Goal: Information Seeking & Learning: Learn about a topic

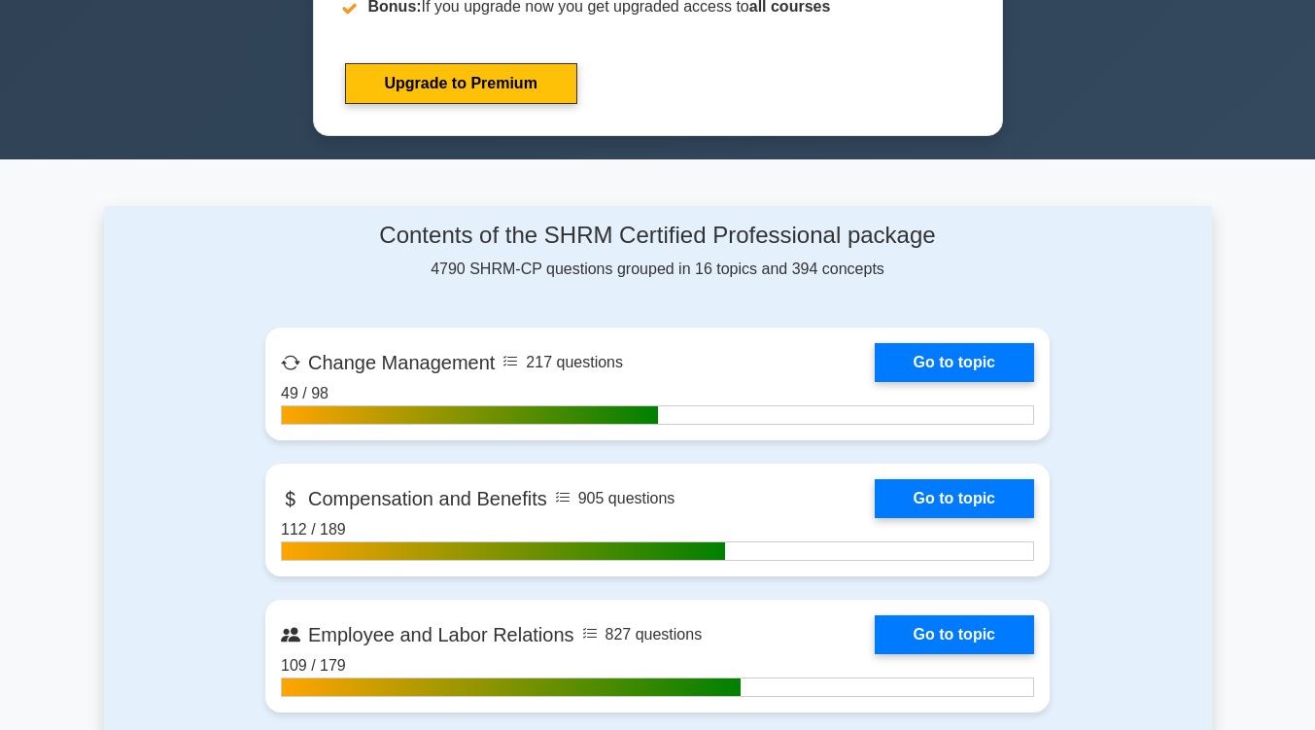
scroll to position [1076, 0]
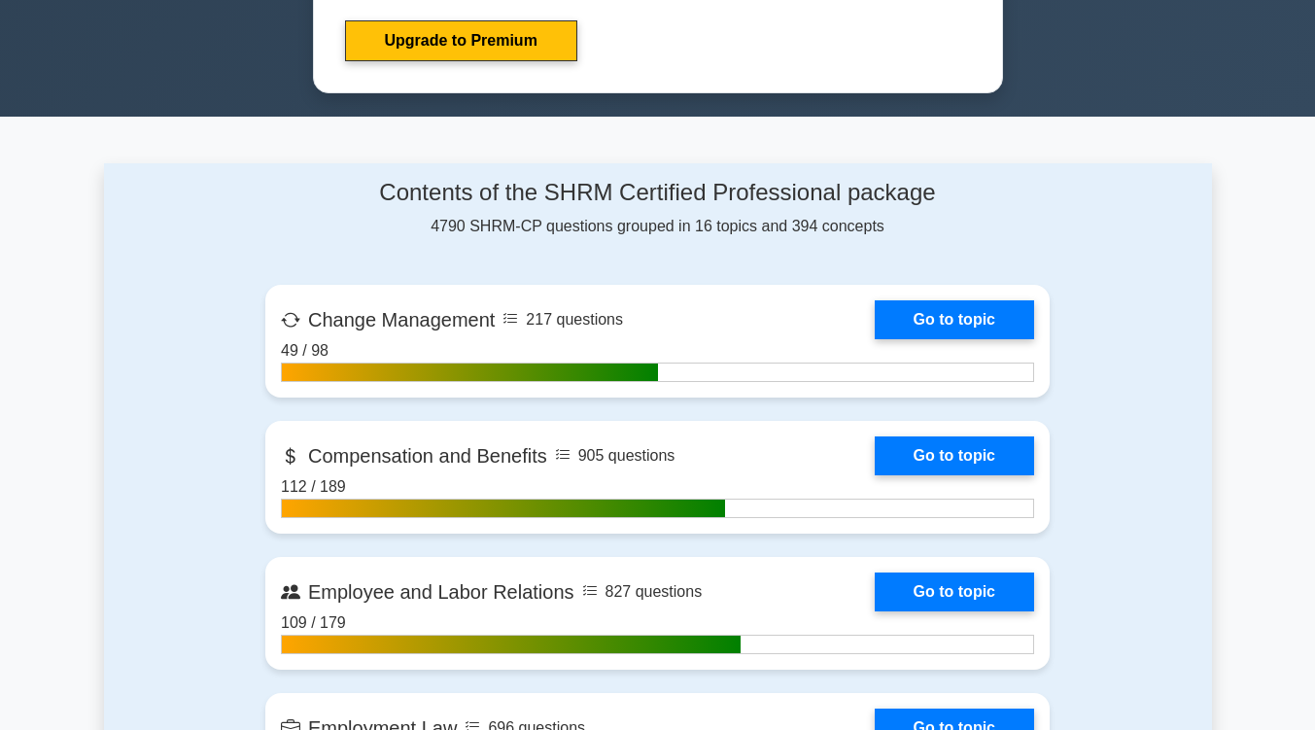
click at [875, 322] on link "Go to topic" at bounding box center [954, 319] width 159 height 39
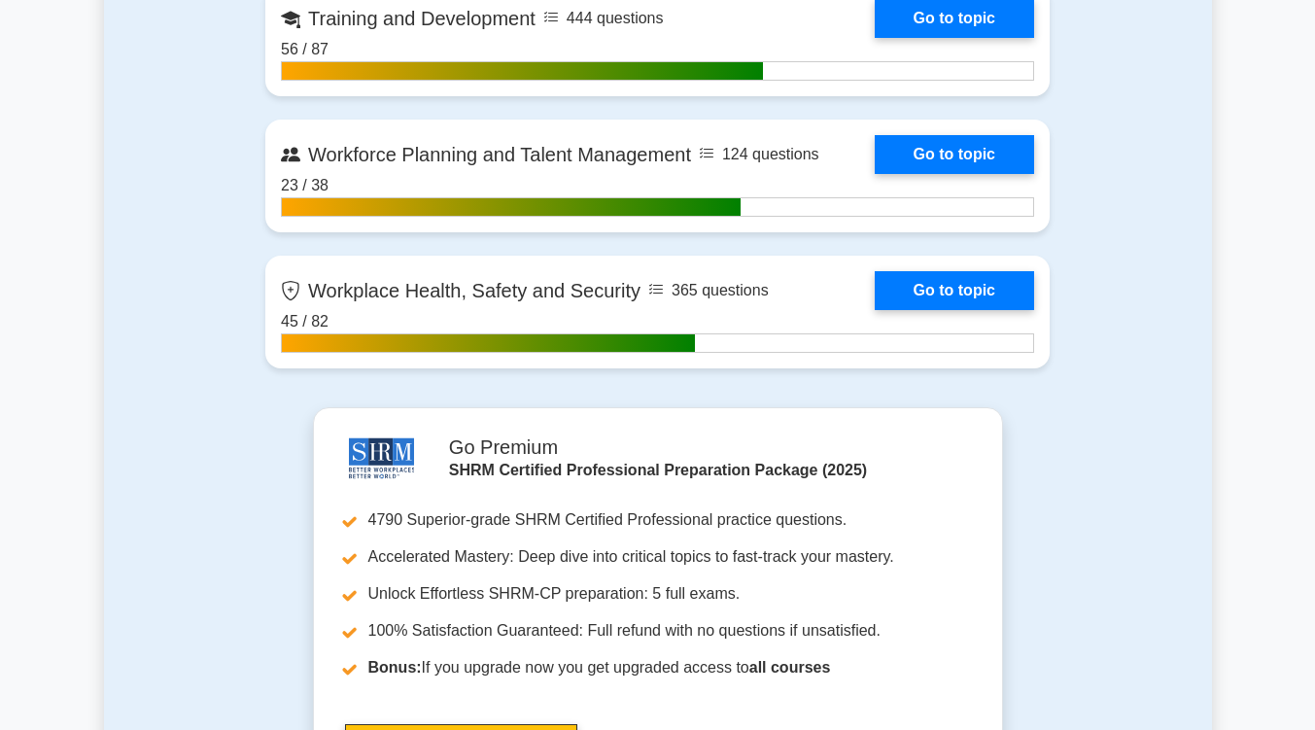
scroll to position [3141, 0]
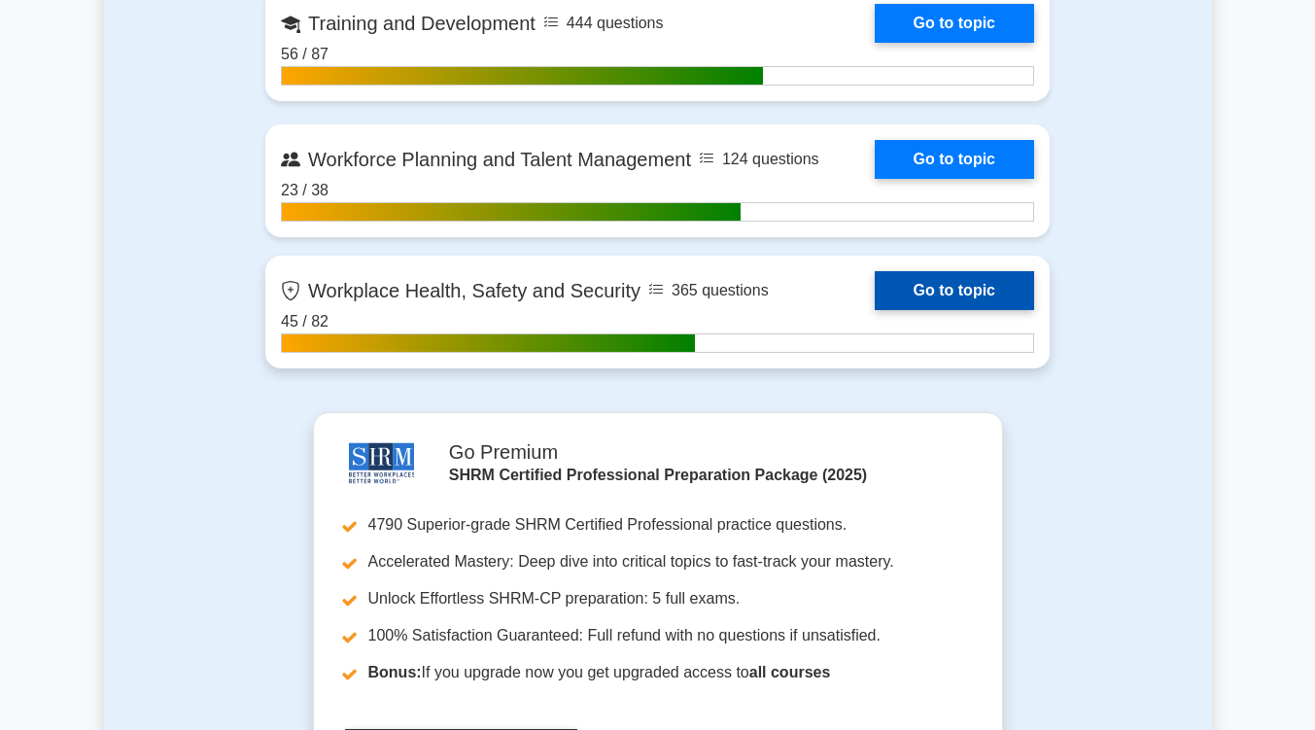
click at [994, 293] on link "Go to topic" at bounding box center [954, 290] width 159 height 39
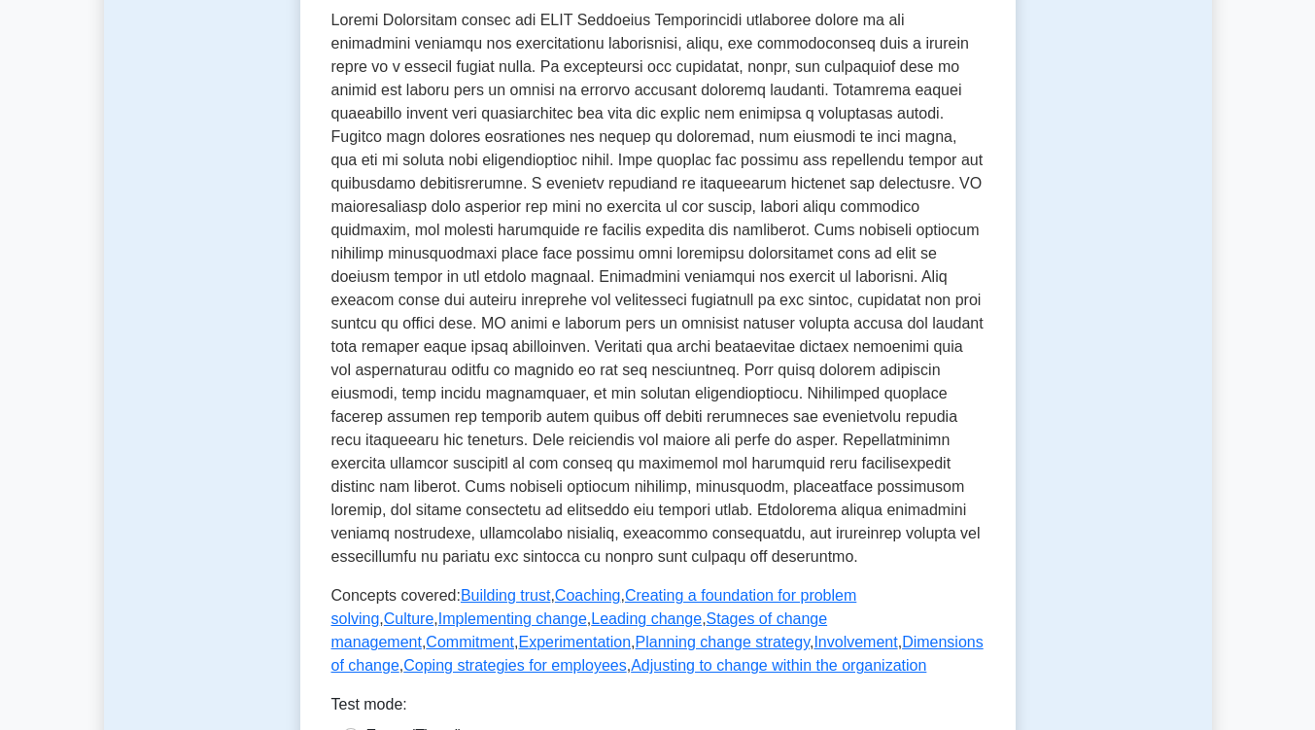
scroll to position [750, 0]
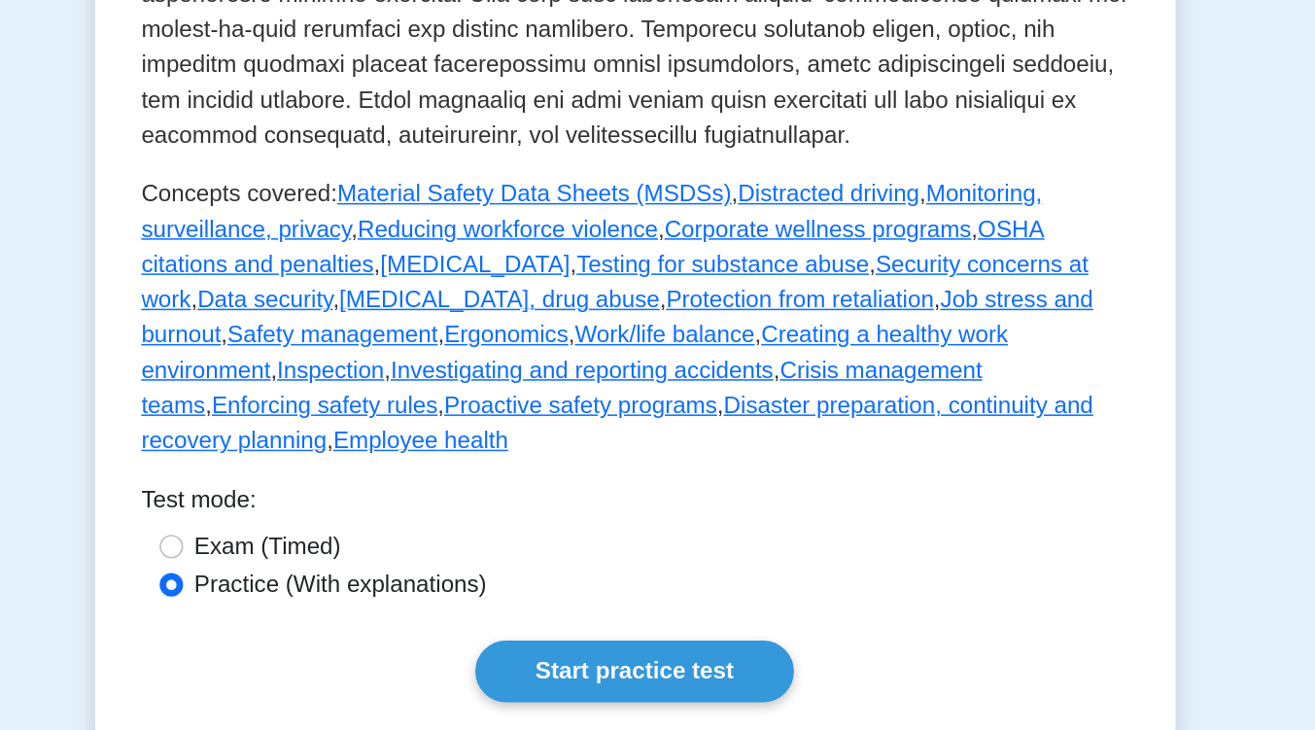
scroll to position [844, 0]
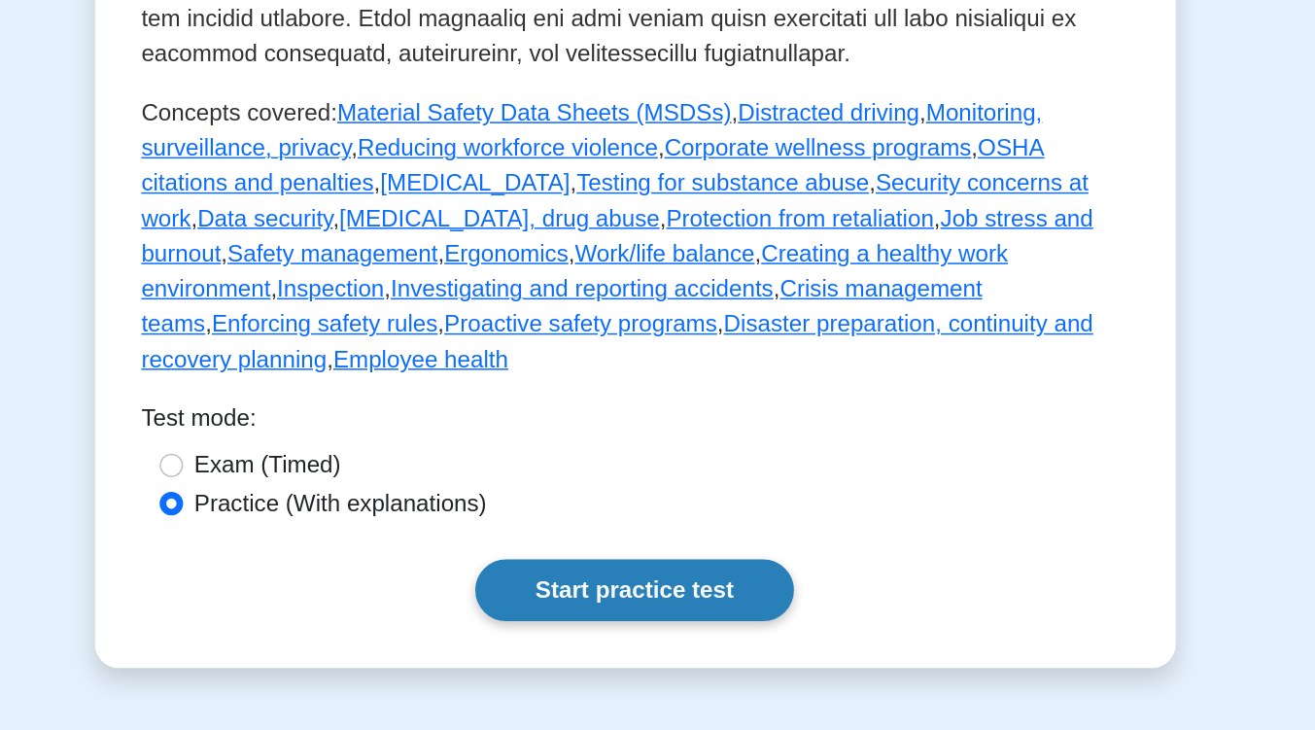
click at [719, 616] on link "Start practice test" at bounding box center [657, 636] width 211 height 41
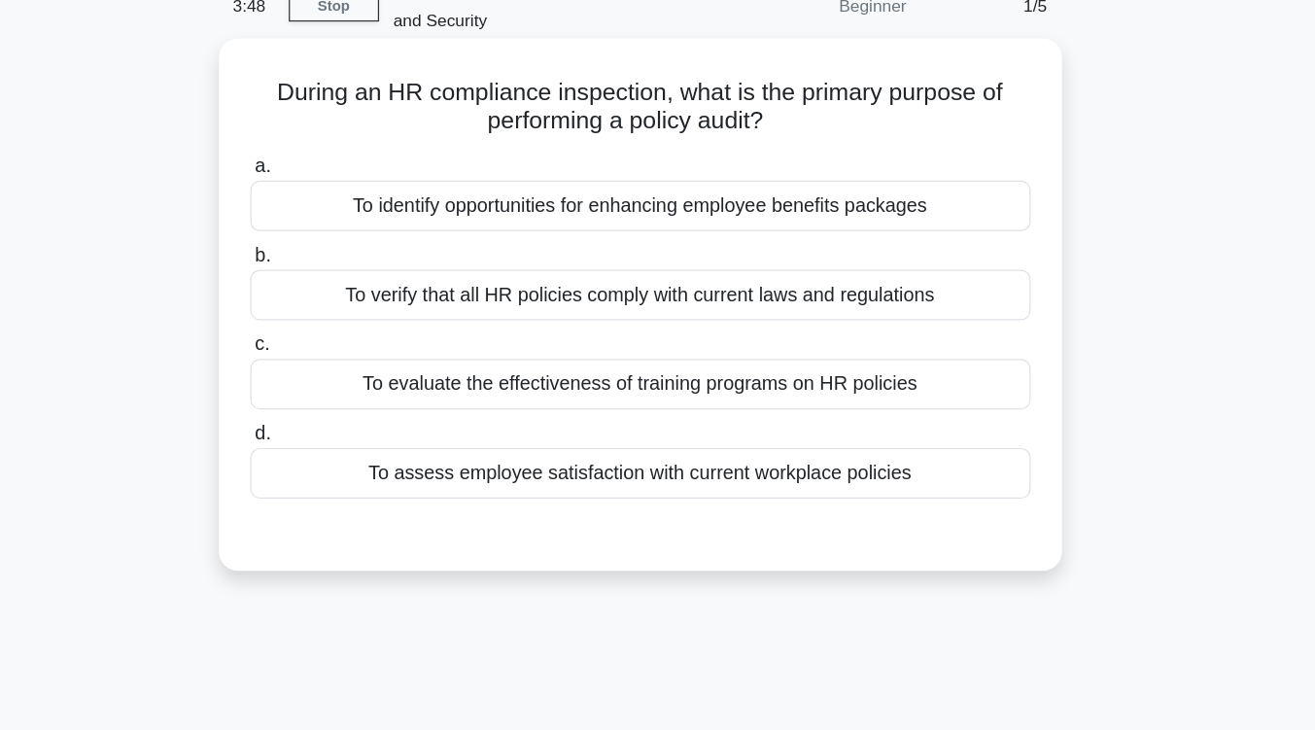
click at [735, 356] on div "To verify that all HR policies comply with current laws and regulations" at bounding box center [658, 339] width 630 height 41
click at [343, 314] on input "b. To verify that all HR policies comply with current laws and regulations" at bounding box center [343, 307] width 0 height 13
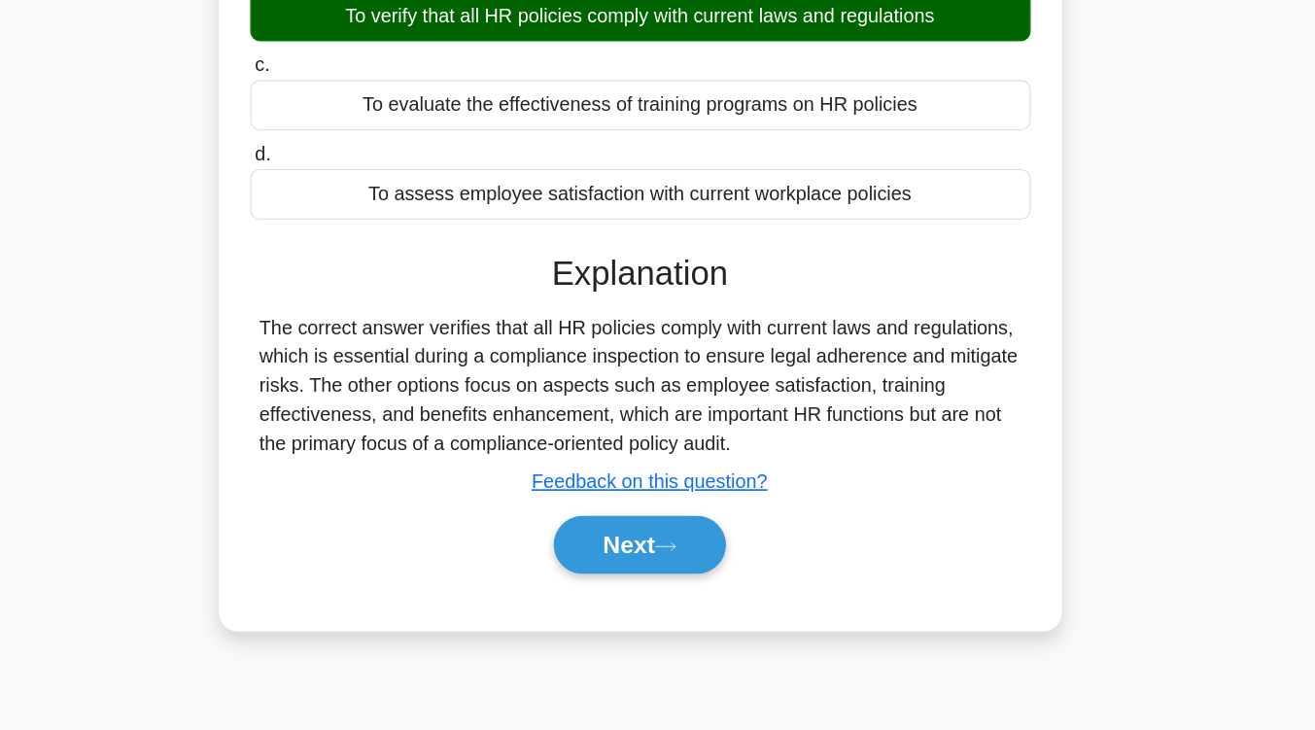
scroll to position [185, 0]
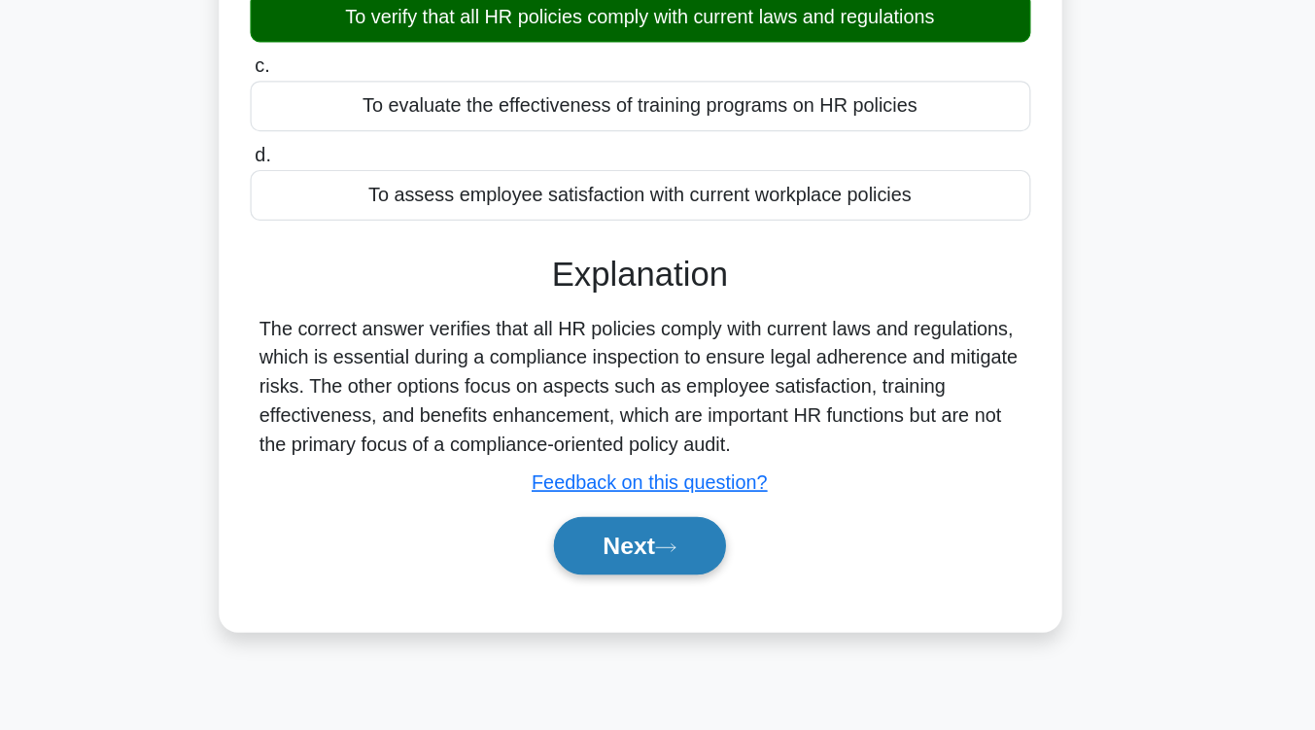
click at [710, 575] on button "Next" at bounding box center [657, 581] width 139 height 47
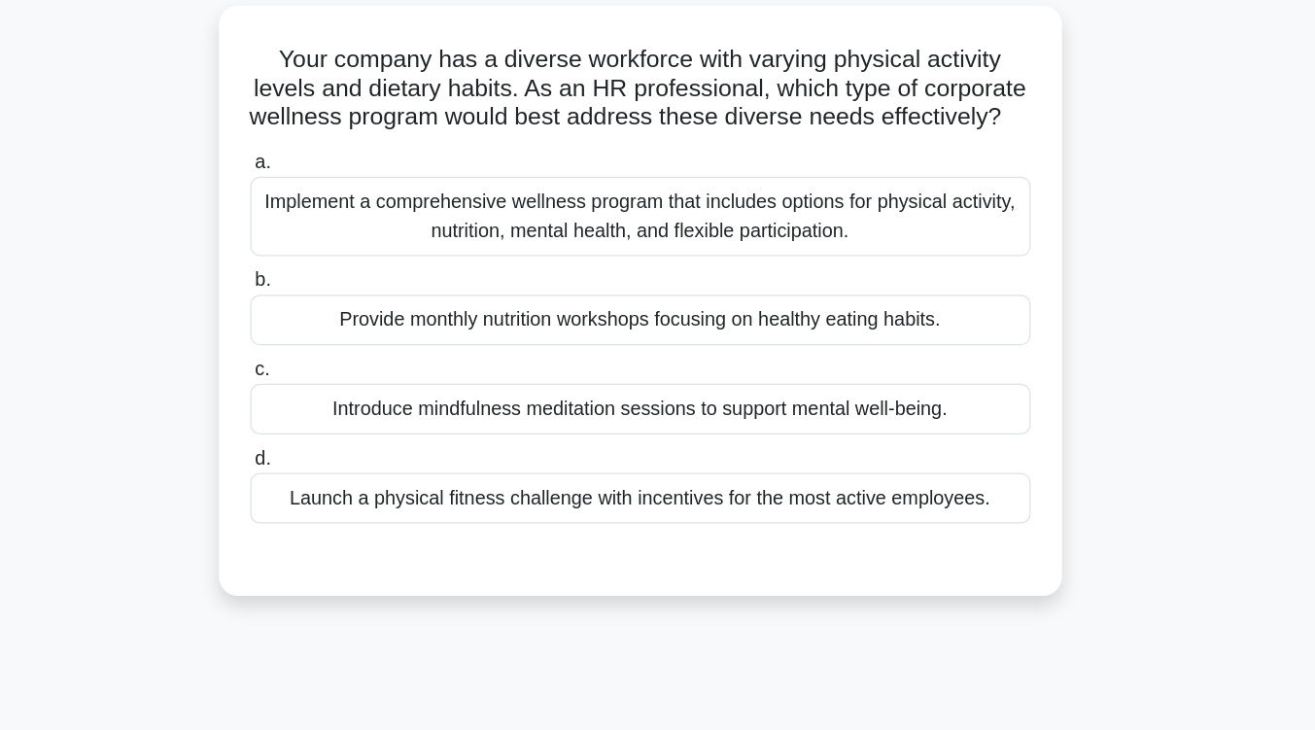
scroll to position [126, 0]
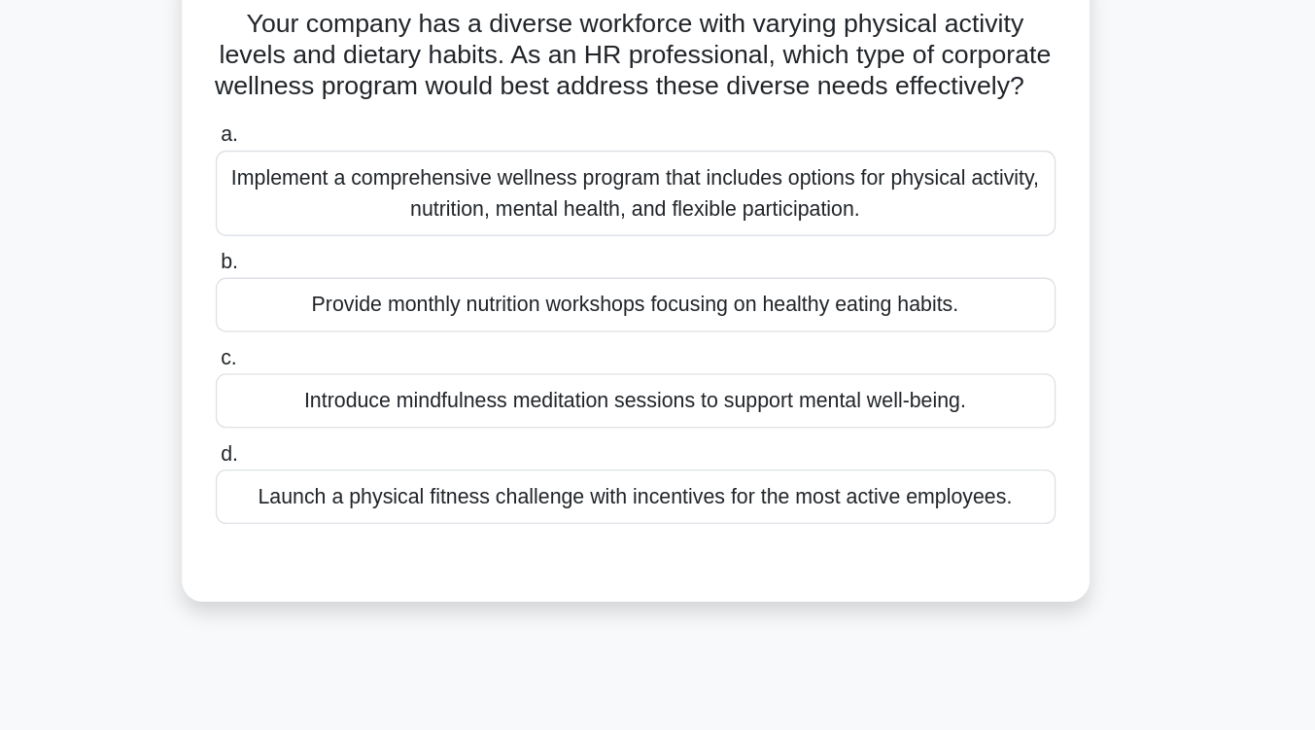
click at [710, 208] on div "Implement a comprehensive wellness program that includes options for physical a…" at bounding box center [658, 176] width 630 height 64
click at [343, 139] on input "a. Implement a comprehensive wellness program that includes options for physica…" at bounding box center [343, 132] width 0 height 13
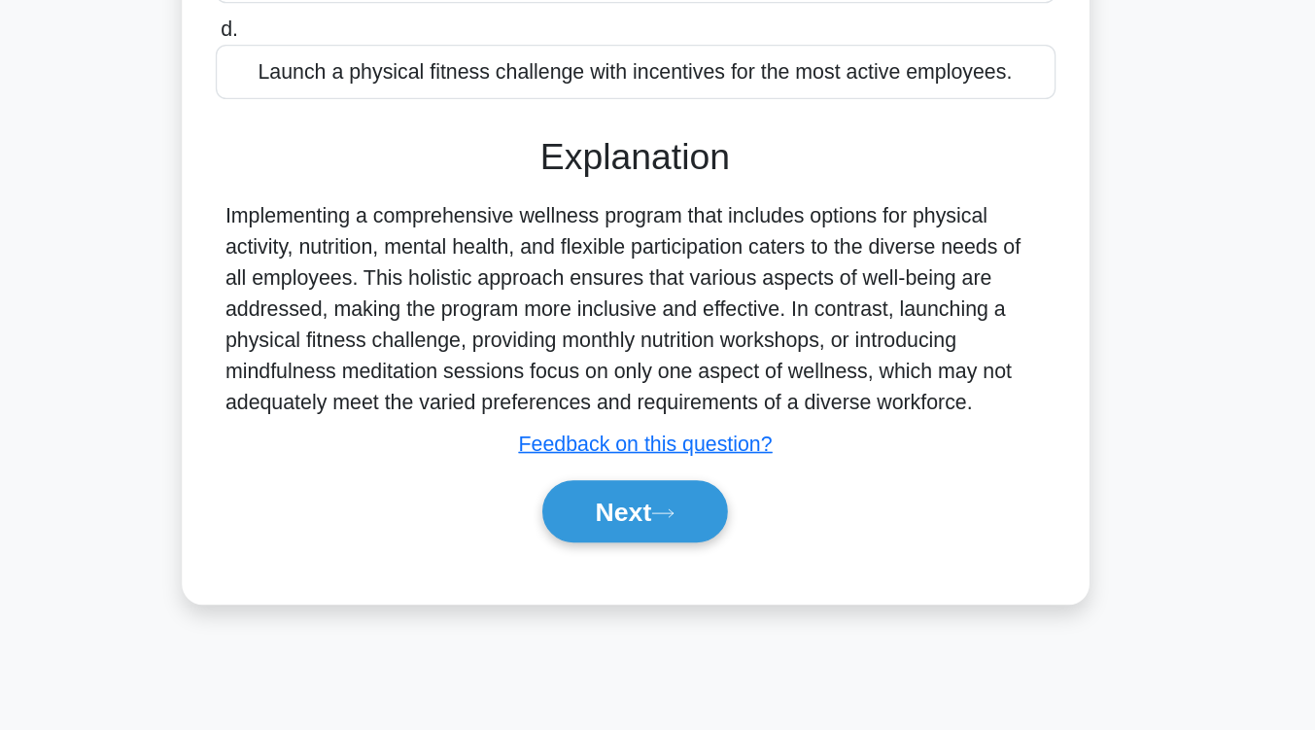
scroll to position [320, 0]
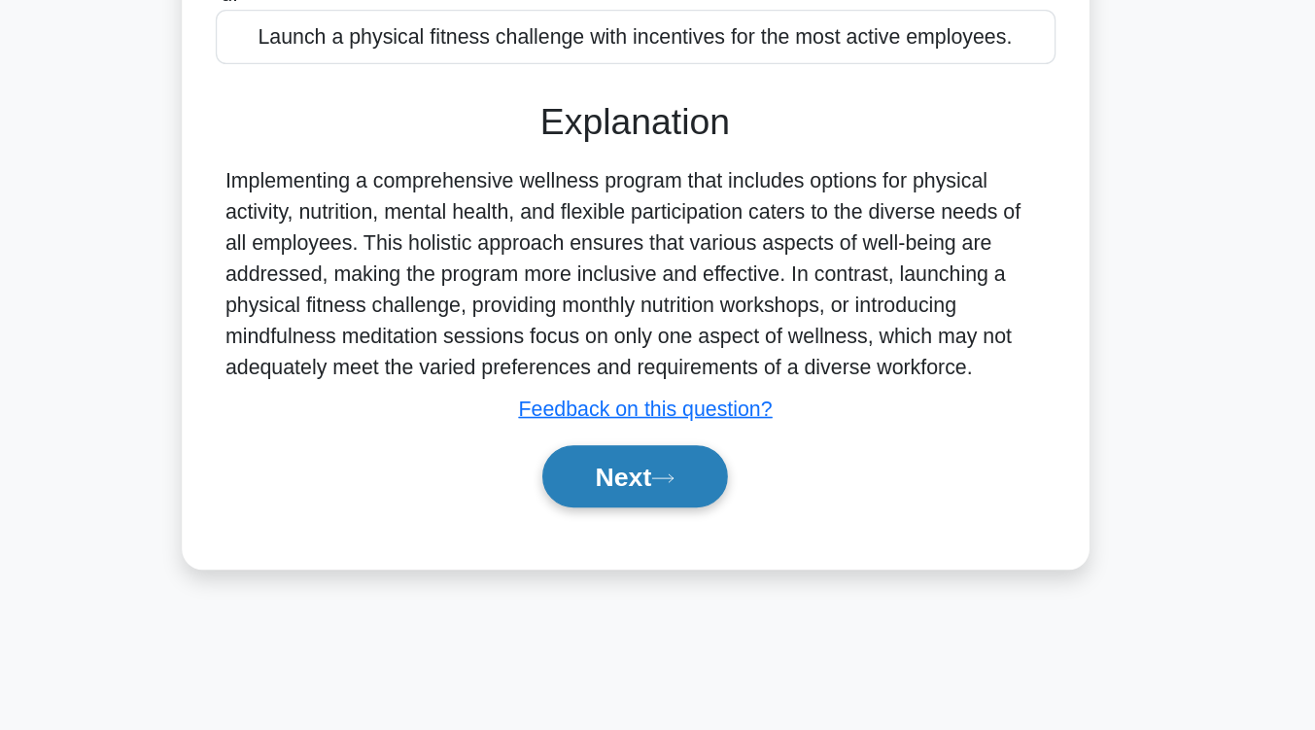
click at [651, 557] on button "Next" at bounding box center [657, 539] width 139 height 47
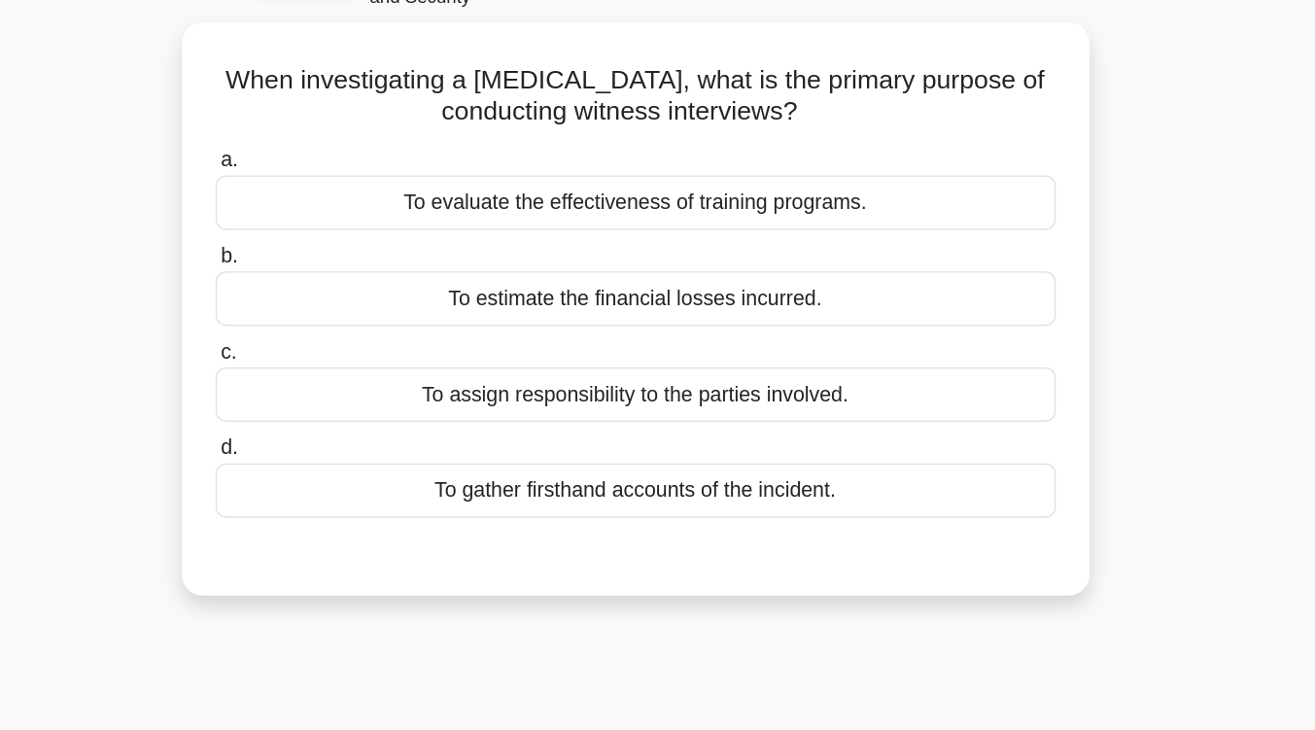
scroll to position [112, 0]
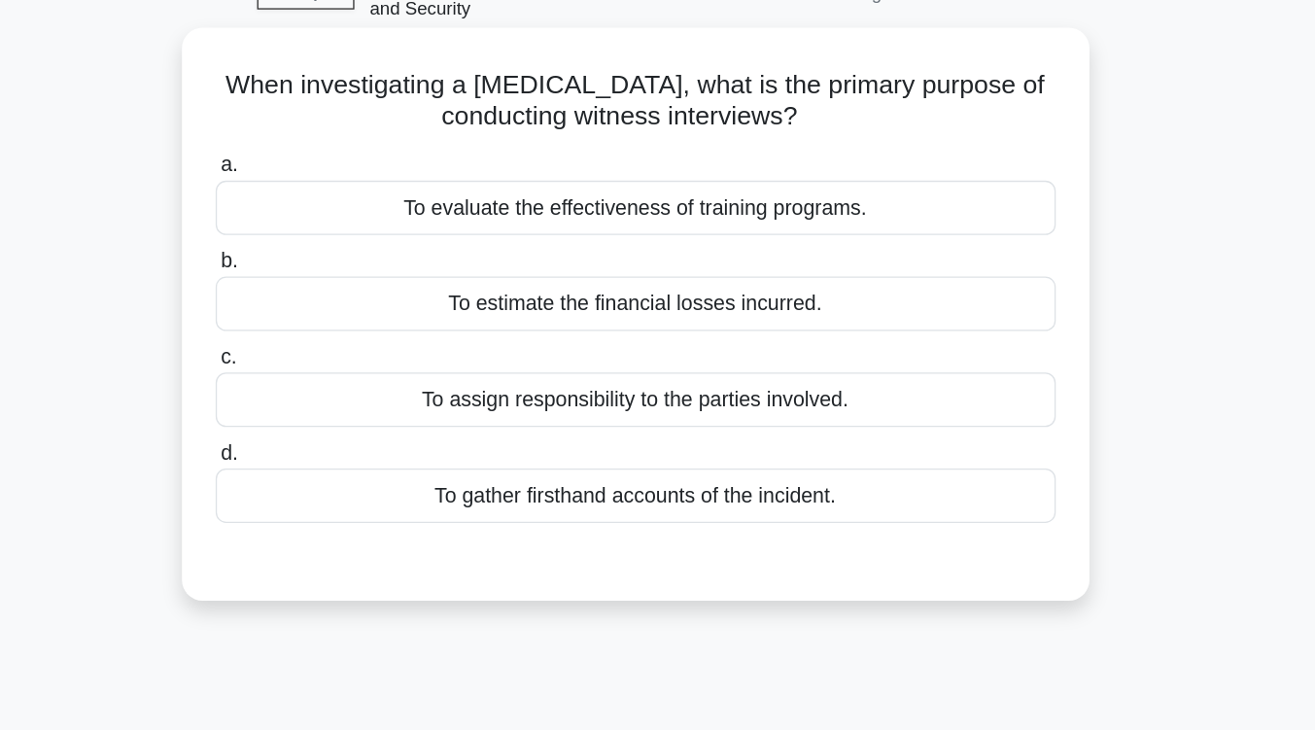
drag, startPoint x: 651, startPoint y: 557, endPoint x: 651, endPoint y: 375, distance: 181.7
click at [651, 375] on div "To gather firsthand accounts of the incident." at bounding box center [658, 371] width 630 height 41
click at [343, 346] on input "d. To gather firsthand accounts of the incident." at bounding box center [343, 339] width 0 height 13
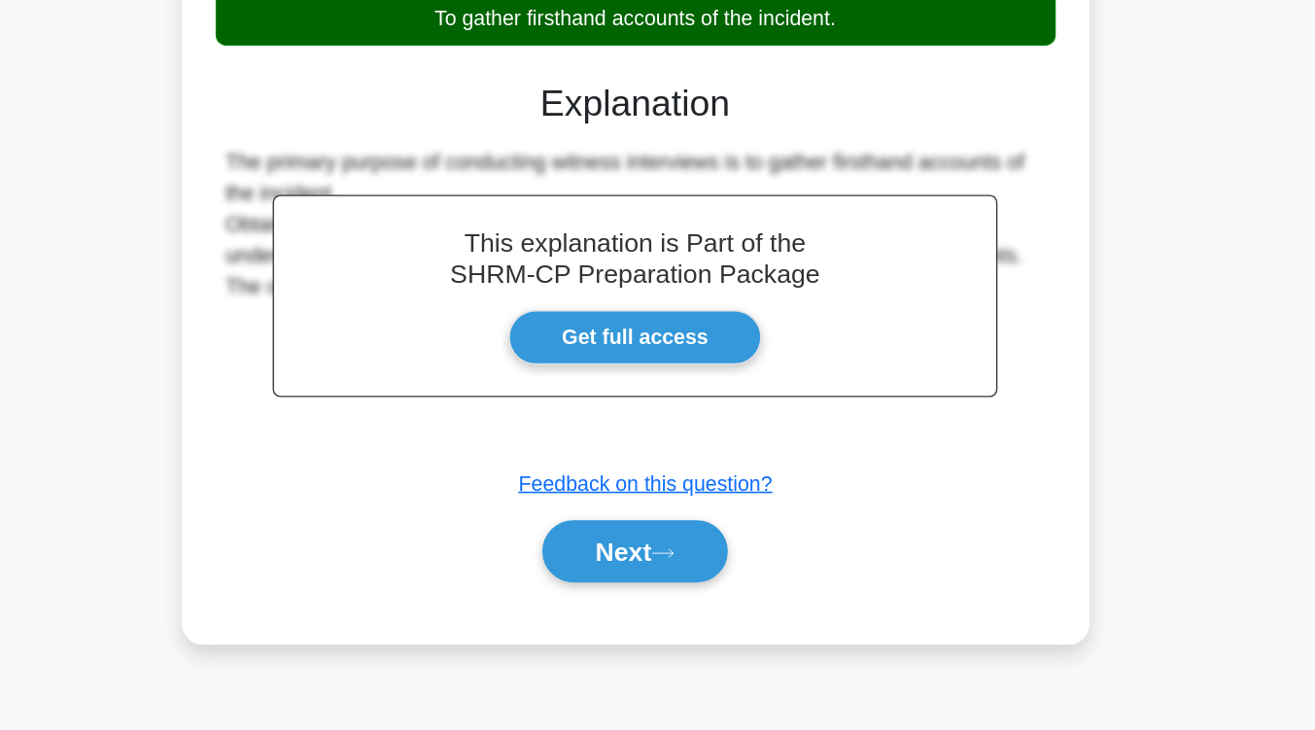
scroll to position [320, 0]
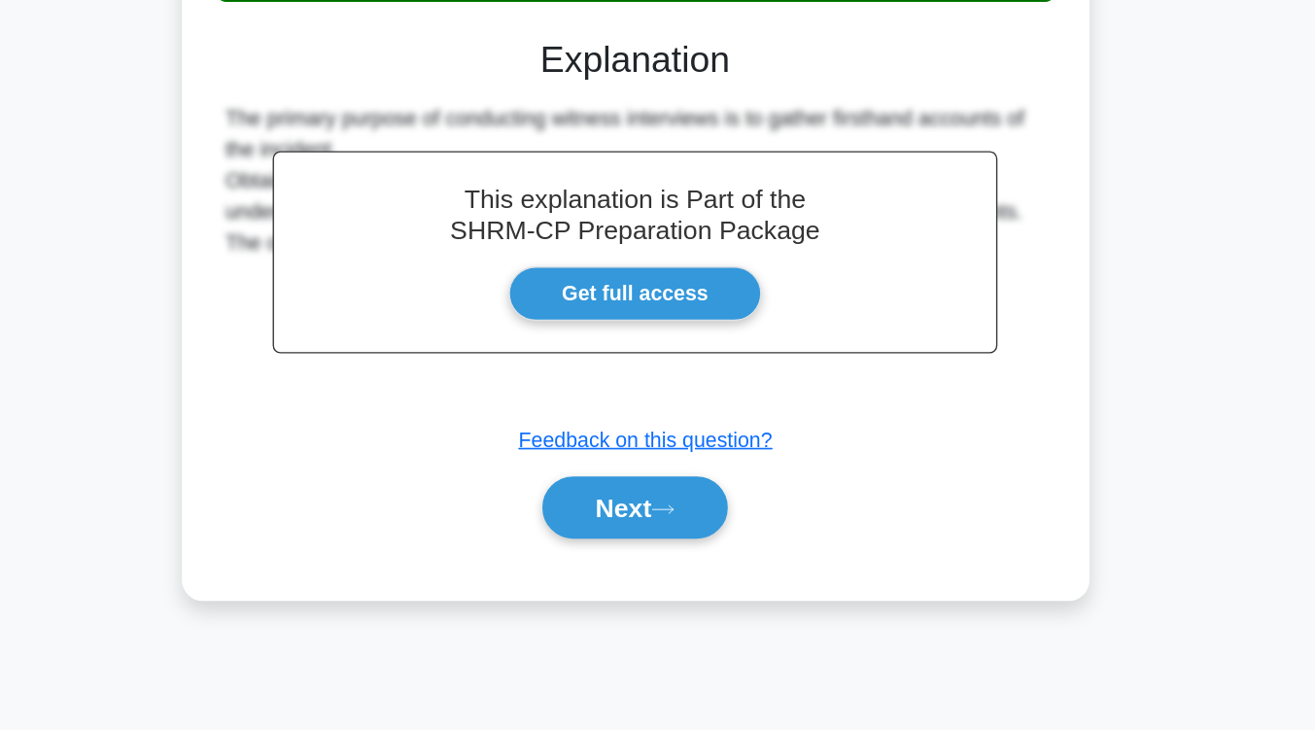
click at [651, 557] on button "Next" at bounding box center [657, 562] width 139 height 47
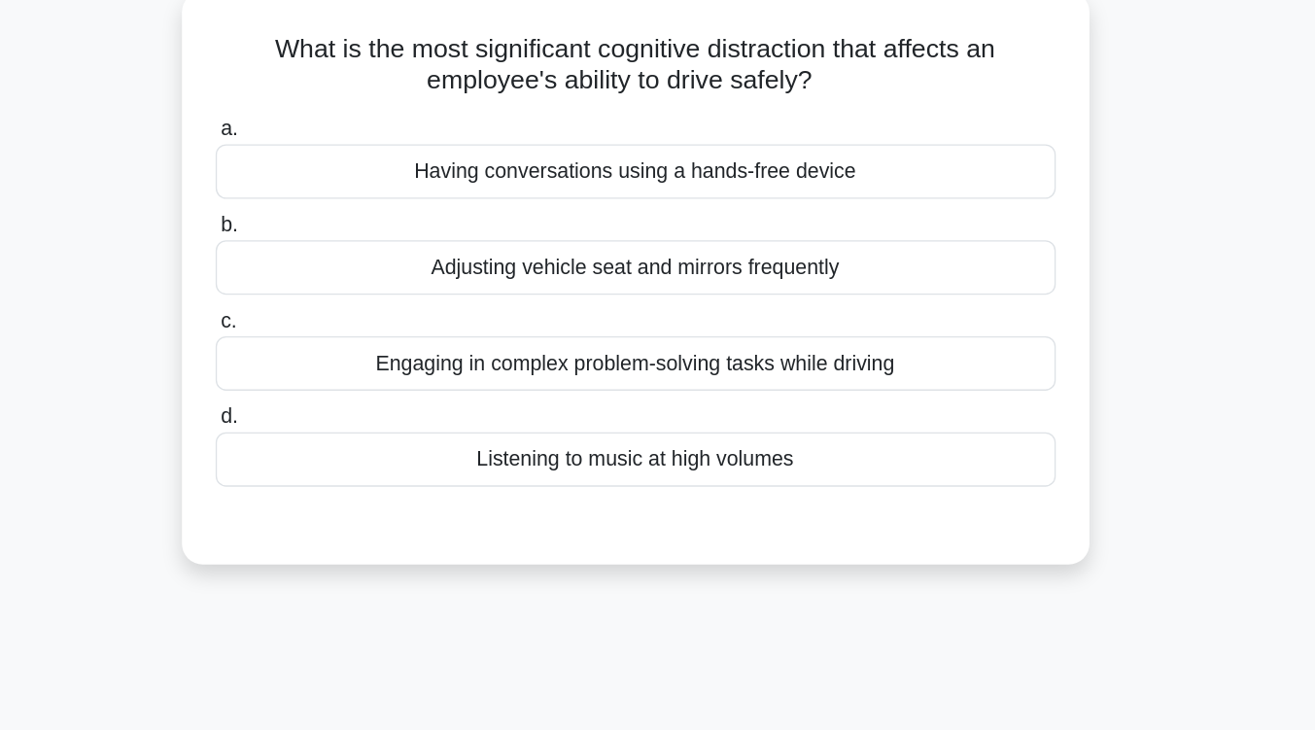
scroll to position [133, 0]
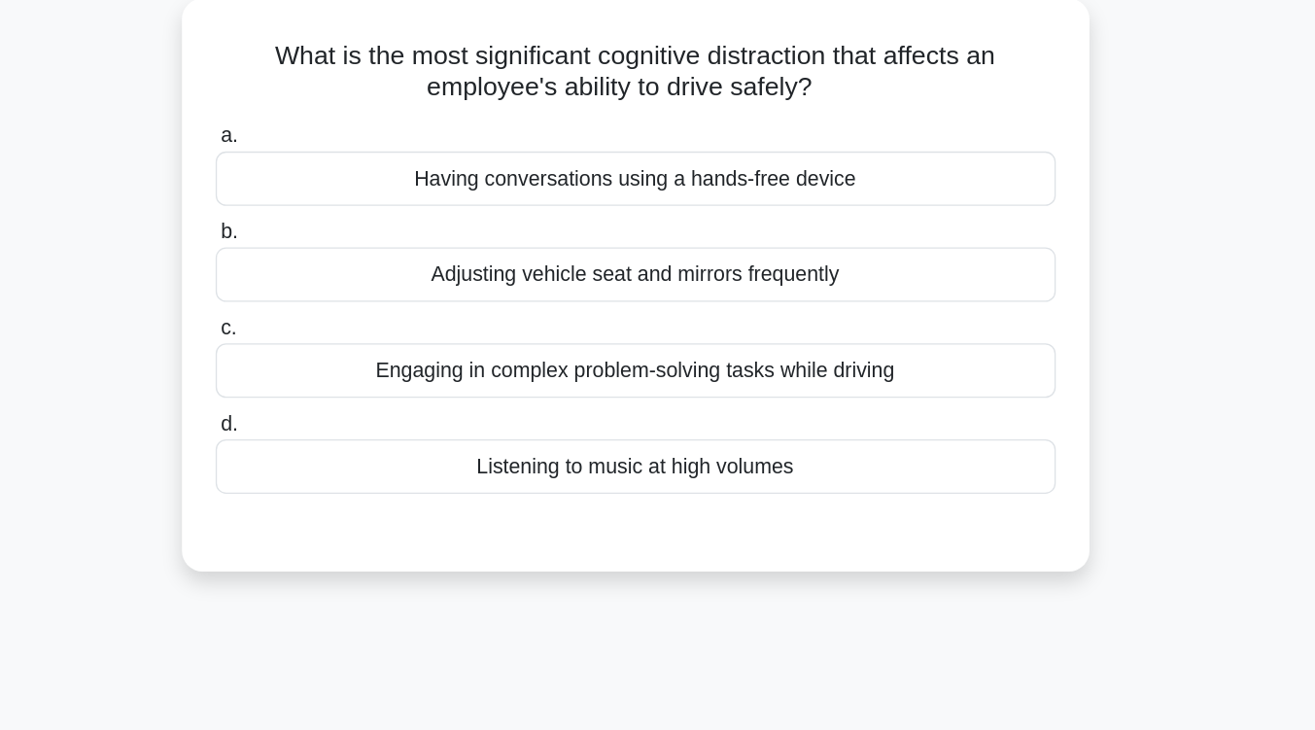
click at [656, 280] on div "Engaging in complex problem-solving tasks while driving" at bounding box center [658, 278] width 630 height 41
click at [343, 253] on input "c. Engaging in complex problem-solving tasks while driving" at bounding box center [343, 246] width 0 height 13
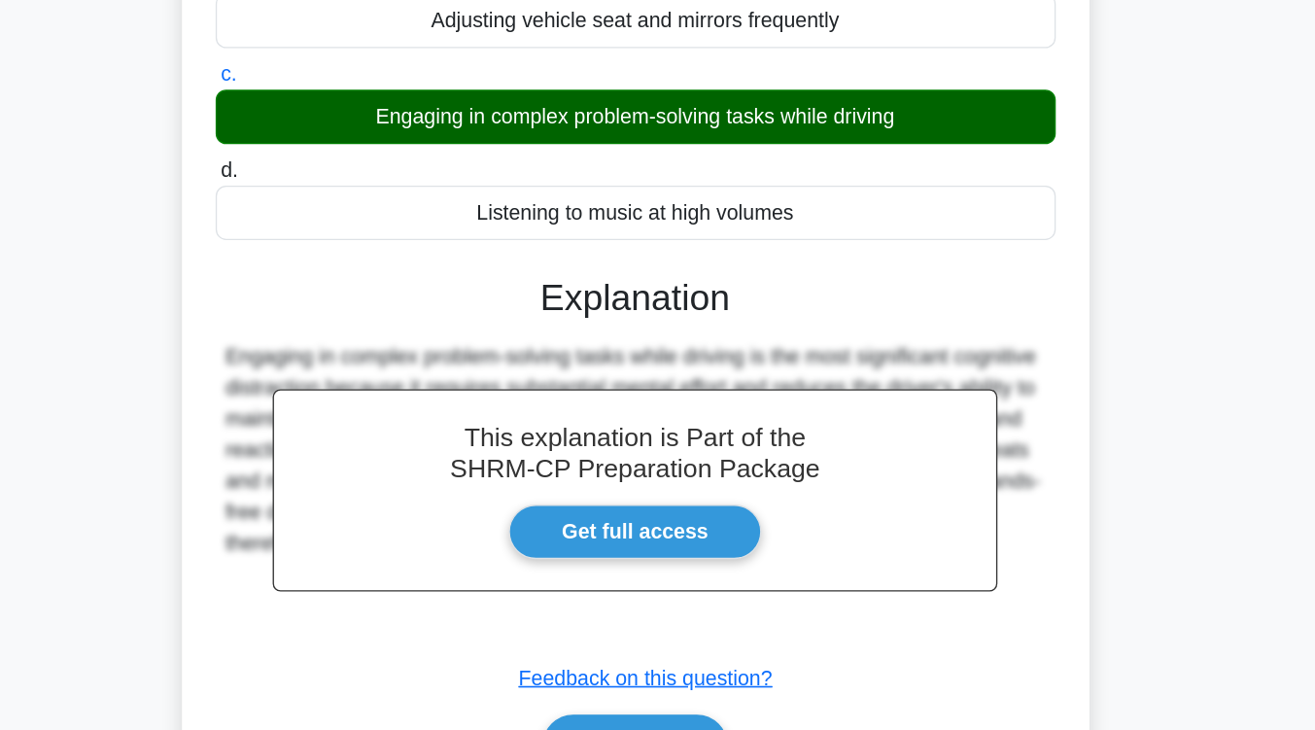
scroll to position [320, 0]
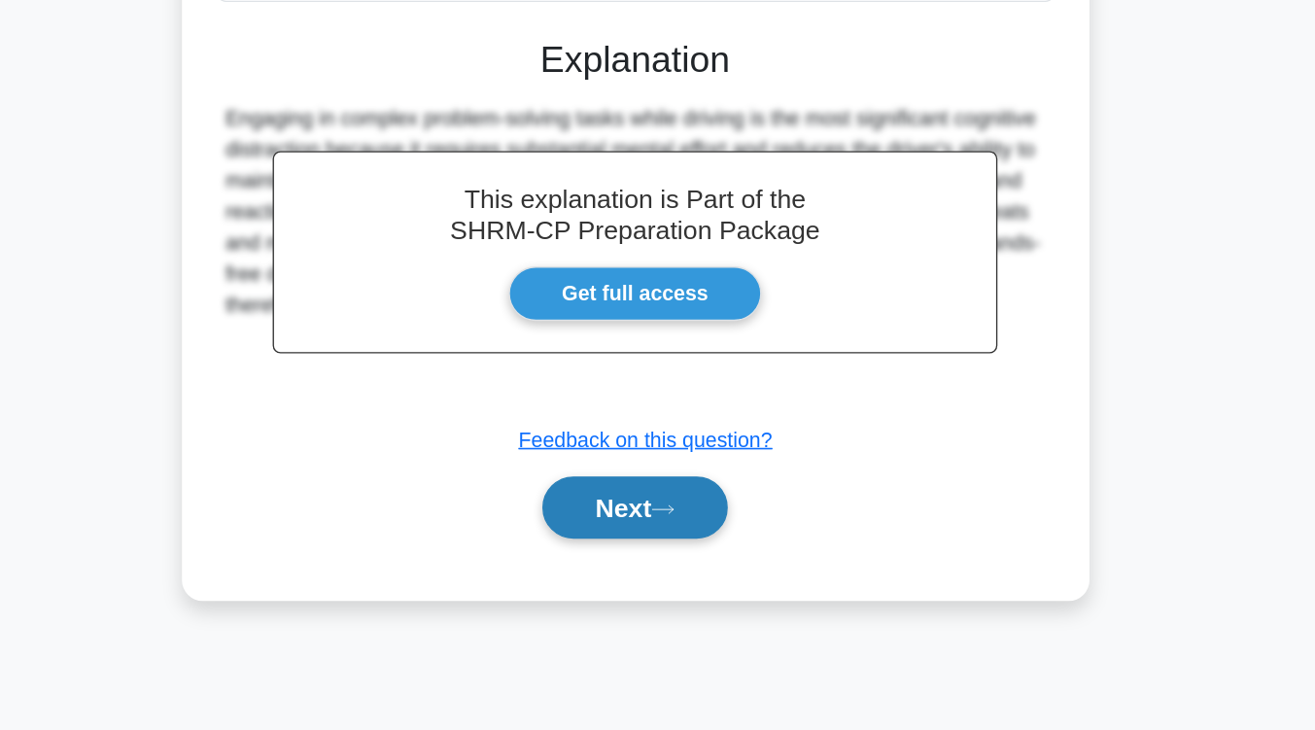
click at [657, 561] on button "Next" at bounding box center [657, 562] width 139 height 47
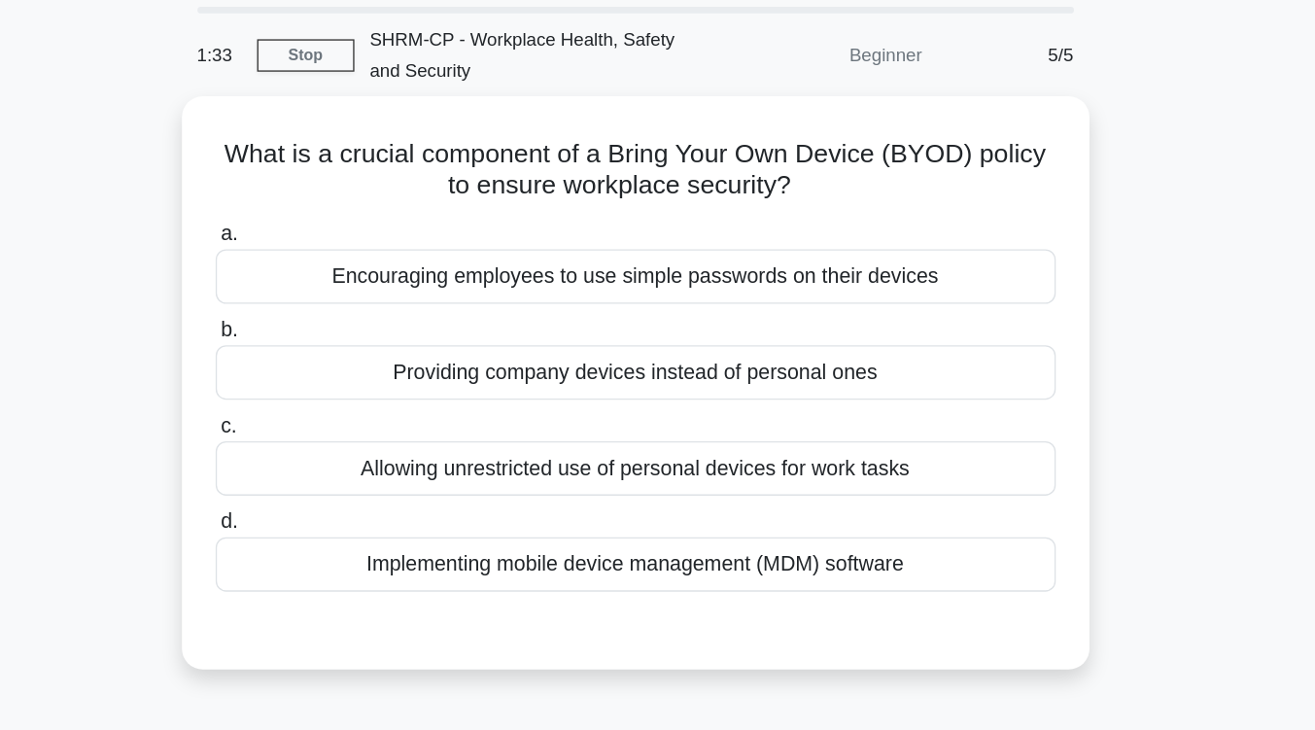
scroll to position [64, 0]
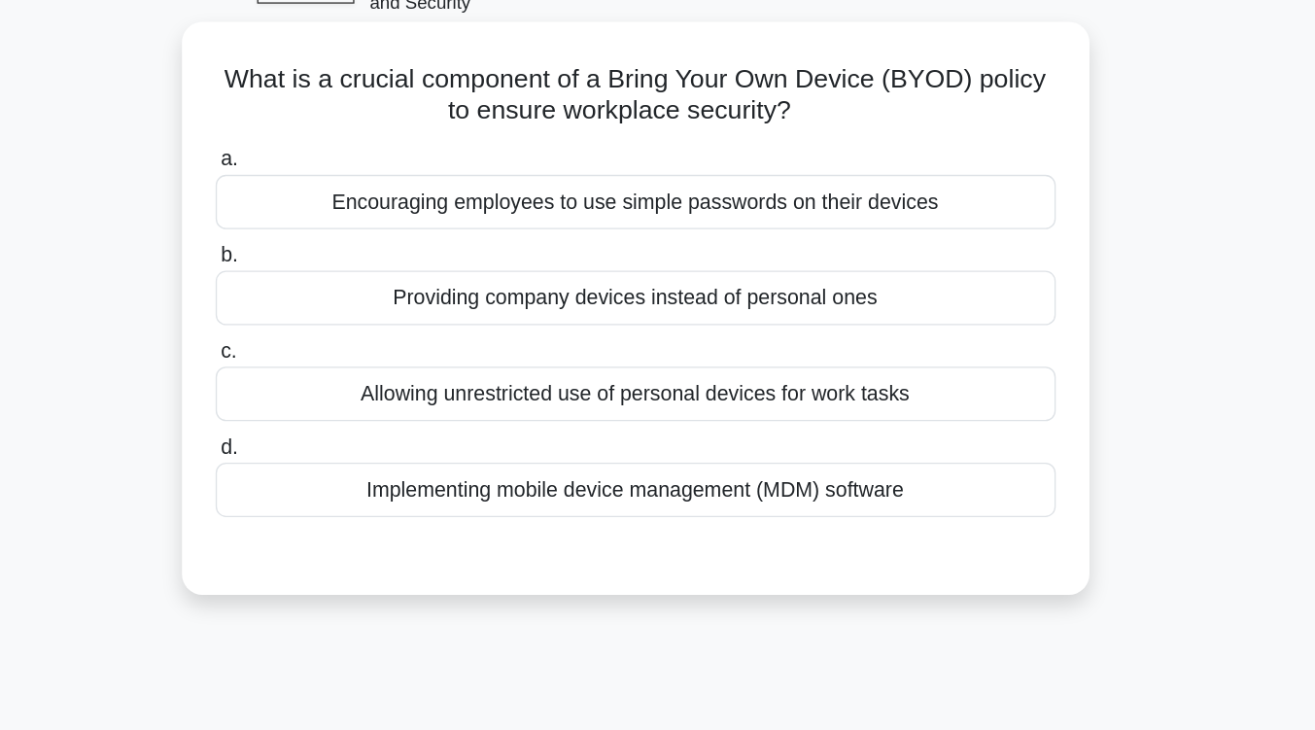
click at [667, 349] on div "Allowing unrestricted use of personal devices for work tasks" at bounding box center [658, 347] width 630 height 41
click at [343, 322] on input "c. Allowing unrestricted use of personal devices for work tasks" at bounding box center [343, 315] width 0 height 13
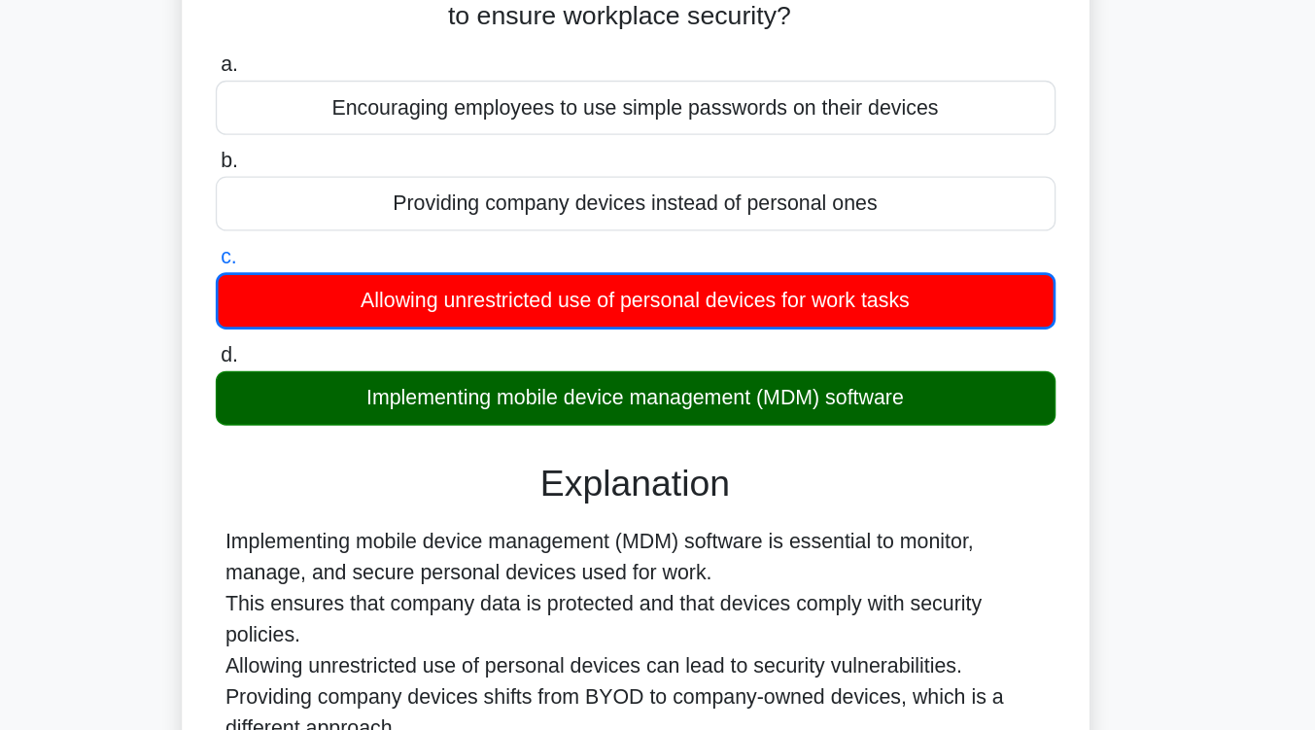
scroll to position [213, 0]
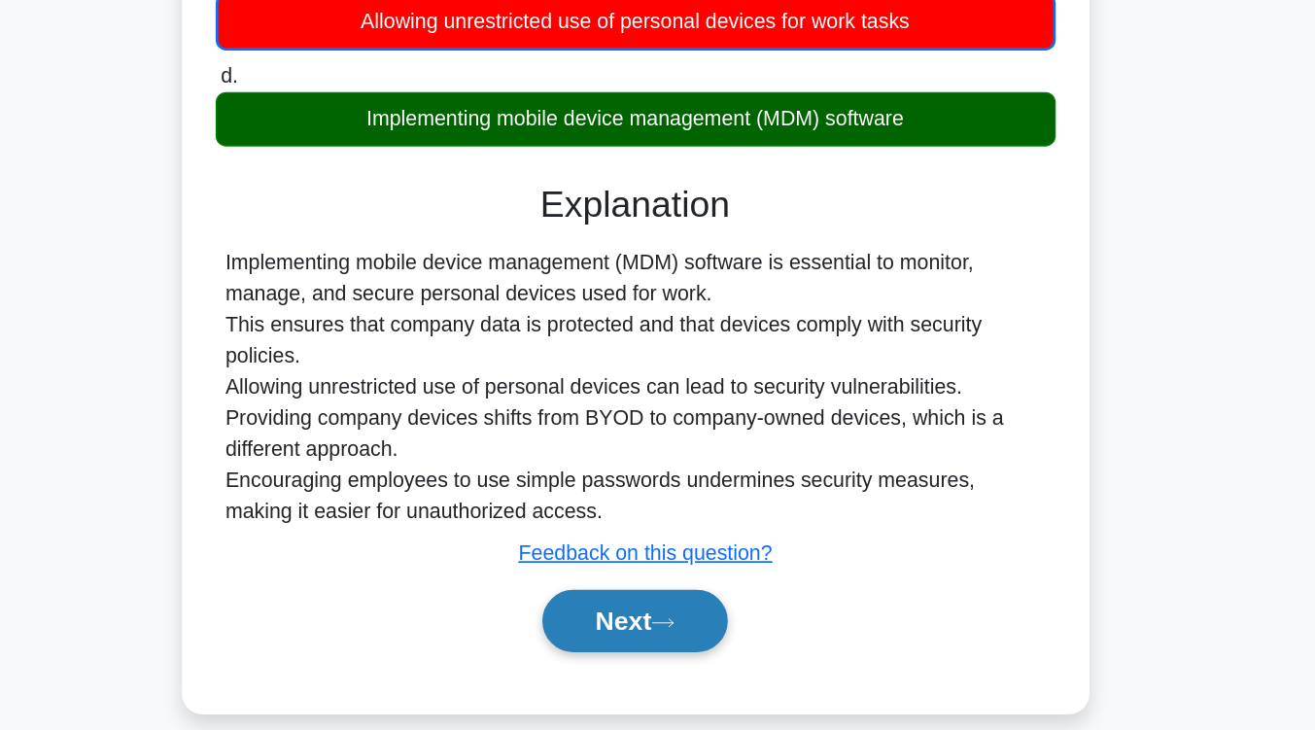
click at [699, 658] on button "Next" at bounding box center [657, 648] width 139 height 47
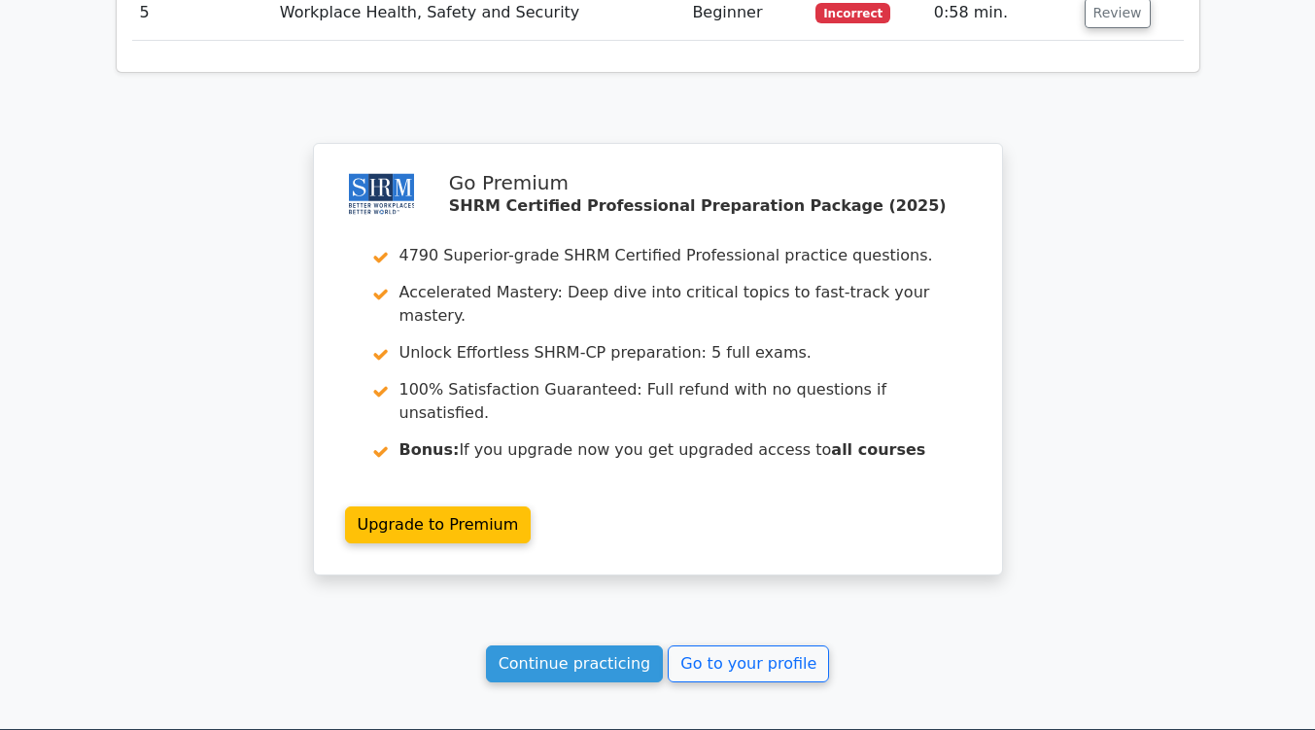
scroll to position [2381, 0]
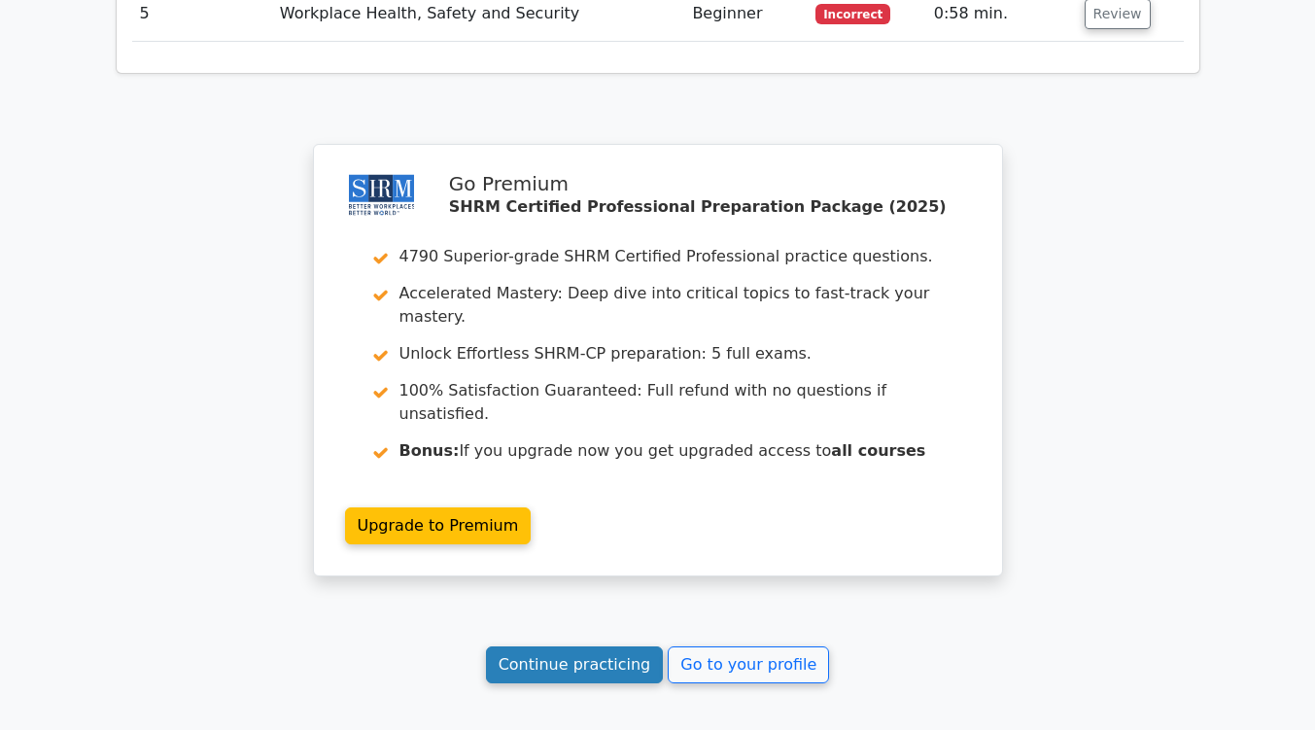
click at [584, 646] on link "Continue practicing" at bounding box center [575, 664] width 178 height 37
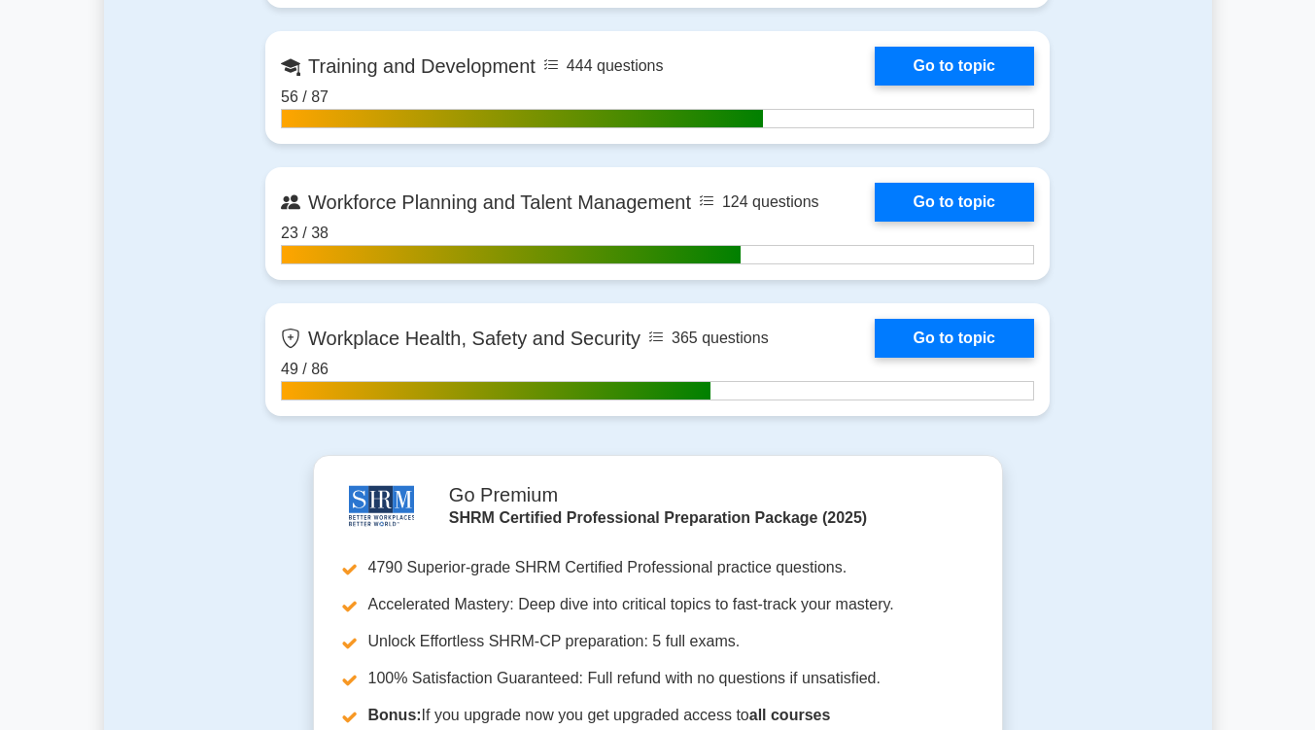
scroll to position [3099, 0]
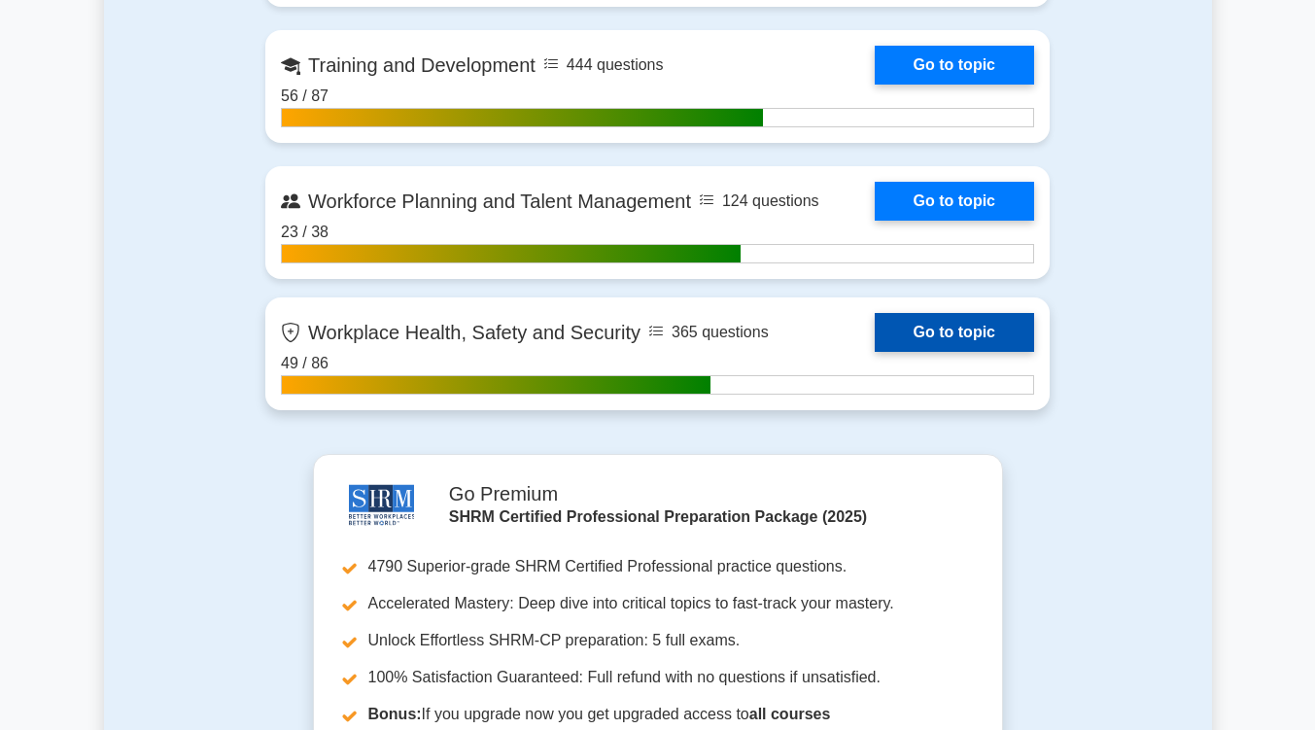
click at [930, 326] on link "Go to topic" at bounding box center [954, 332] width 159 height 39
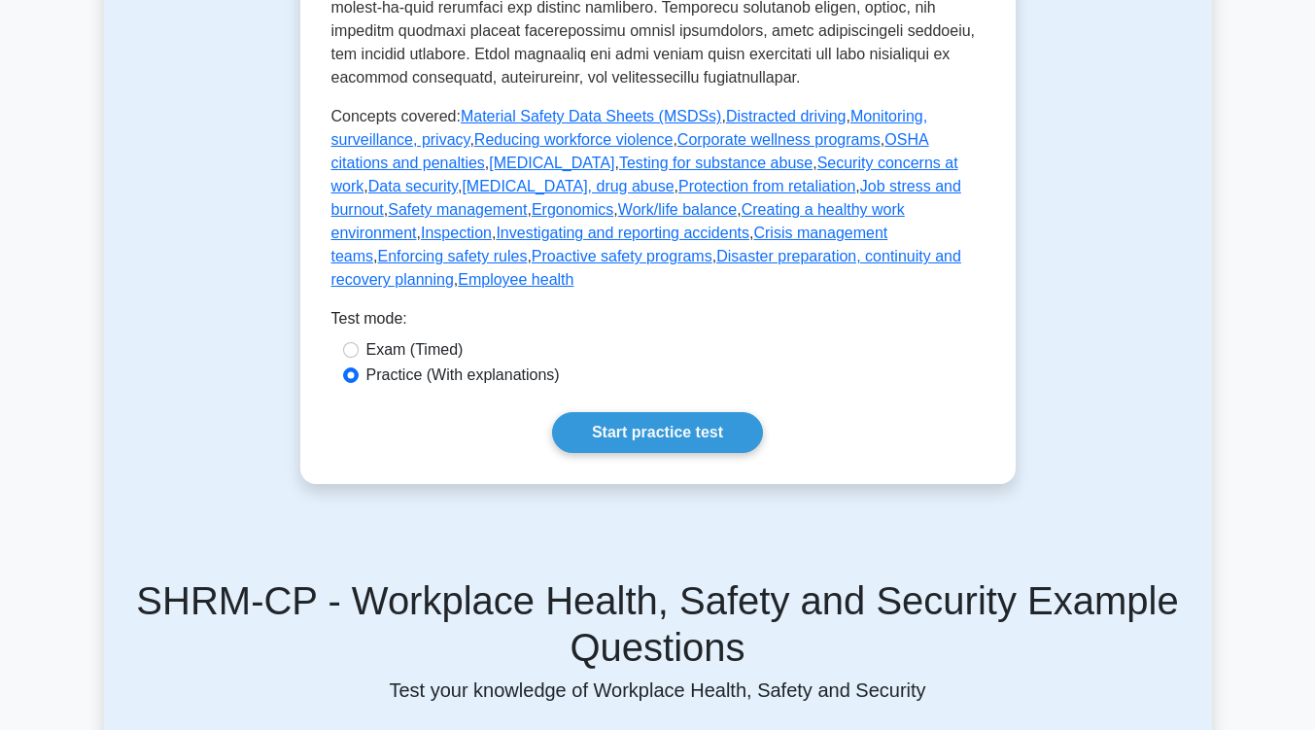
scroll to position [1055, 0]
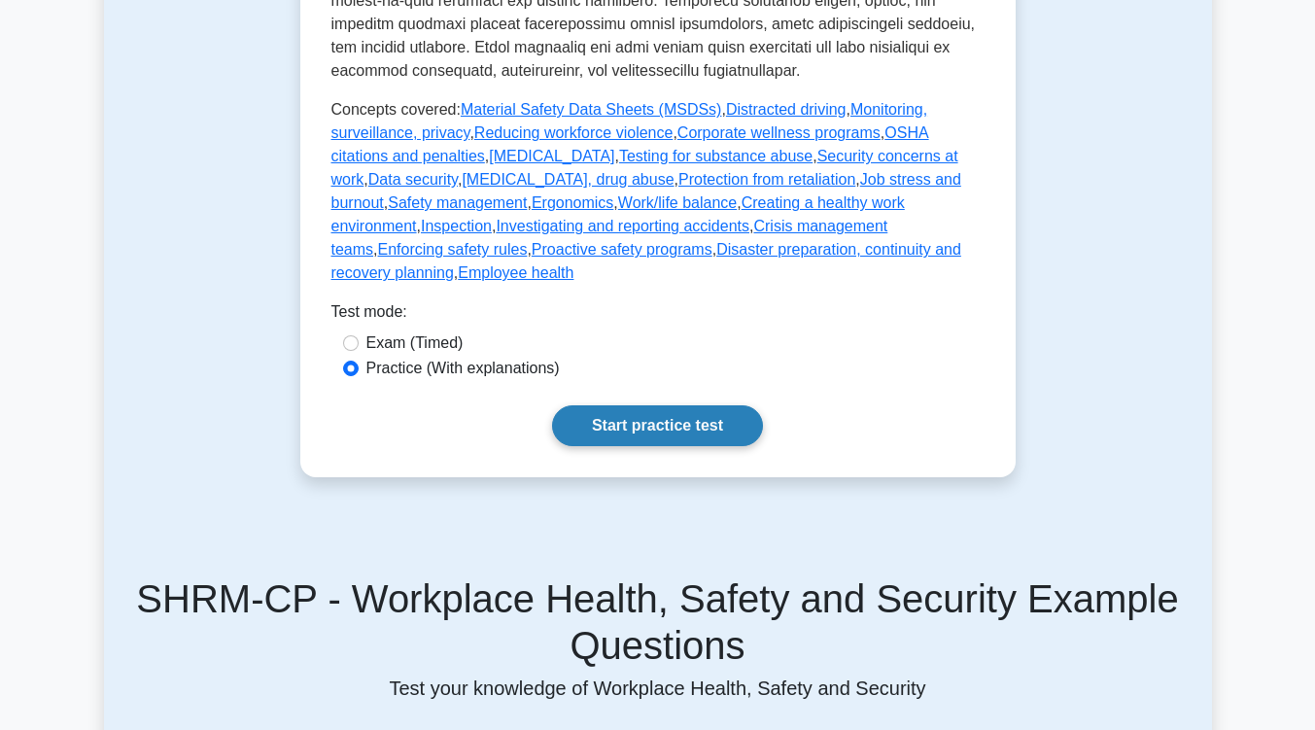
click at [706, 405] on link "Start practice test" at bounding box center [657, 425] width 211 height 41
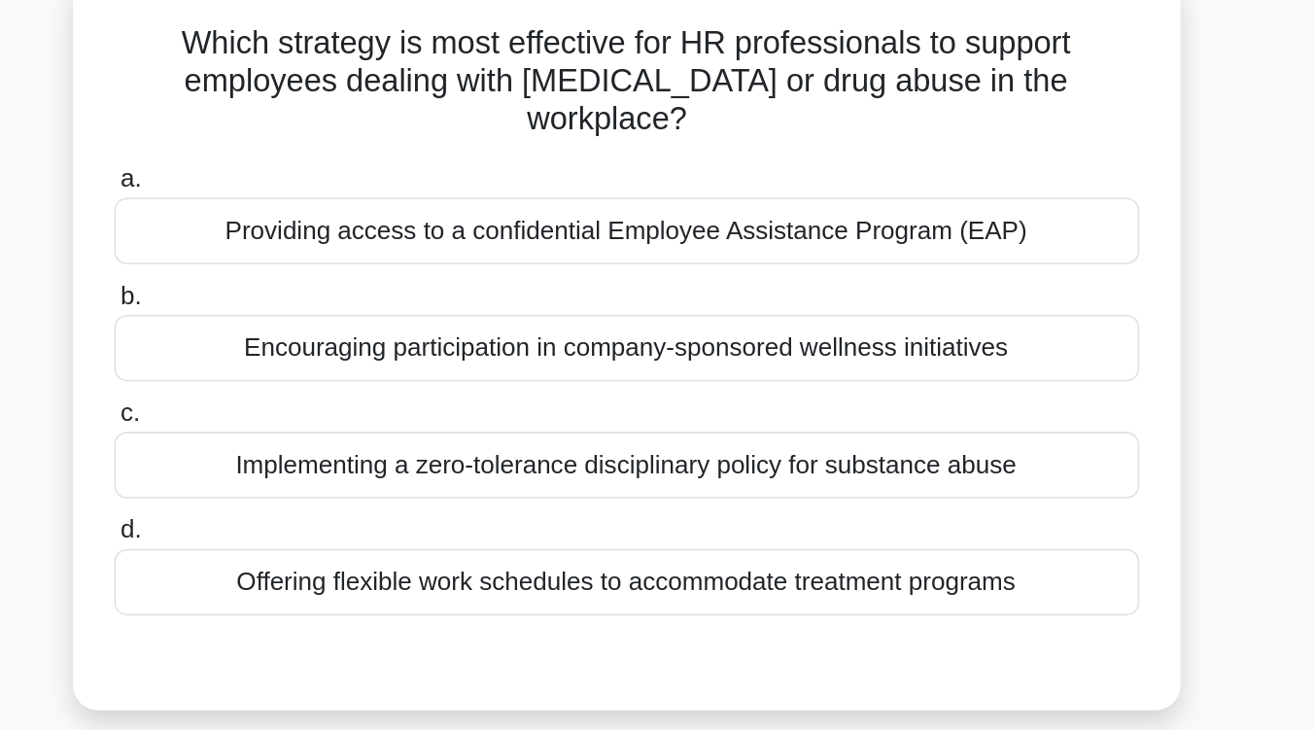
click at [709, 280] on div "Providing access to a confidential Employee Assistance Program (EAP)" at bounding box center [658, 290] width 630 height 41
click at [343, 265] on input "a. Providing access to a confidential Employee Assistance Program (EAP)" at bounding box center [343, 259] width 0 height 13
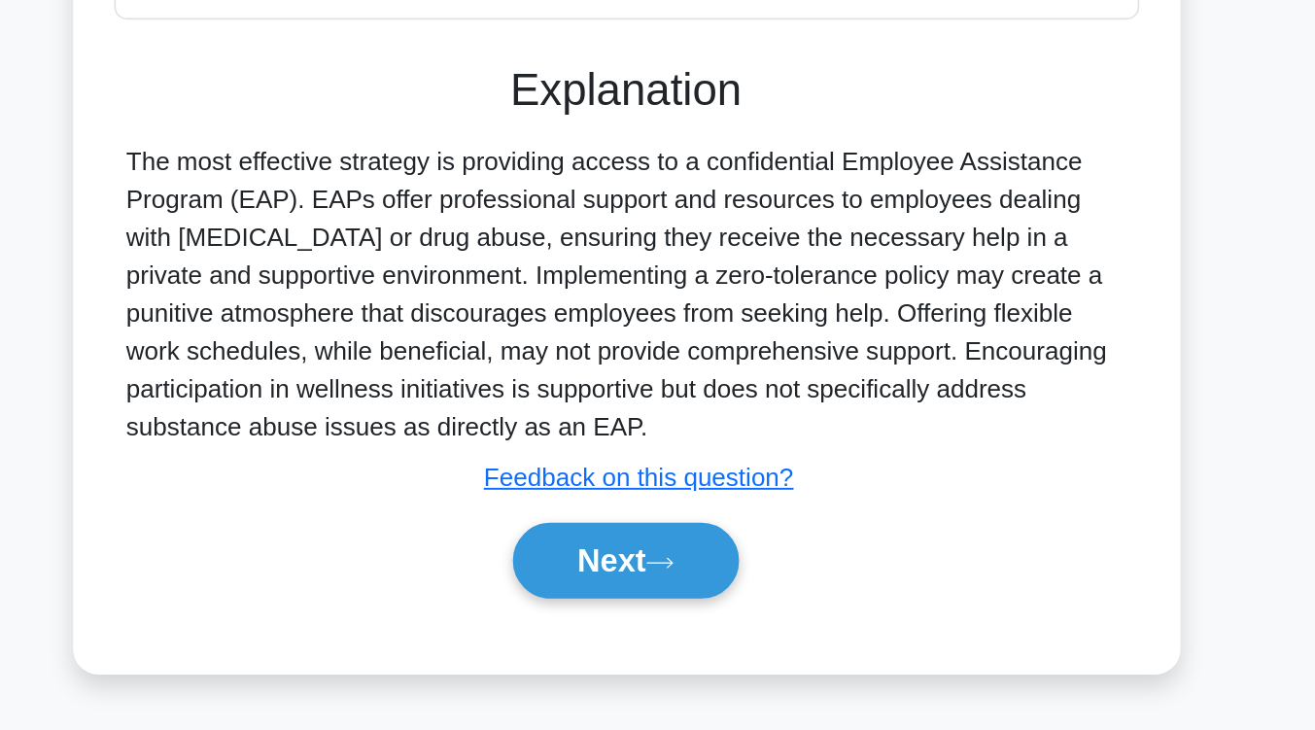
scroll to position [316, 0]
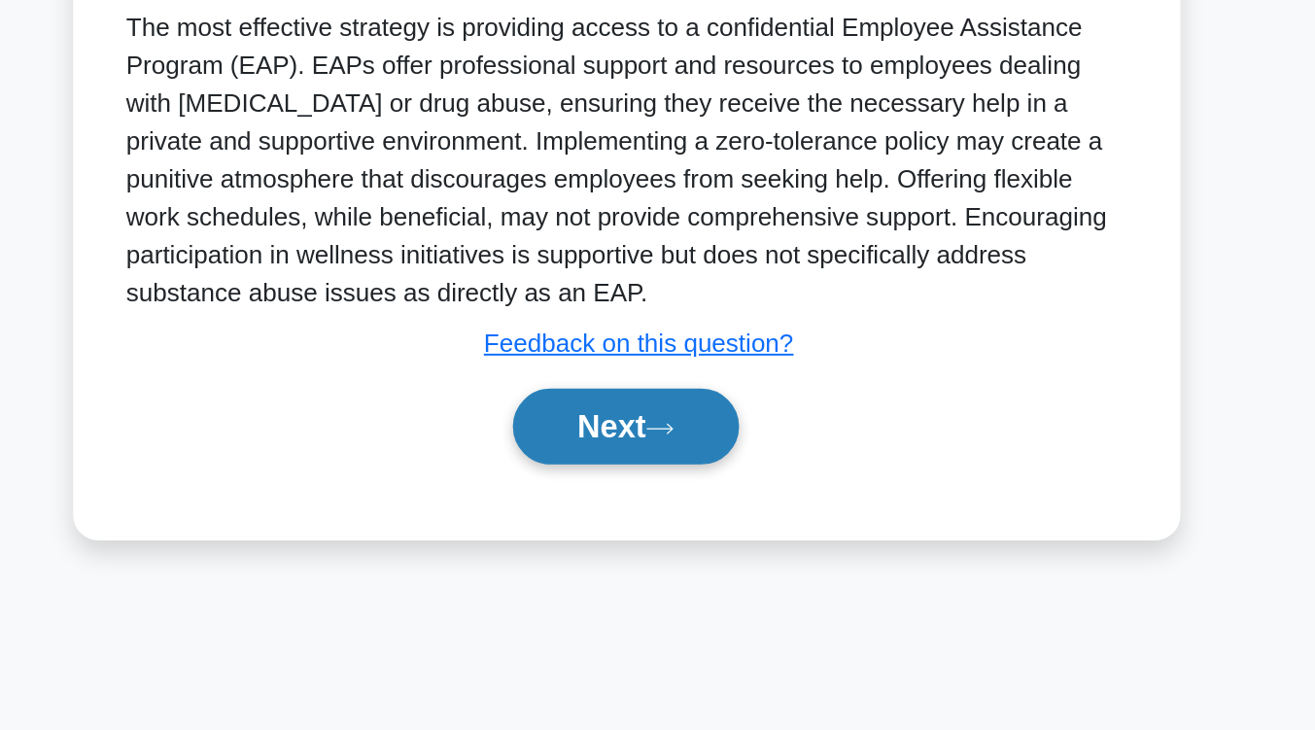
click at [676, 531] on button "Next" at bounding box center [657, 543] width 139 height 47
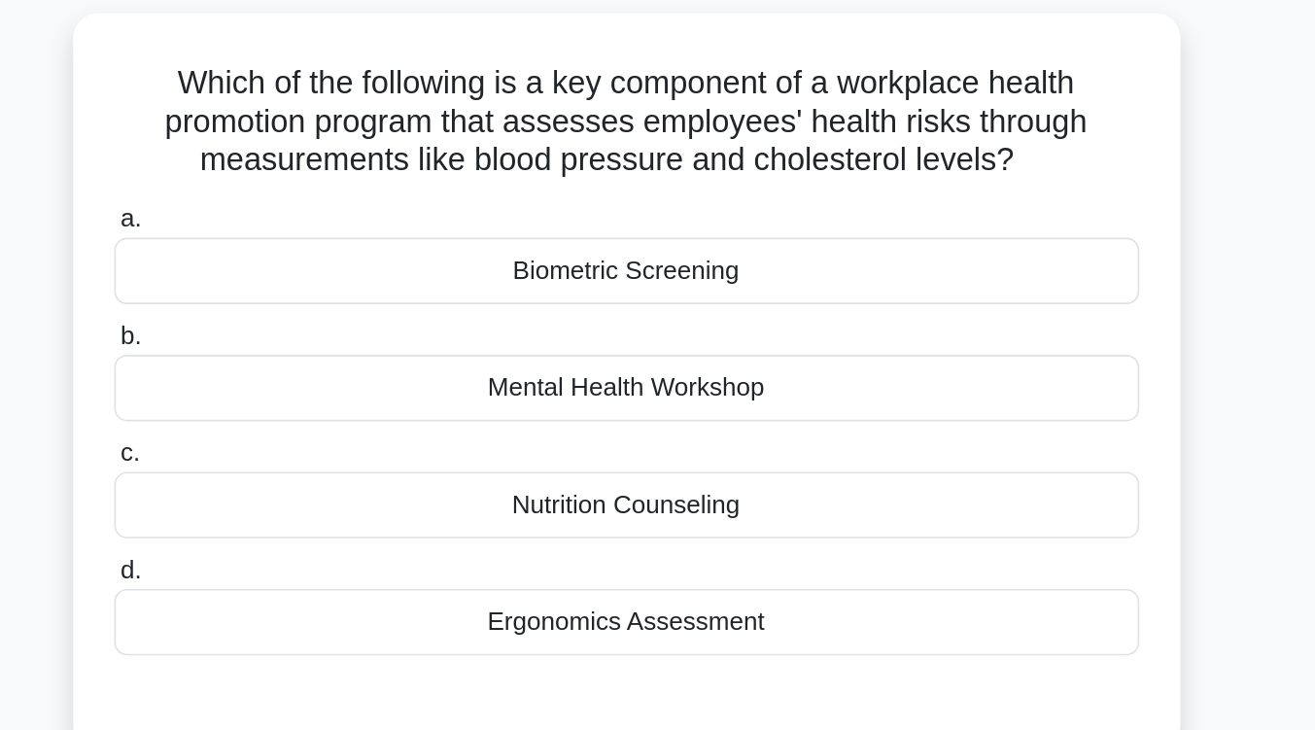
scroll to position [128, 0]
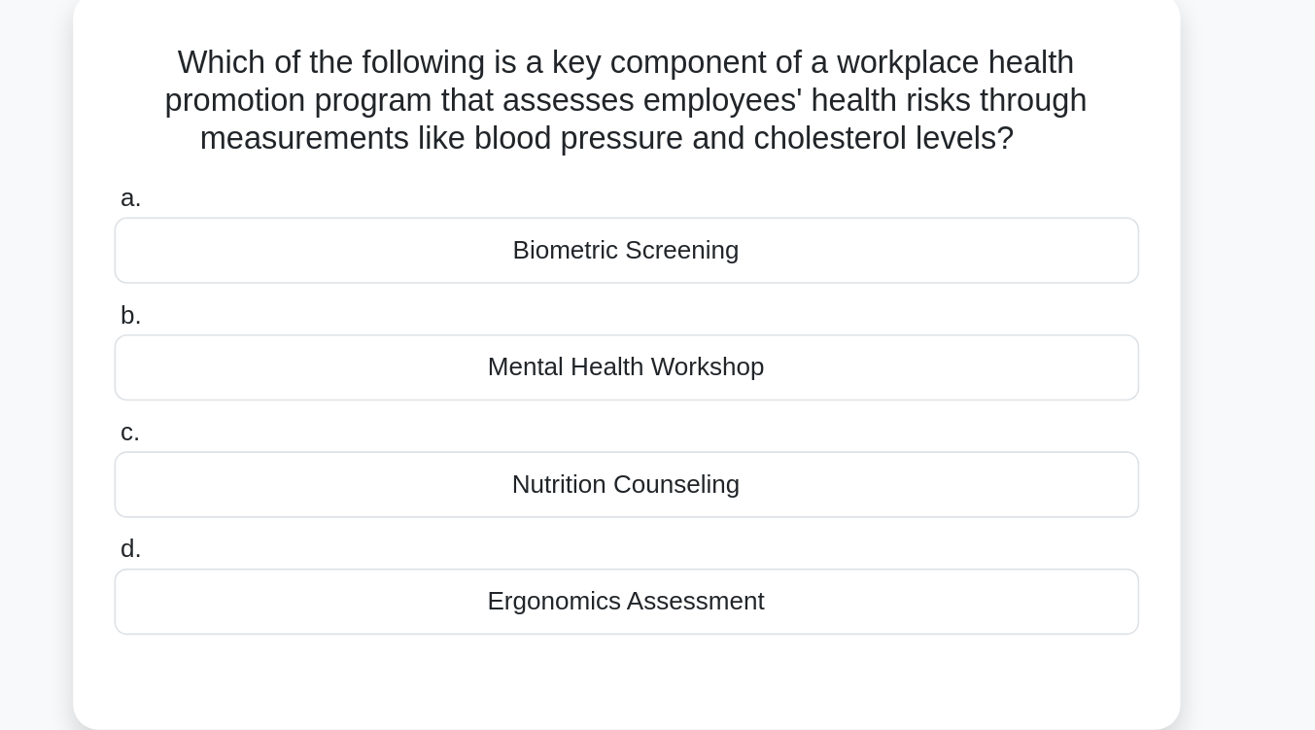
click at [674, 247] on div "Mental Health Workshop" at bounding box center [658, 234] width 630 height 41
click at [343, 209] on input "b. Mental Health Workshop" at bounding box center [343, 202] width 0 height 13
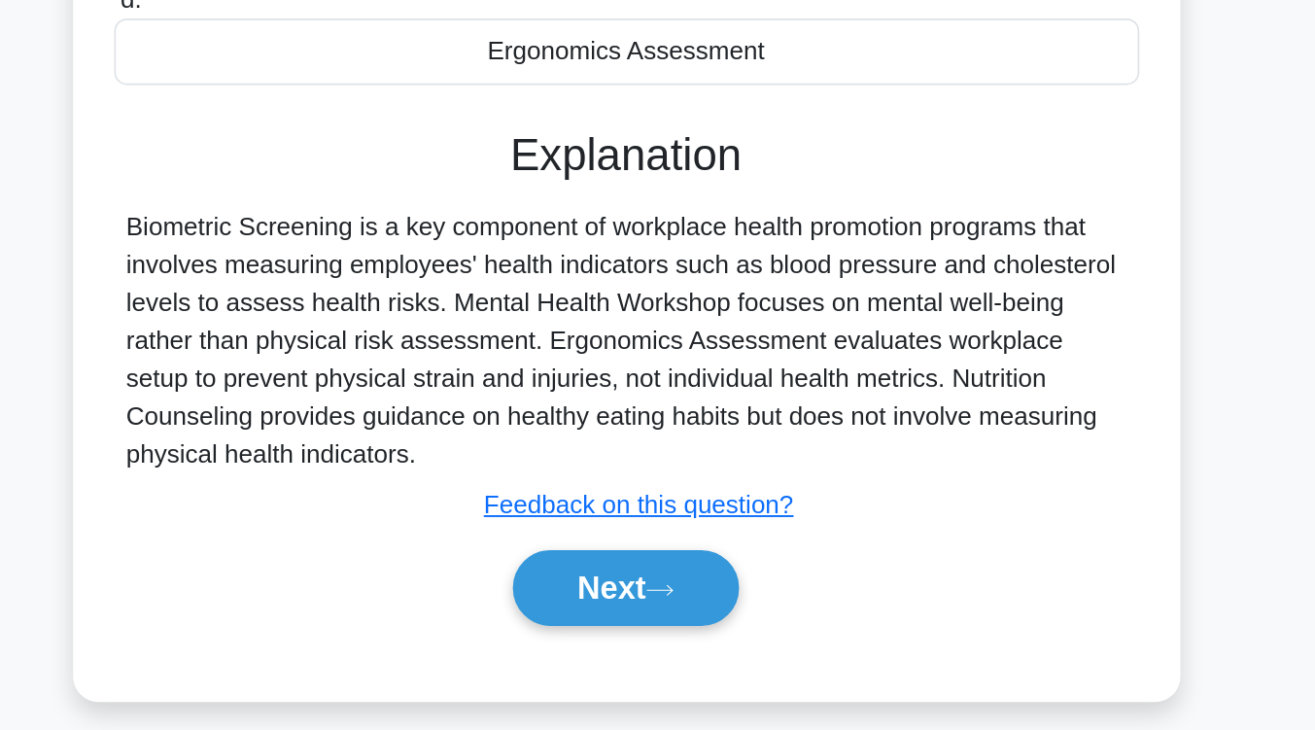
scroll to position [195, 0]
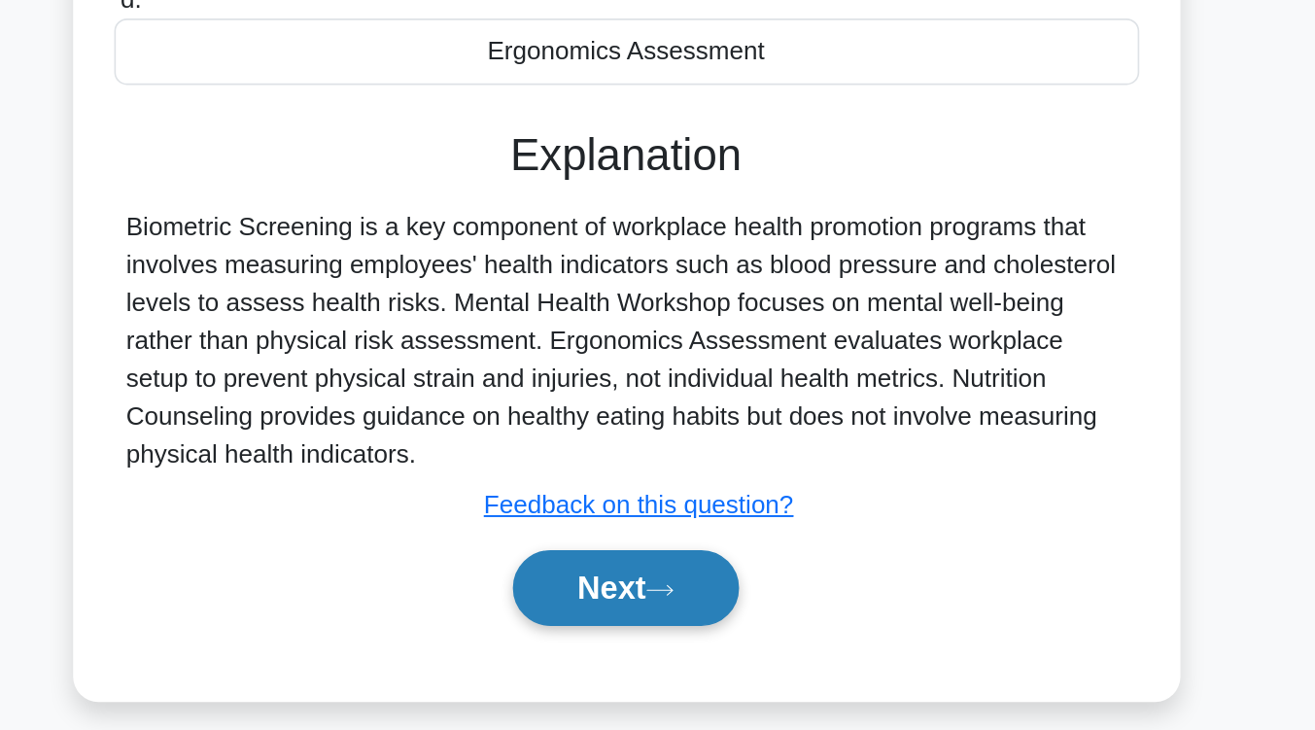
click at [620, 625] on button "Next" at bounding box center [657, 642] width 139 height 47
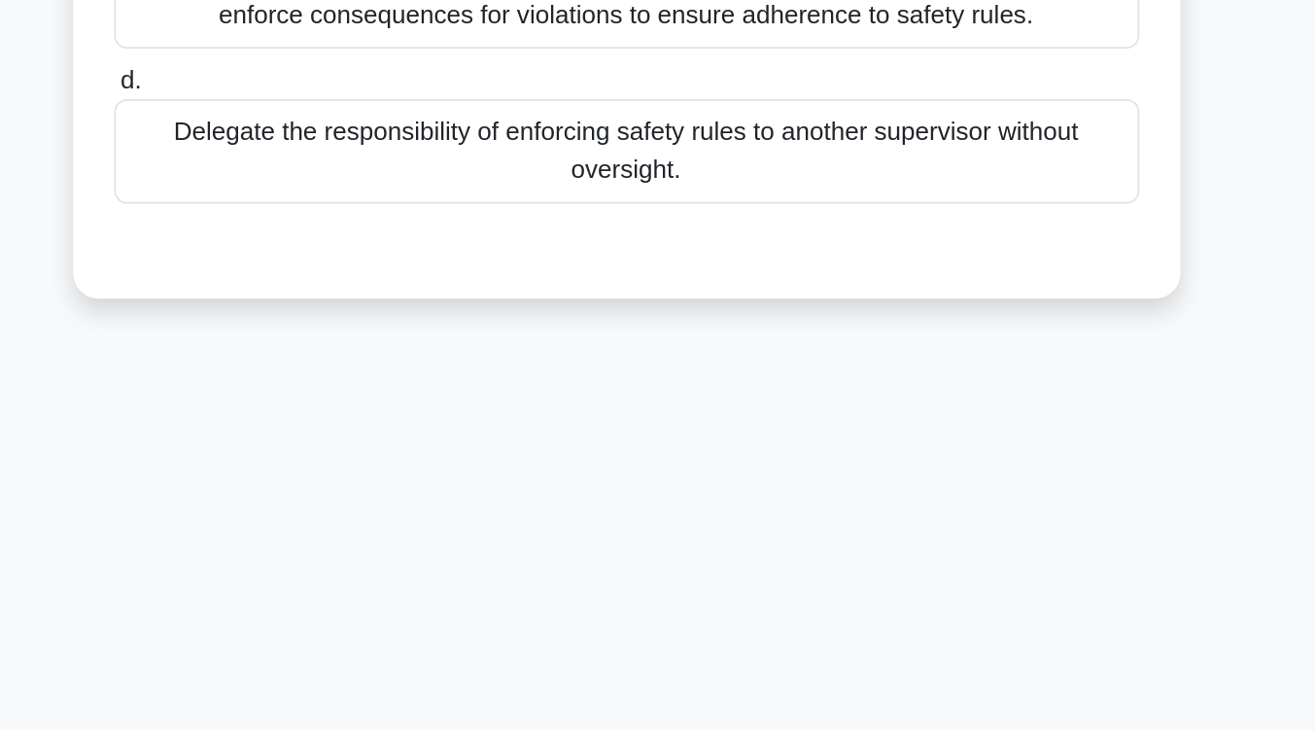
scroll to position [194, 0]
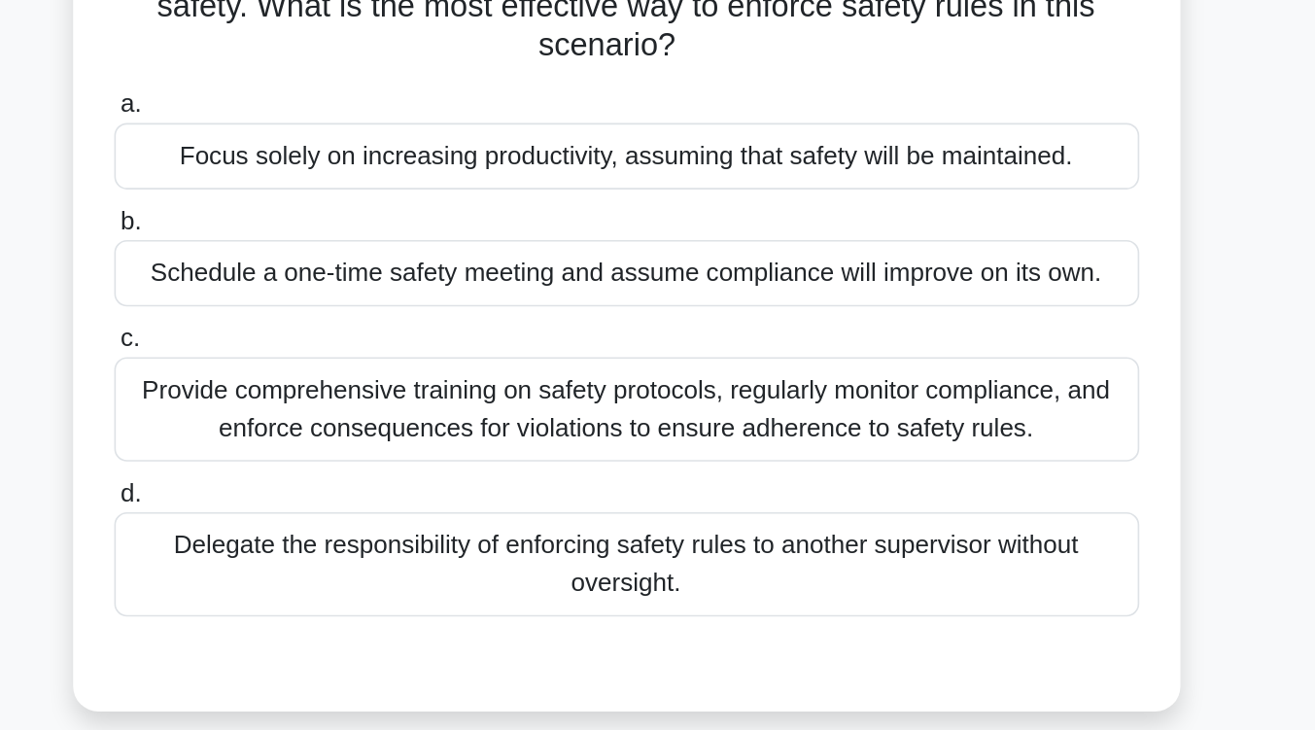
click at [741, 316] on label "d. Delegate the responsibility of enforcing safety rules to another supervisor …" at bounding box center [658, 358] width 630 height 87
click at [343, 321] on input "d. Delegate the responsibility of enforcing safety rules to another supervisor …" at bounding box center [343, 327] width 0 height 13
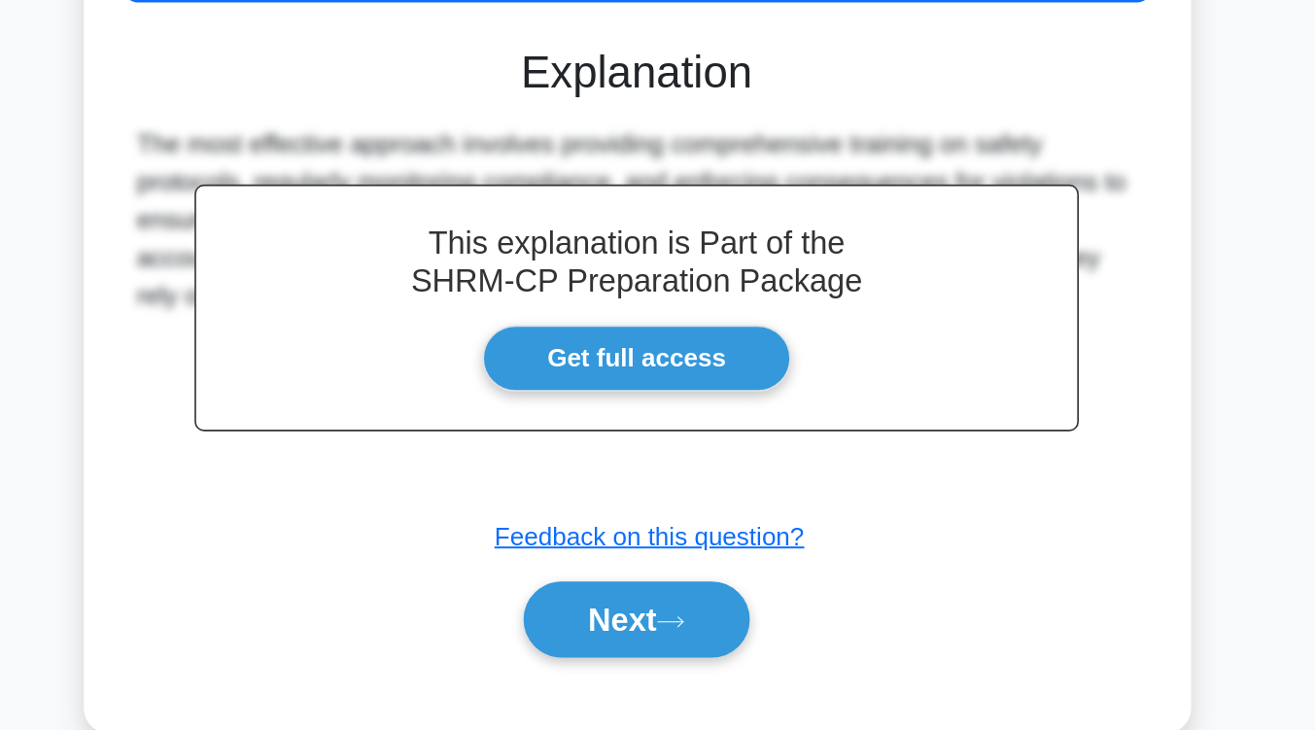
scroll to position [317, 0]
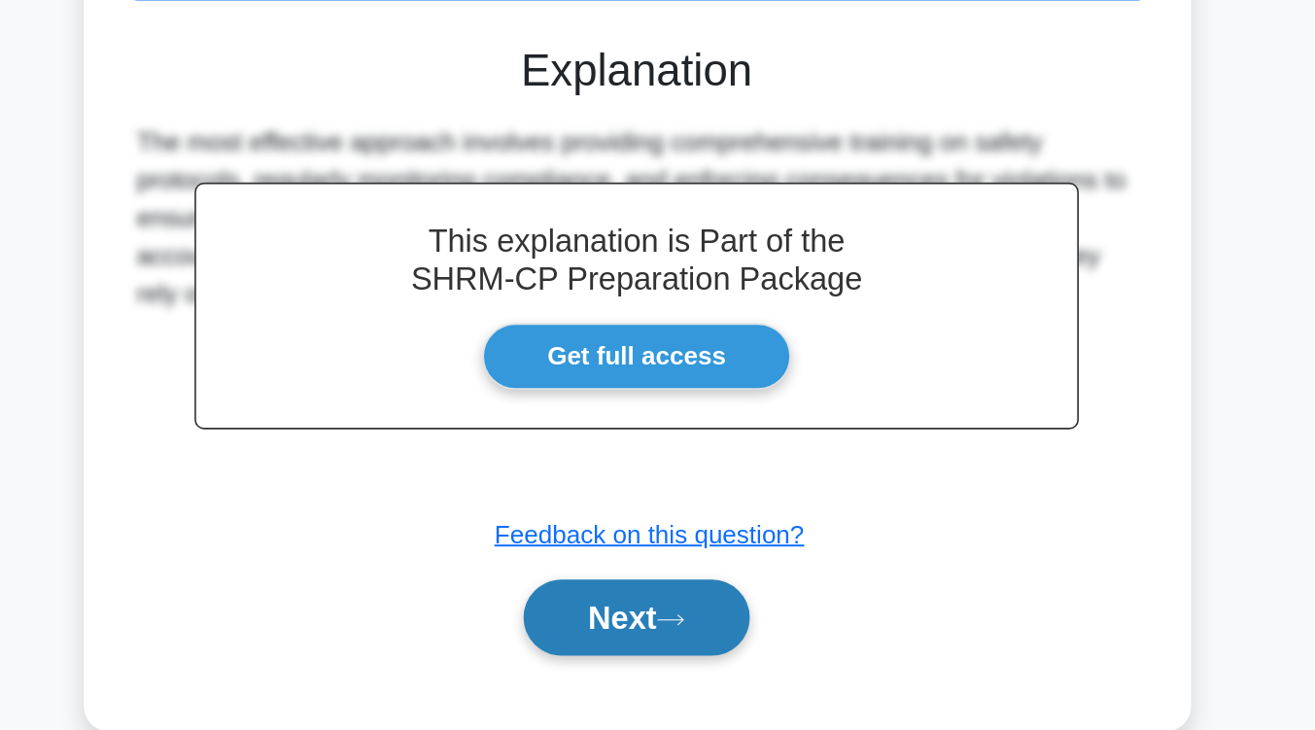
click at [719, 657] on button "Next" at bounding box center [657, 660] width 139 height 47
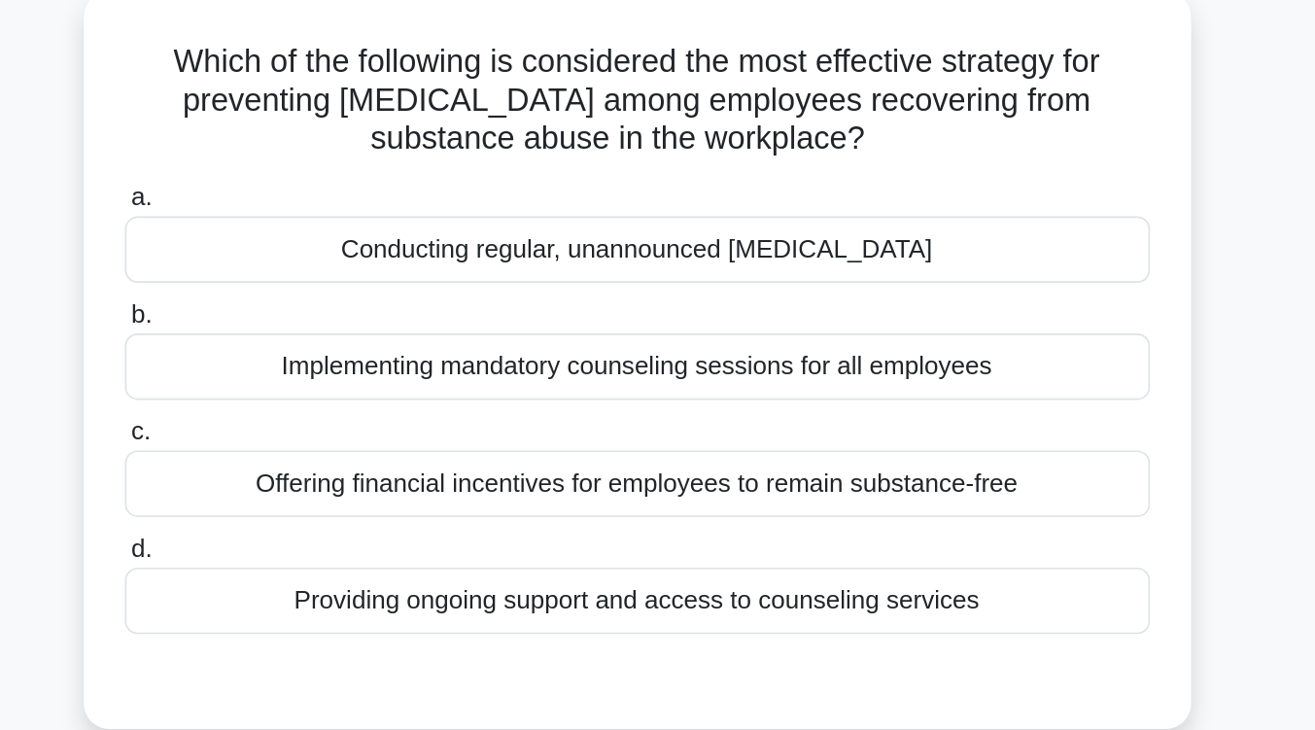
scroll to position [141, 0]
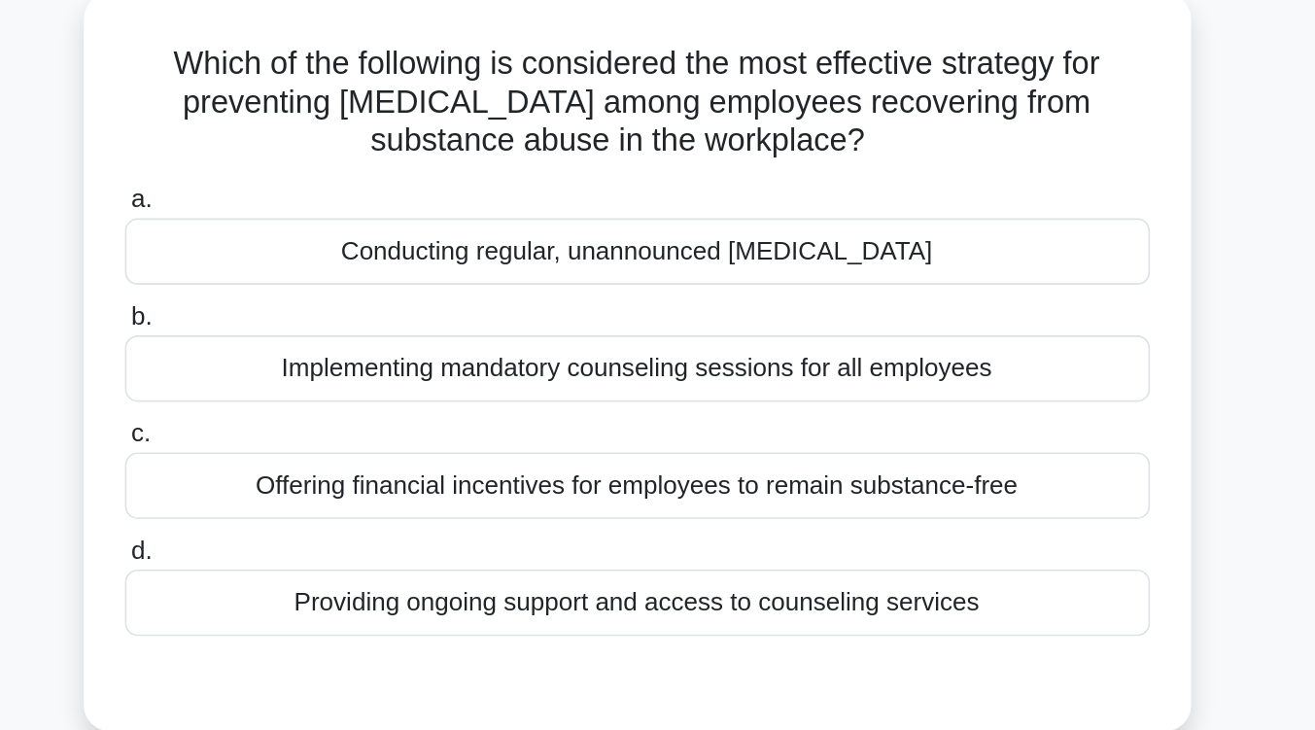
click at [719, 376] on div "Providing ongoing support and access to counseling services" at bounding box center [658, 370] width 630 height 41
click at [343, 345] on input "d. Providing ongoing support and access to counseling services" at bounding box center [343, 338] width 0 height 13
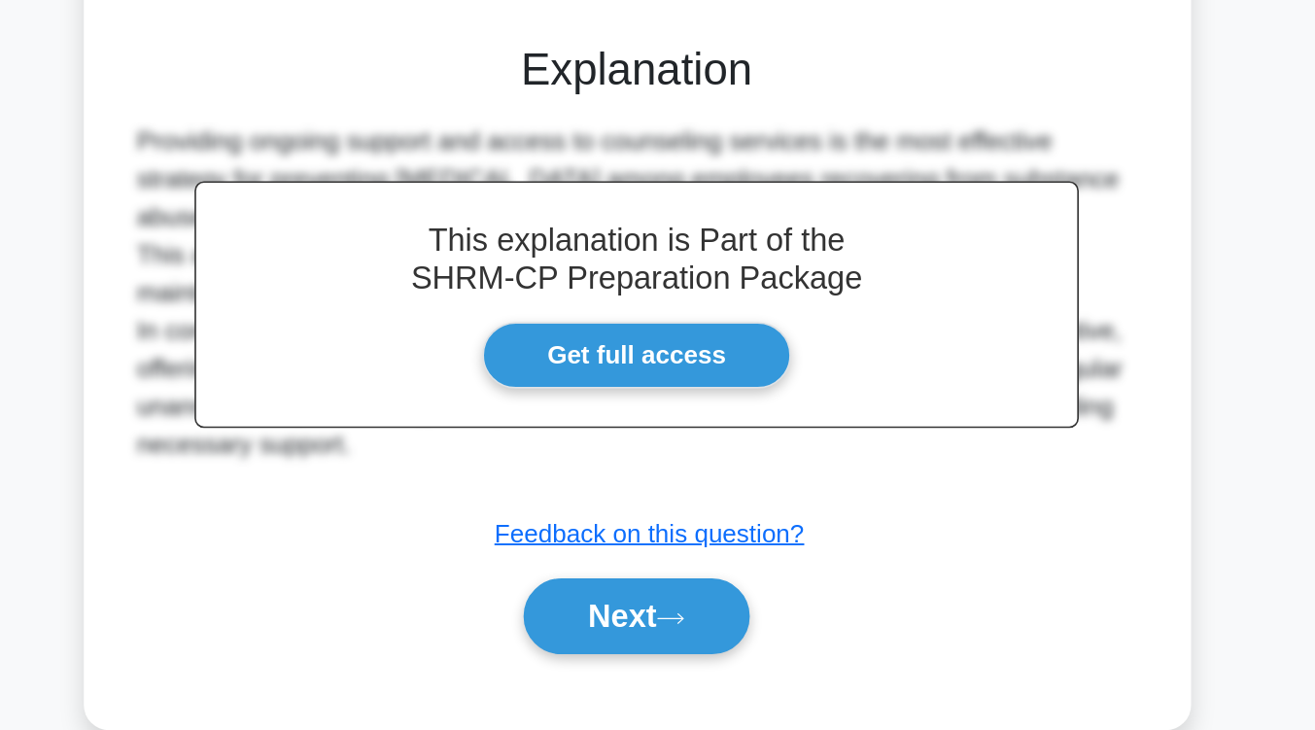
scroll to position [253, 0]
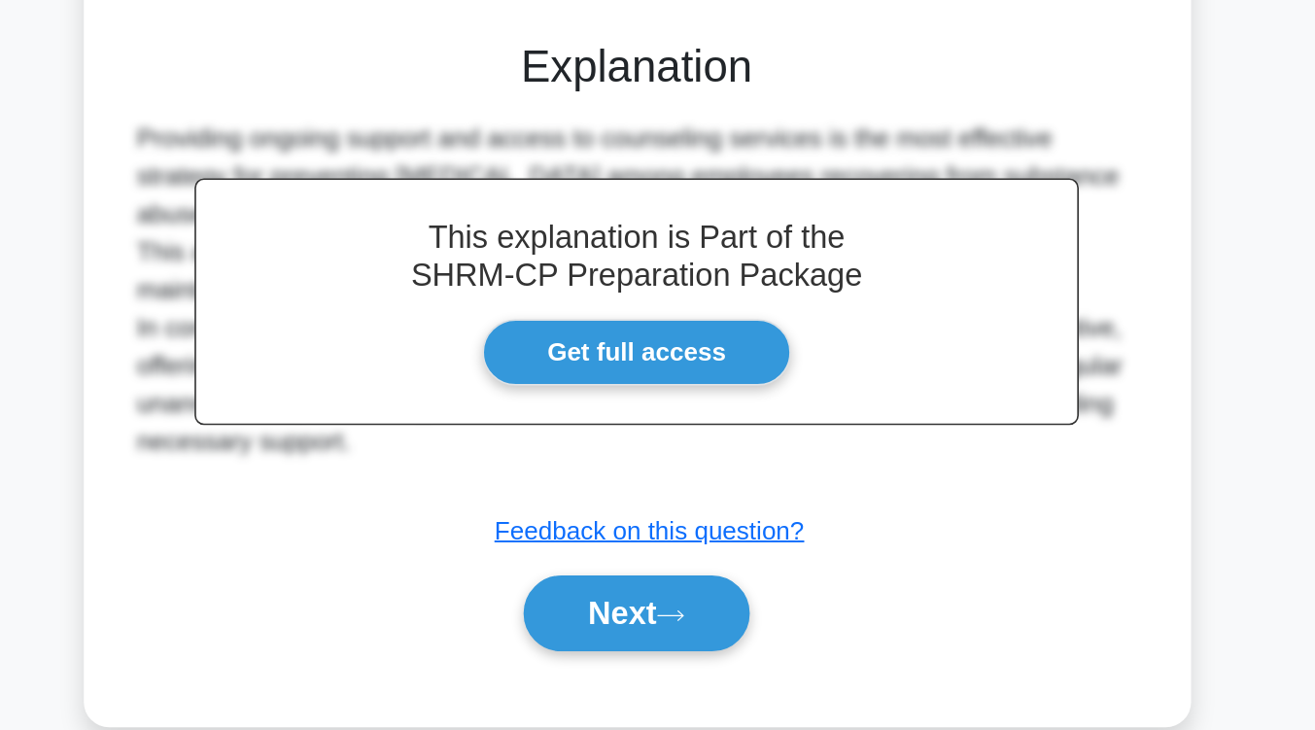
click at [719, 657] on button "Next" at bounding box center [657, 658] width 139 height 47
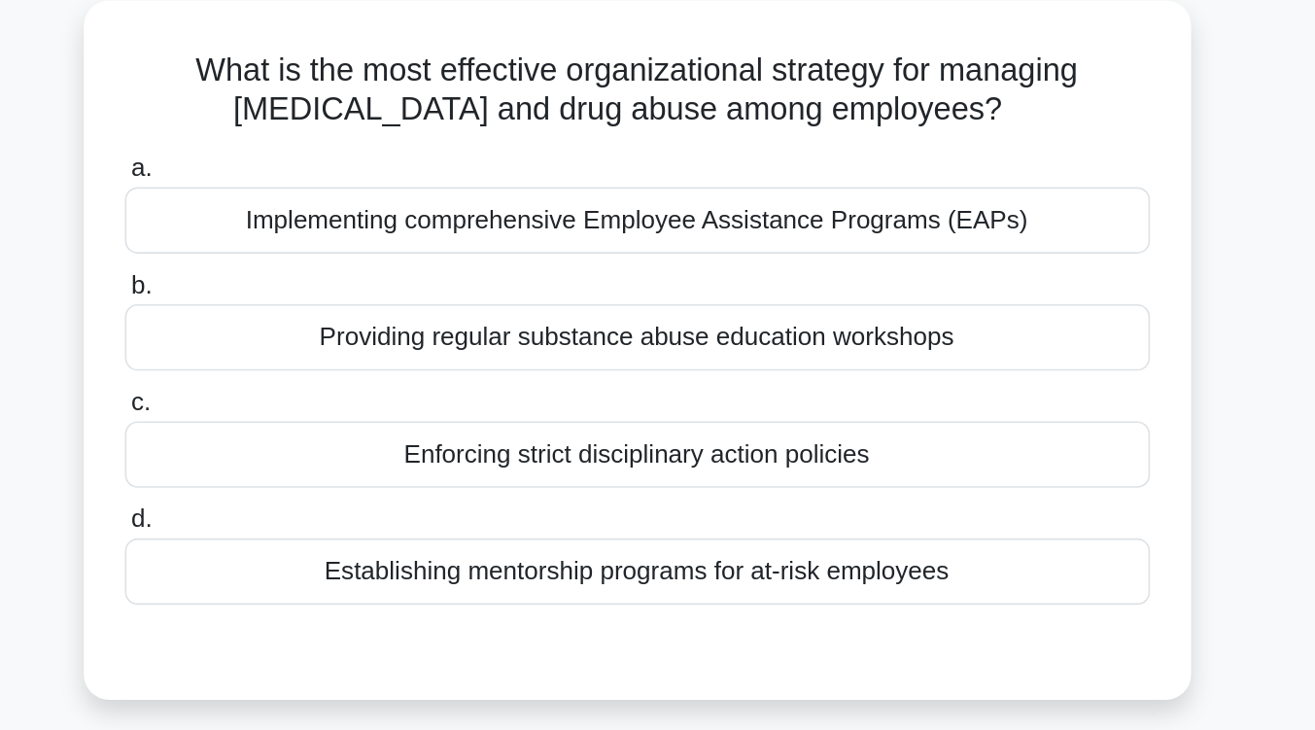
scroll to position [130, 0]
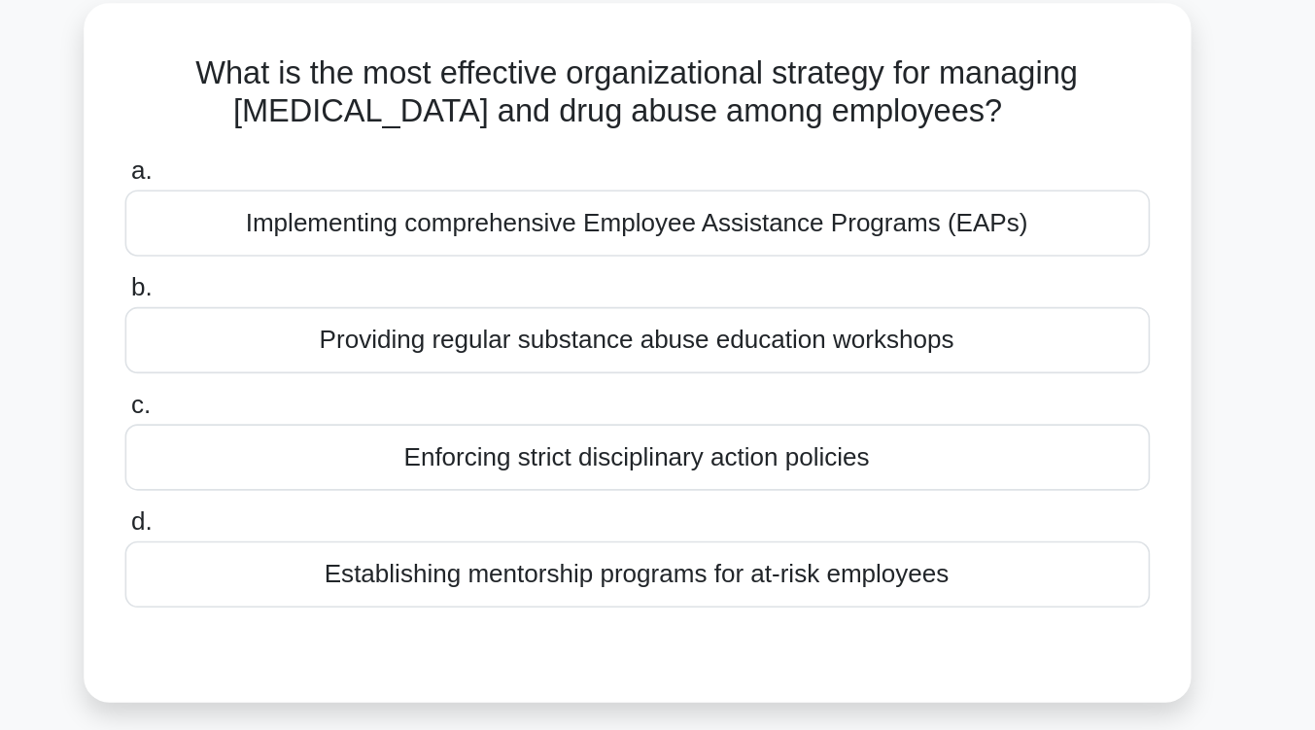
click at [731, 132] on div "Implementing comprehensive Employee Assistance Programs (EAPs)" at bounding box center [658, 137] width 630 height 41
click at [343, 112] on input "a. Implementing comprehensive Employee Assistance Programs (EAPs)" at bounding box center [343, 105] width 0 height 13
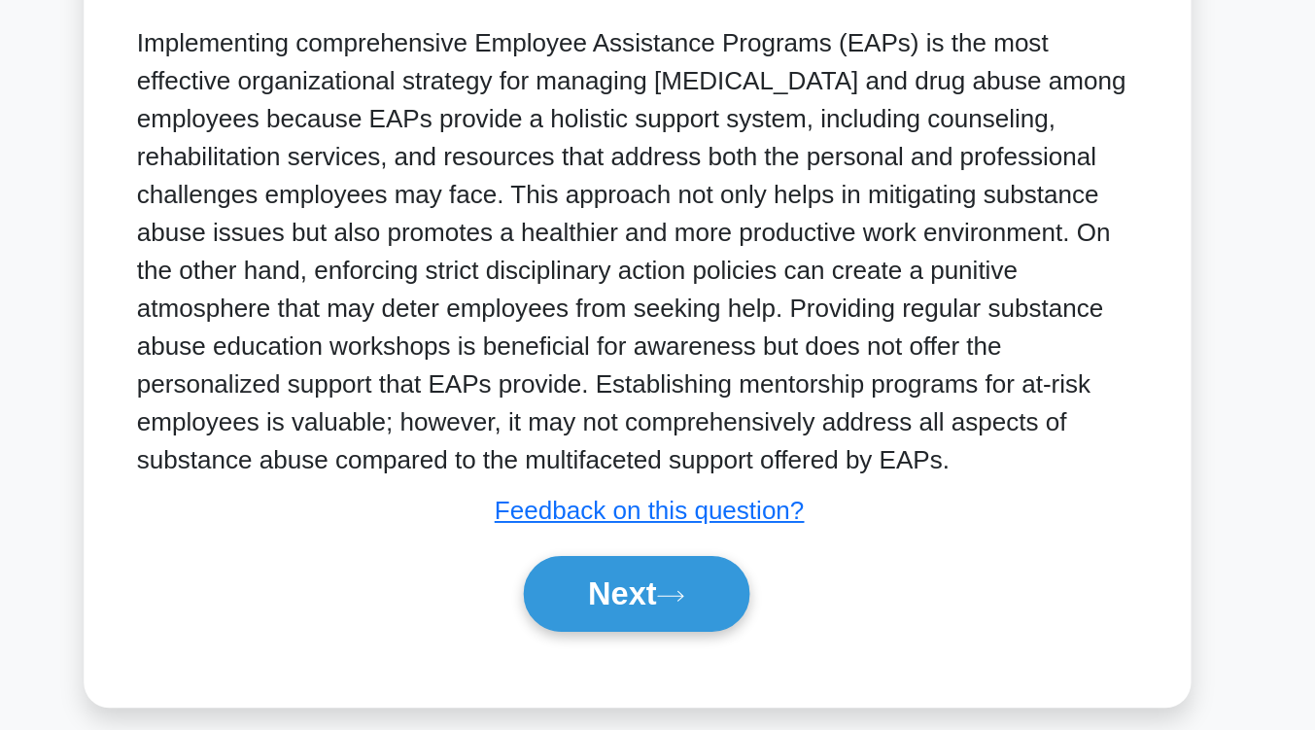
scroll to position [320, 0]
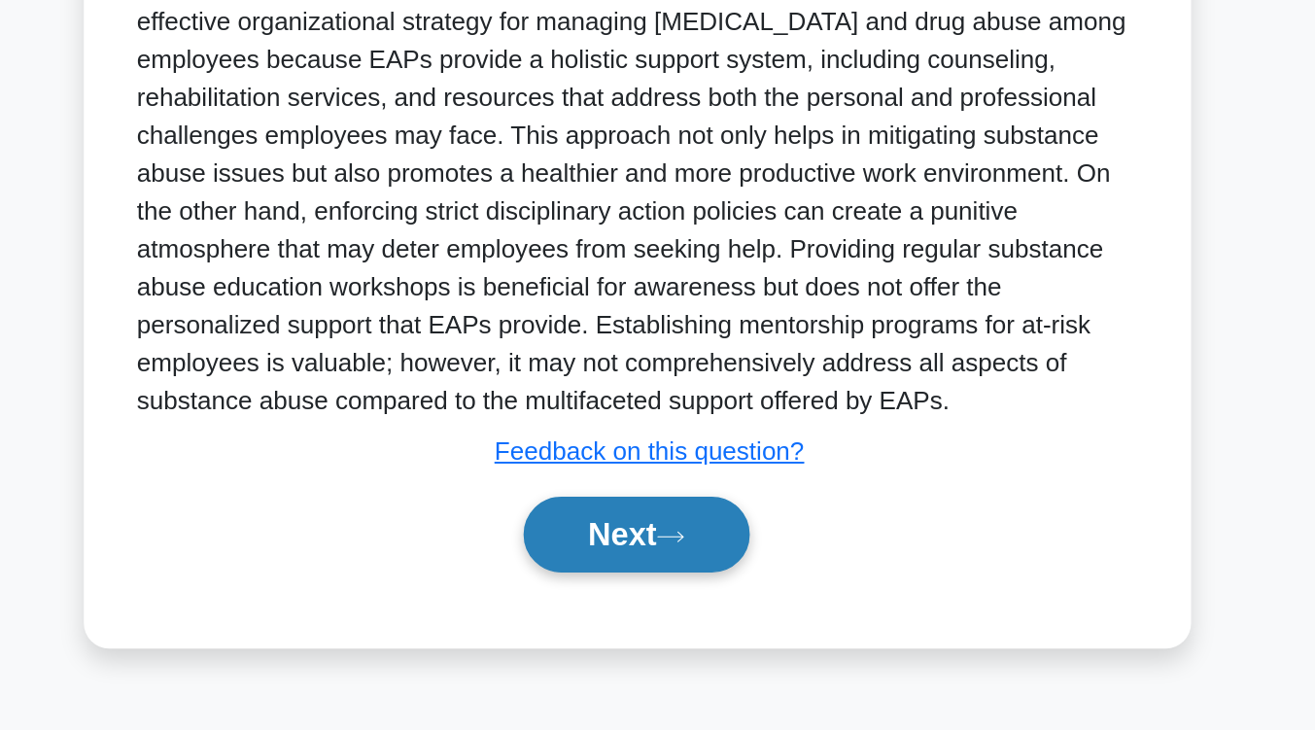
click at [706, 608] on button "Next" at bounding box center [657, 609] width 139 height 47
click at [687, 610] on icon at bounding box center [678, 610] width 17 height 11
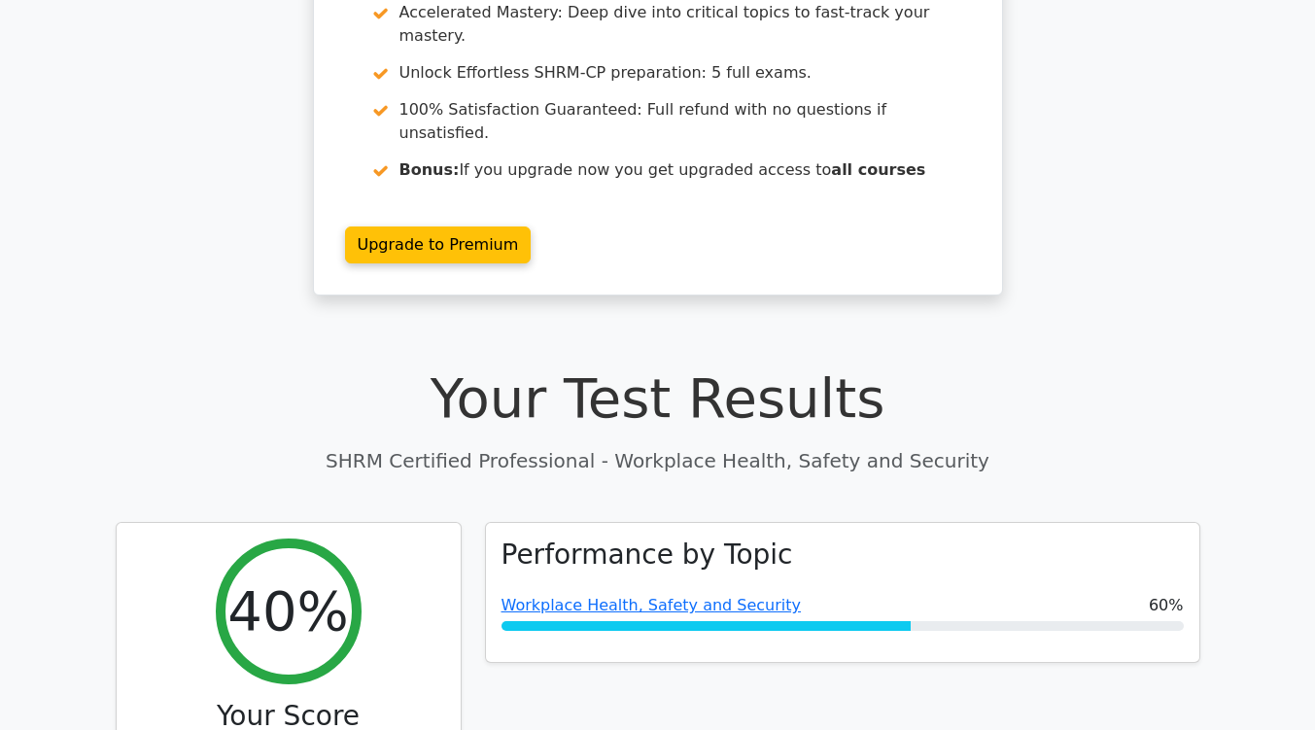
scroll to position [495, 0]
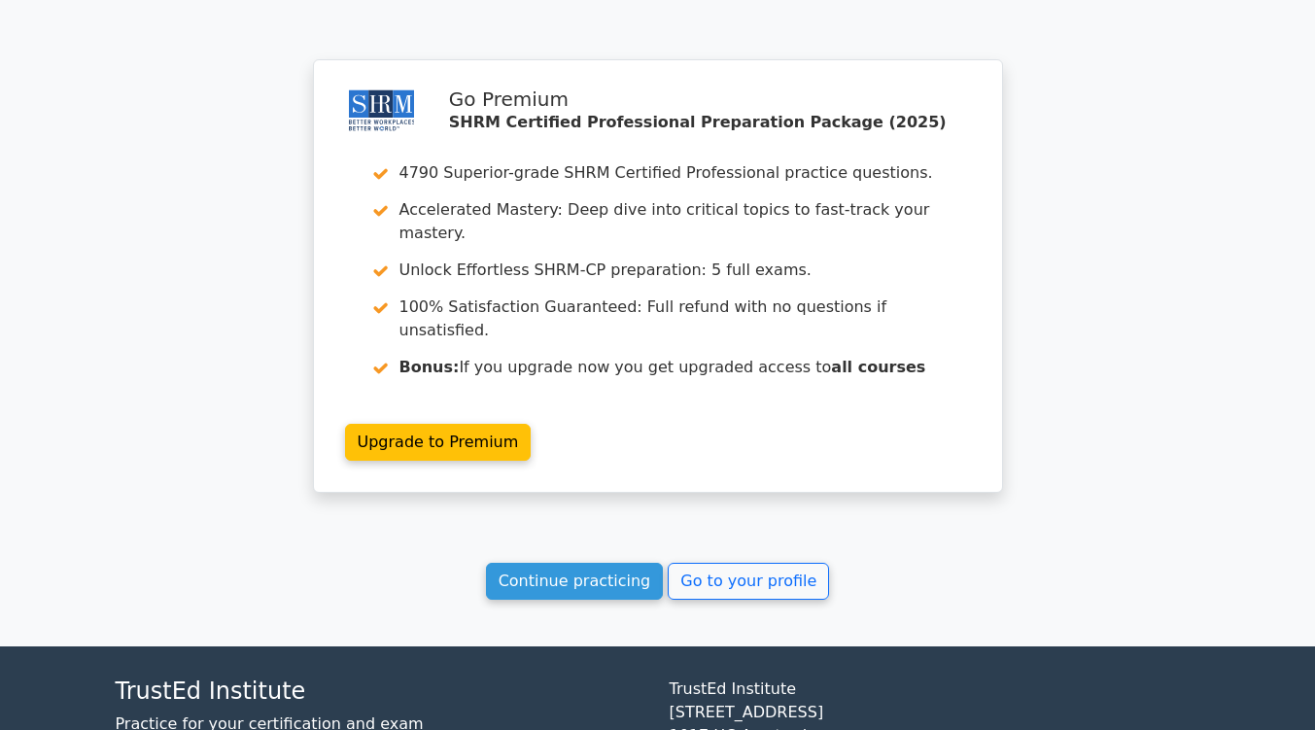
scroll to position [2572, 0]
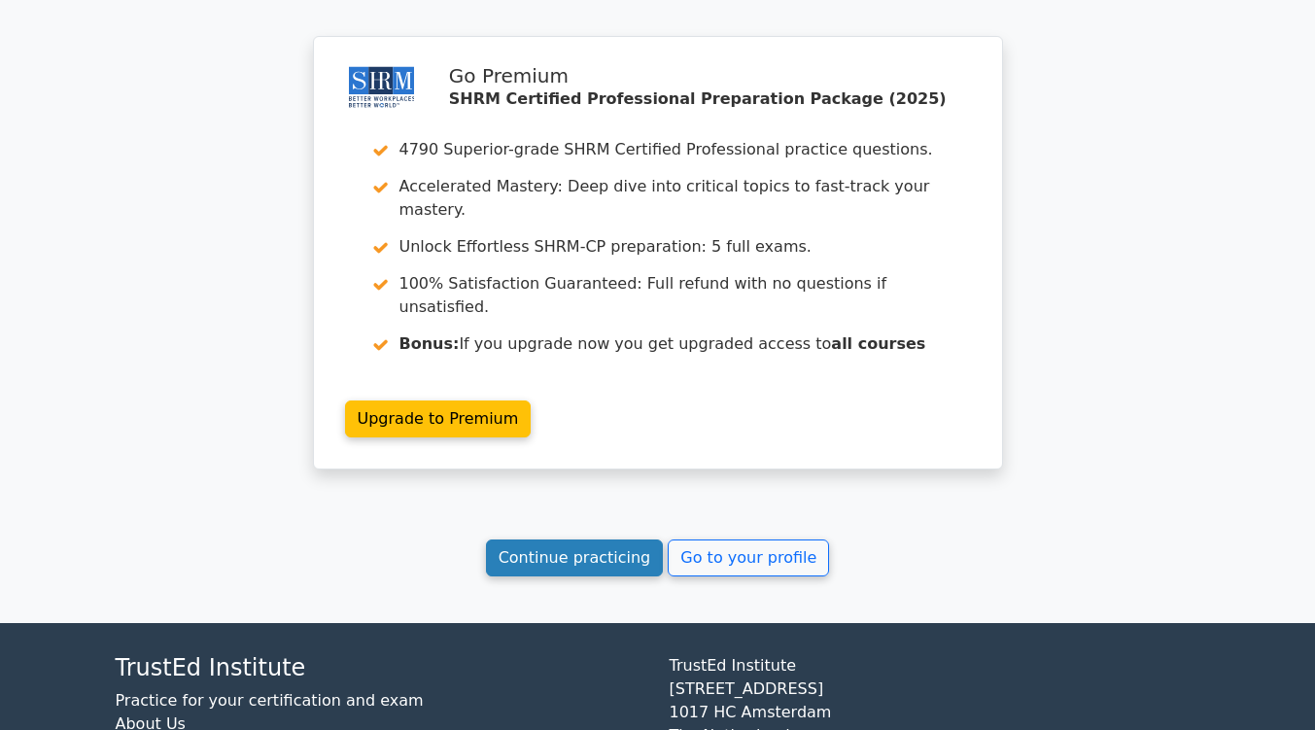
click at [590, 539] on link "Continue practicing" at bounding box center [575, 557] width 178 height 37
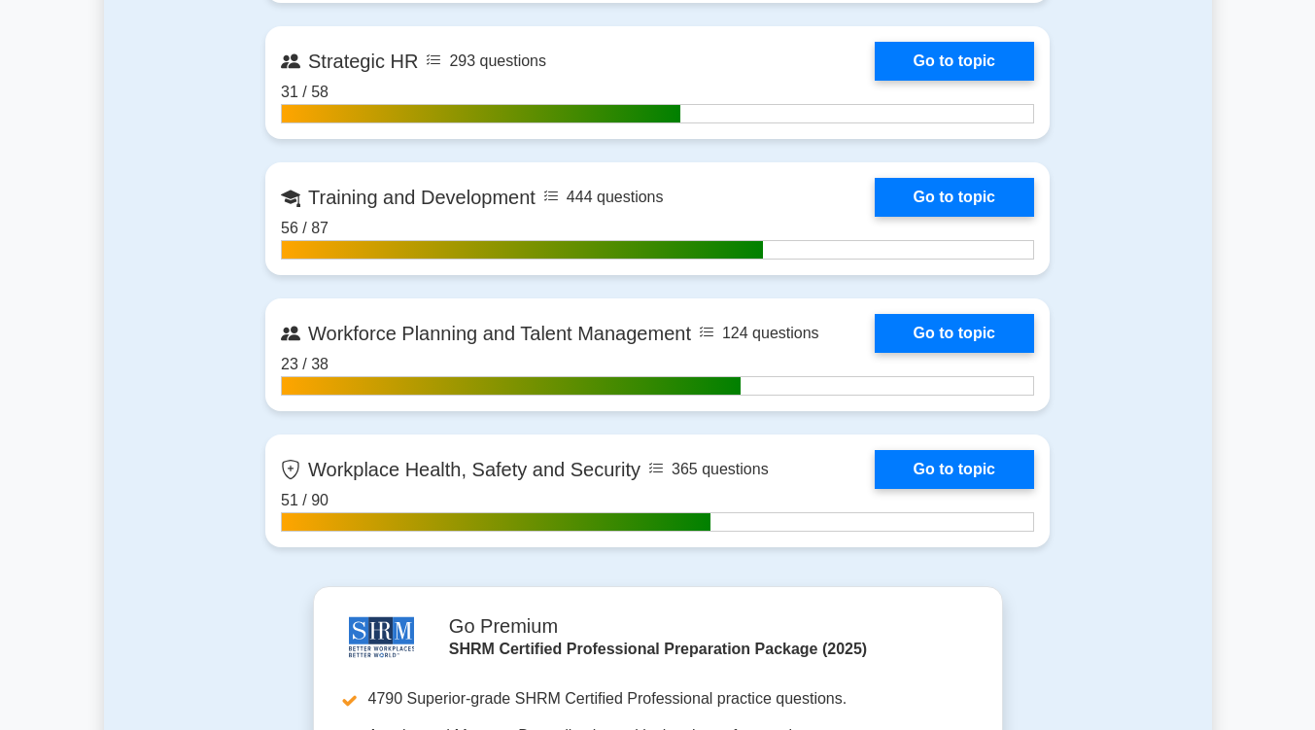
scroll to position [2966, 0]
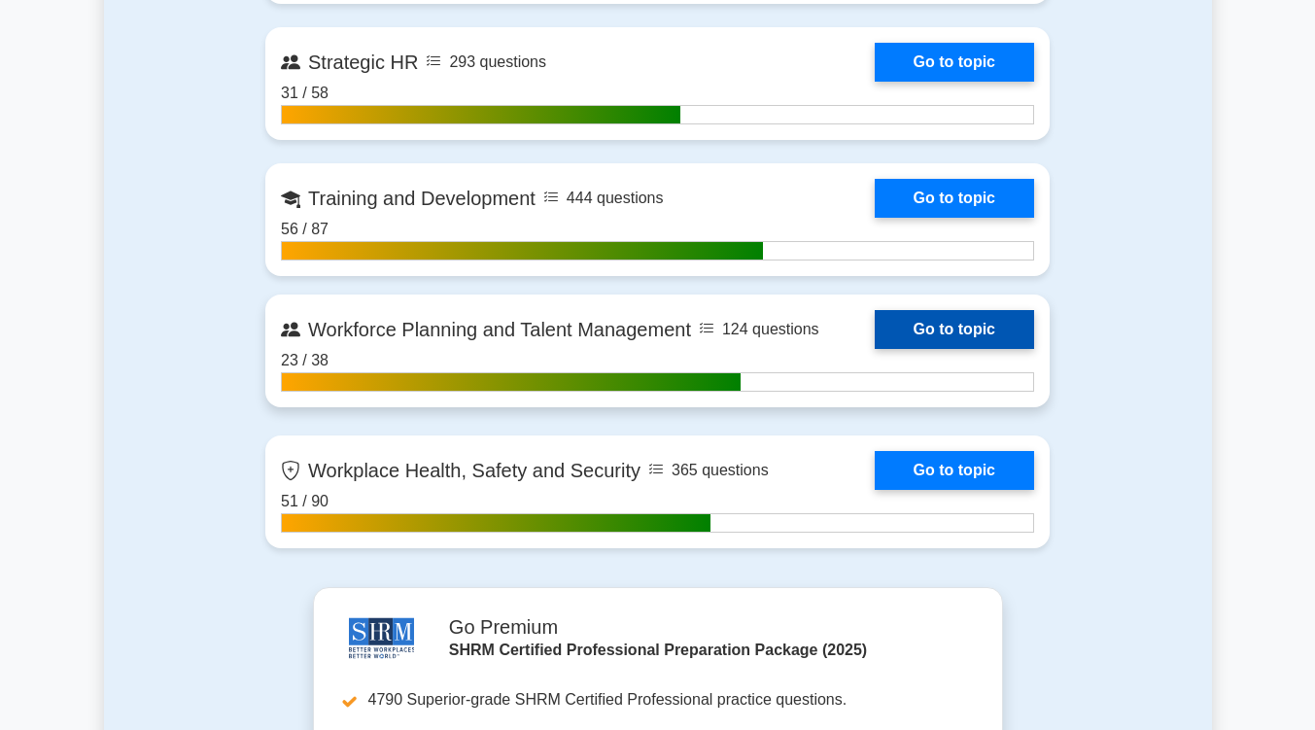
click at [961, 330] on link "Go to topic" at bounding box center [954, 329] width 159 height 39
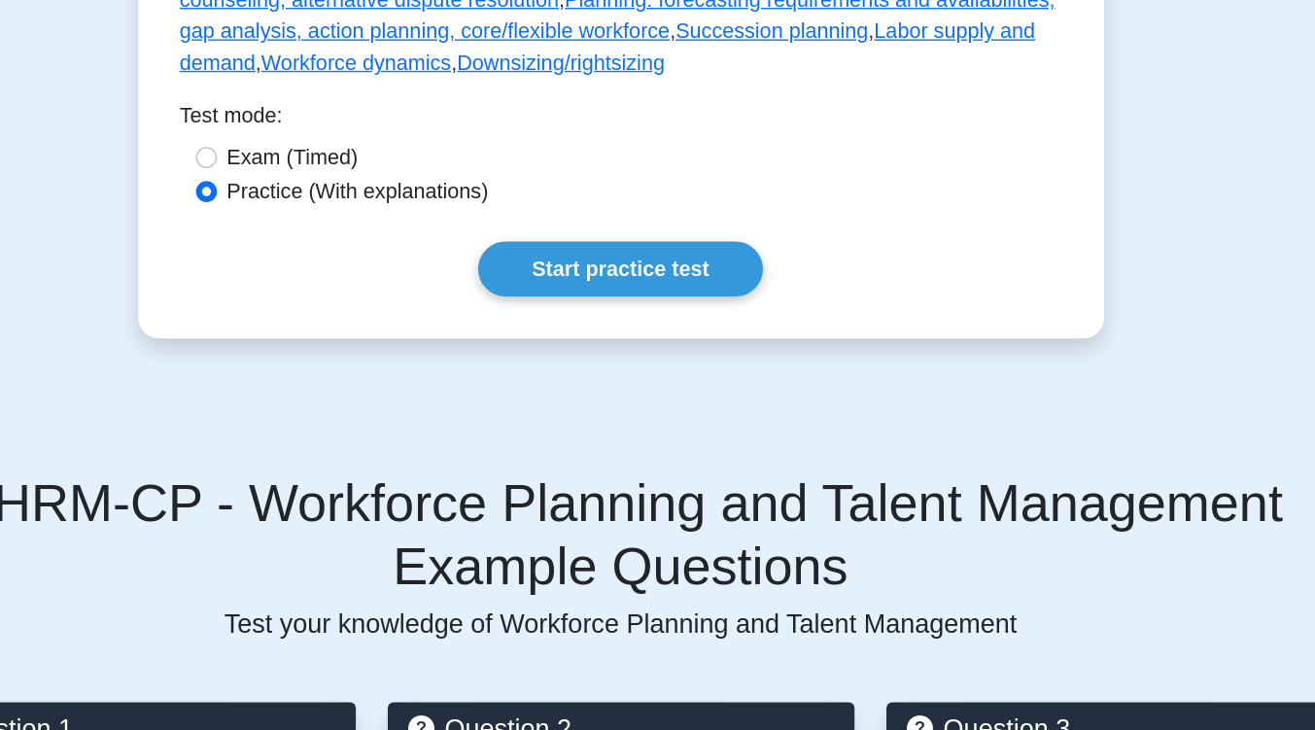
scroll to position [1020, 0]
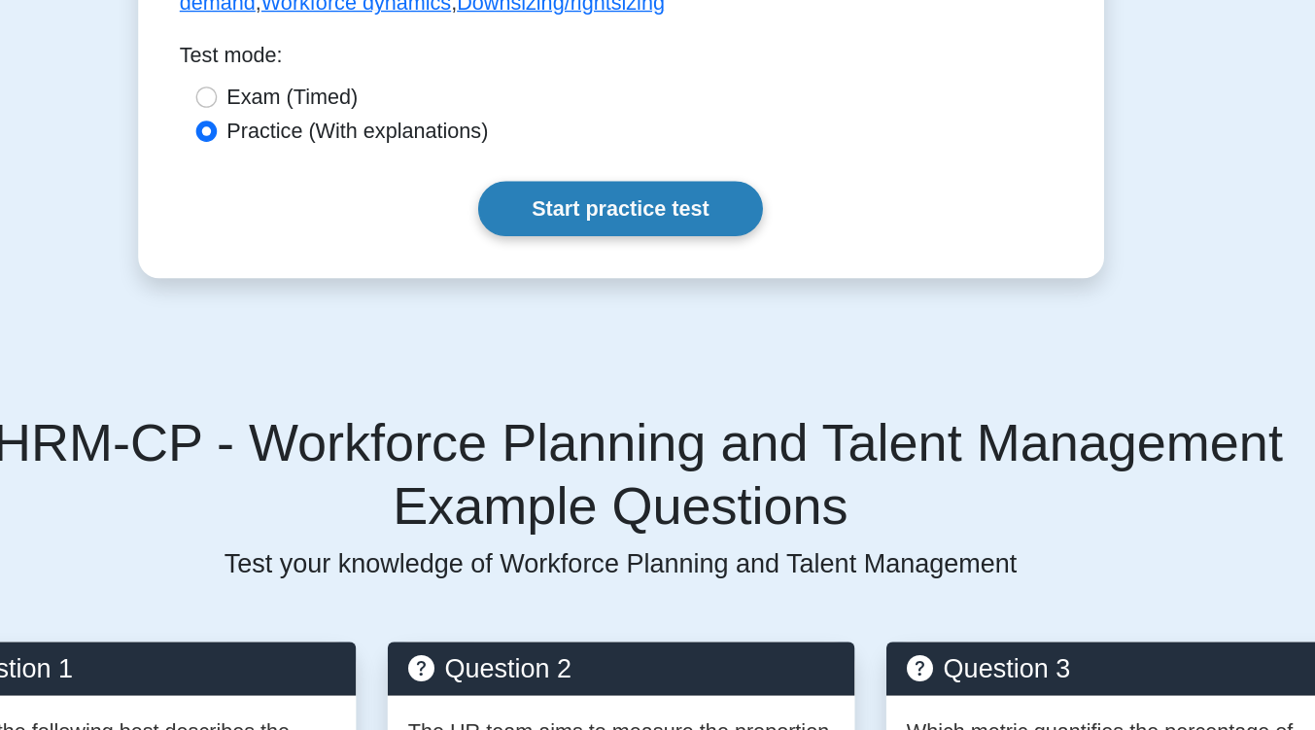
click at [669, 364] on link "Start practice test" at bounding box center [657, 344] width 211 height 41
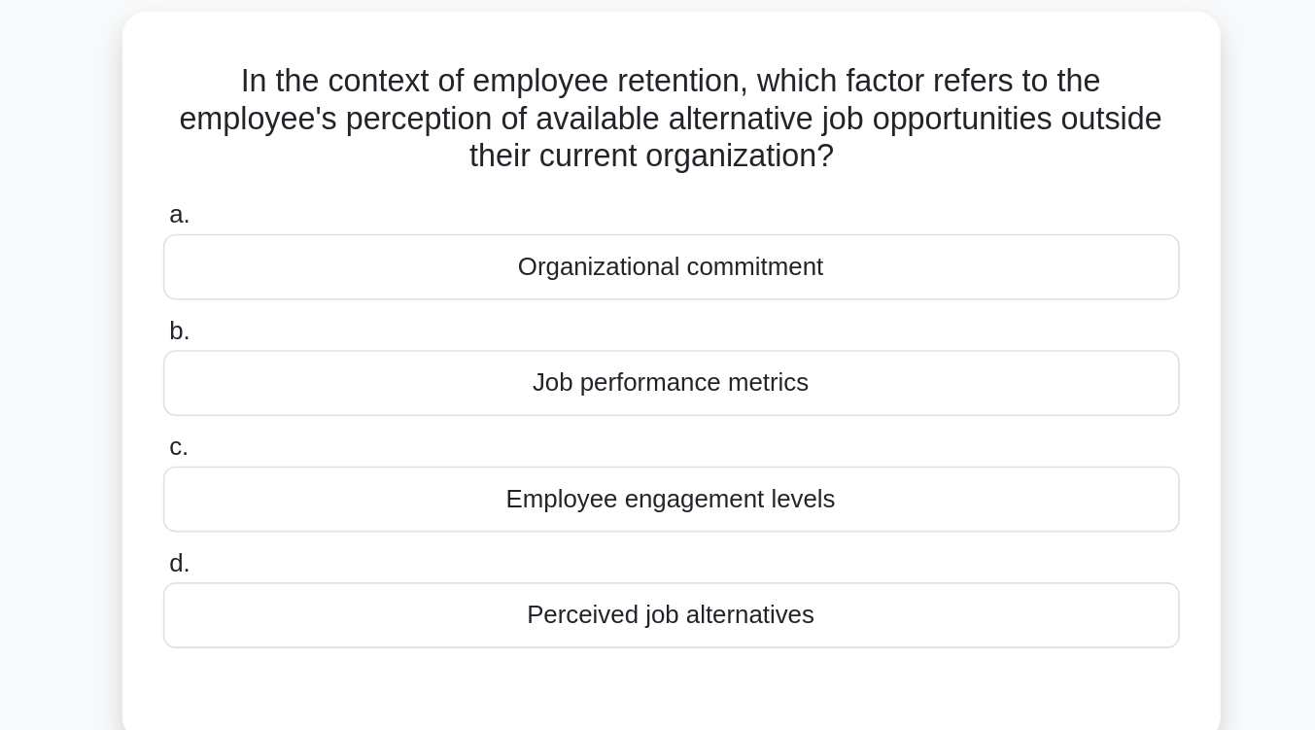
click at [635, 292] on div "Organizational commitment" at bounding box center [658, 290] width 630 height 41
click at [343, 265] on input "a. Organizational commitment" at bounding box center [343, 259] width 0 height 13
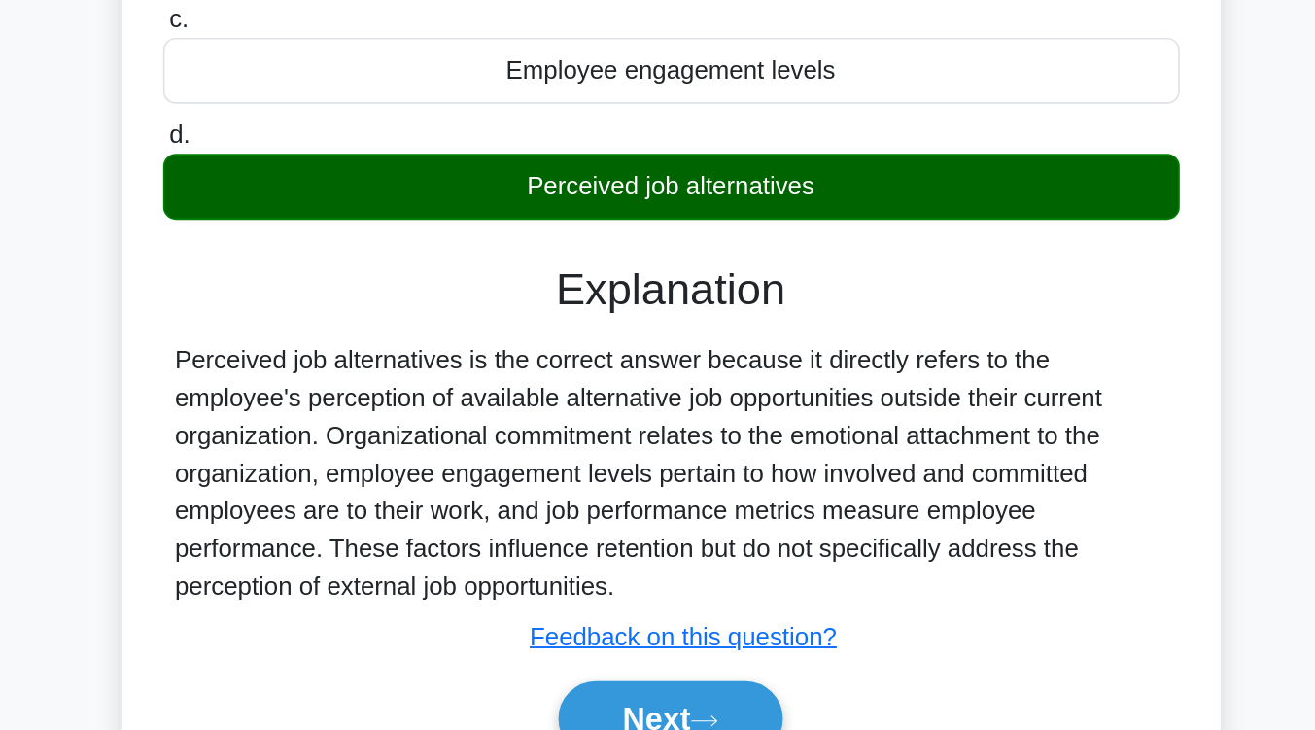
scroll to position [249, 0]
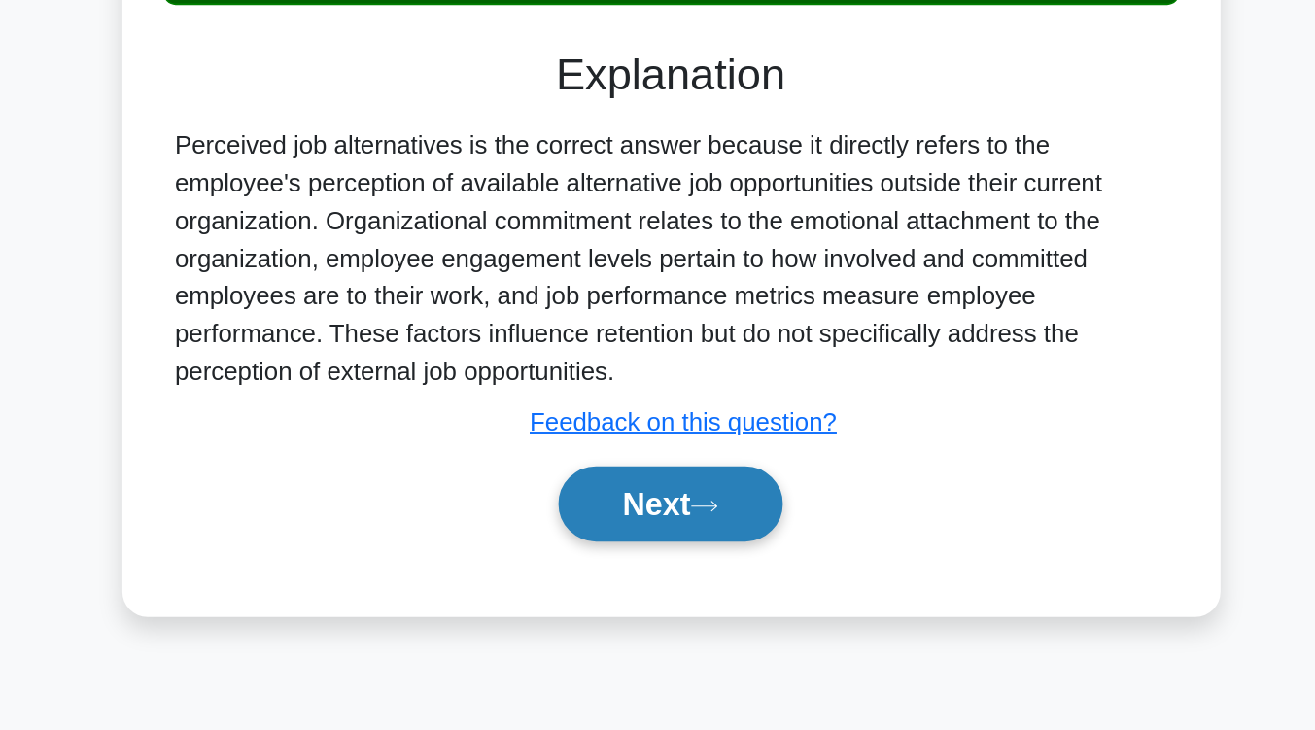
click at [638, 596] on button "Next" at bounding box center [657, 589] width 139 height 47
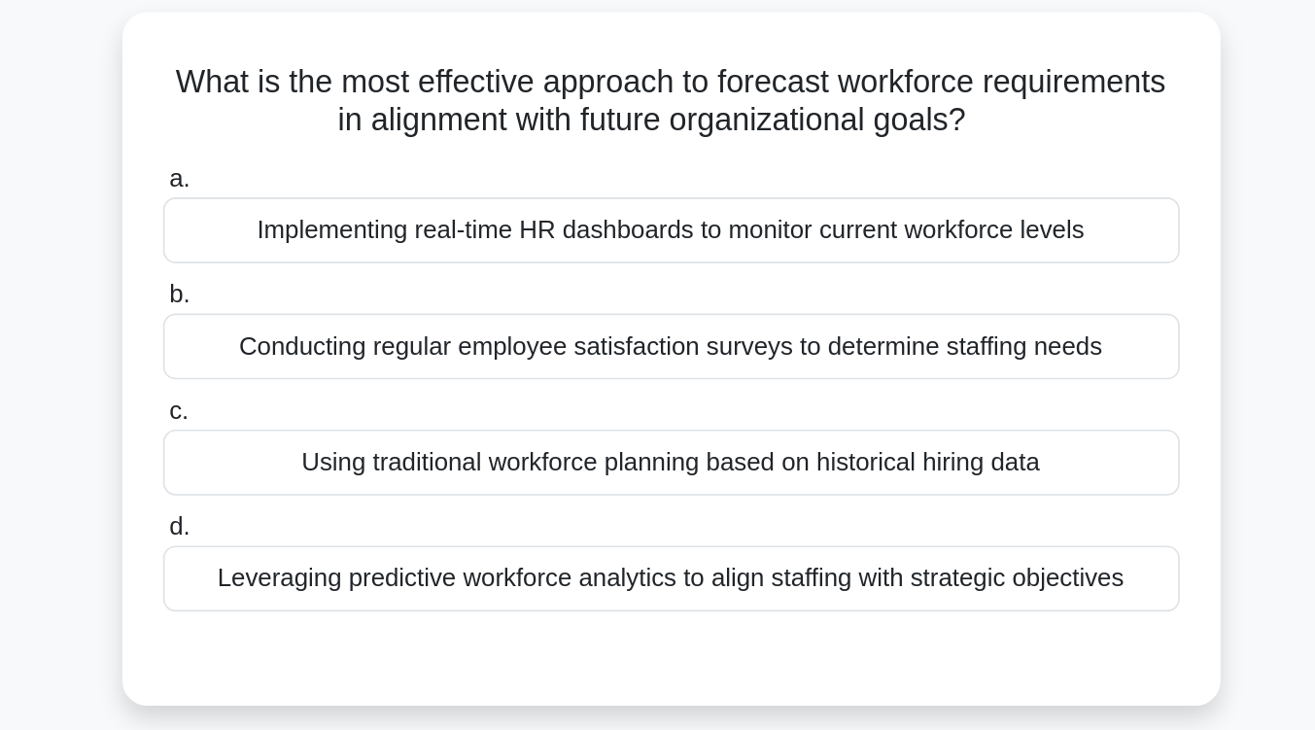
scroll to position [124, 0]
click at [641, 362] on div "Leveraging predictive workforce analytics to align staffing with strategic obje…" at bounding box center [658, 358] width 630 height 41
click at [343, 333] on input "d. Leveraging predictive workforce analytics to align staffing with strategic o…" at bounding box center [343, 327] width 0 height 13
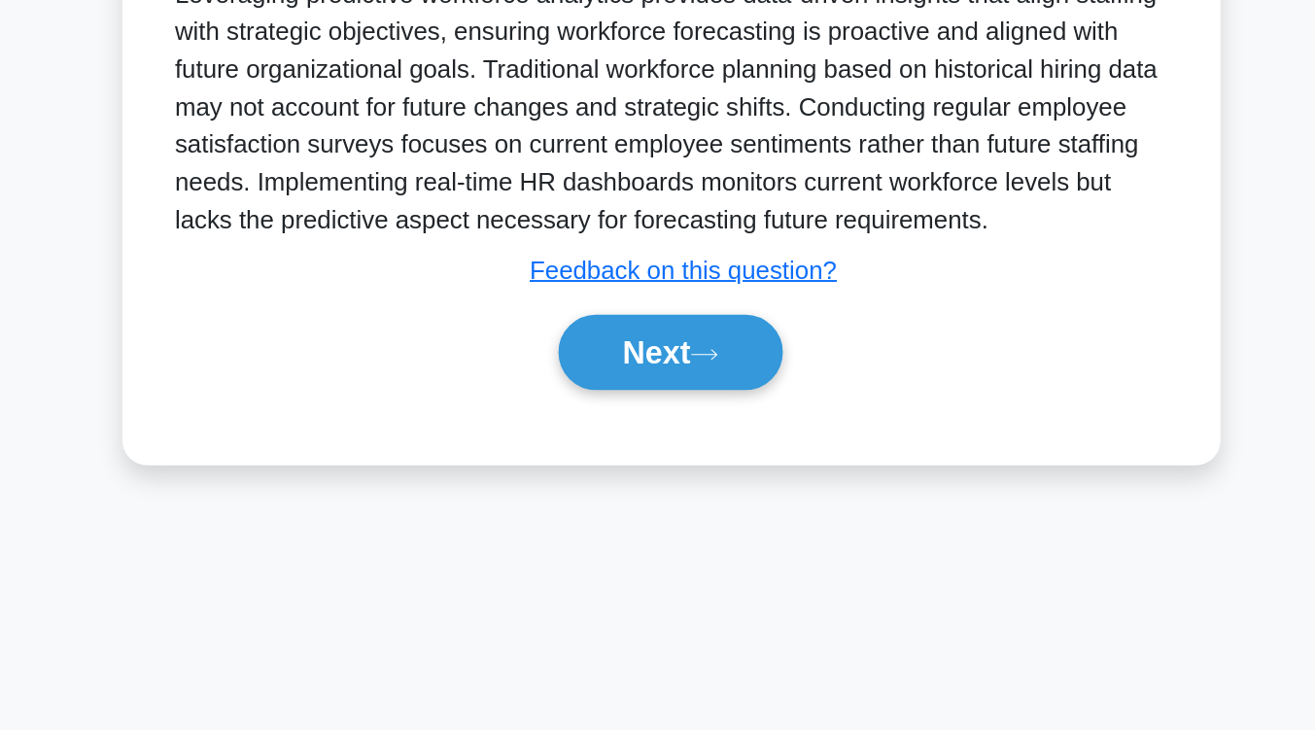
scroll to position [317, 0]
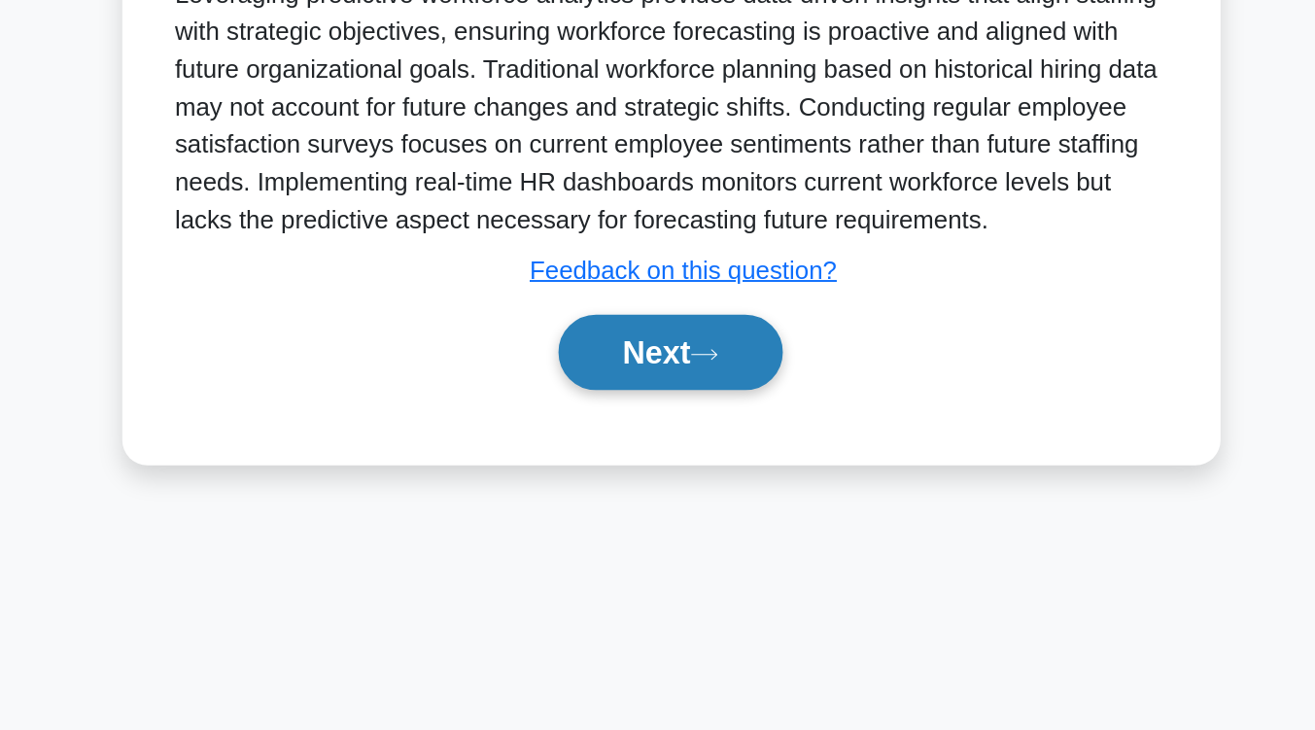
click at [639, 496] on button "Next" at bounding box center [657, 495] width 139 height 47
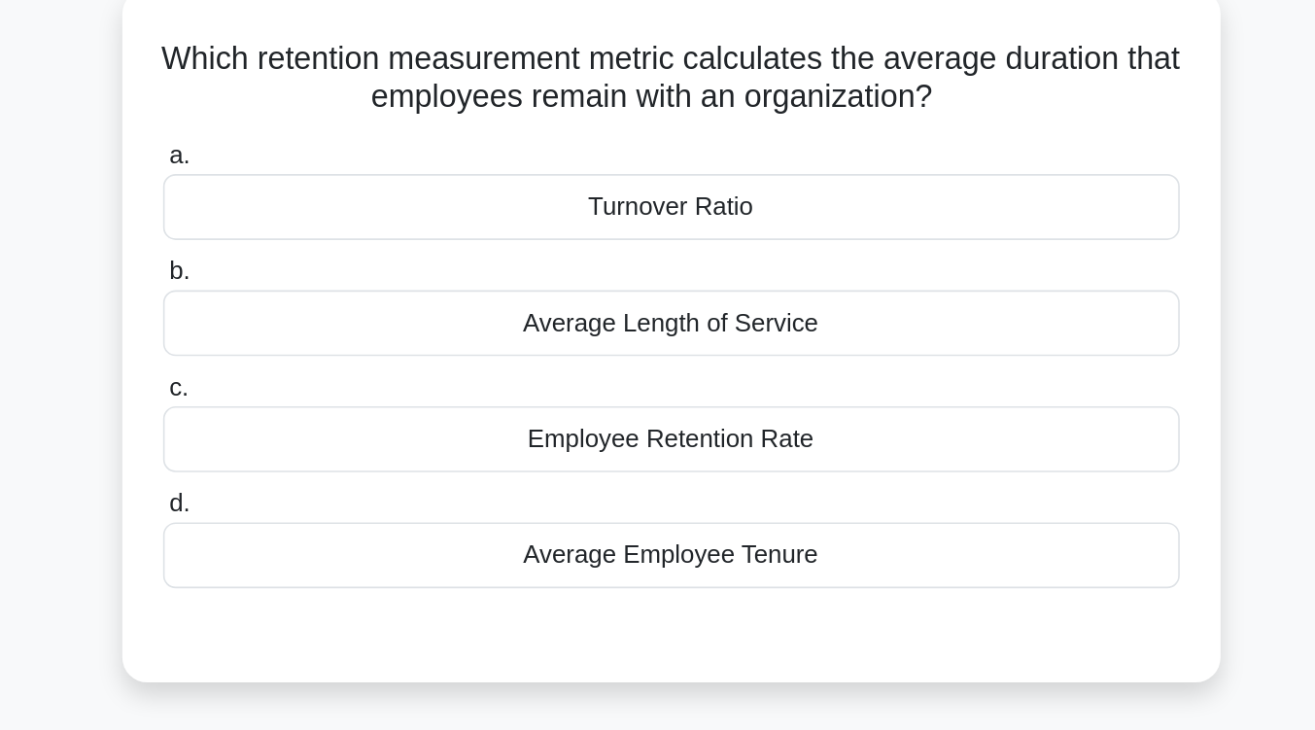
scroll to position [132, 0]
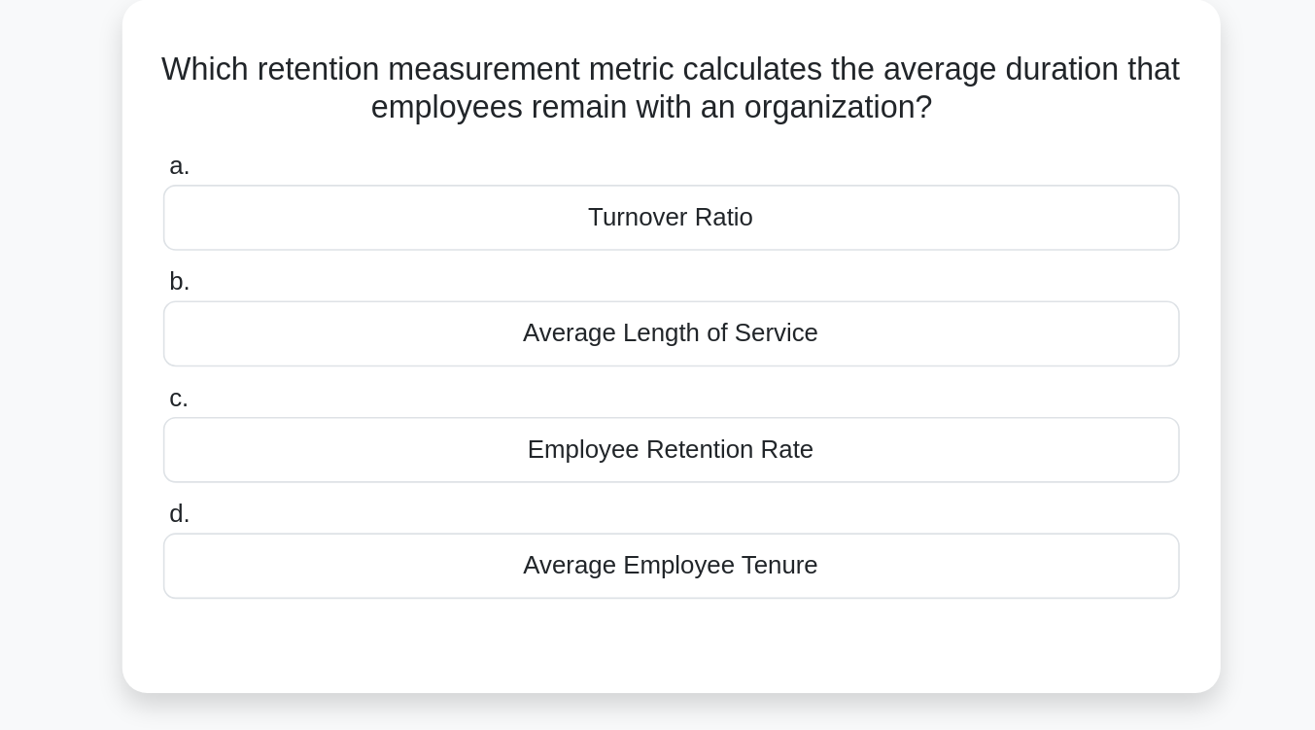
click at [665, 356] on div "Average Employee Tenure" at bounding box center [658, 350] width 630 height 41
click at [343, 326] on input "d. Average Employee Tenure" at bounding box center [343, 319] width 0 height 13
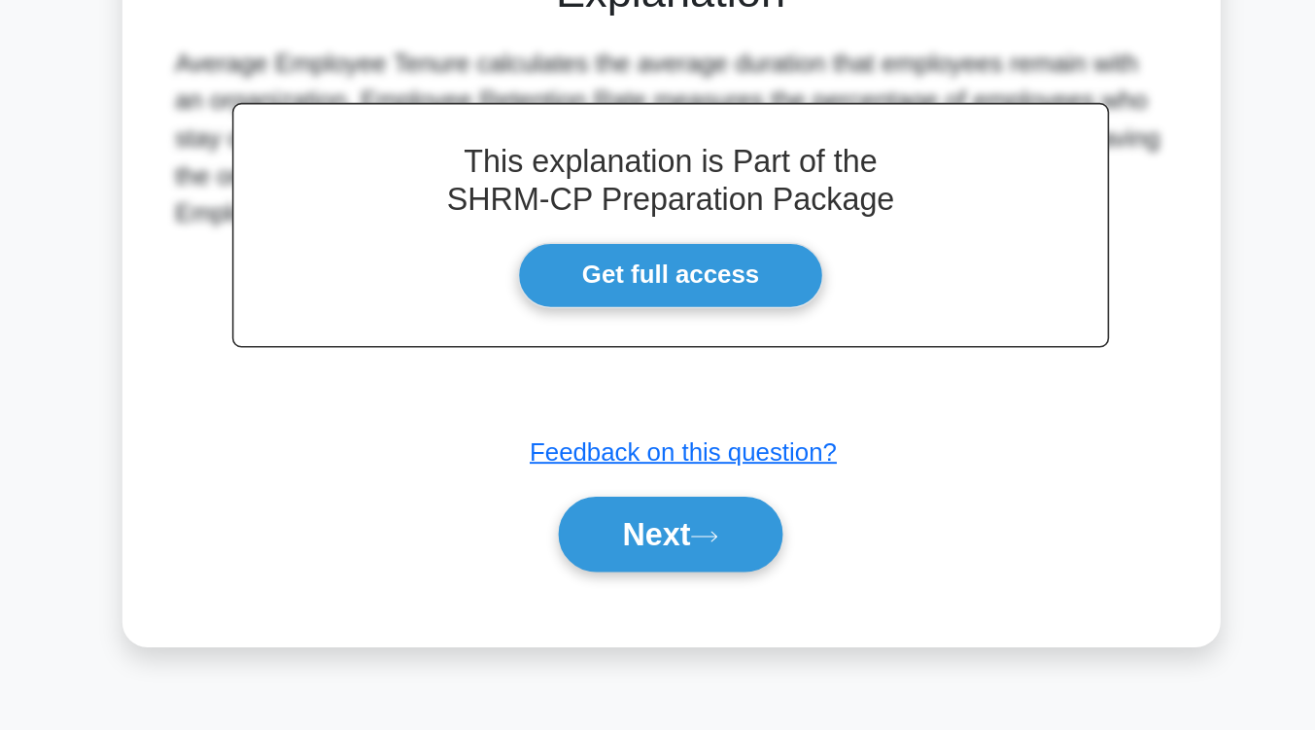
scroll to position [275, 0]
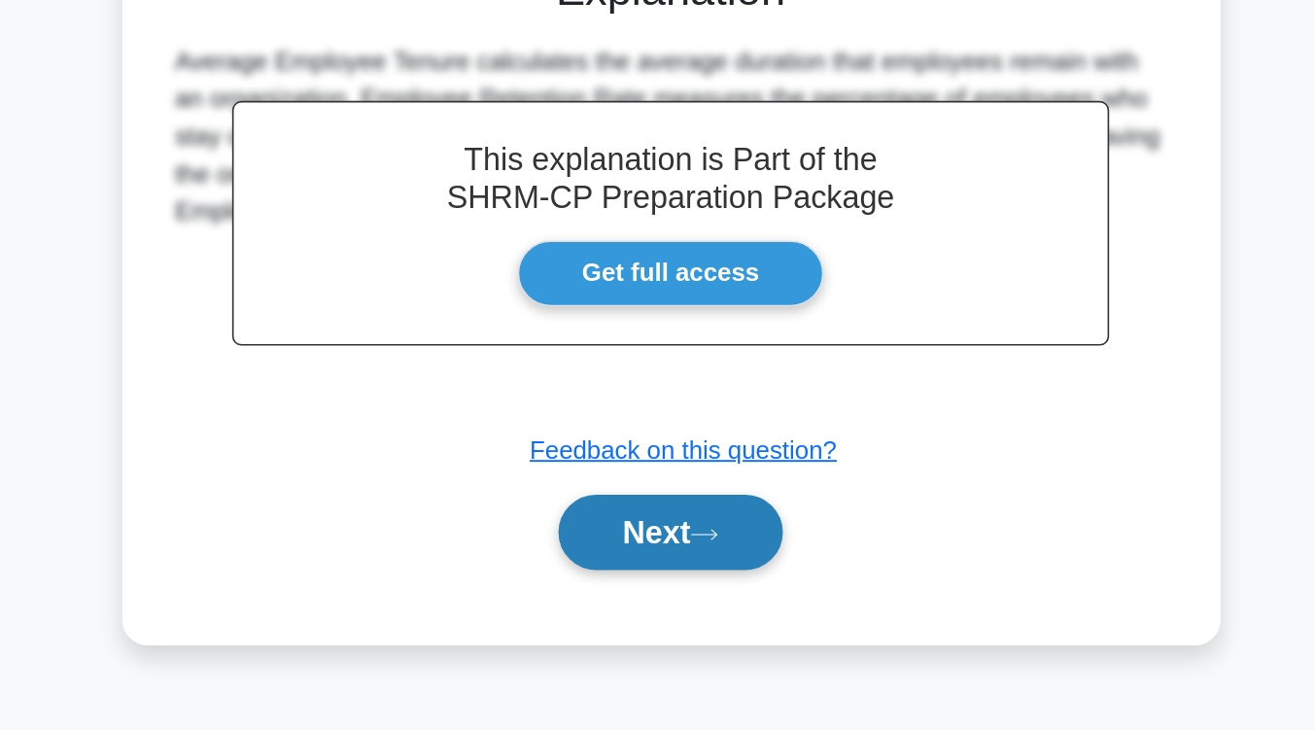
click at [664, 618] on button "Next" at bounding box center [657, 607] width 139 height 47
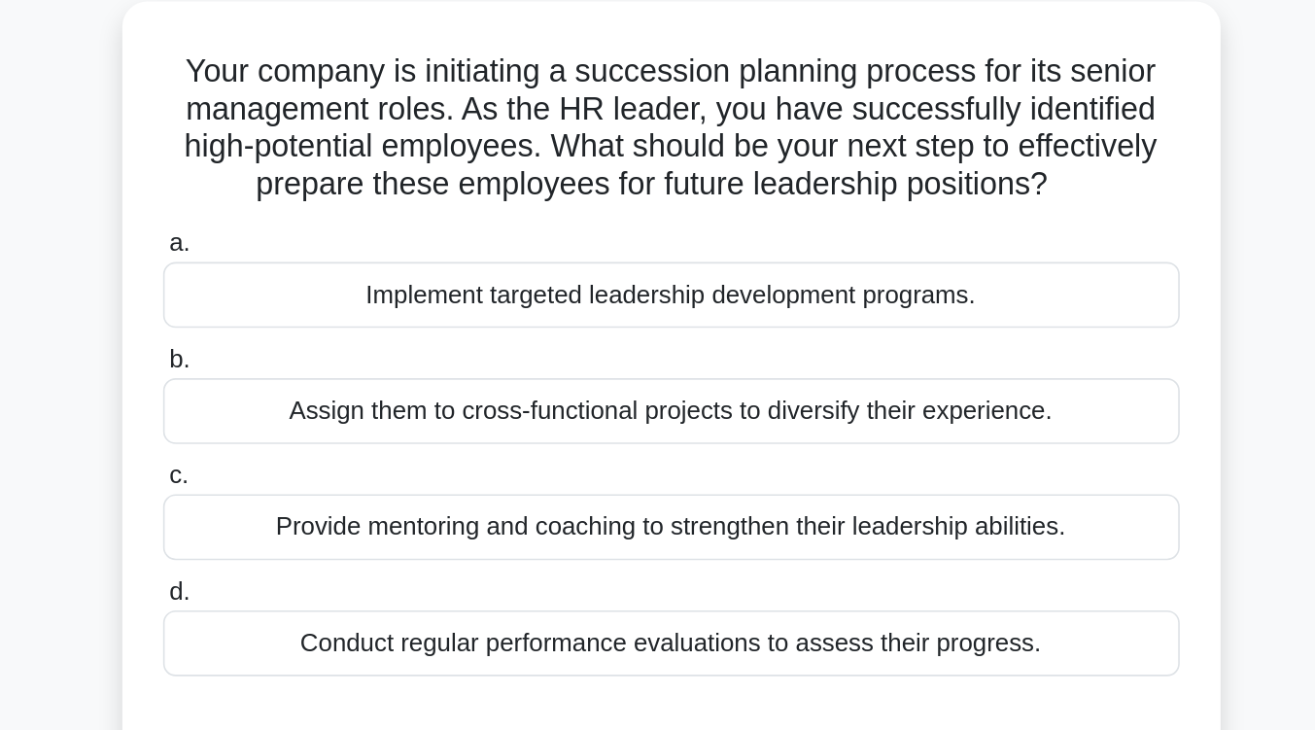
scroll to position [135, 0]
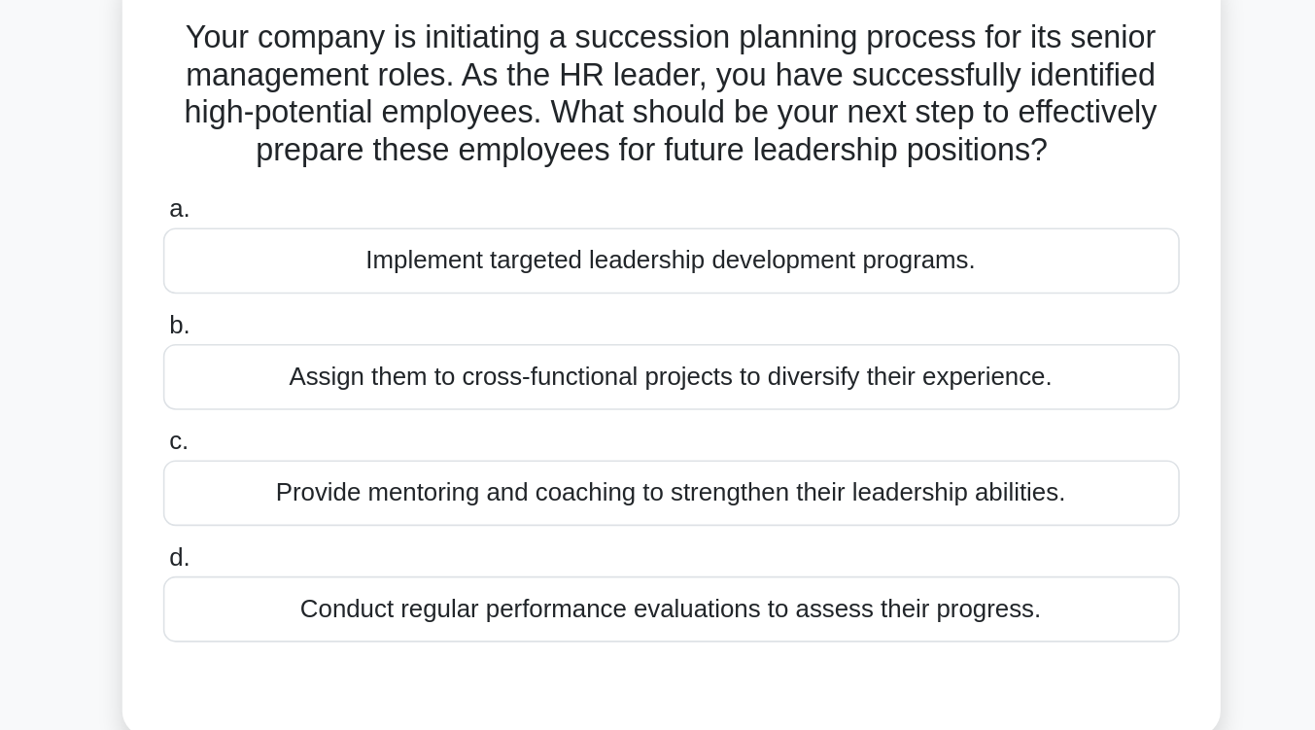
click at [662, 335] on div "Provide mentoring and coaching to strengthen their leadership abilities." at bounding box center [658, 322] width 630 height 41
click at [343, 297] on input "c. Provide mentoring and coaching to strengthen their leadership abilities." at bounding box center [343, 291] width 0 height 13
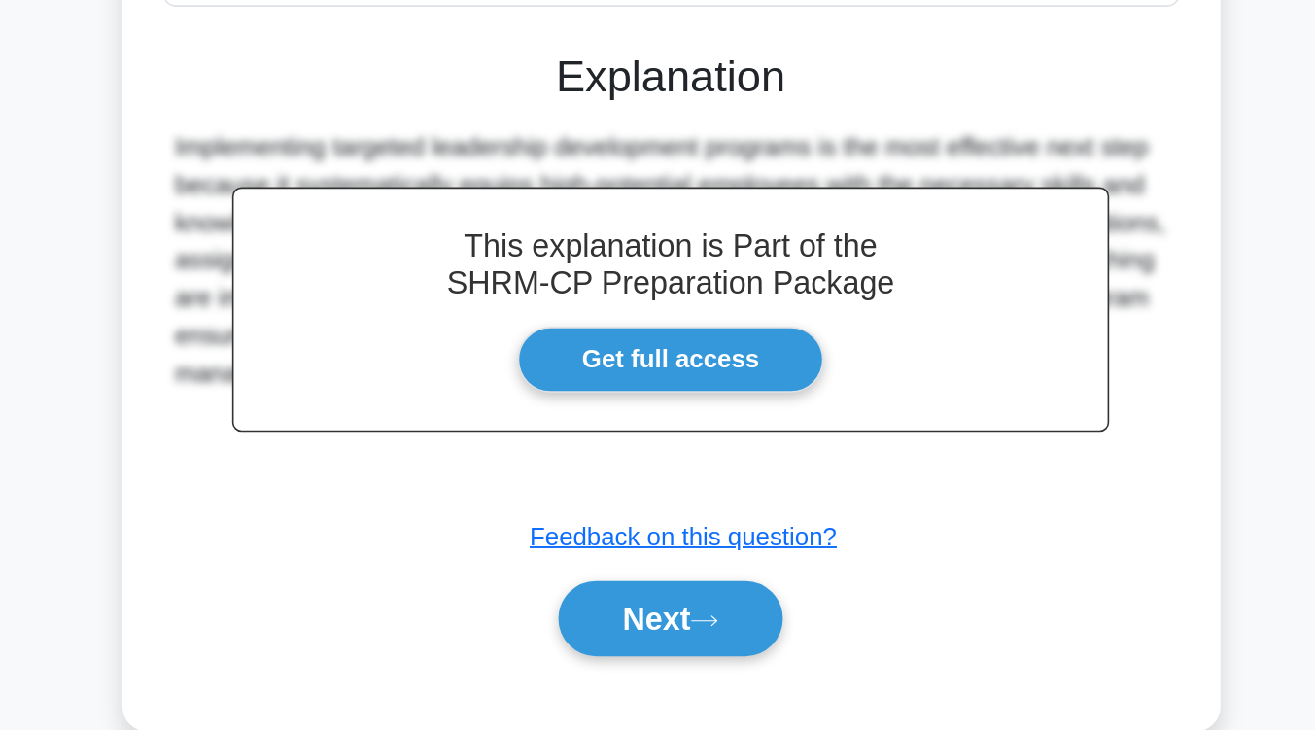
scroll to position [271, 0]
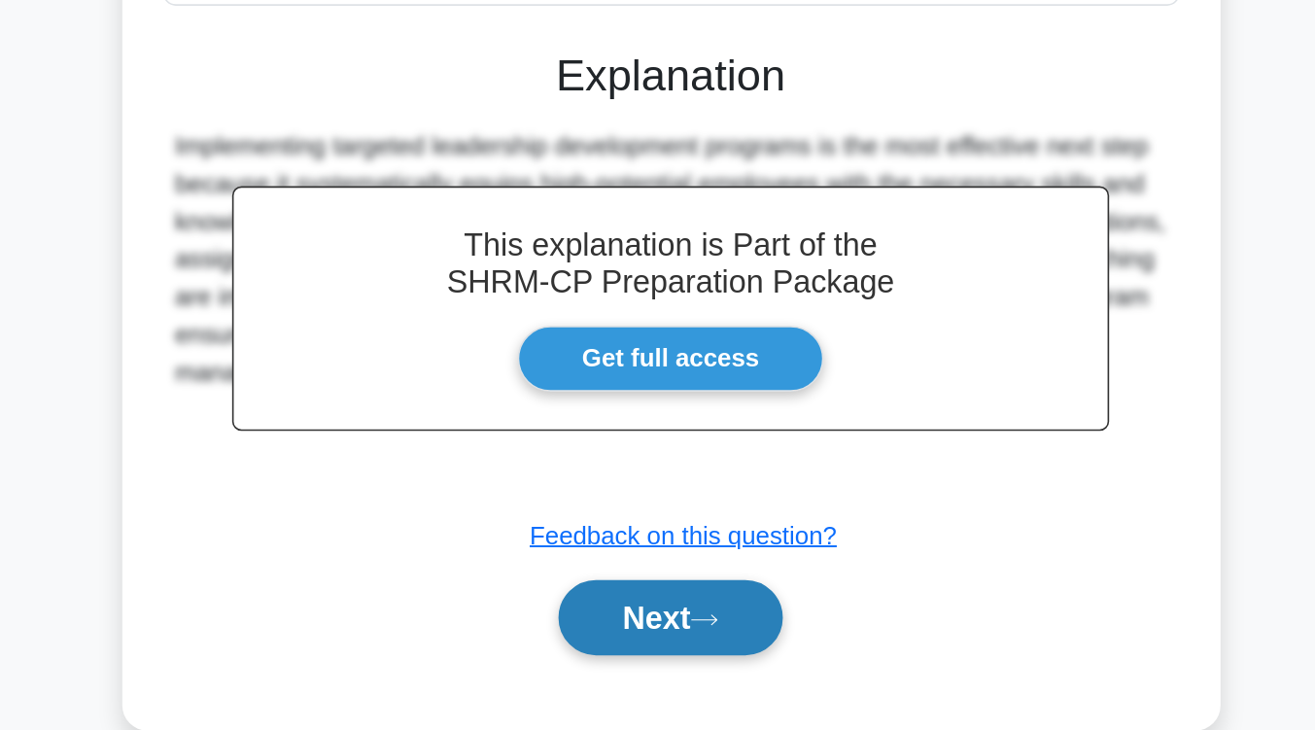
click at [661, 674] on button "Next" at bounding box center [657, 660] width 139 height 47
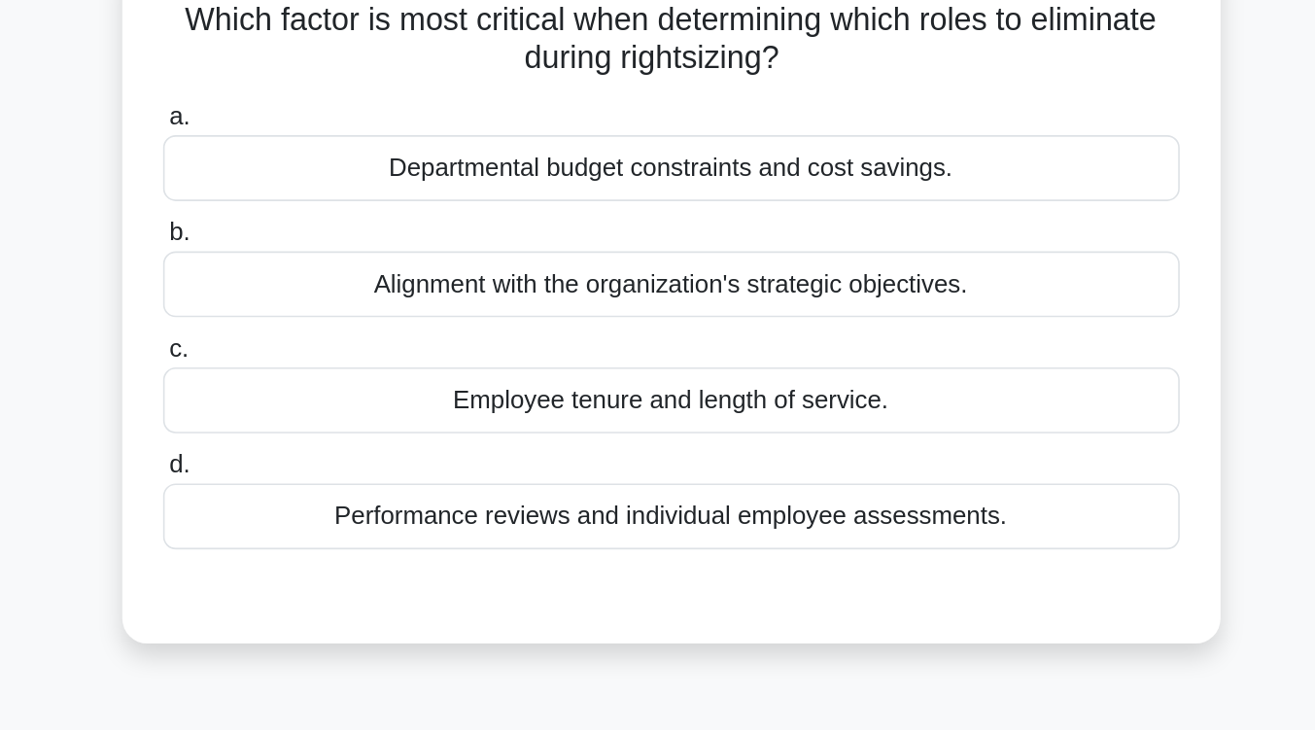
scroll to position [147, 0]
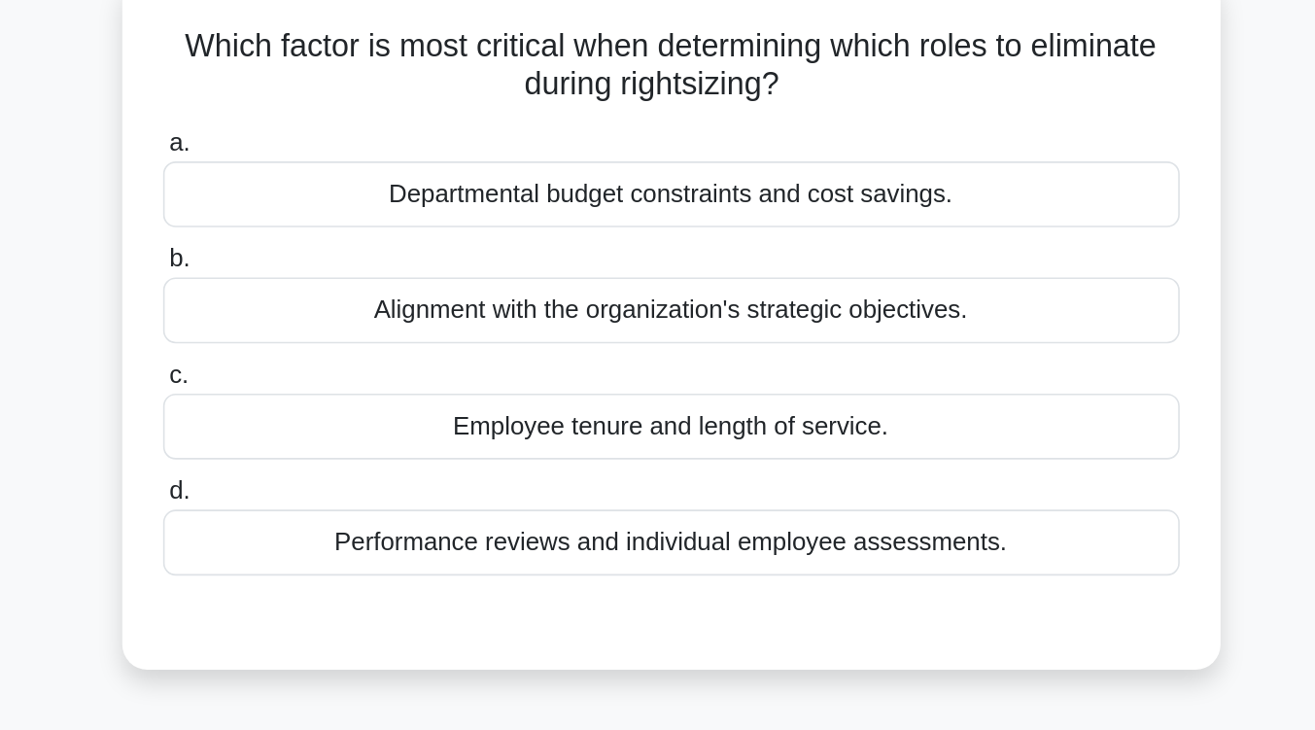
click at [727, 194] on div "Alignment with the organization's strategic objectives." at bounding box center [658, 192] width 630 height 41
click at [343, 167] on input "b. Alignment with the organization's strategic objectives." at bounding box center [343, 161] width 0 height 13
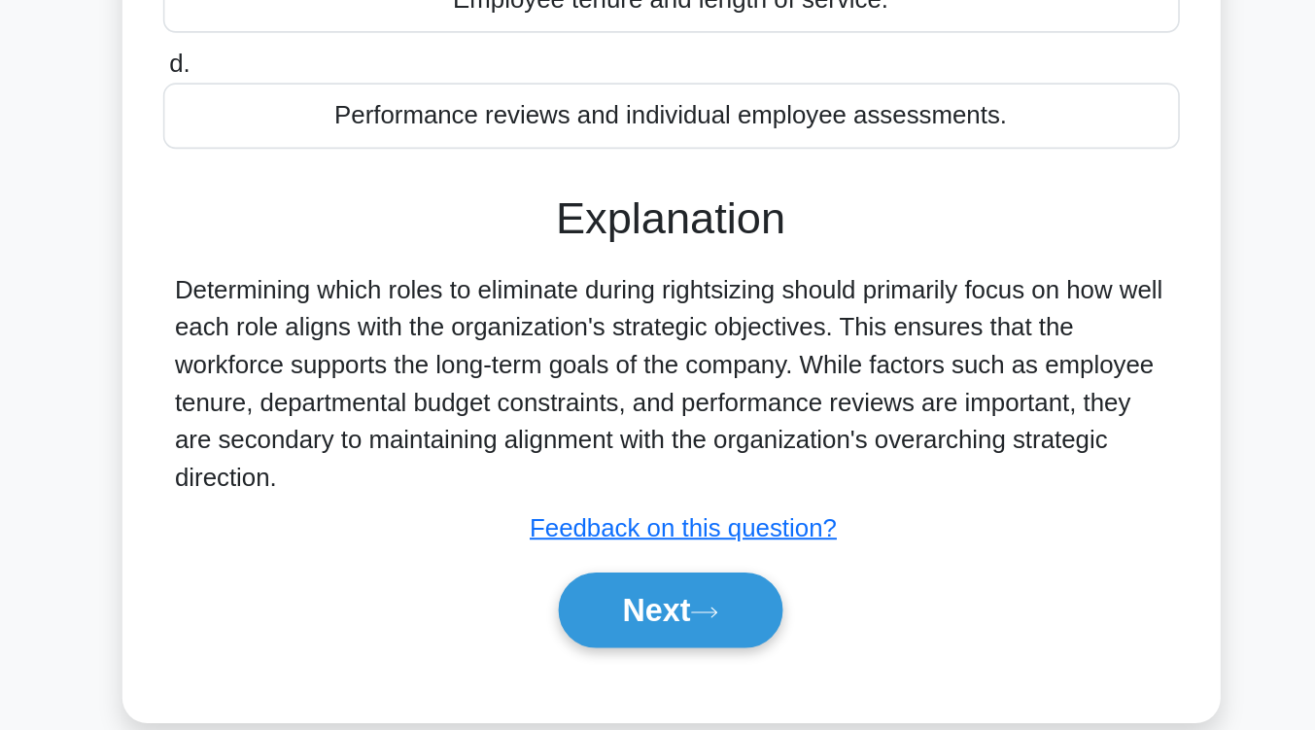
scroll to position [236, 0]
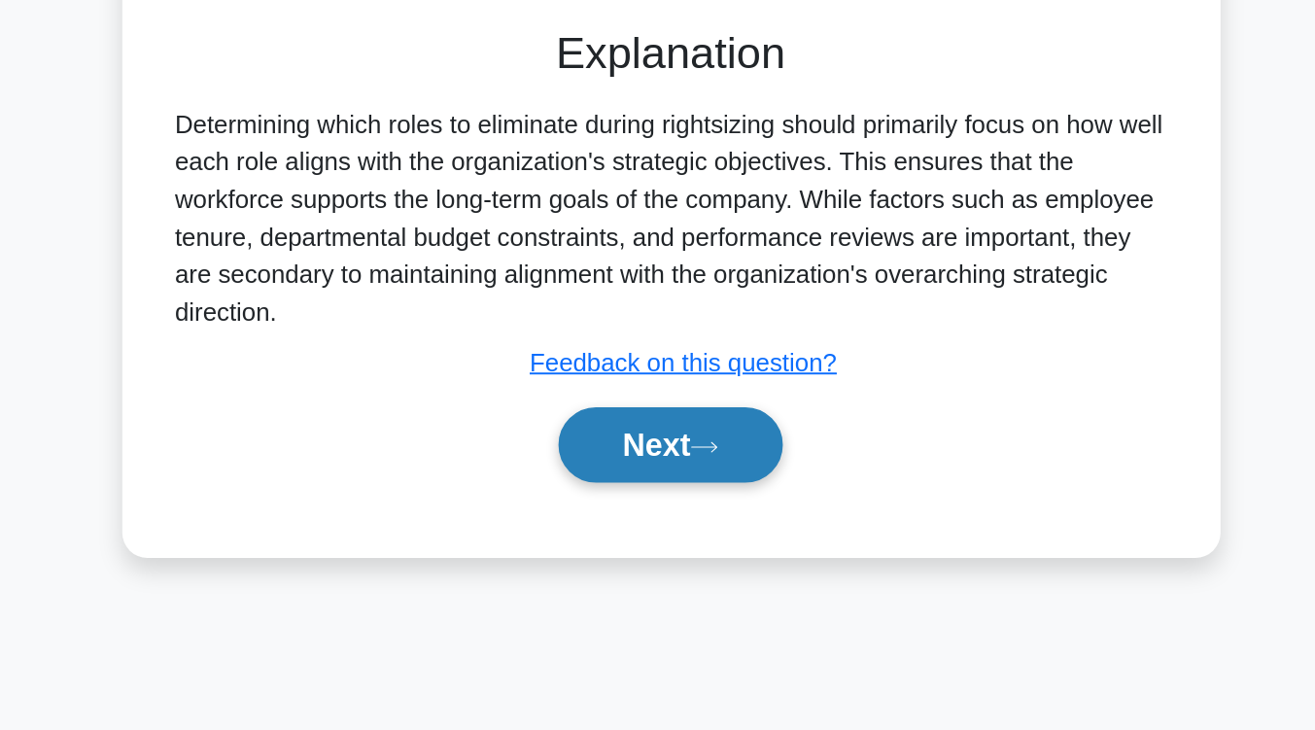
click at [690, 541] on button "Next" at bounding box center [657, 553] width 139 height 47
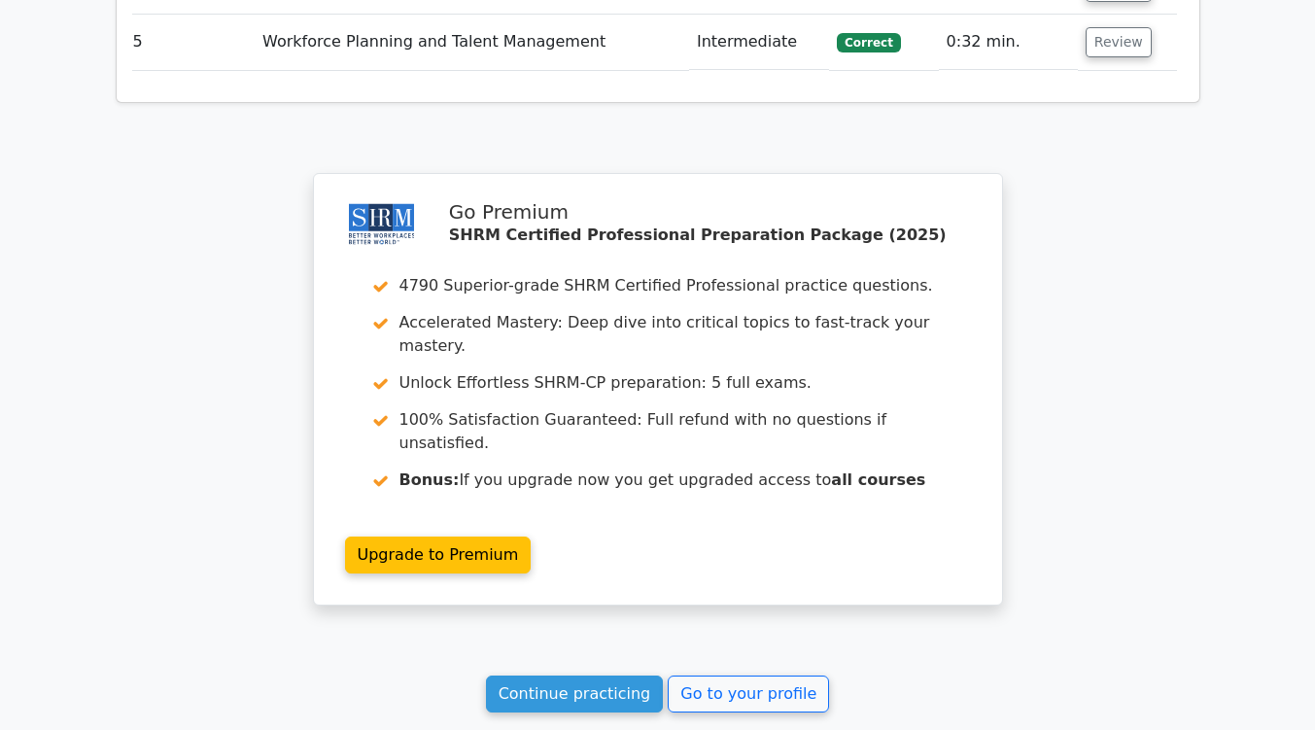
scroll to position [2575, 0]
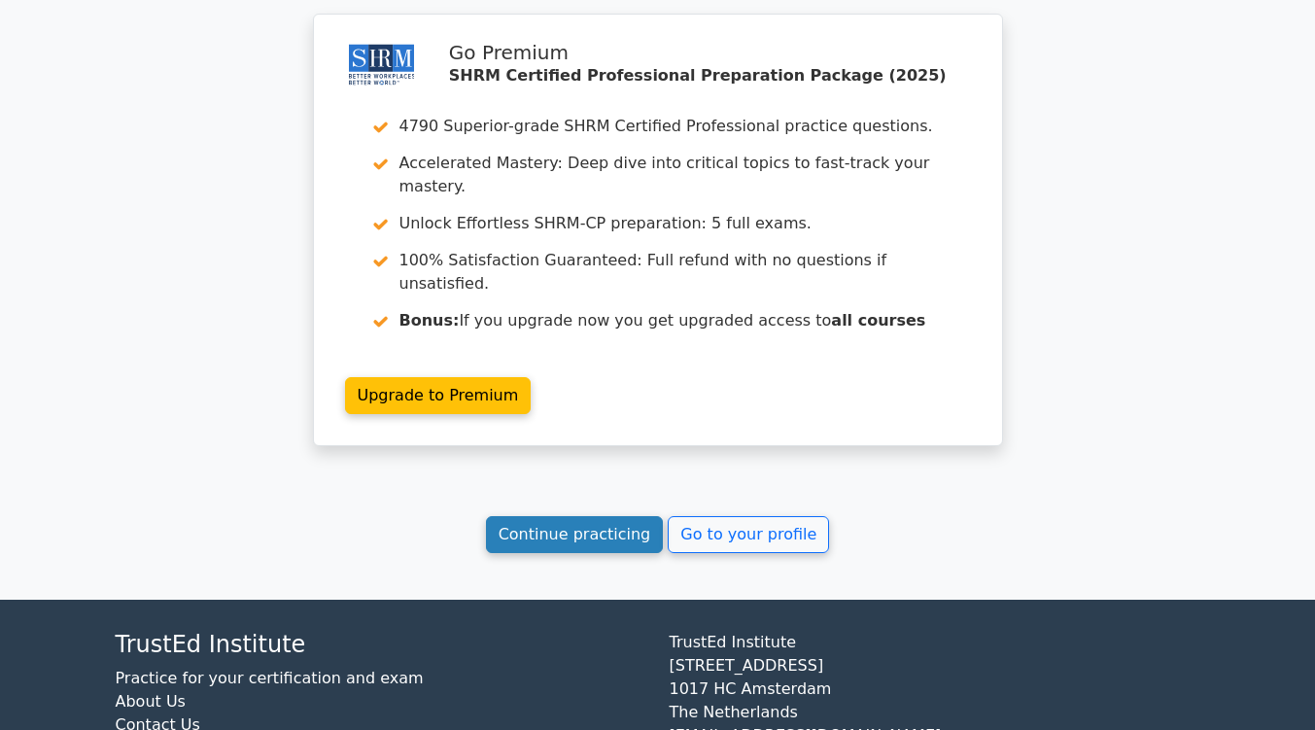
click at [581, 516] on link "Continue practicing" at bounding box center [575, 534] width 178 height 37
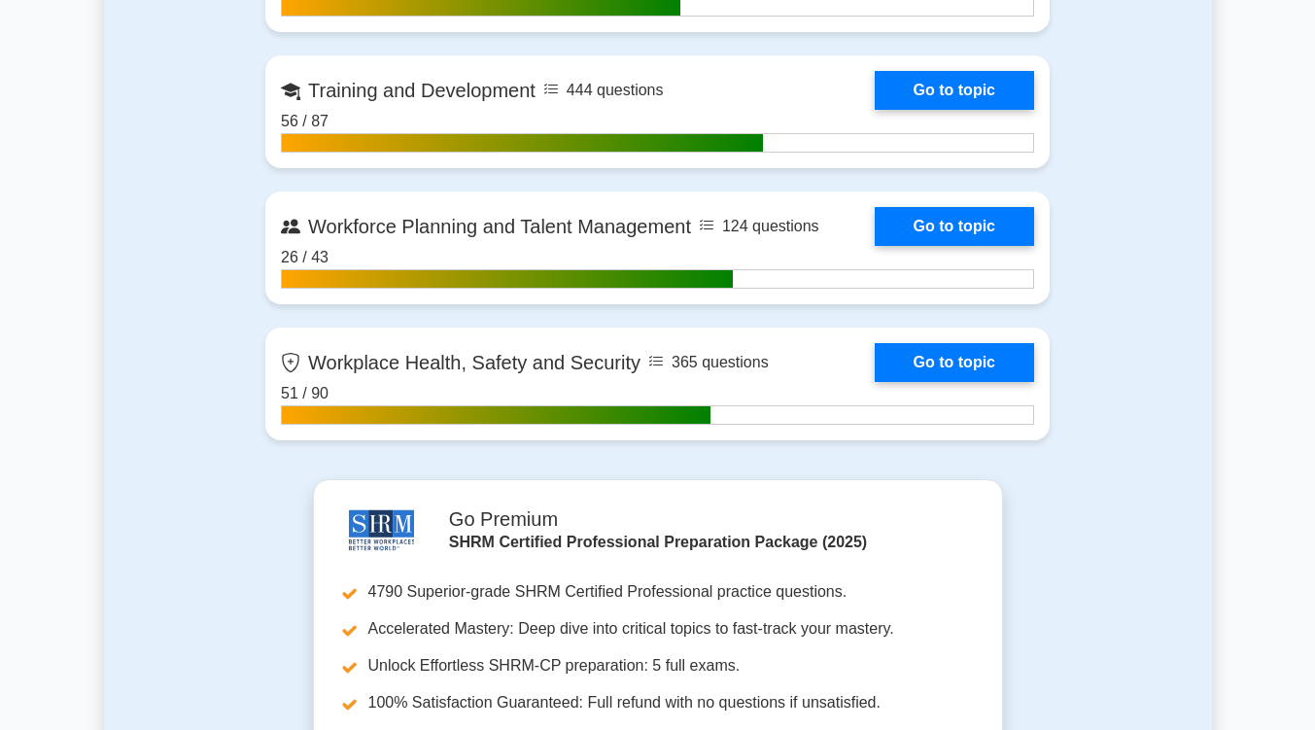
scroll to position [3073, 0]
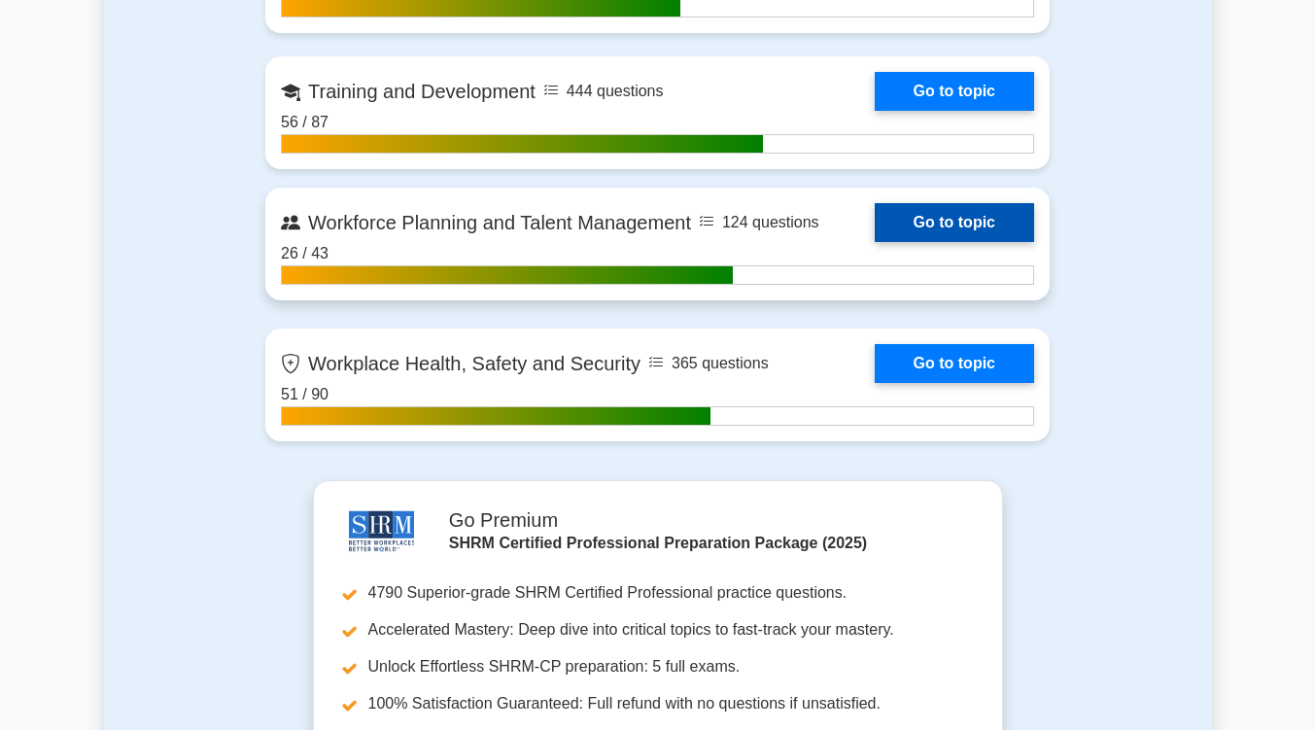
click at [938, 225] on link "Go to topic" at bounding box center [954, 222] width 159 height 39
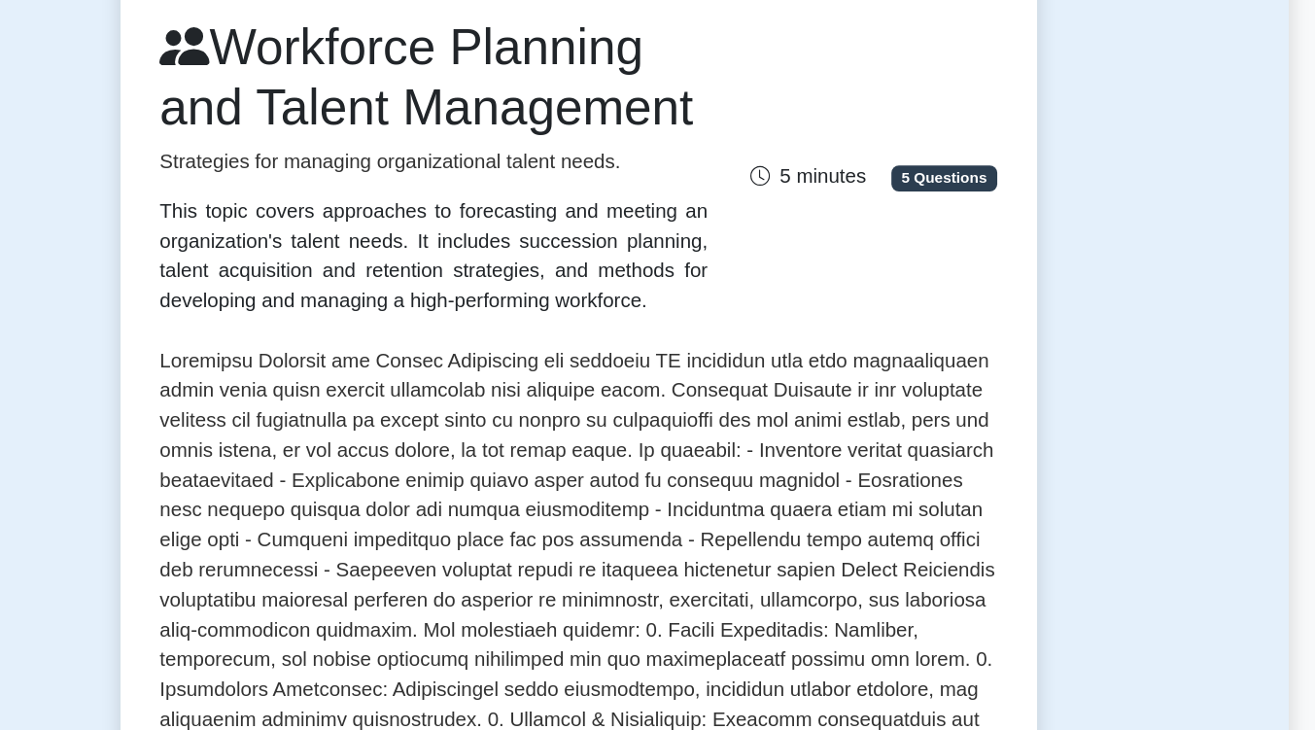
scroll to position [118, 0]
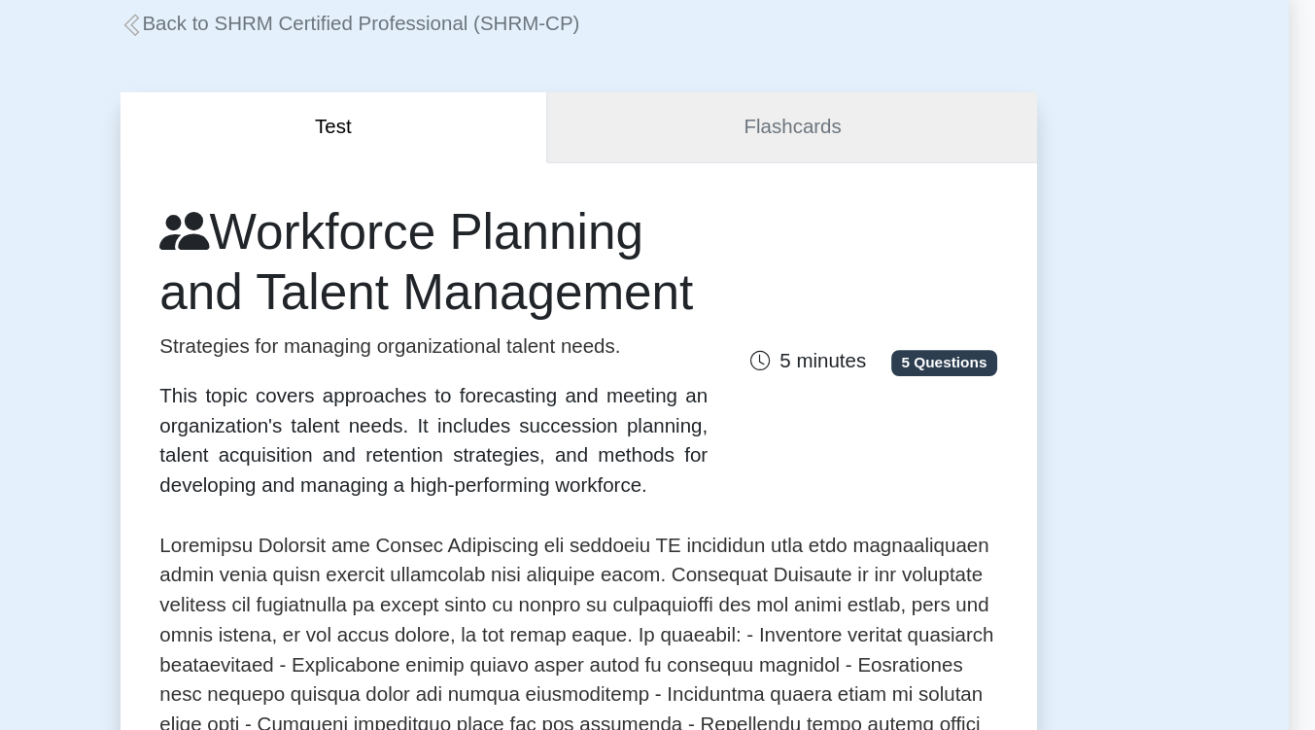
click at [820, 96] on link "Flashcards" at bounding box center [824, 99] width 381 height 55
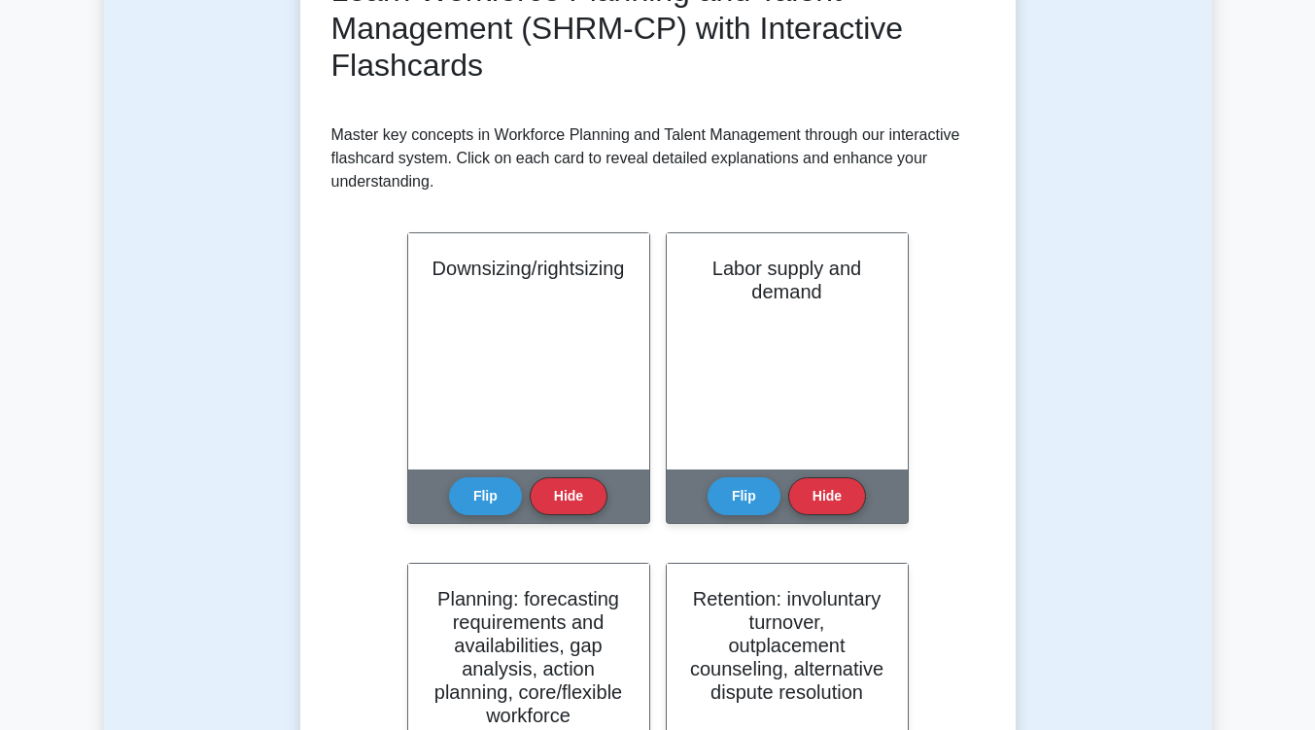
scroll to position [317, 0]
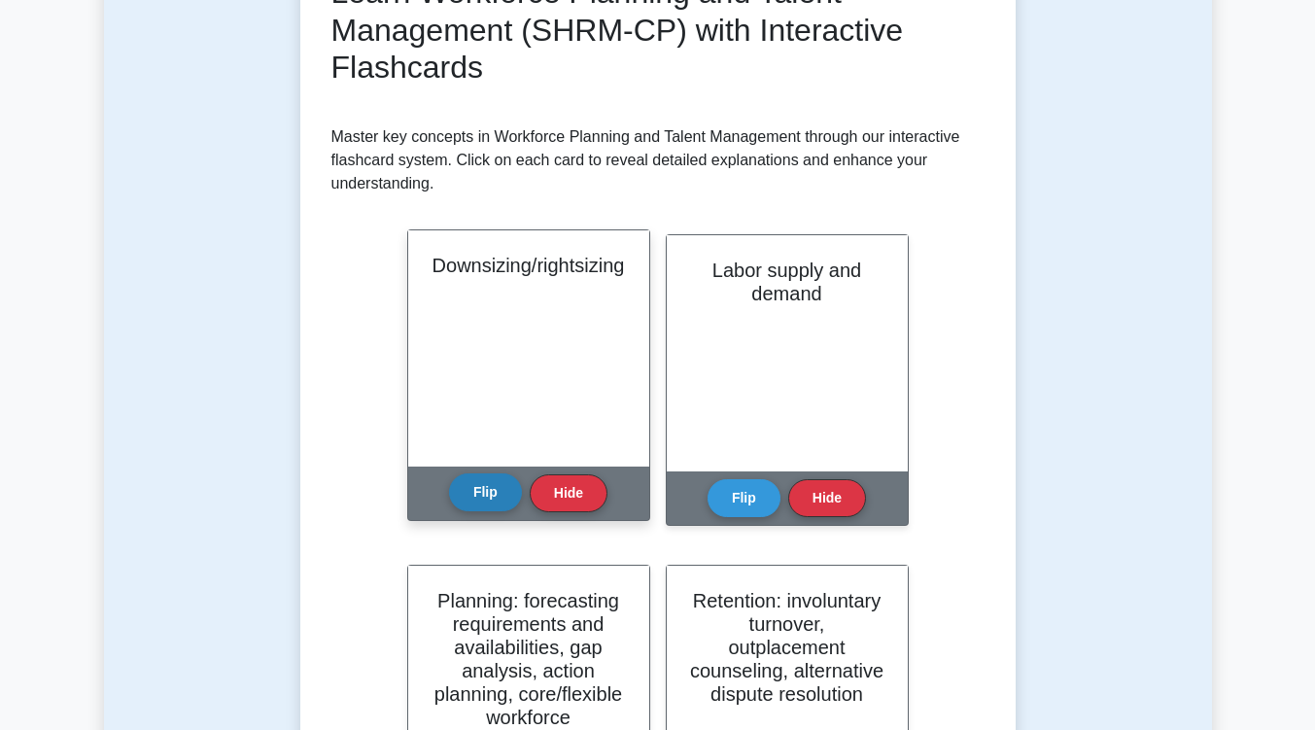
click at [480, 492] on button "Flip" at bounding box center [485, 492] width 73 height 38
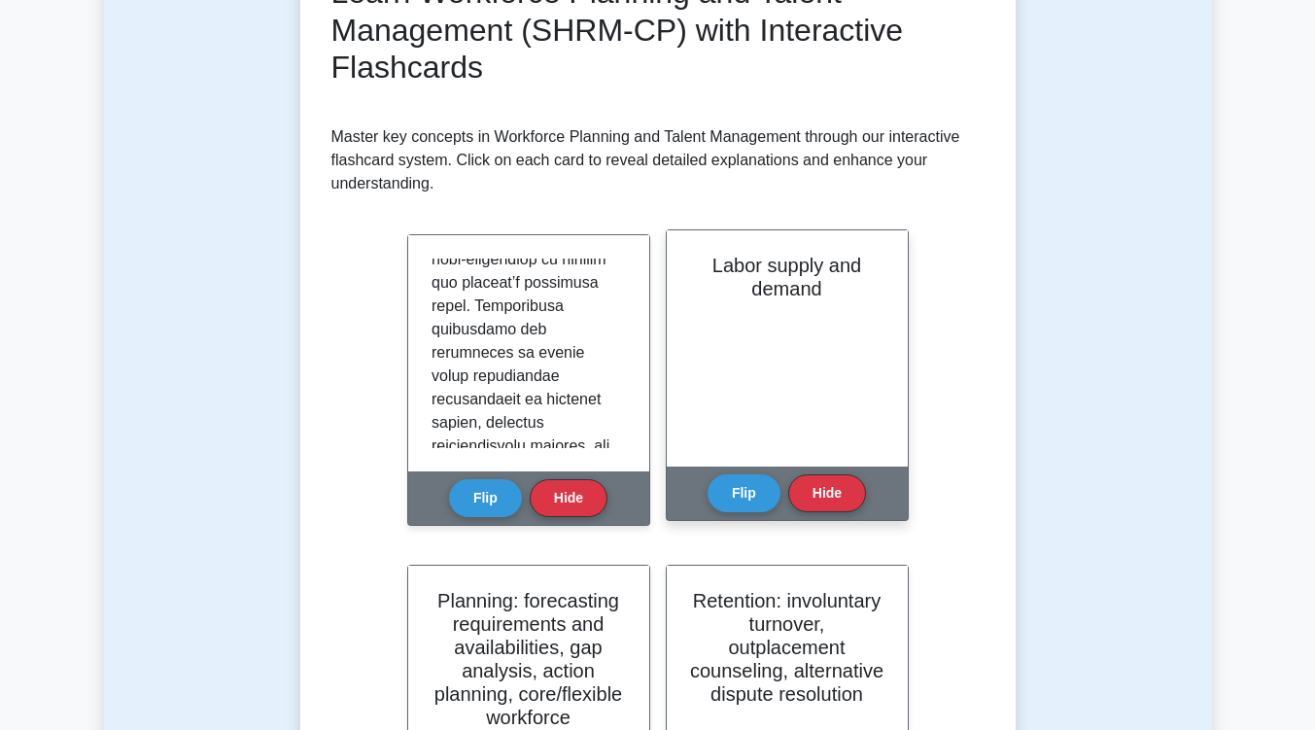
scroll to position [90, 0]
click at [759, 364] on div "Labor supply and demand" at bounding box center [787, 348] width 241 height 236
click at [749, 481] on button "Flip" at bounding box center [743, 492] width 73 height 38
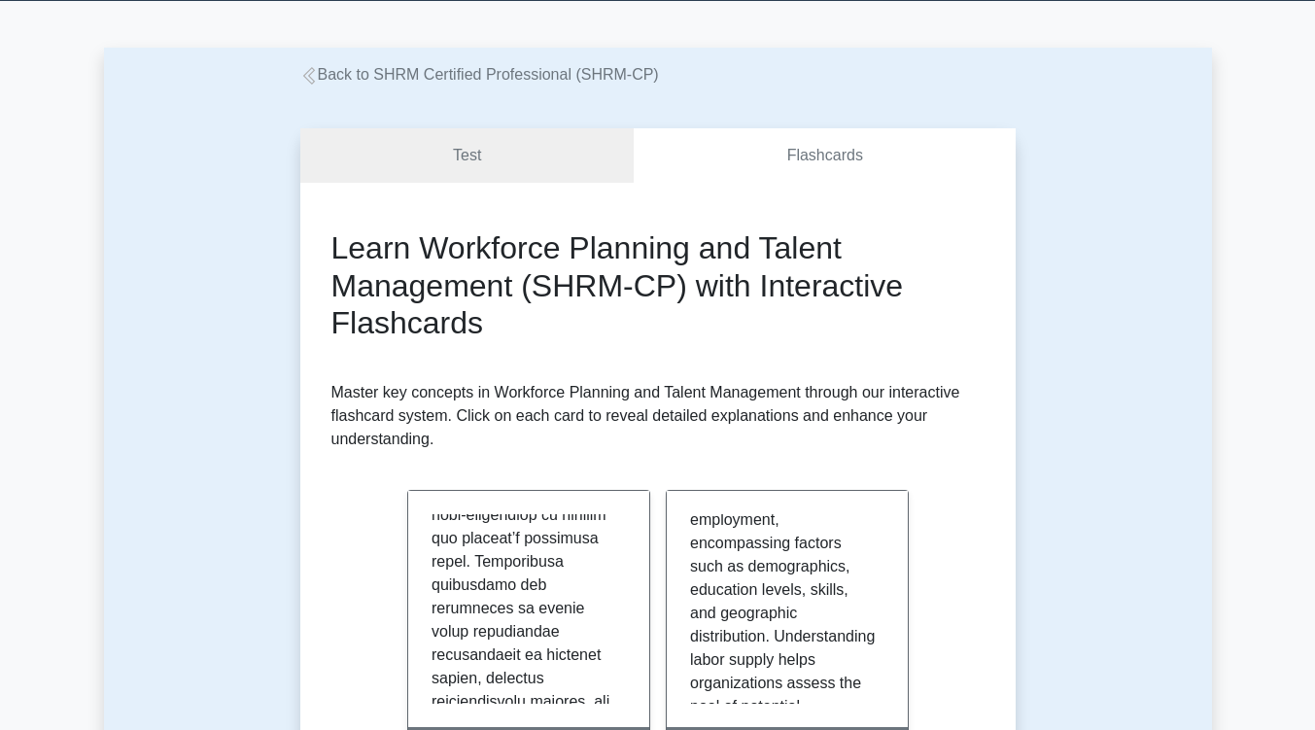
scroll to position [60, 0]
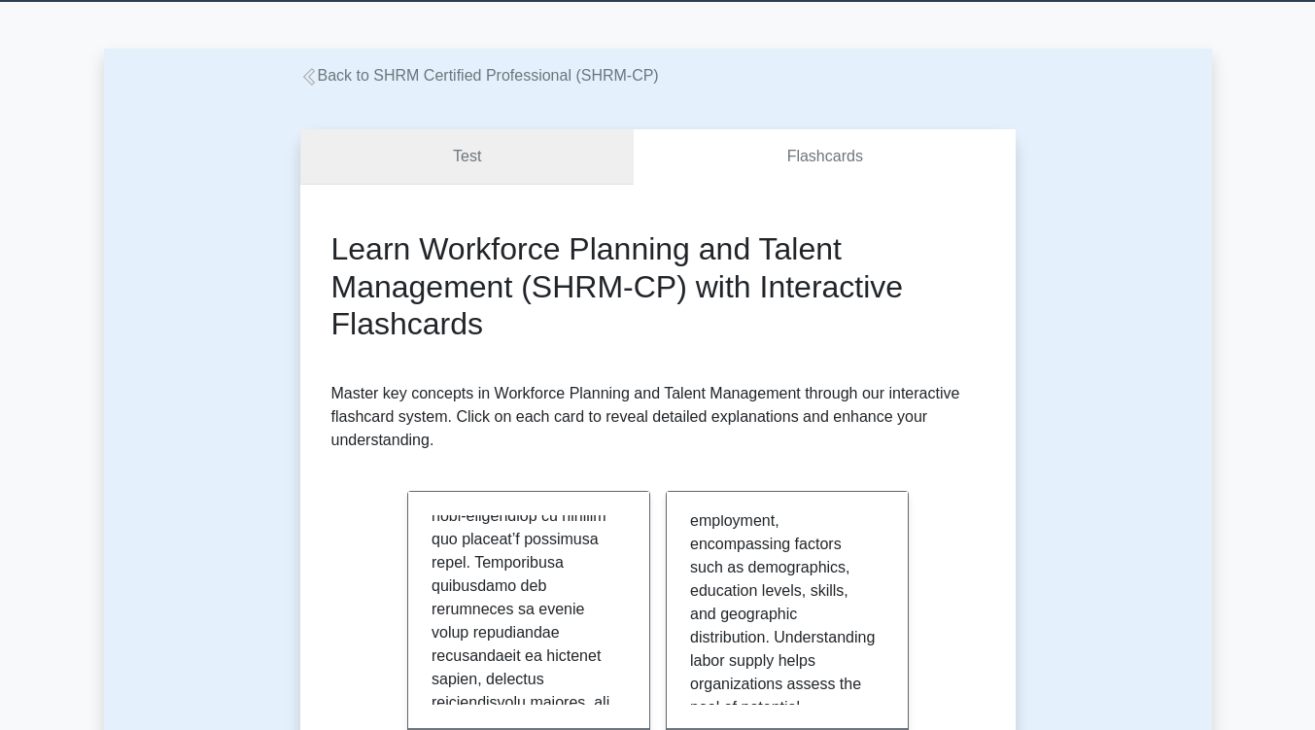
click at [476, 166] on link "Test" at bounding box center [467, 156] width 334 height 55
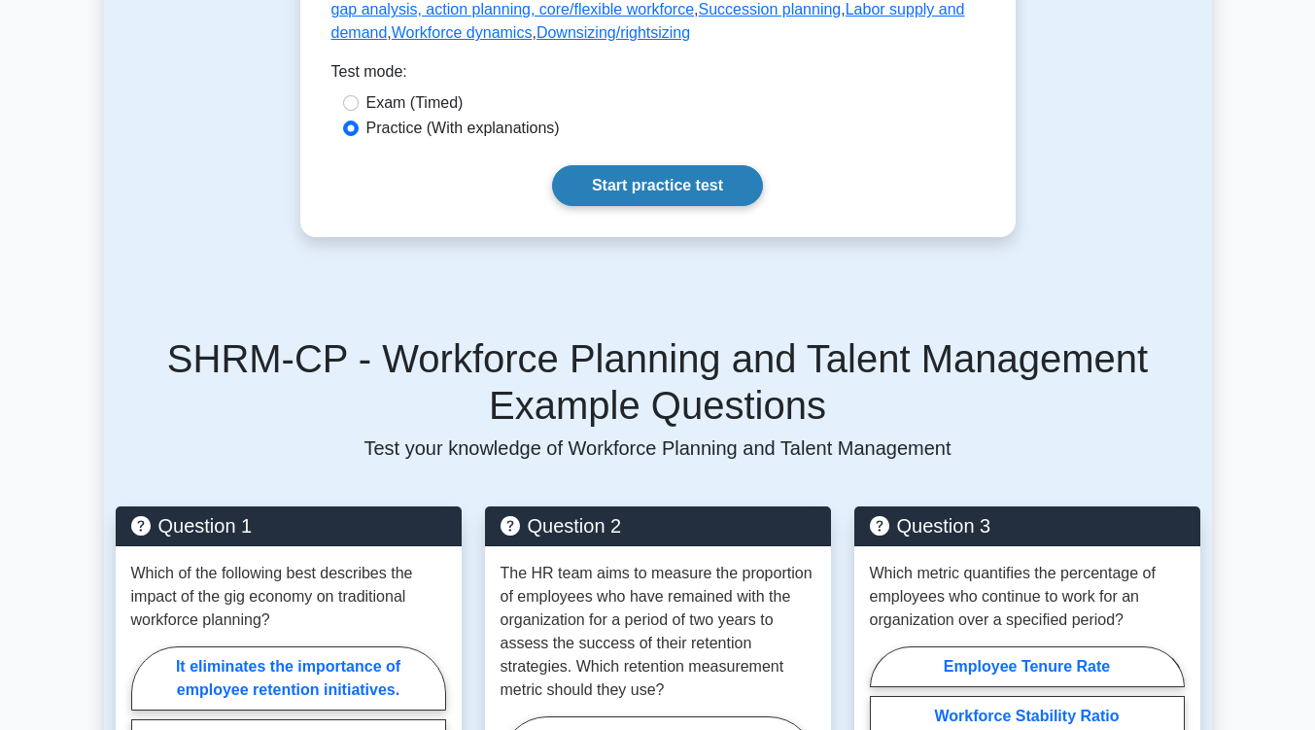
scroll to position [1129, 0]
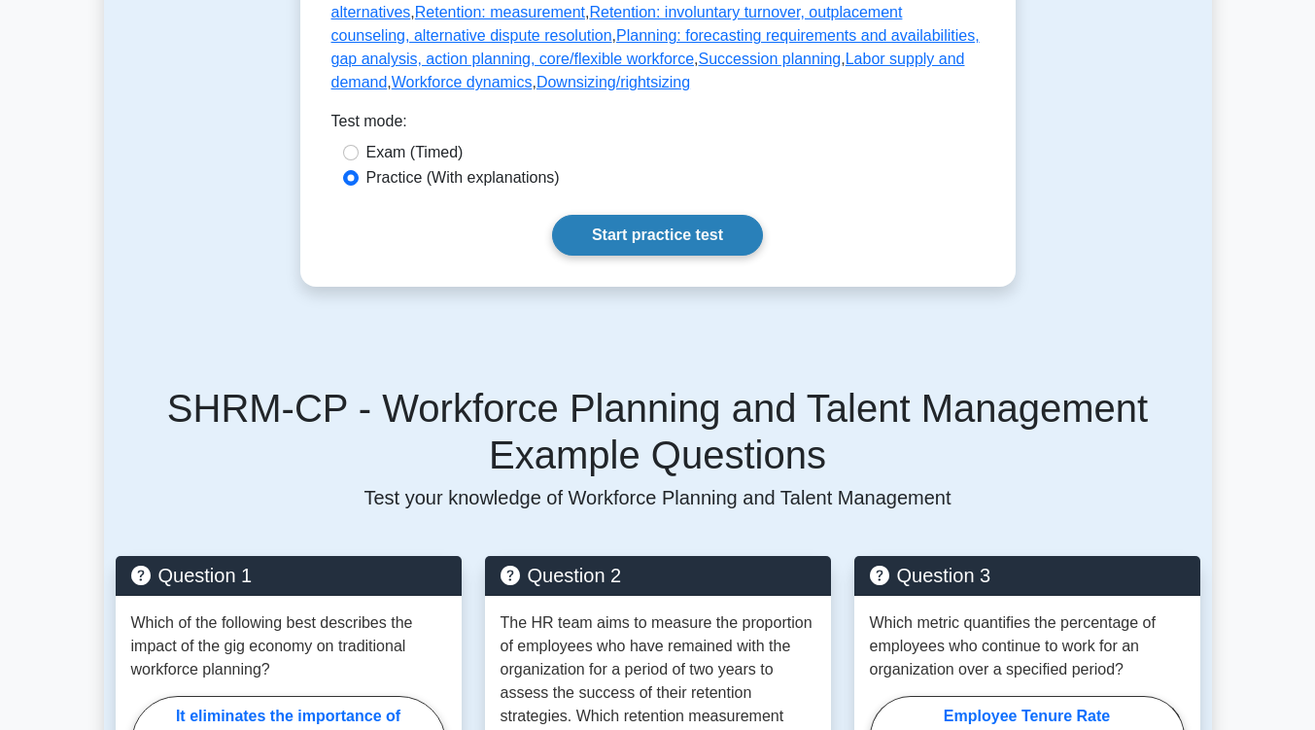
click at [691, 249] on link "Start practice test" at bounding box center [657, 235] width 211 height 41
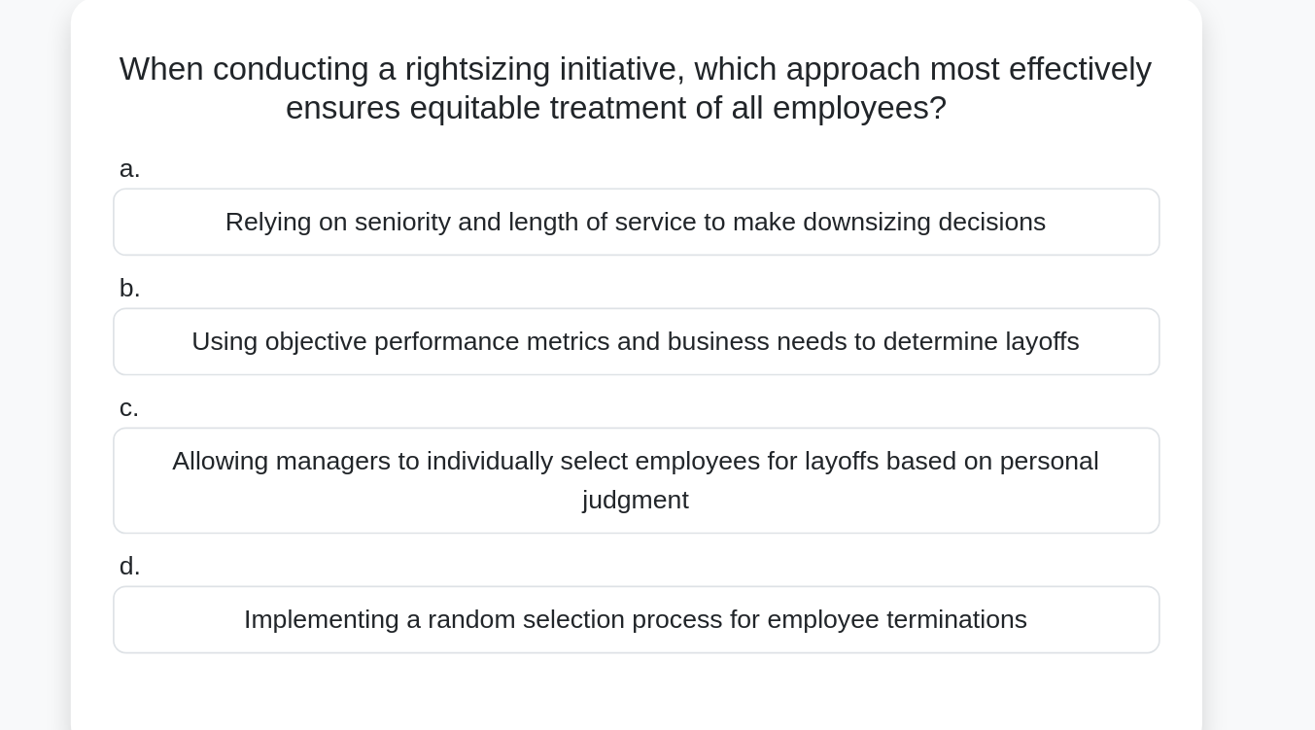
click at [699, 342] on div "Using objective performance metrics and business needs to determine layoffs" at bounding box center [658, 339] width 630 height 41
click at [343, 314] on input "b. Using objective performance metrics and business needs to determine layoffs" at bounding box center [343, 307] width 0 height 13
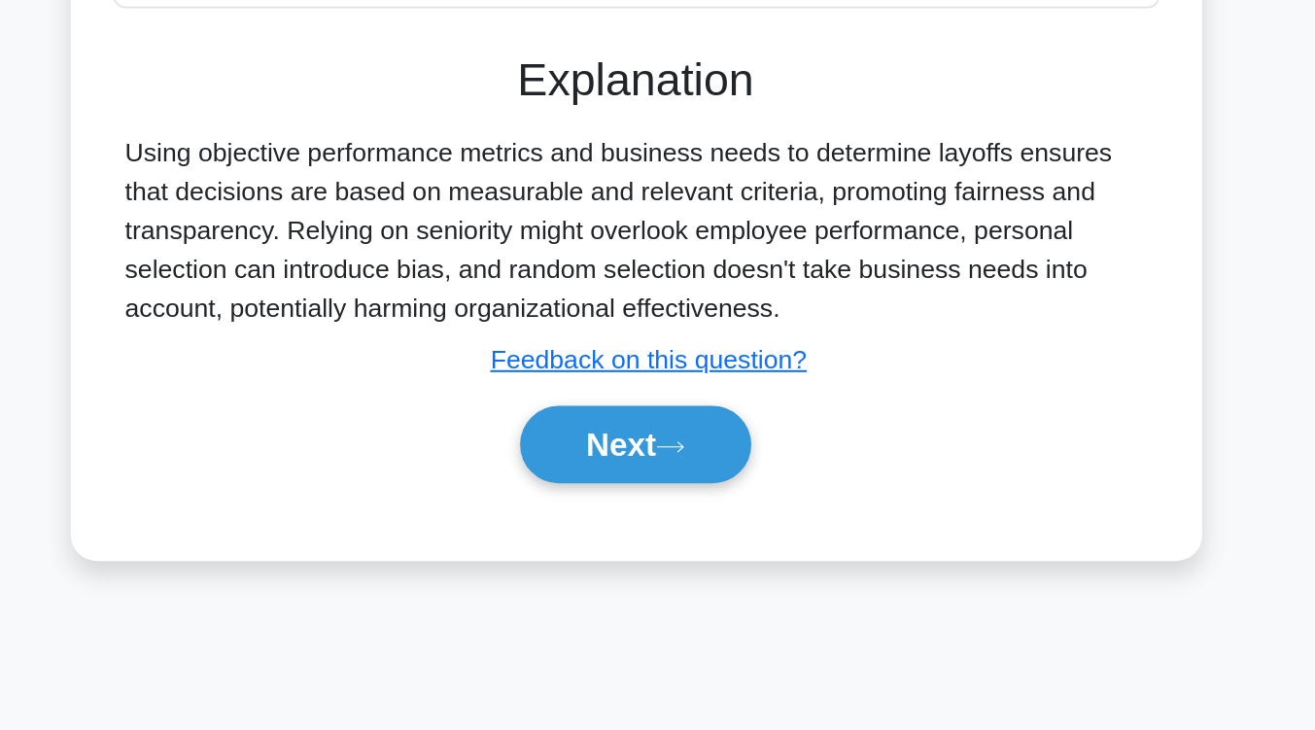
scroll to position [238, 0]
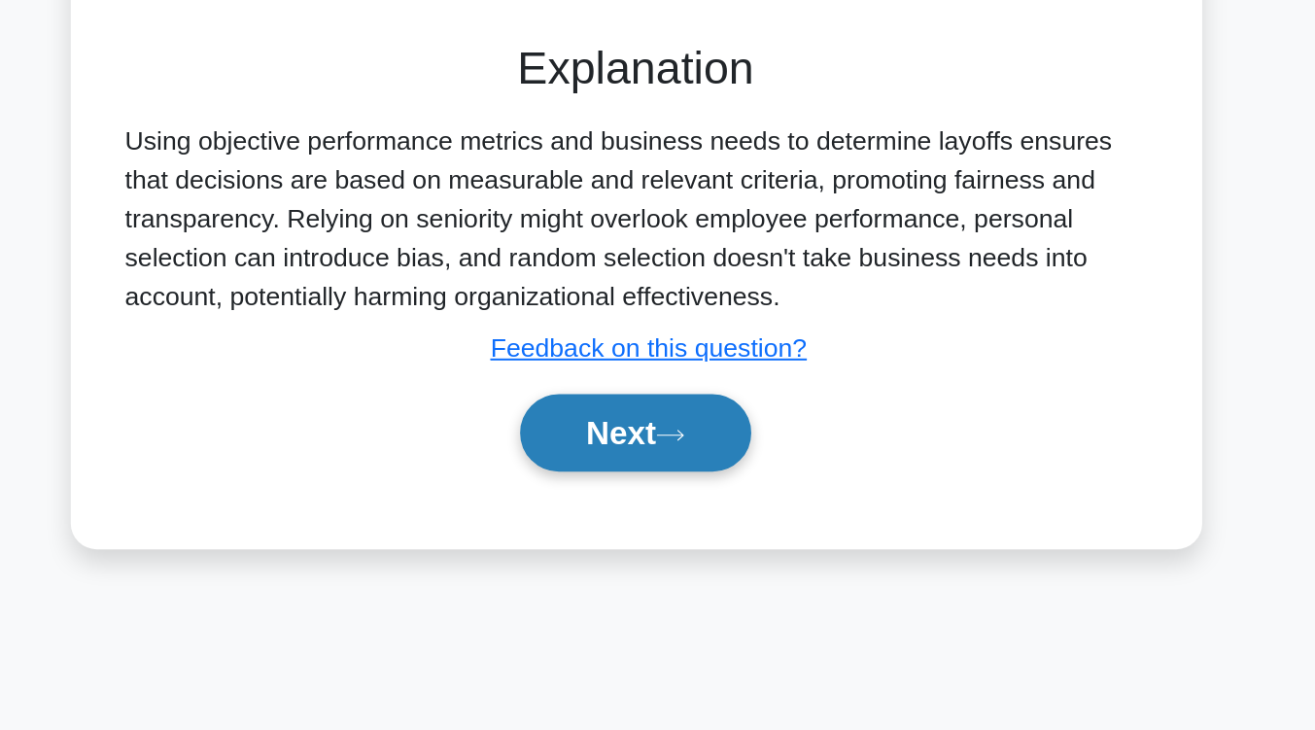
click at [688, 540] on button "Next" at bounding box center [657, 551] width 139 height 47
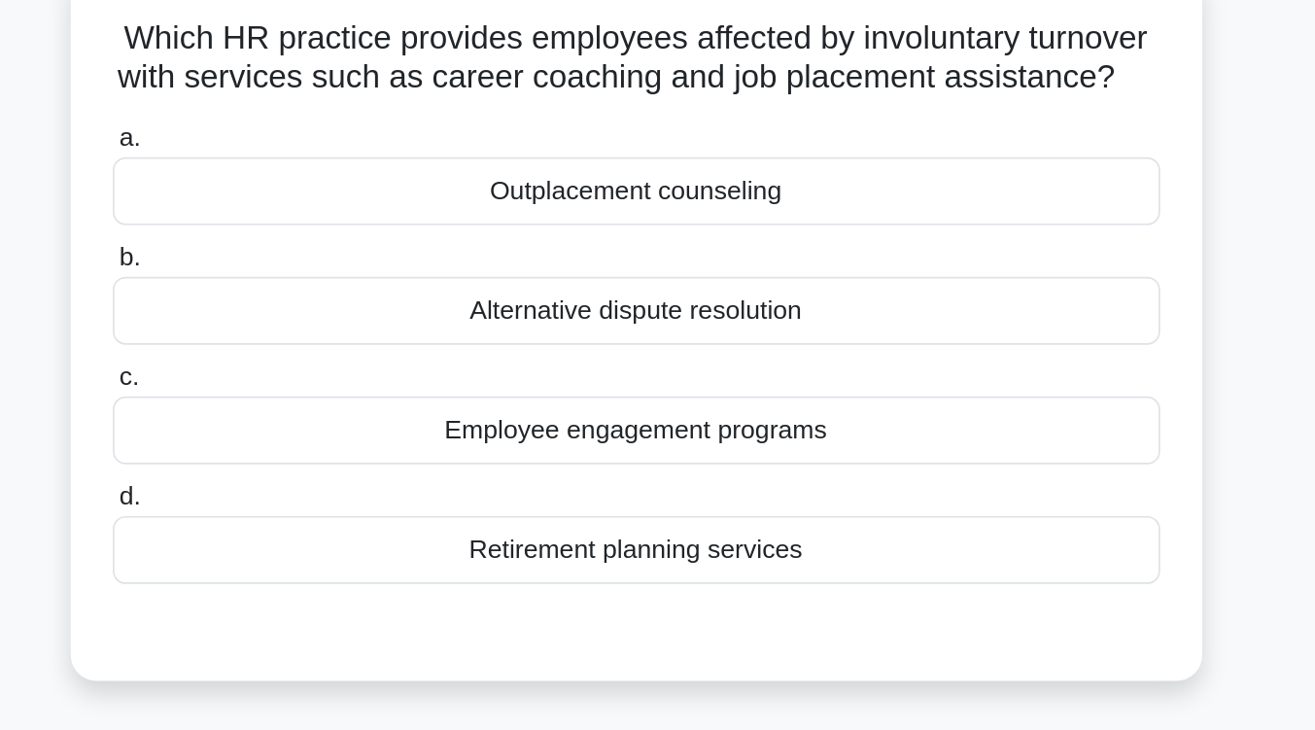
scroll to position [152, 0]
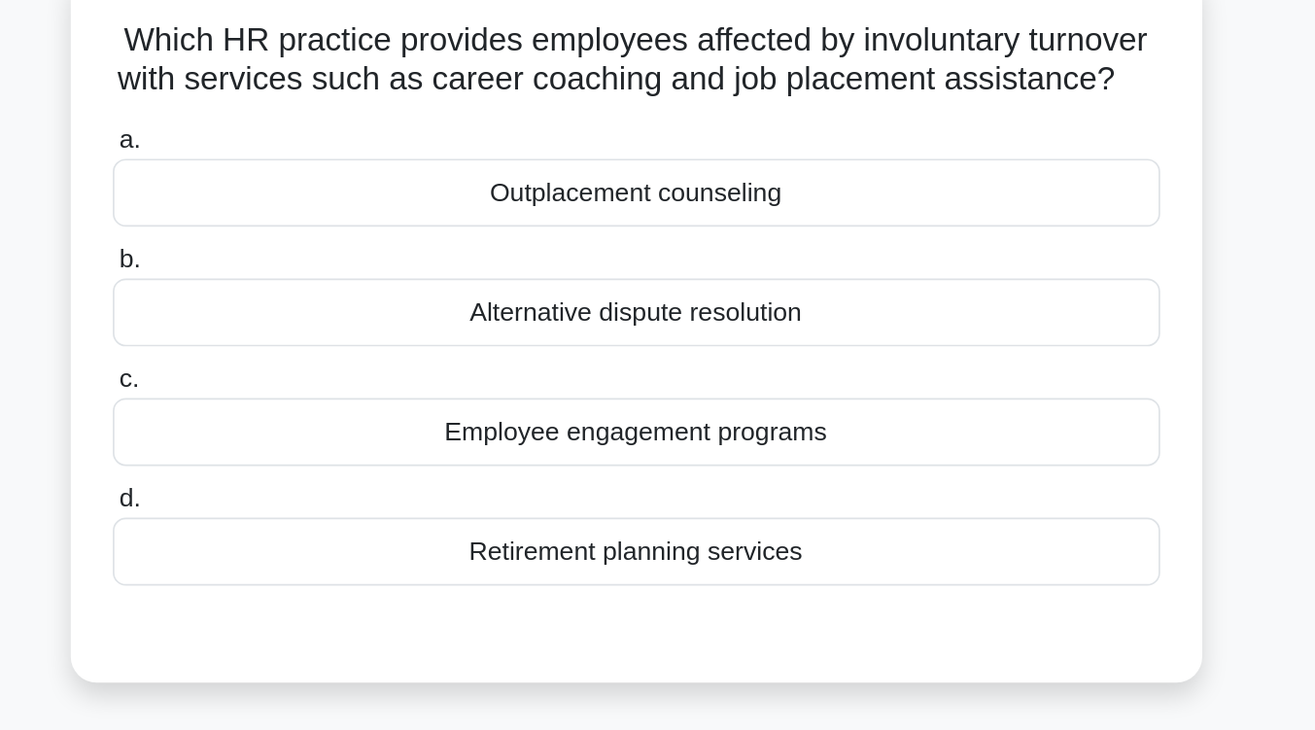
click at [707, 136] on div "Outplacement counseling" at bounding box center [658, 115] width 630 height 41
click at [343, 90] on input "a. Outplacement counseling" at bounding box center [343, 84] width 0 height 13
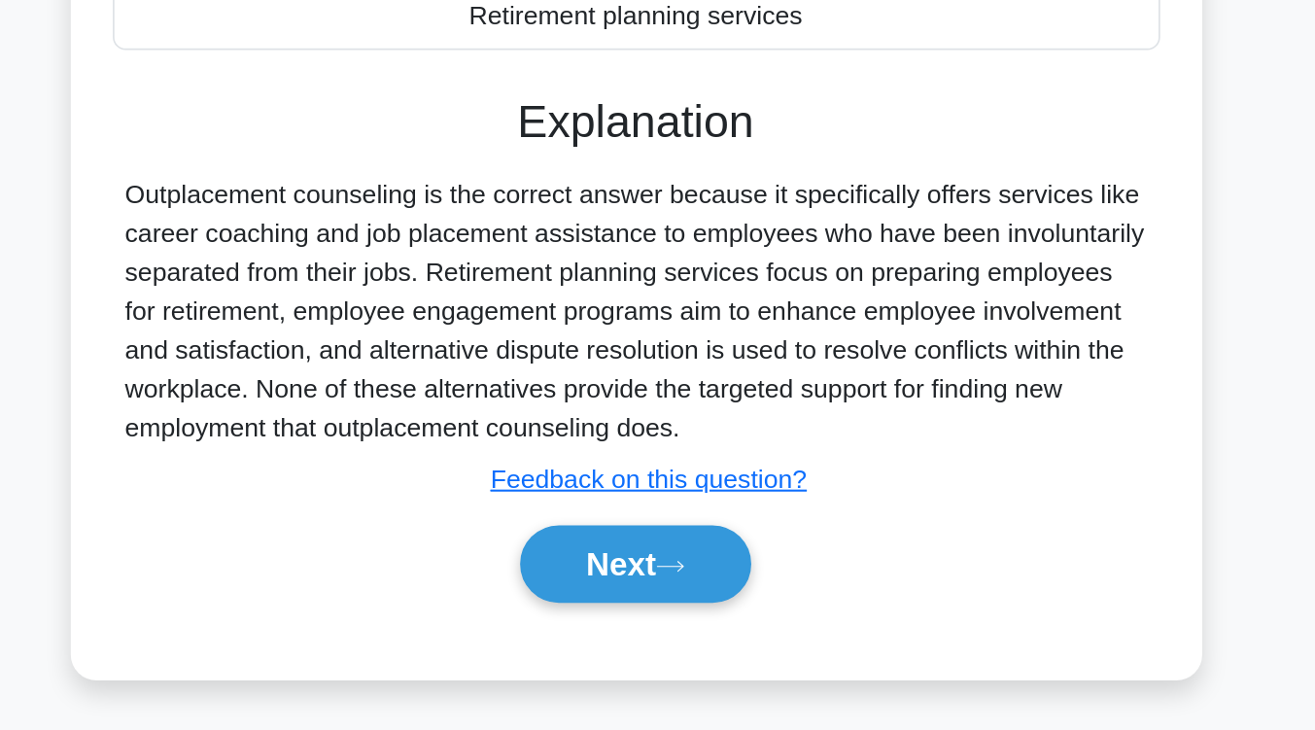
scroll to position [201, 0]
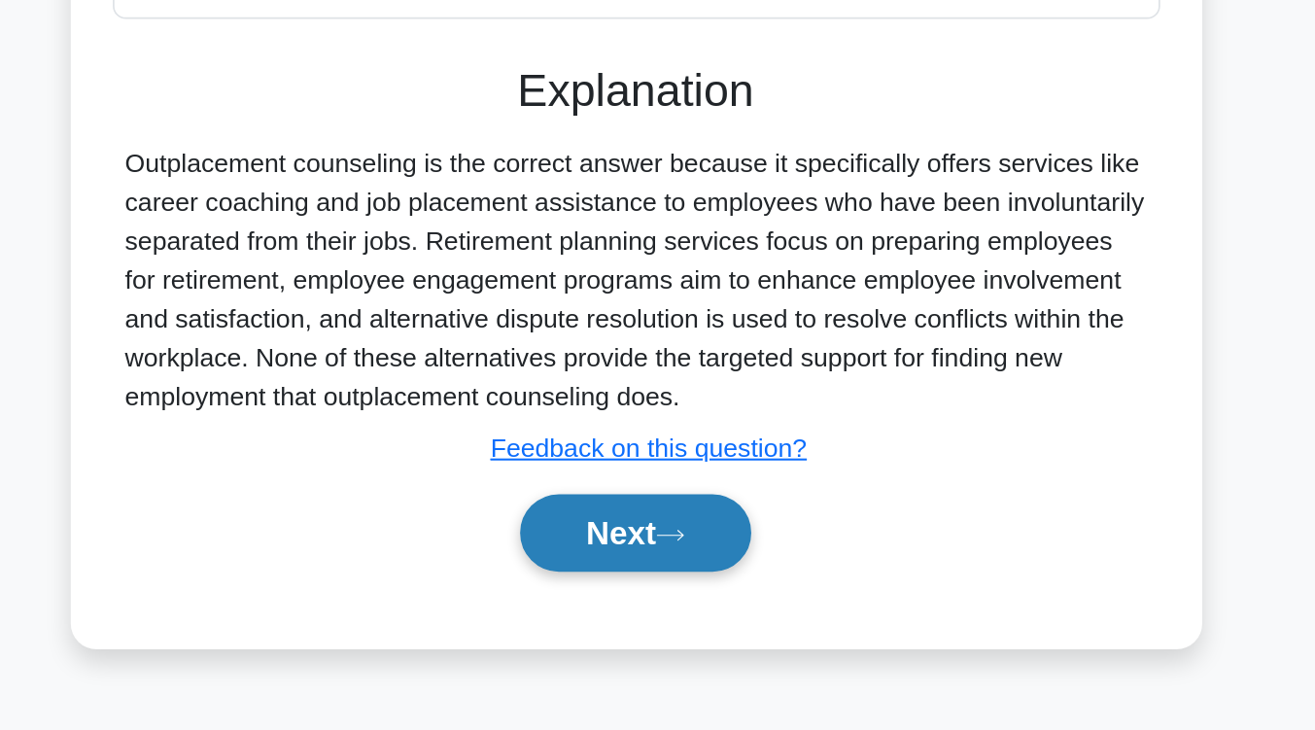
click at [650, 635] on button "Next" at bounding box center [657, 611] width 139 height 47
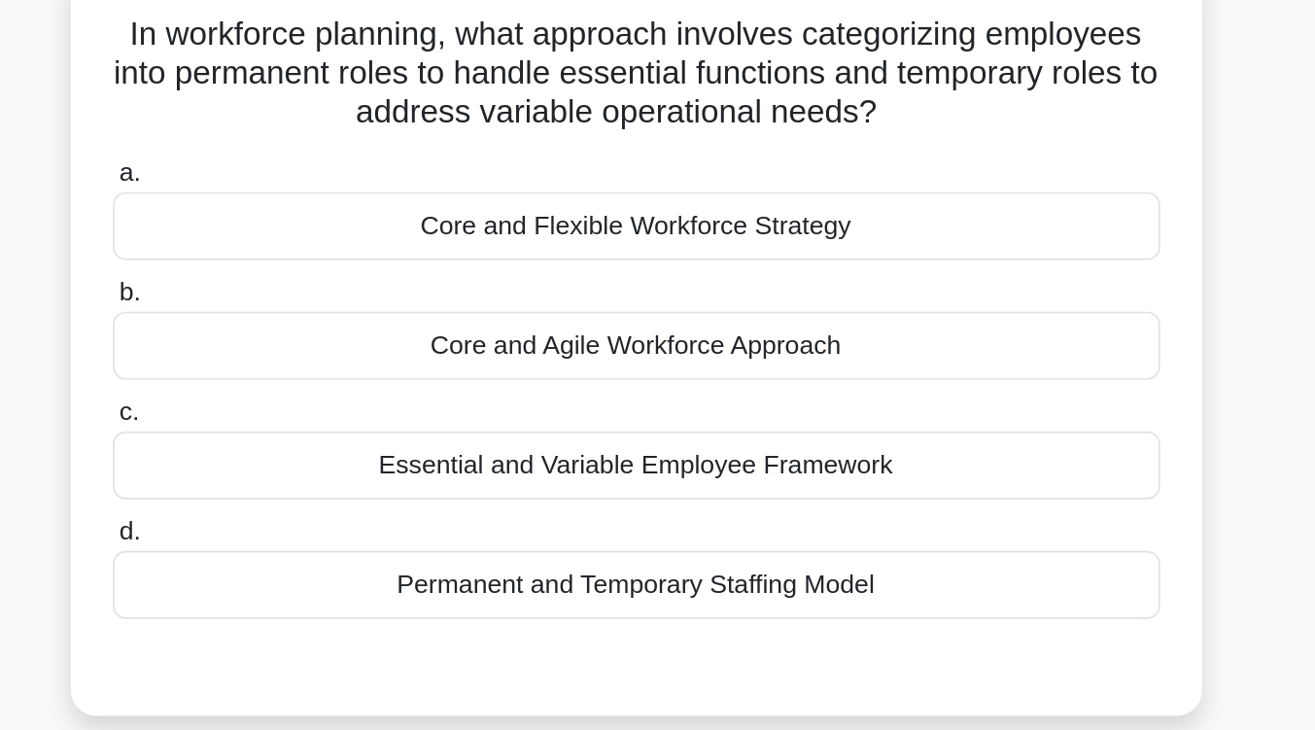
scroll to position [155, 0]
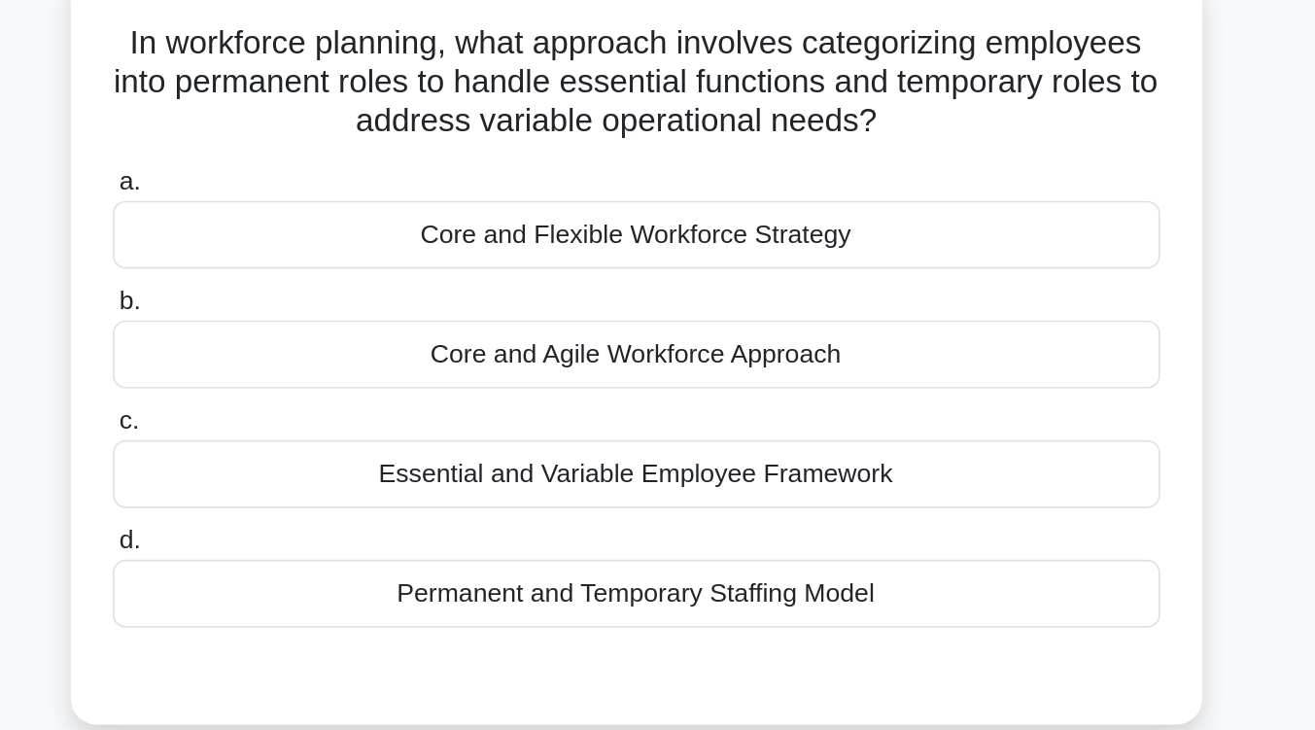
click at [650, 356] on div "Permanent and Temporary Staffing Model" at bounding box center [658, 356] width 630 height 41
click at [343, 331] on input "d. Permanent and Temporary Staffing Model" at bounding box center [343, 325] width 0 height 13
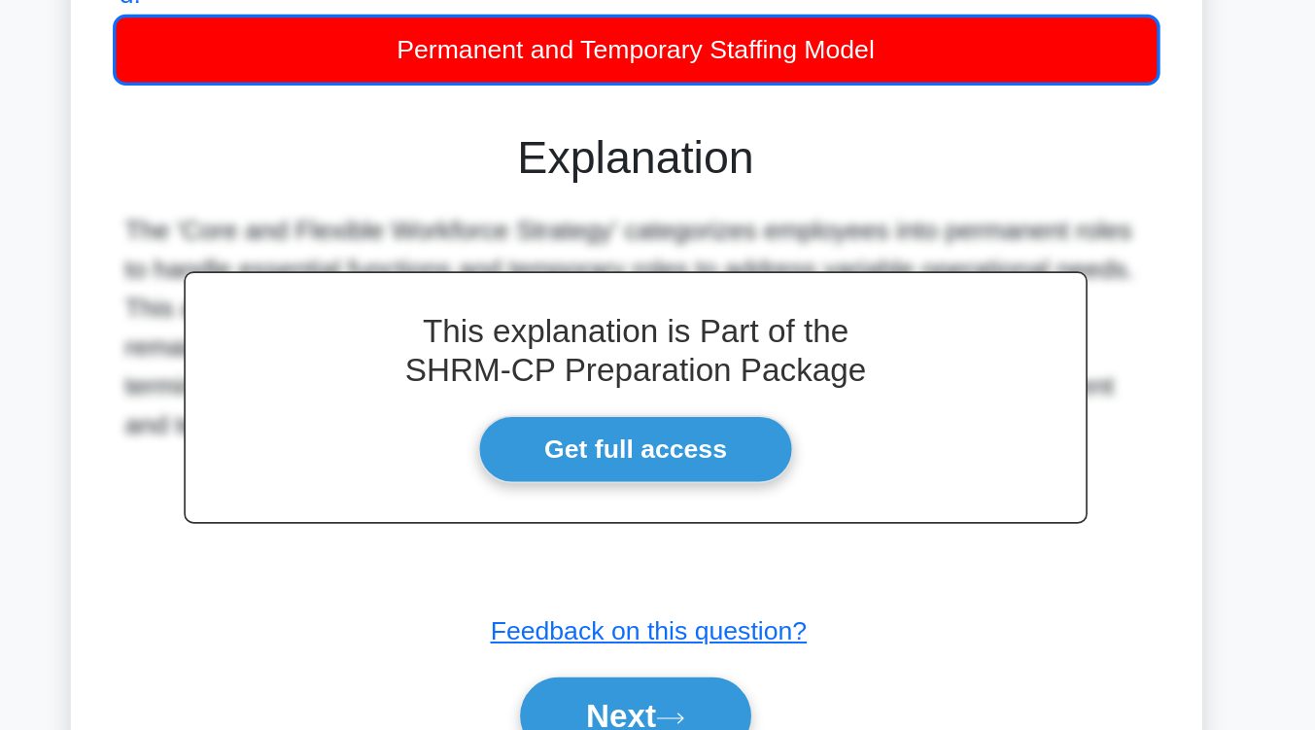
scroll to position [216, 0]
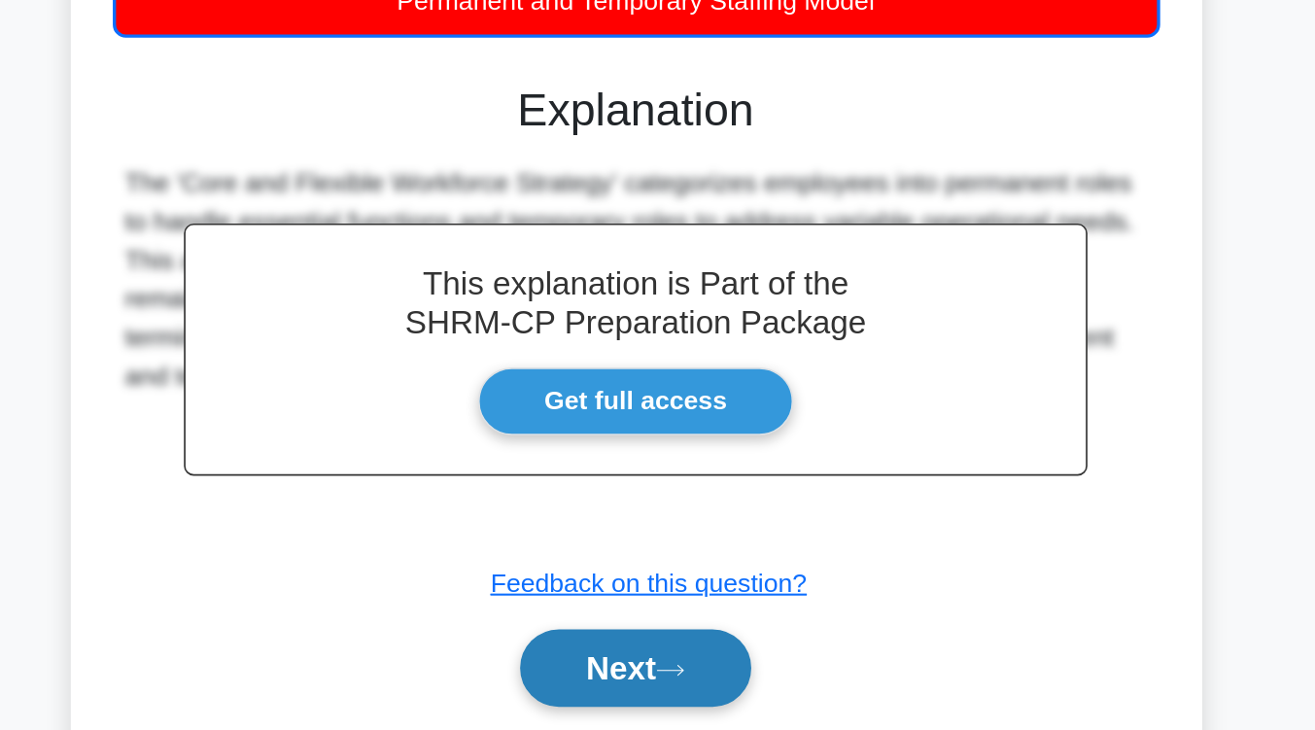
click at [657, 700] on button "Next" at bounding box center [657, 692] width 139 height 47
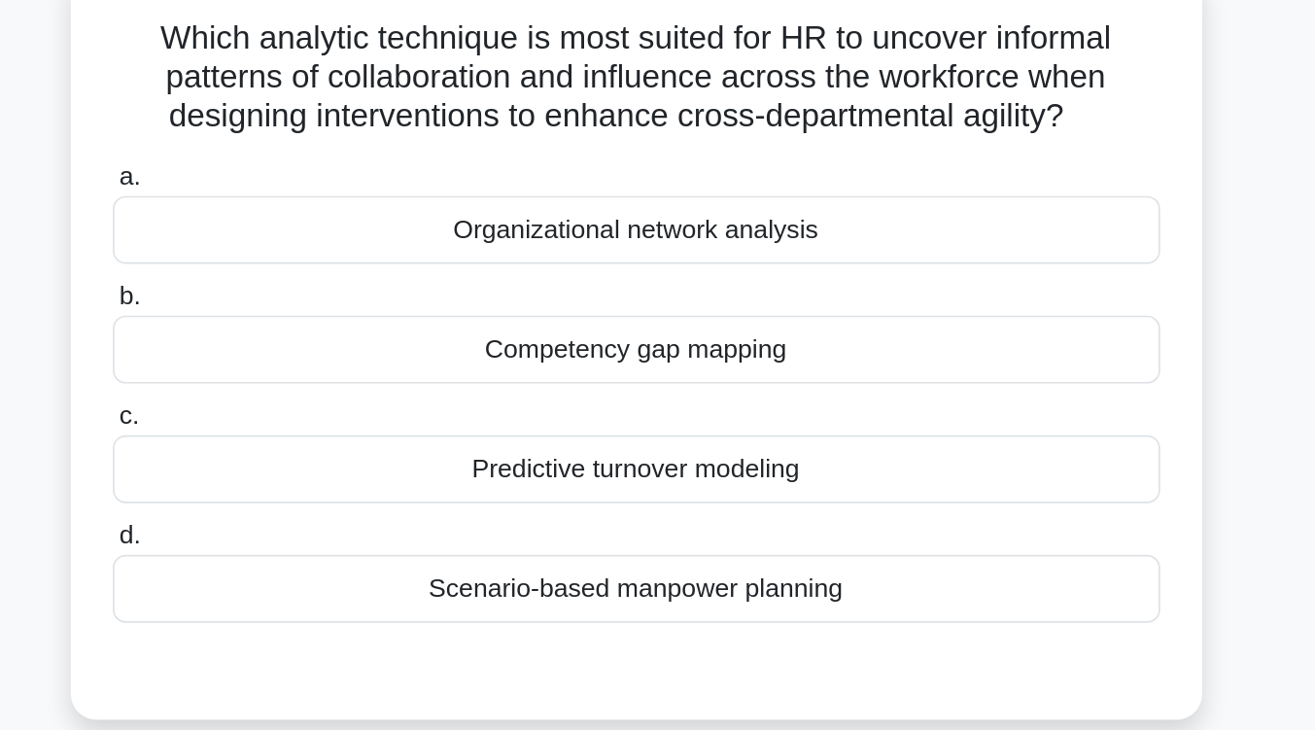
scroll to position [155, 0]
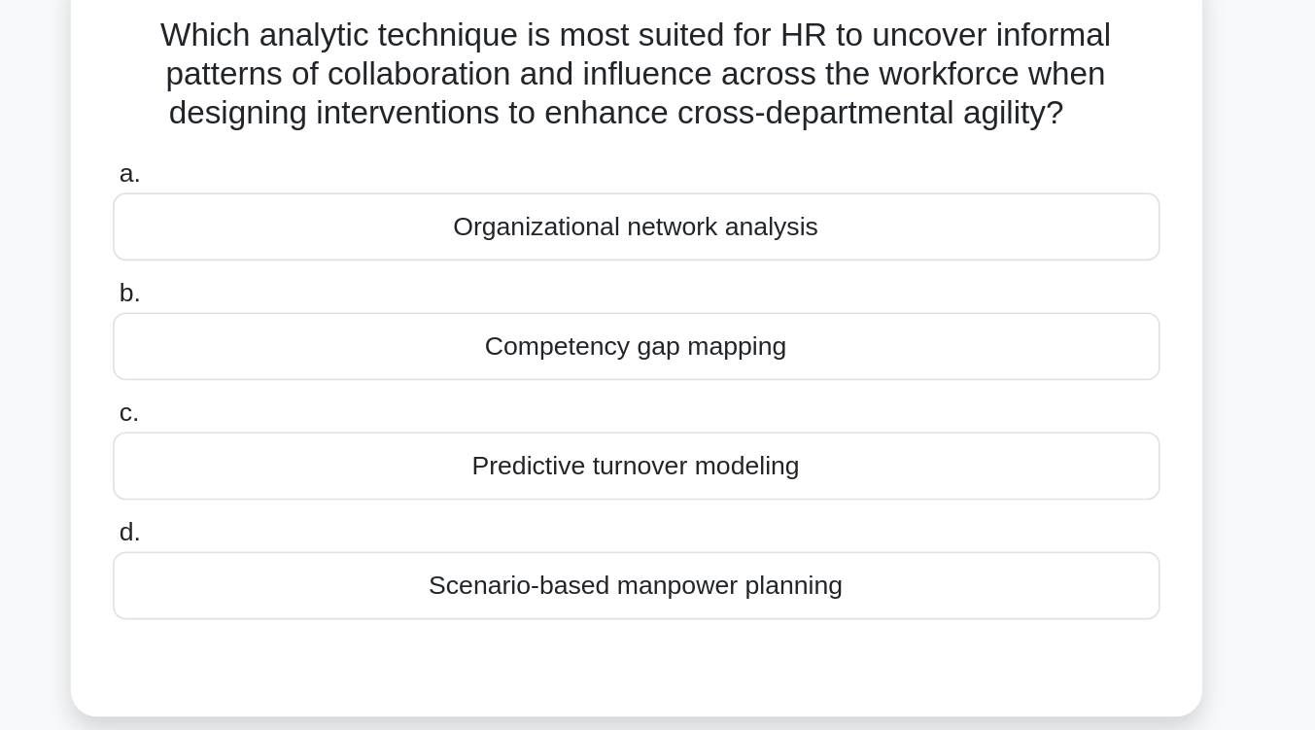
click at [738, 138] on div "Organizational network analysis" at bounding box center [658, 136] width 630 height 41
click at [343, 111] on input "a. Organizational network analysis" at bounding box center [343, 104] width 0 height 13
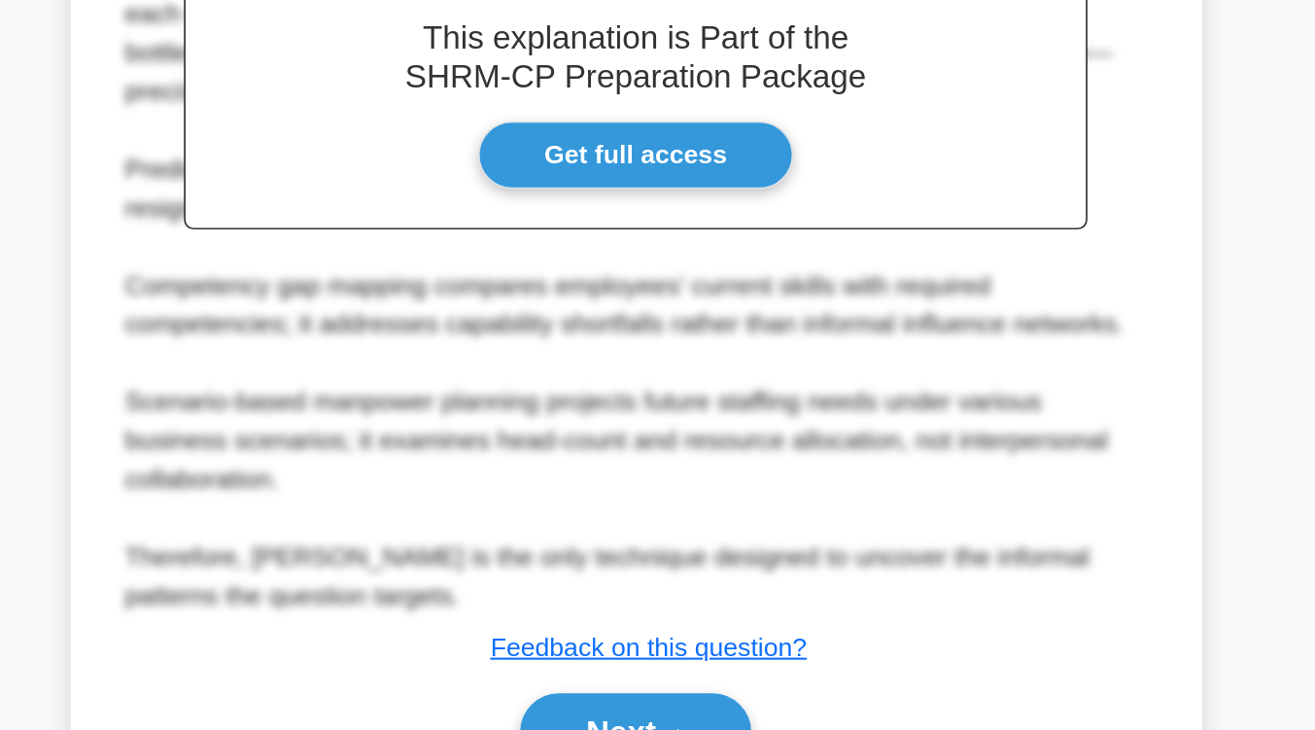
scroll to position [469, 0]
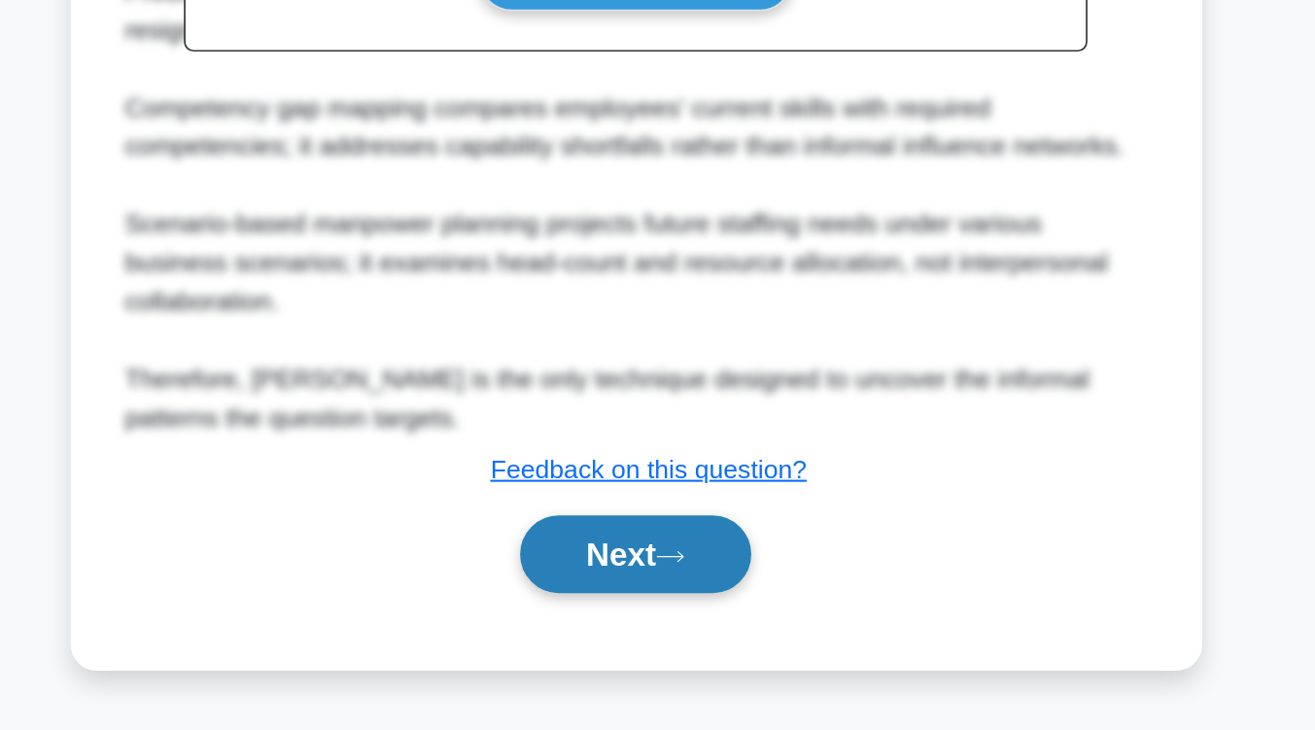
click at [685, 633] on button "Next" at bounding box center [657, 624] width 139 height 47
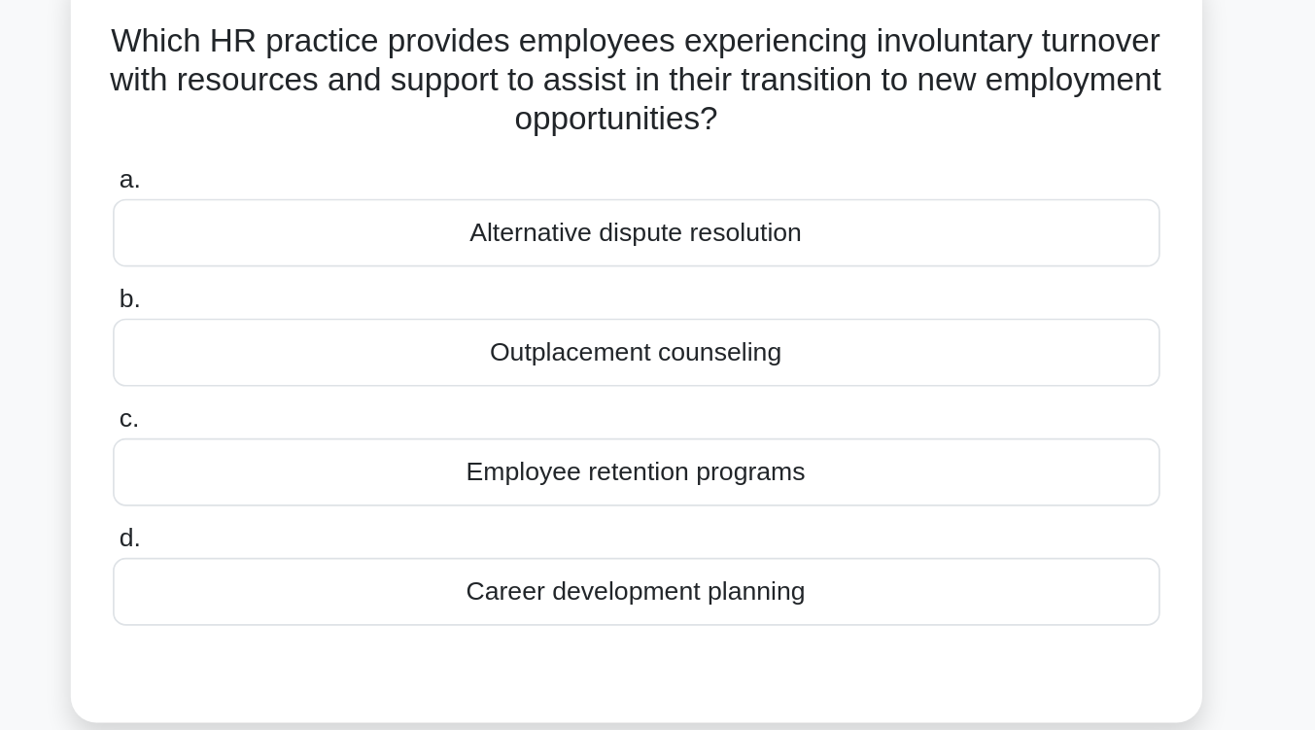
scroll to position [154, 0]
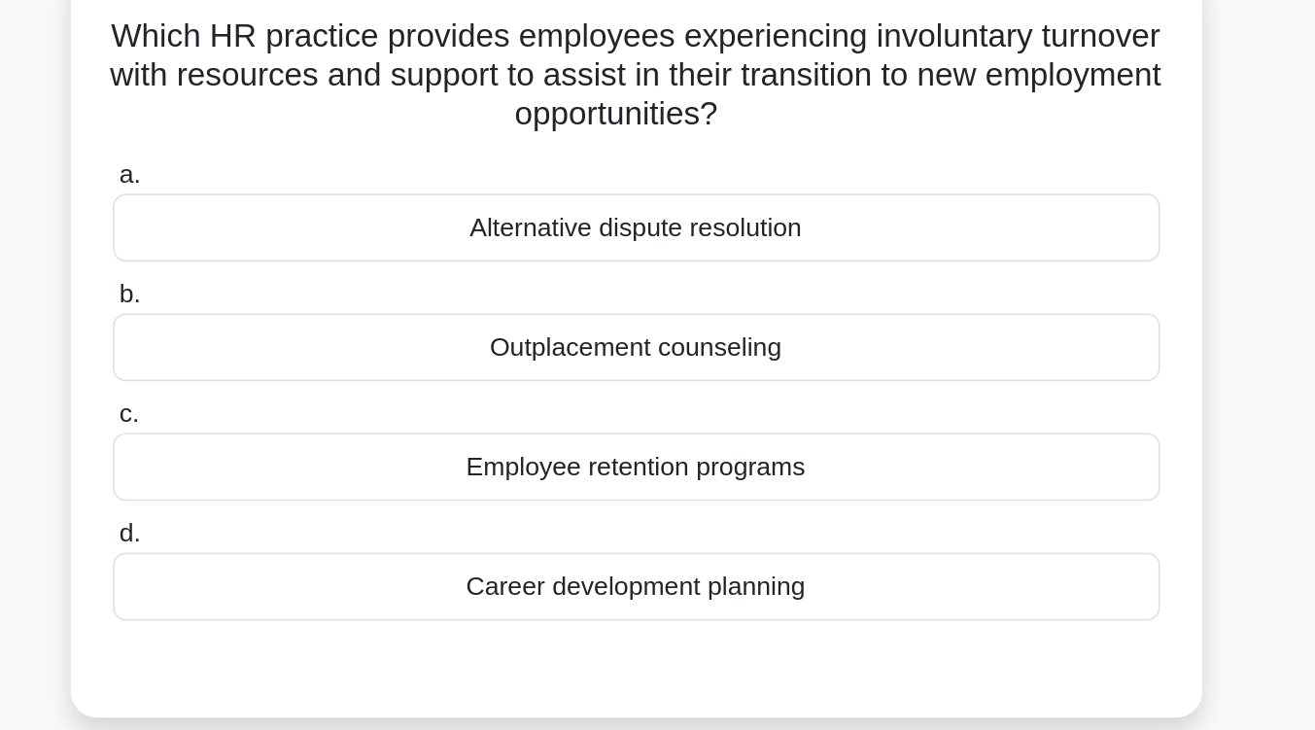
click at [688, 210] on div "Outplacement counseling" at bounding box center [658, 209] width 630 height 41
click at [343, 184] on input "b. Outplacement counseling" at bounding box center [343, 177] width 0 height 13
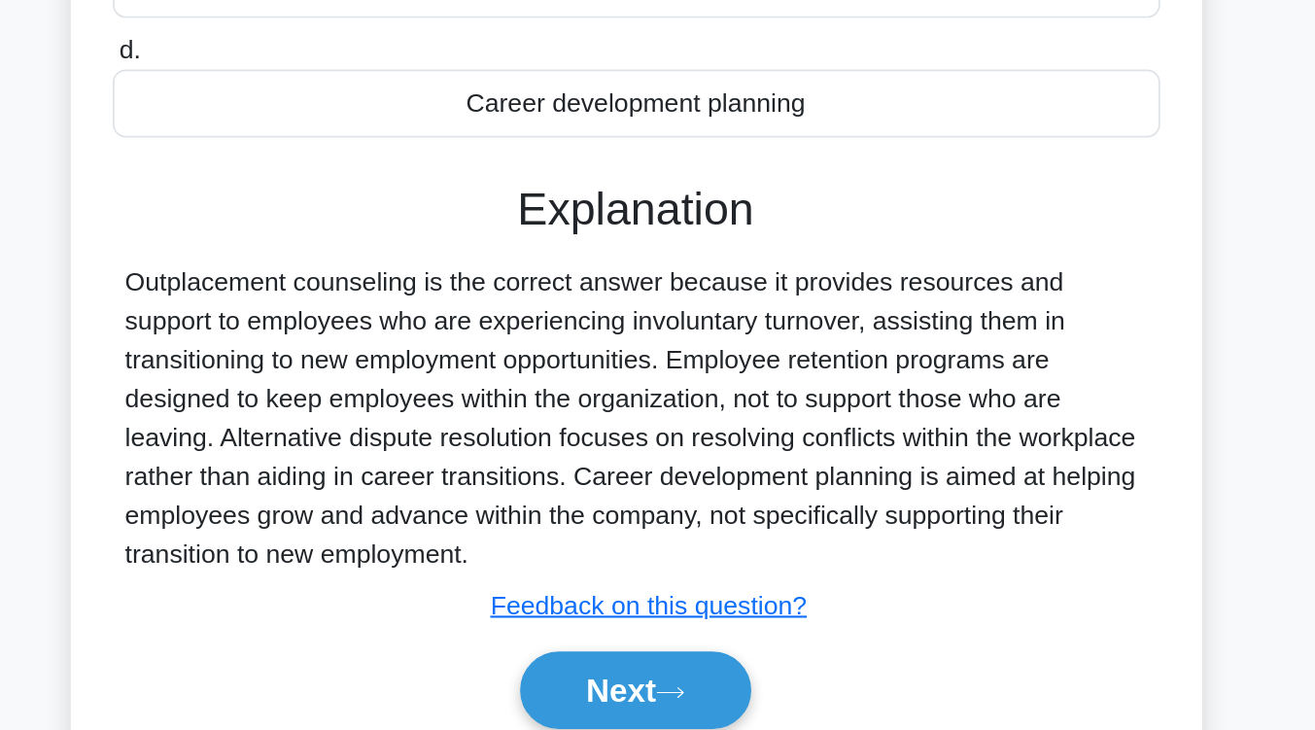
scroll to position [320, 0]
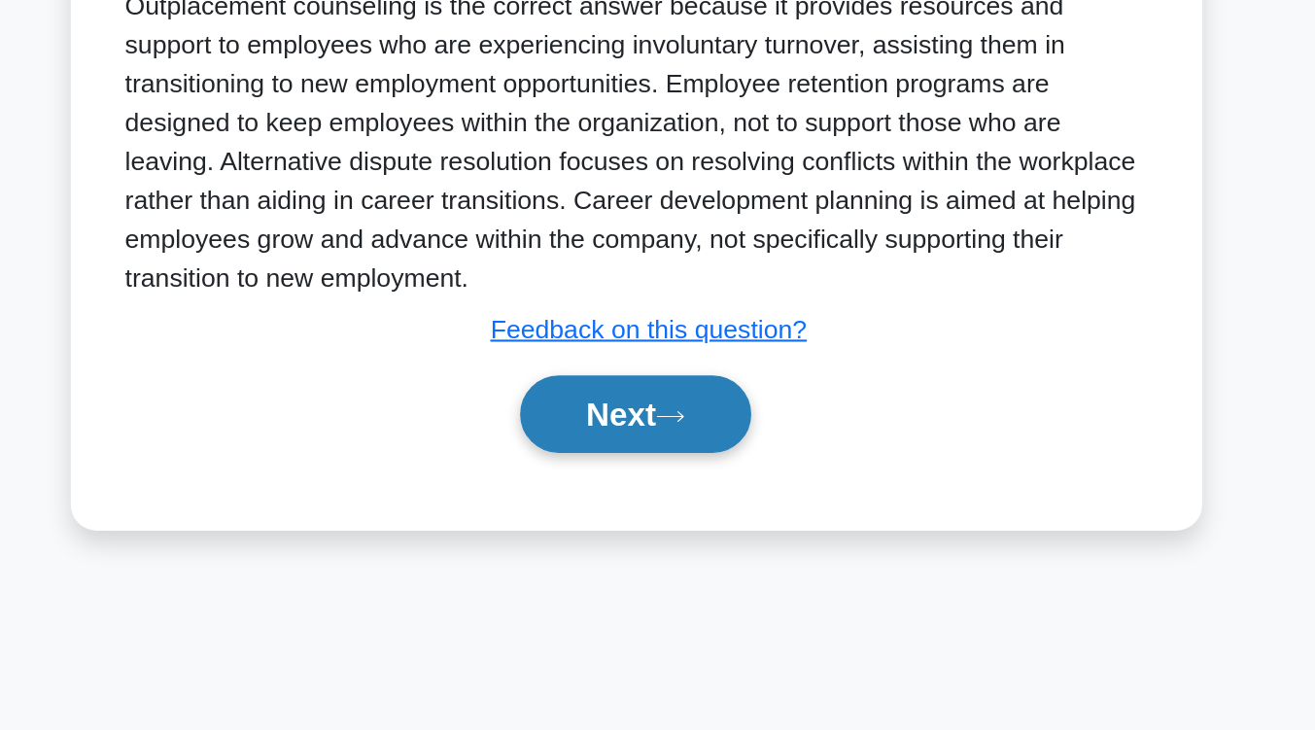
click at [685, 540] on icon at bounding box center [678, 540] width 17 height 11
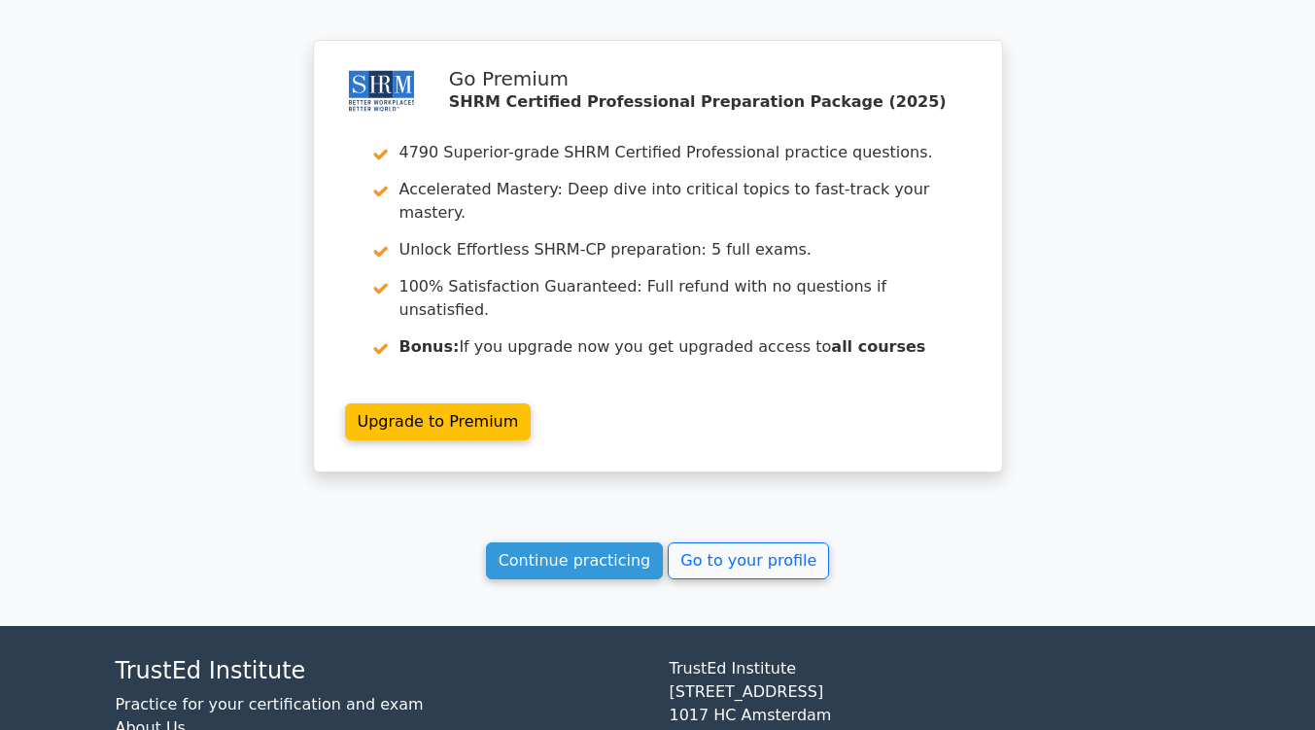
scroll to position [2532, 0]
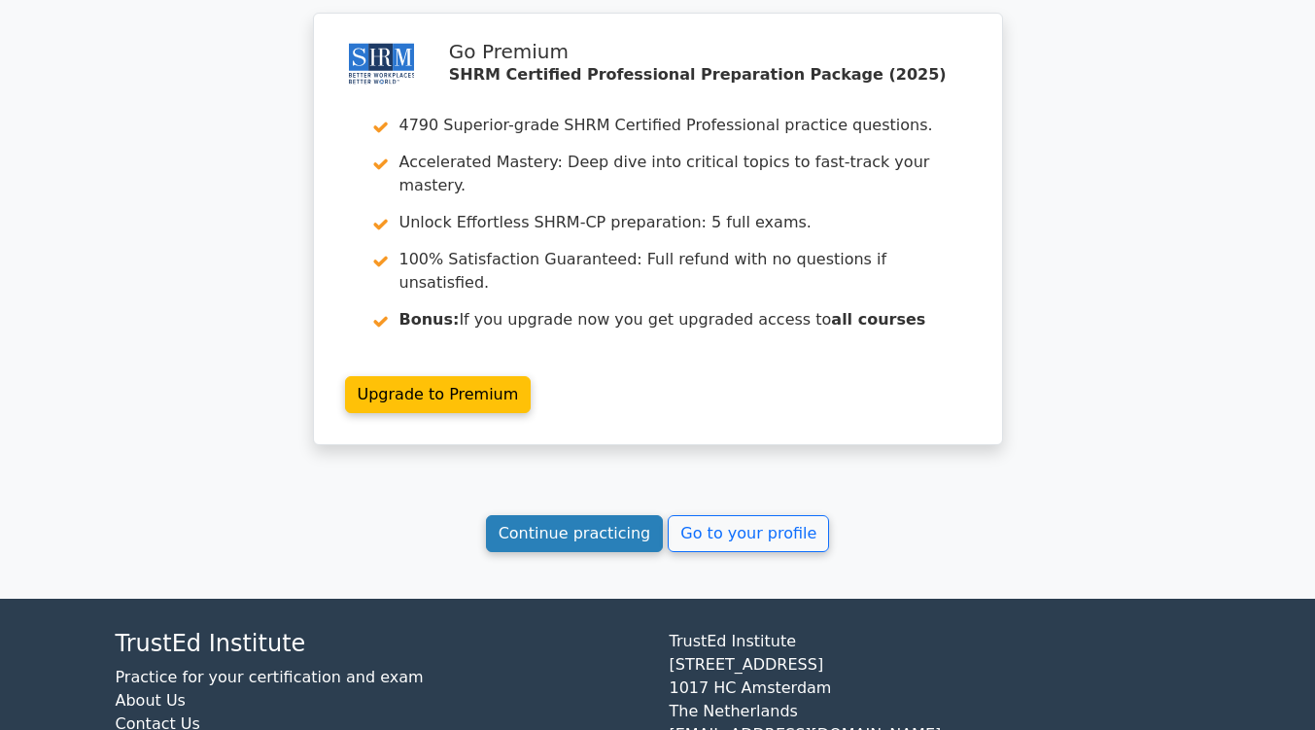
click at [602, 515] on link "Continue practicing" at bounding box center [575, 533] width 178 height 37
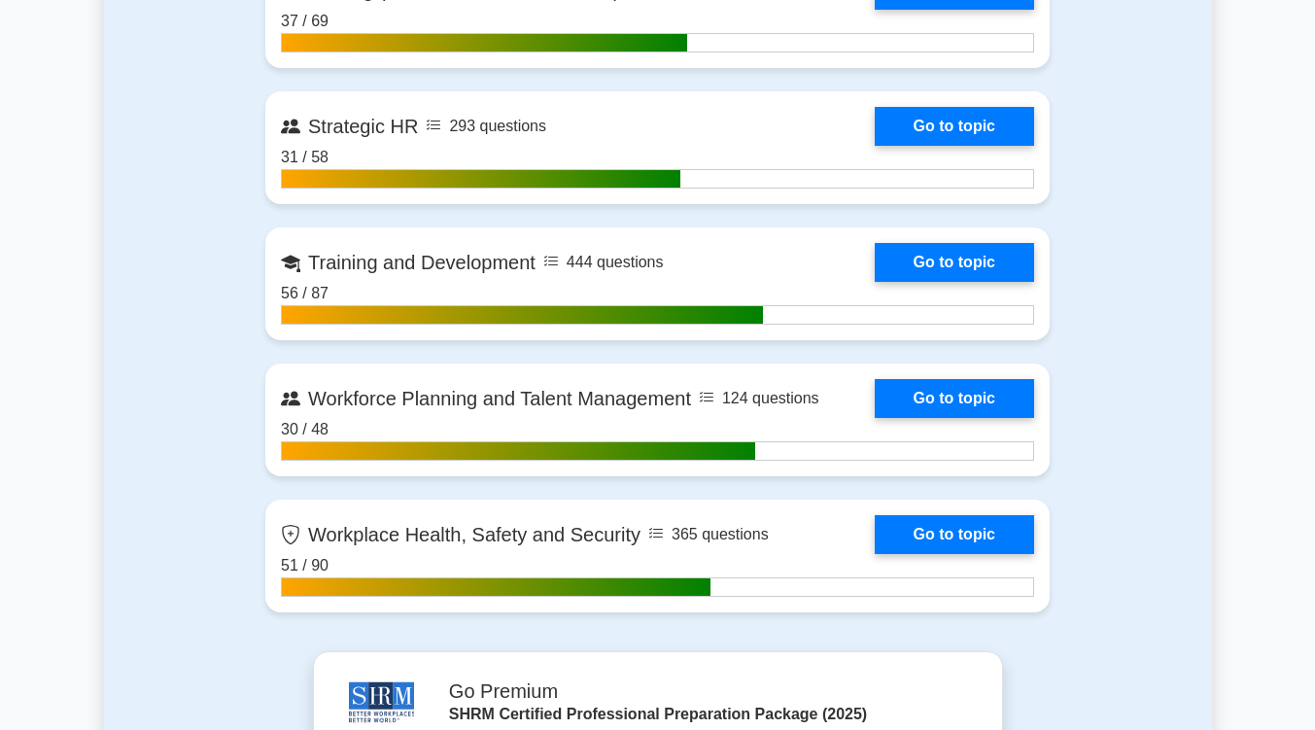
scroll to position [2900, 0]
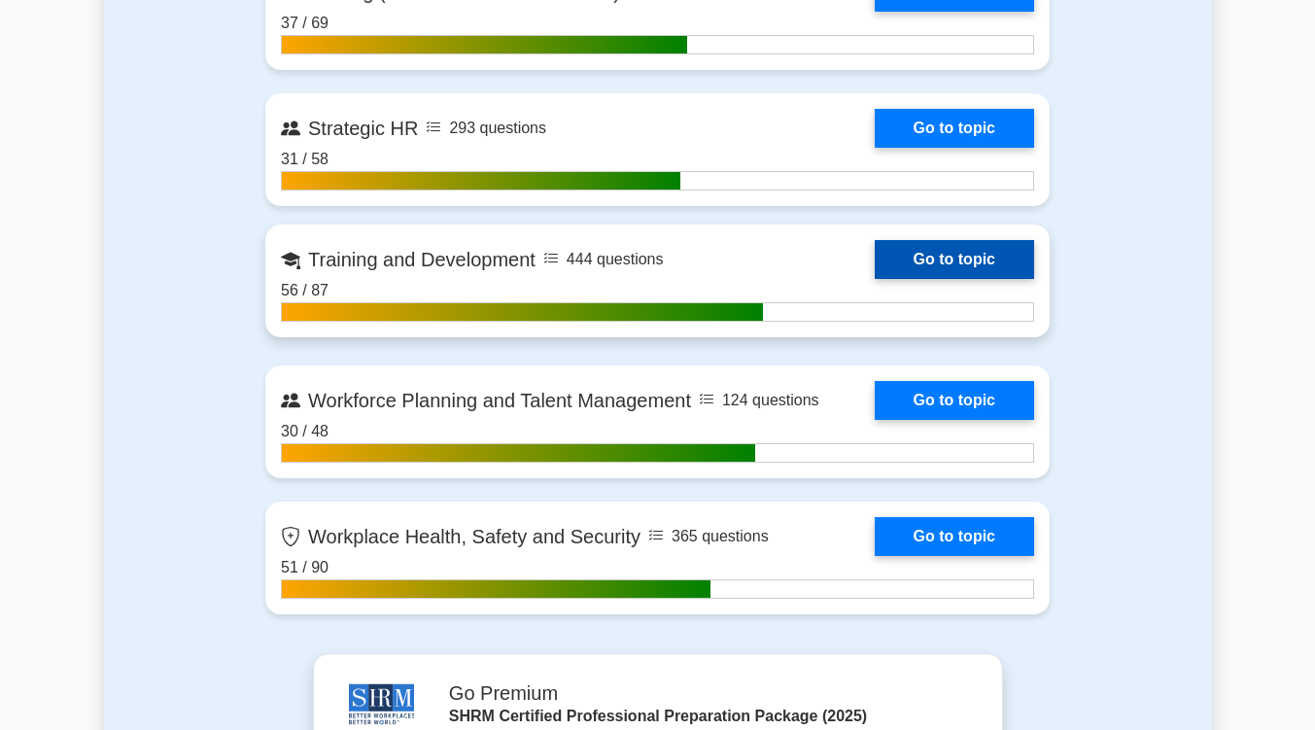
click at [948, 263] on link "Go to topic" at bounding box center [954, 259] width 159 height 39
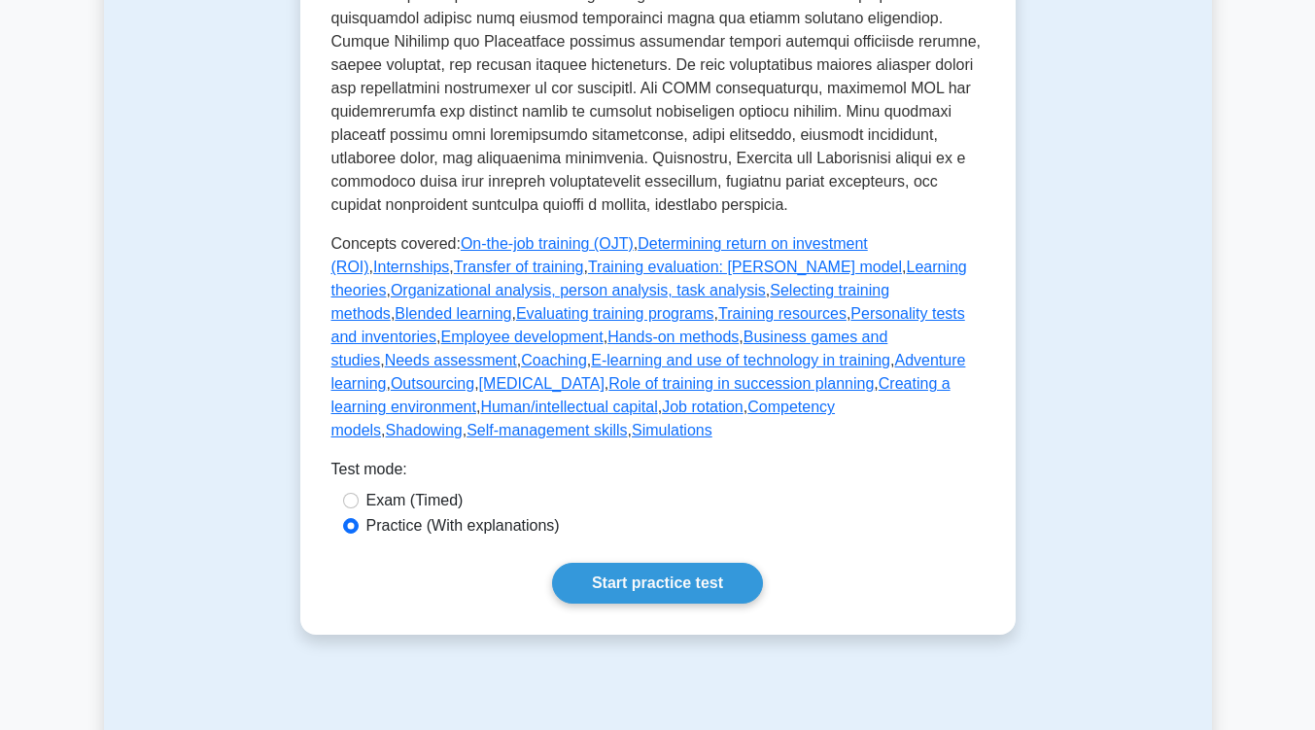
scroll to position [1190, 0]
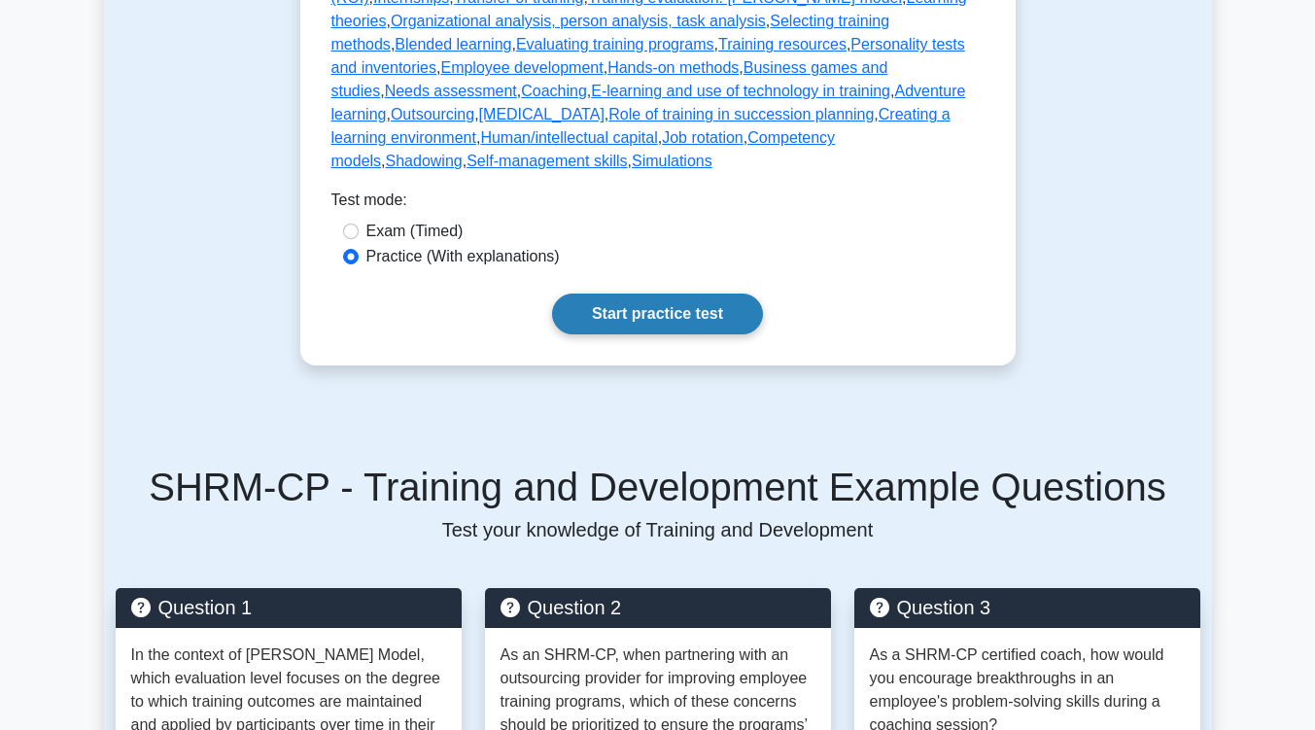
click at [649, 302] on link "Start practice test" at bounding box center [657, 313] width 211 height 41
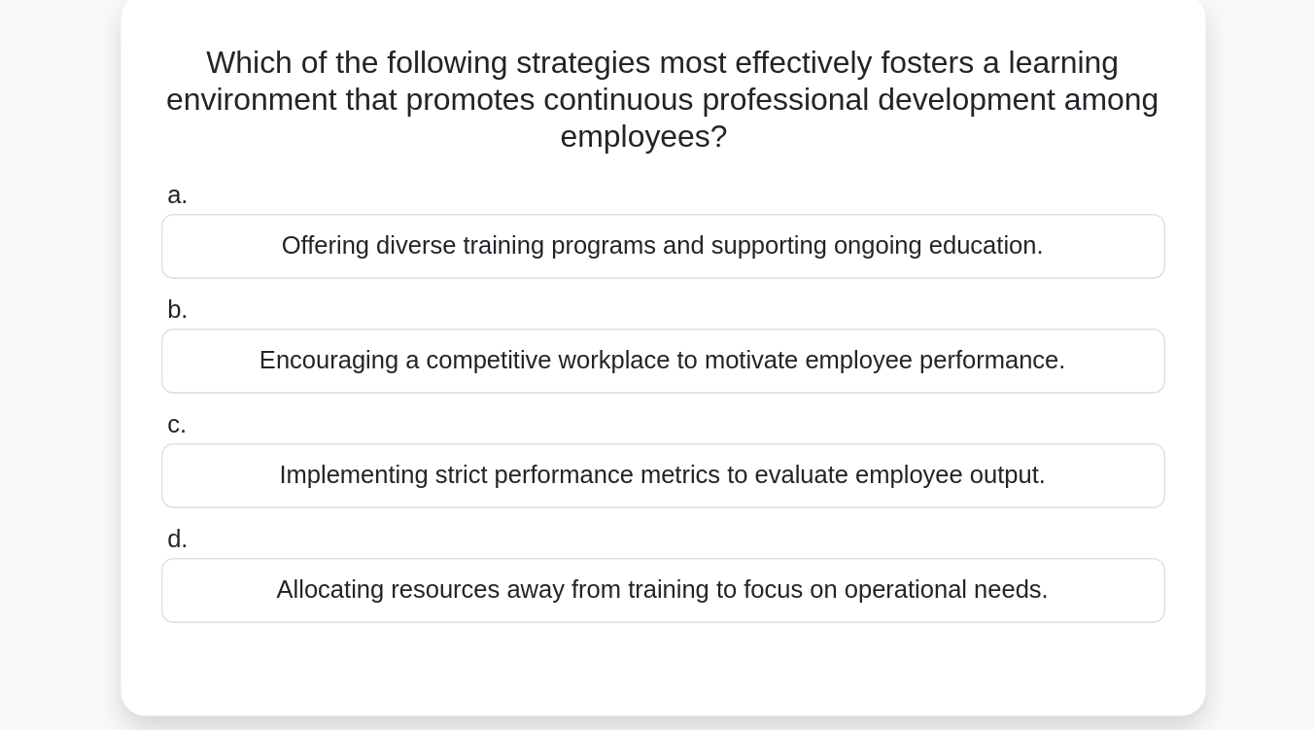
click at [648, 341] on div "Encouraging a competitive workplace to motivate employee performance." at bounding box center [658, 339] width 630 height 41
click at [343, 314] on input "b. Encouraging a competitive workplace to motivate employee performance." at bounding box center [343, 307] width 0 height 13
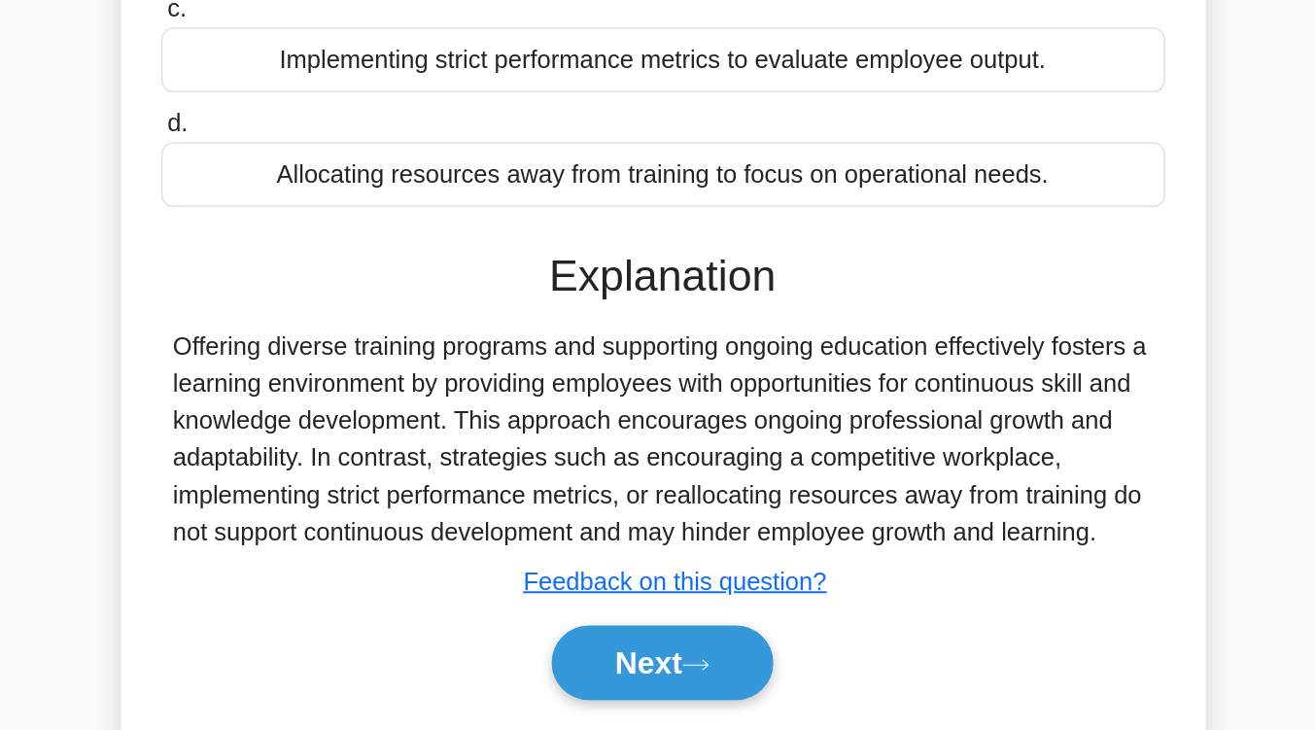
scroll to position [206, 0]
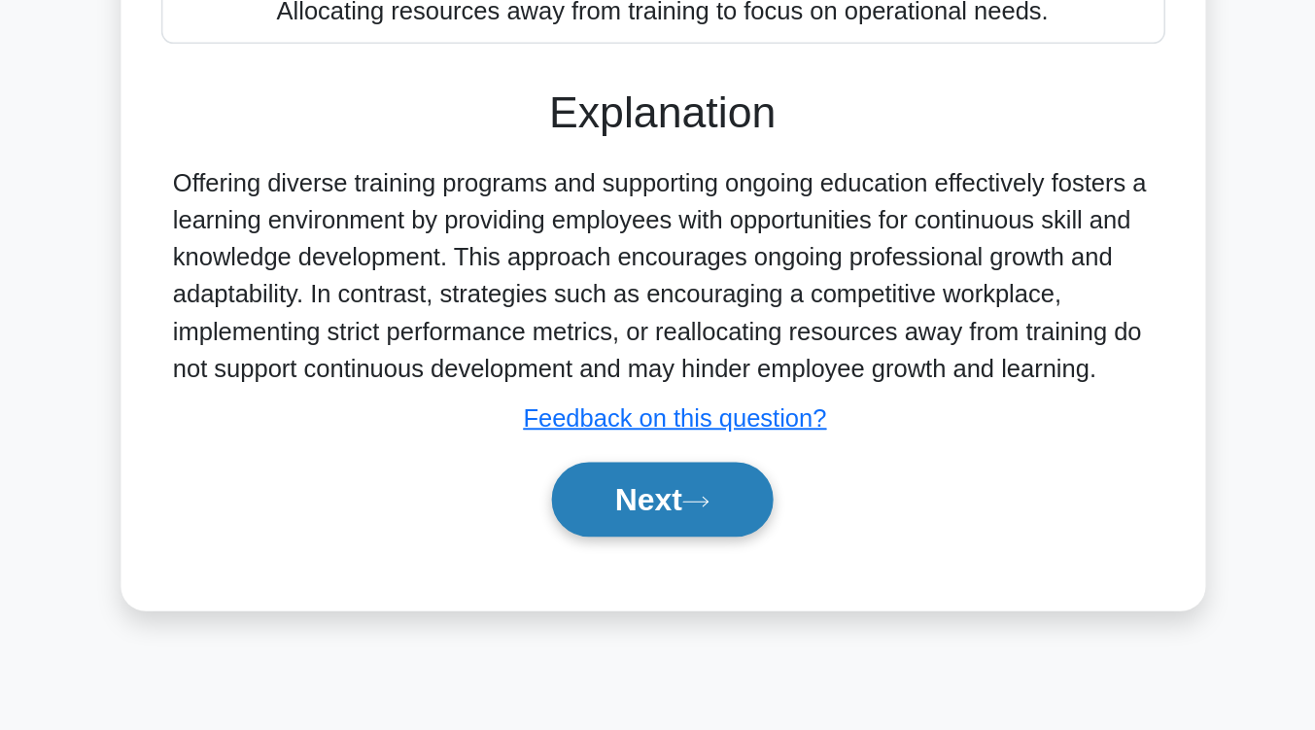
click at [653, 576] on button "Next" at bounding box center [657, 585] width 139 height 47
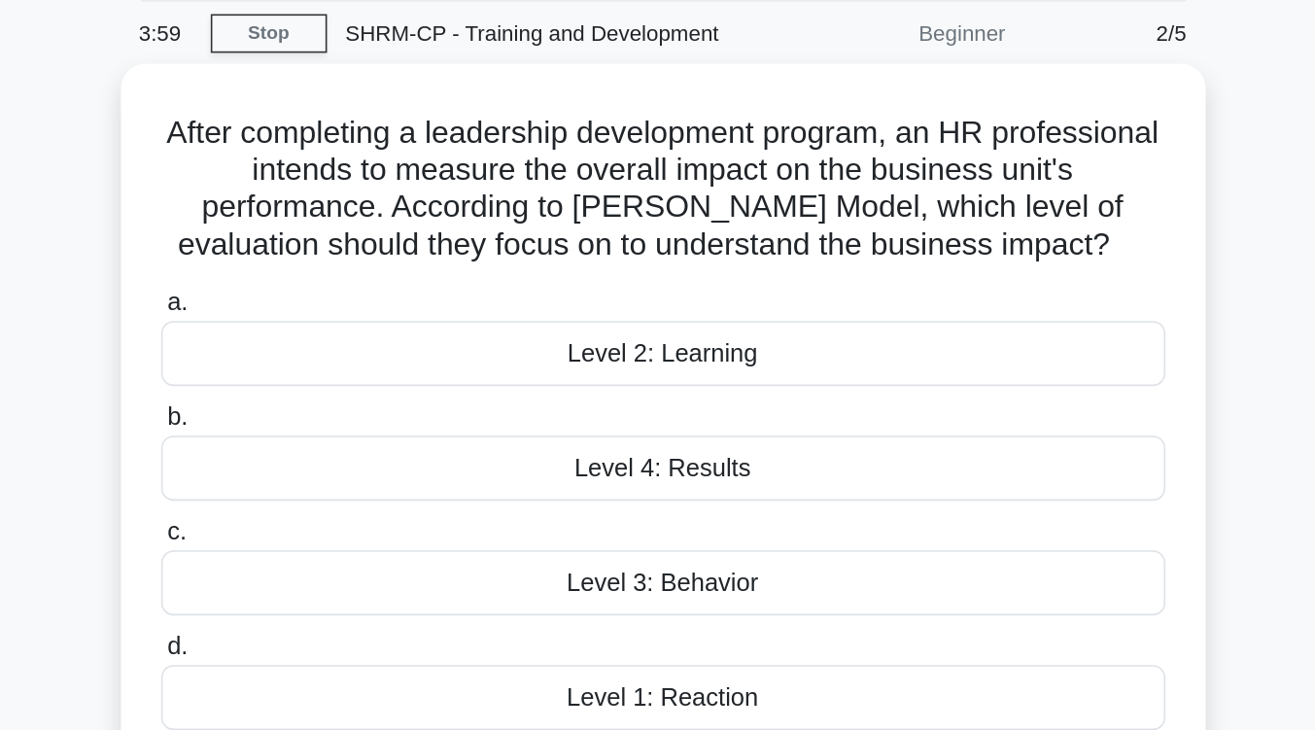
scroll to position [74, 0]
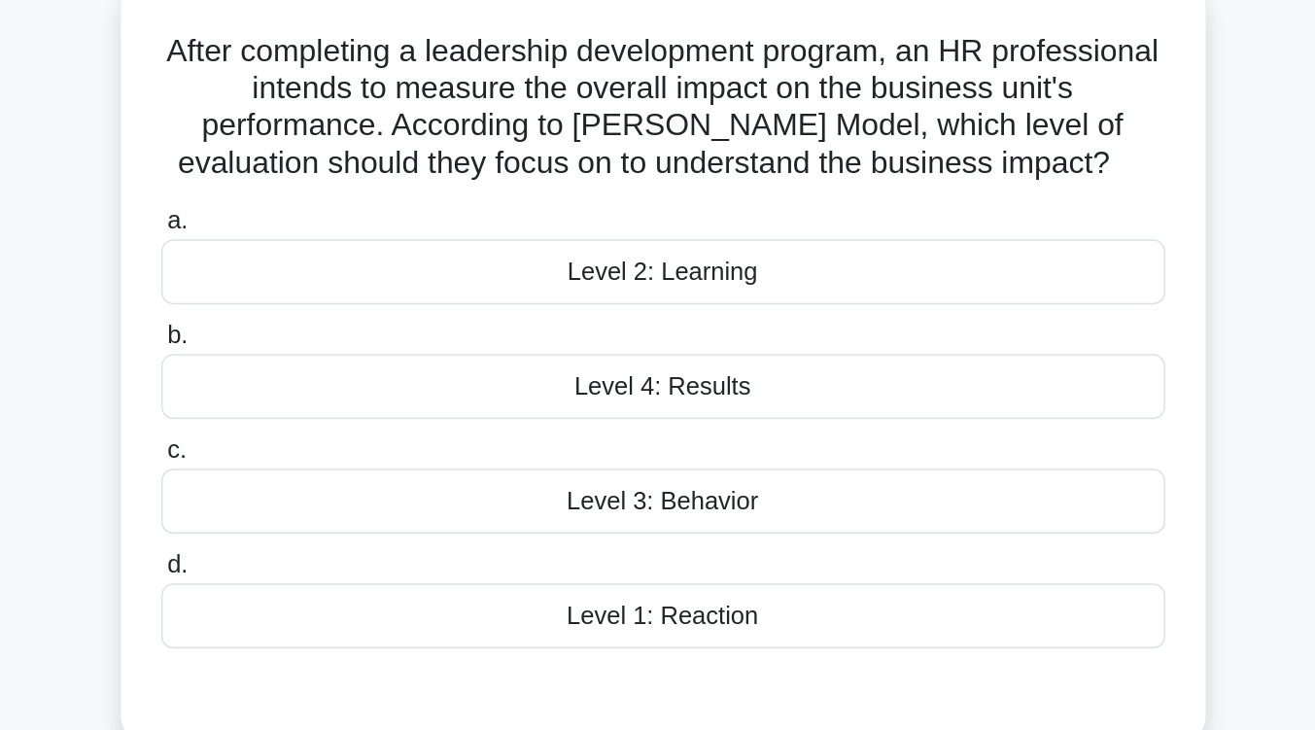
click at [706, 300] on div "Level 4: Results" at bounding box center [658, 288] width 630 height 41
click at [343, 263] on input "b. Level 4: Results" at bounding box center [343, 257] width 0 height 13
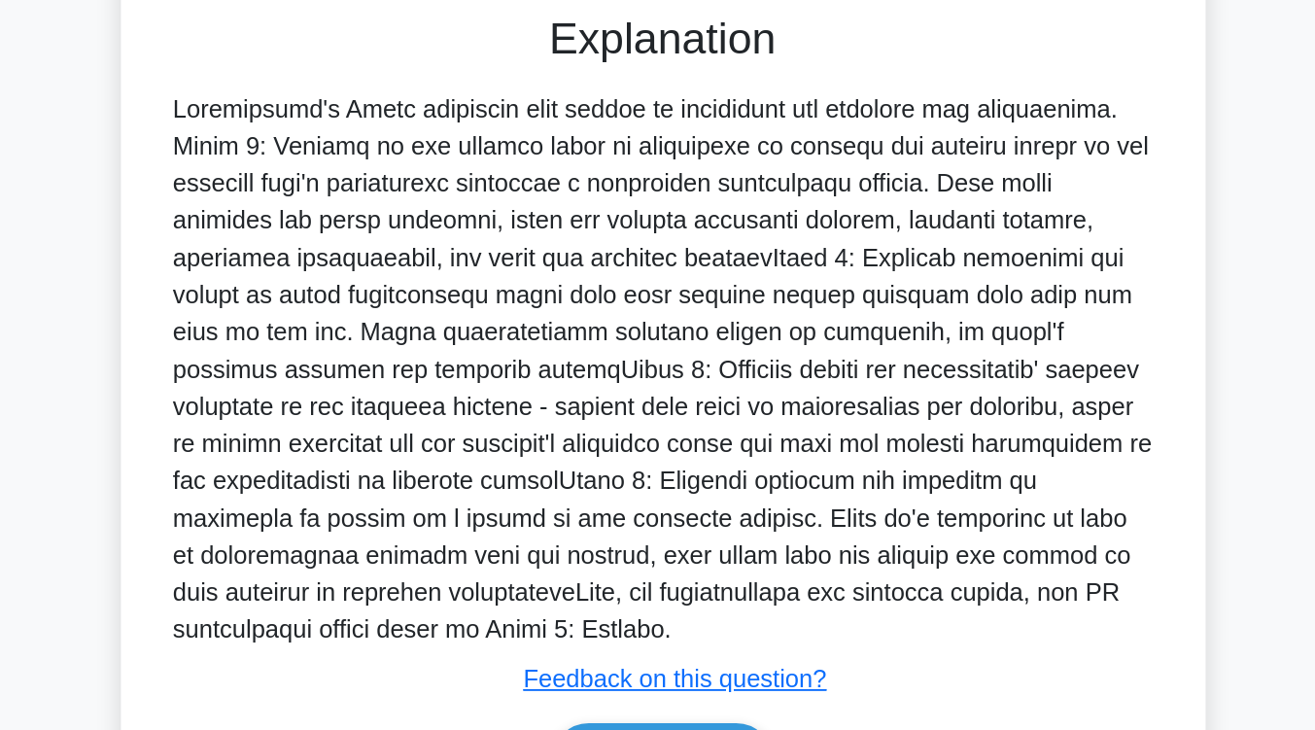
scroll to position [399, 0]
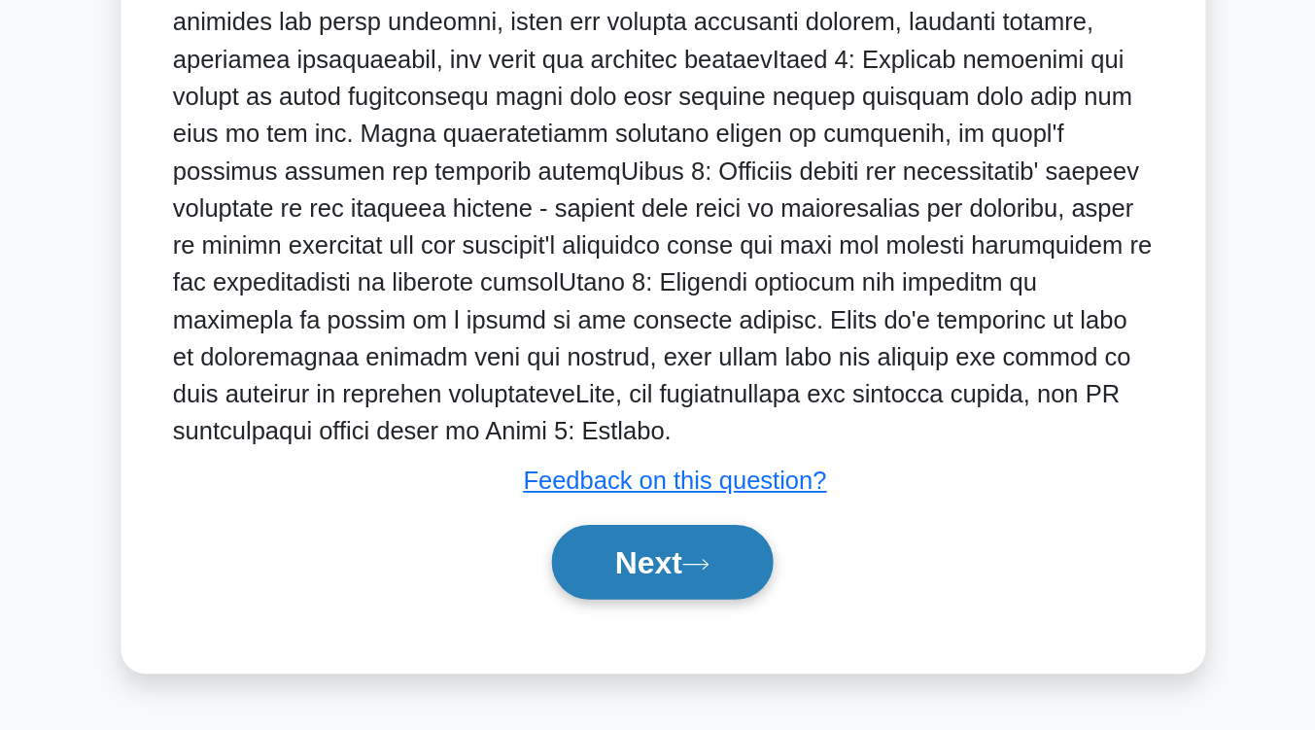
click at [689, 618] on button "Next" at bounding box center [657, 624] width 139 height 47
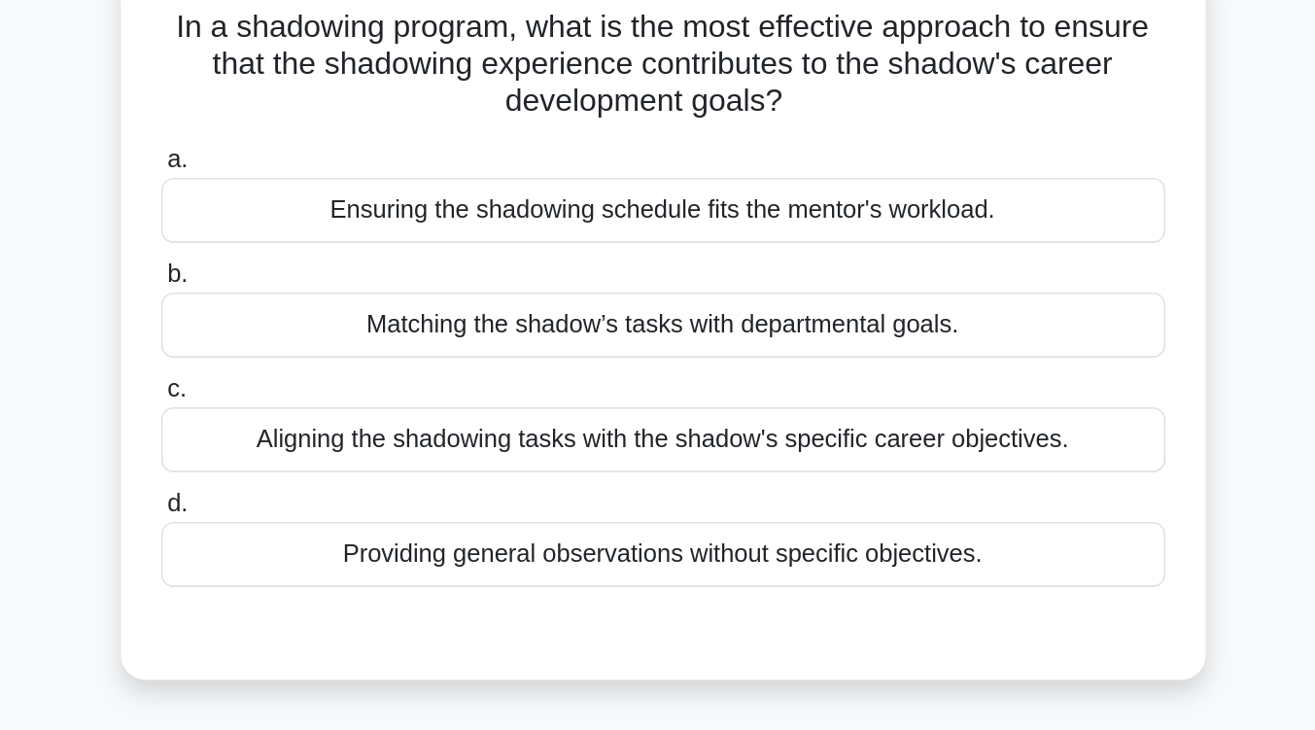
scroll to position [125, 0]
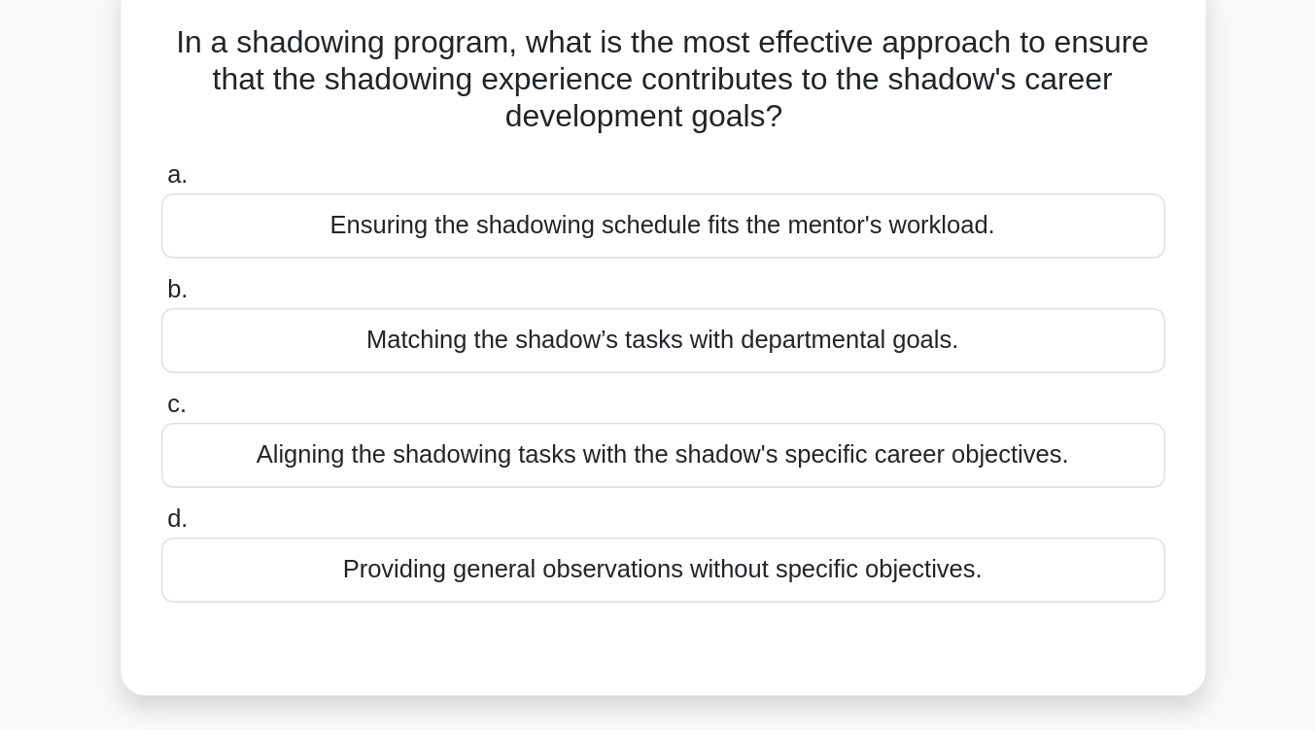
click at [690, 297] on div "Aligning the shadowing tasks with the shadow's specific career objectives." at bounding box center [658, 285] width 630 height 41
click at [343, 260] on input "c. Aligning the shadowing tasks with the shadow's specific career objectives." at bounding box center [343, 254] width 0 height 13
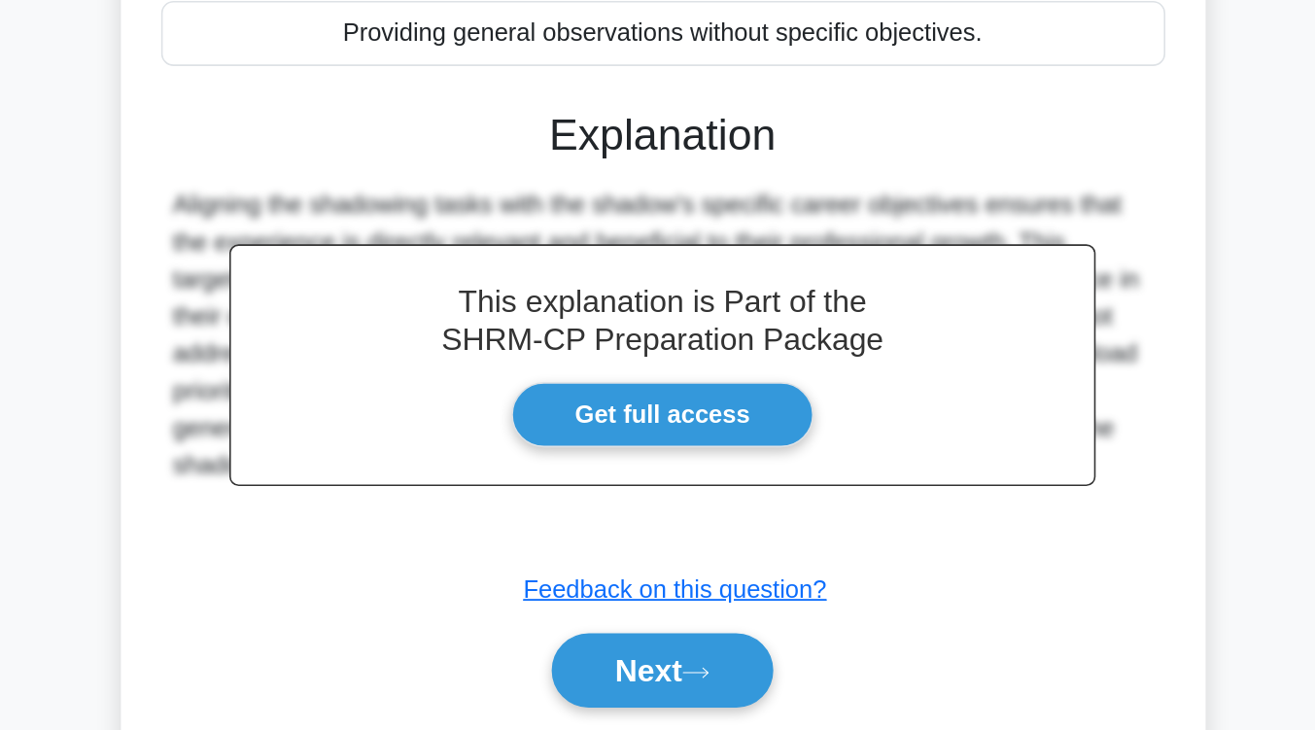
scroll to position [251, 0]
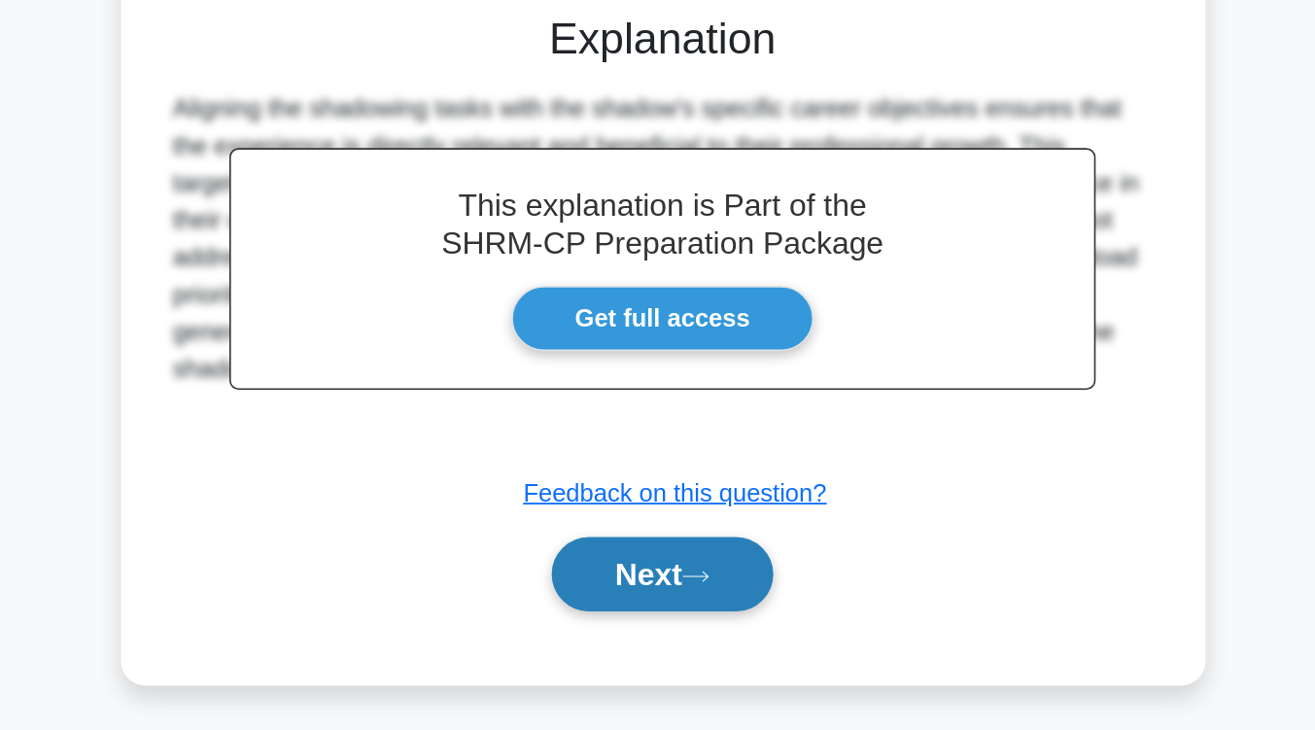
click at [687, 633] on icon at bounding box center [678, 633] width 17 height 11
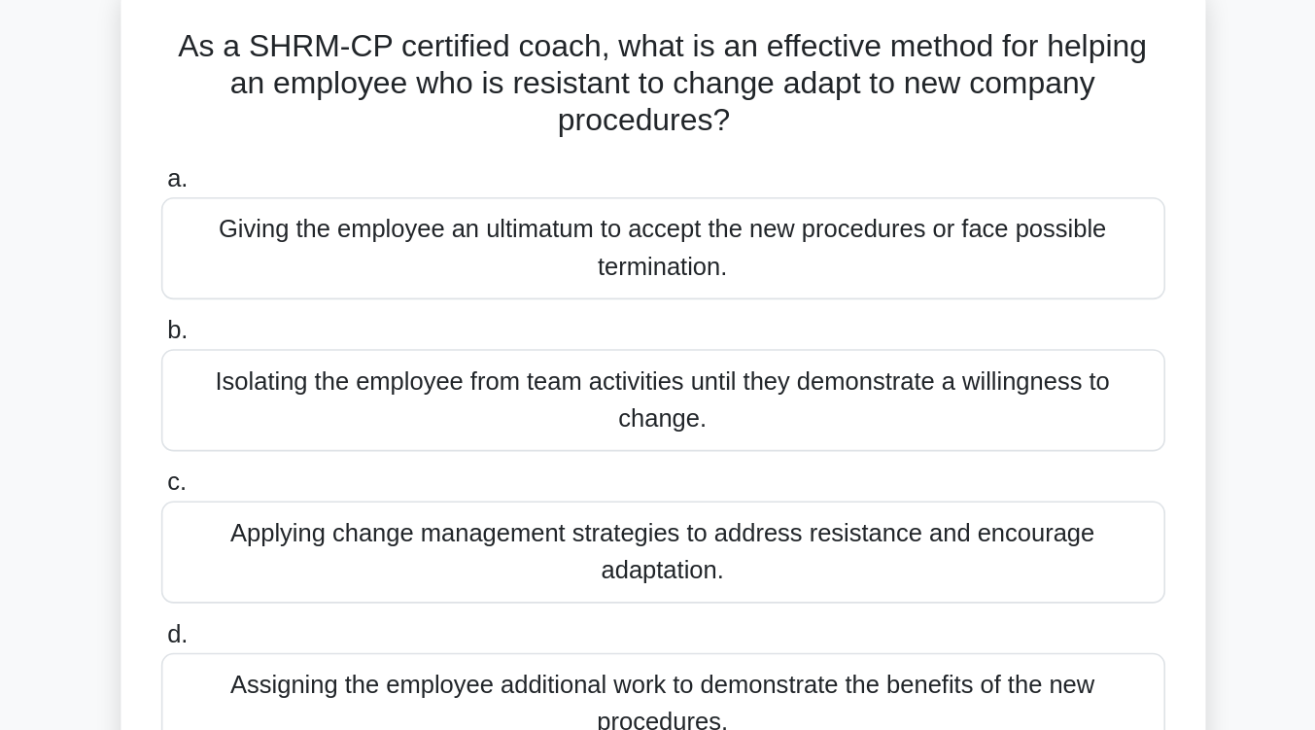
scroll to position [127, 0]
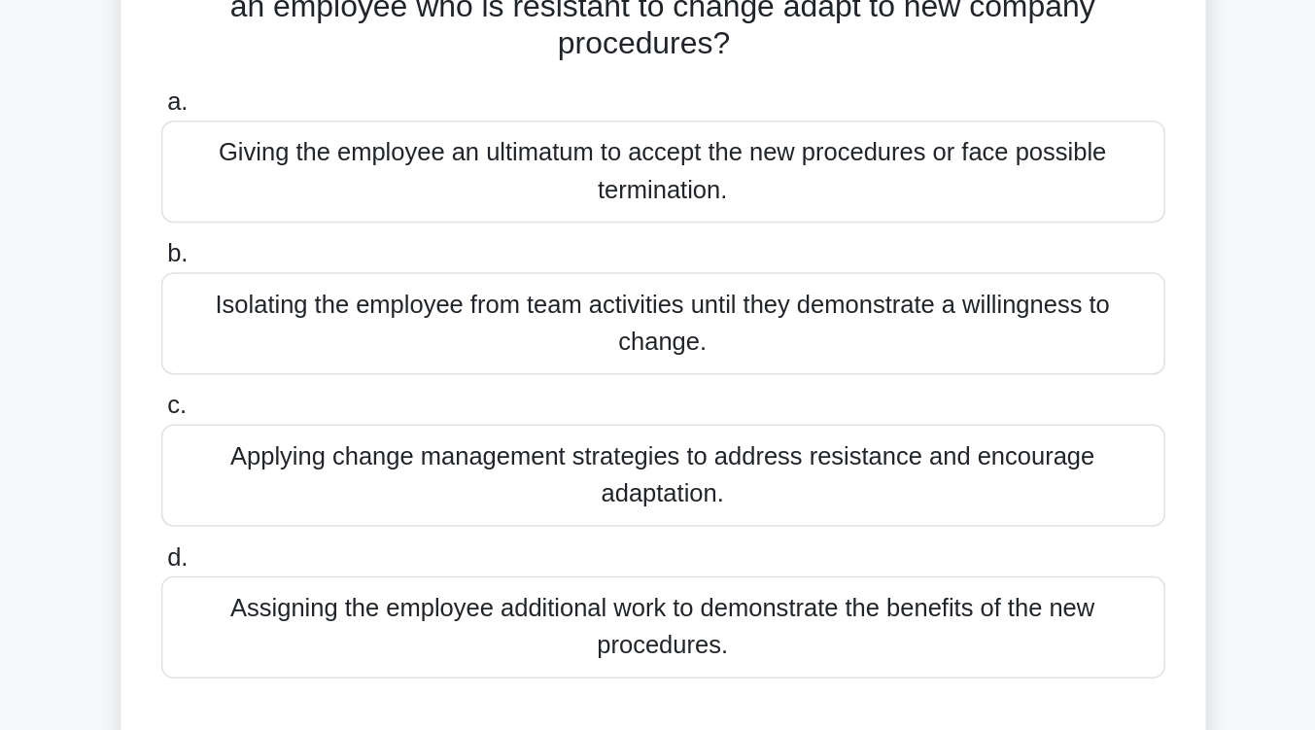
click at [689, 355] on div "Applying change management strategies to address resistance and encourage adapt…" at bounding box center [658, 342] width 630 height 64
click at [343, 305] on input "c. Applying change management strategies to address resistance and encourage ad…" at bounding box center [343, 299] width 0 height 13
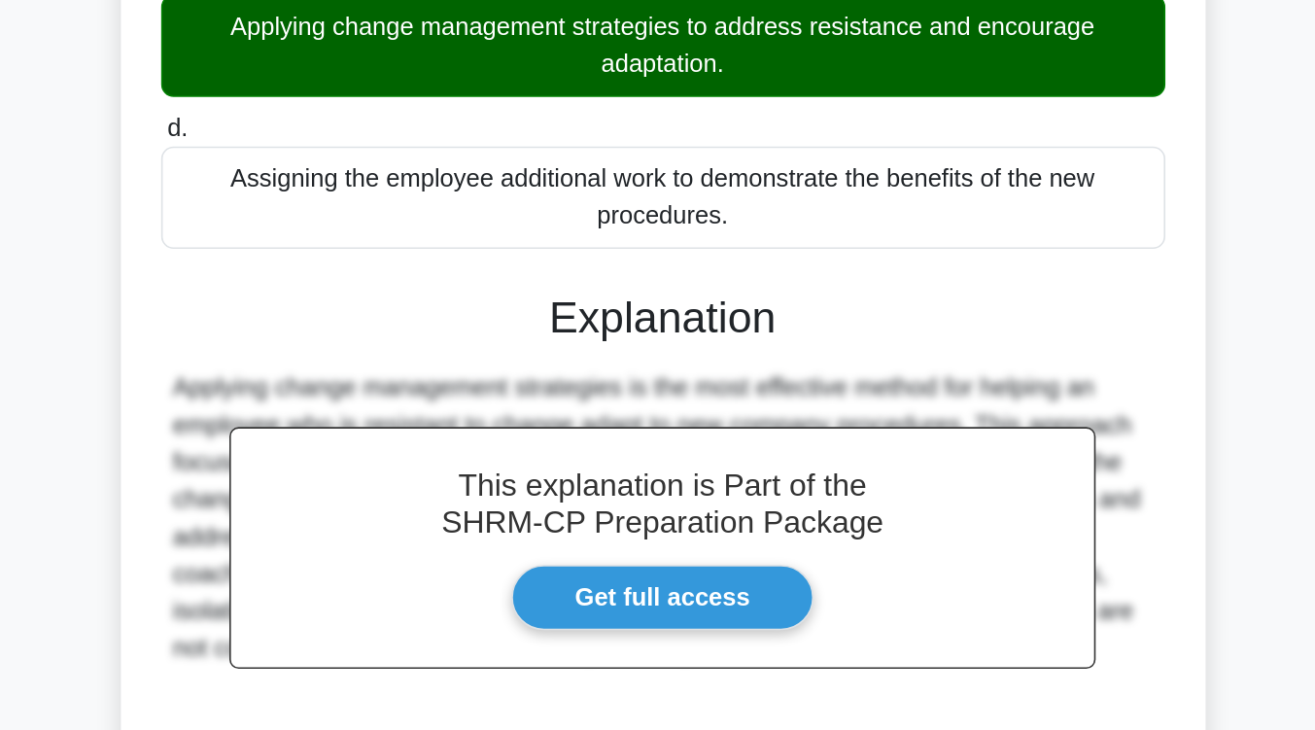
scroll to position [319, 0]
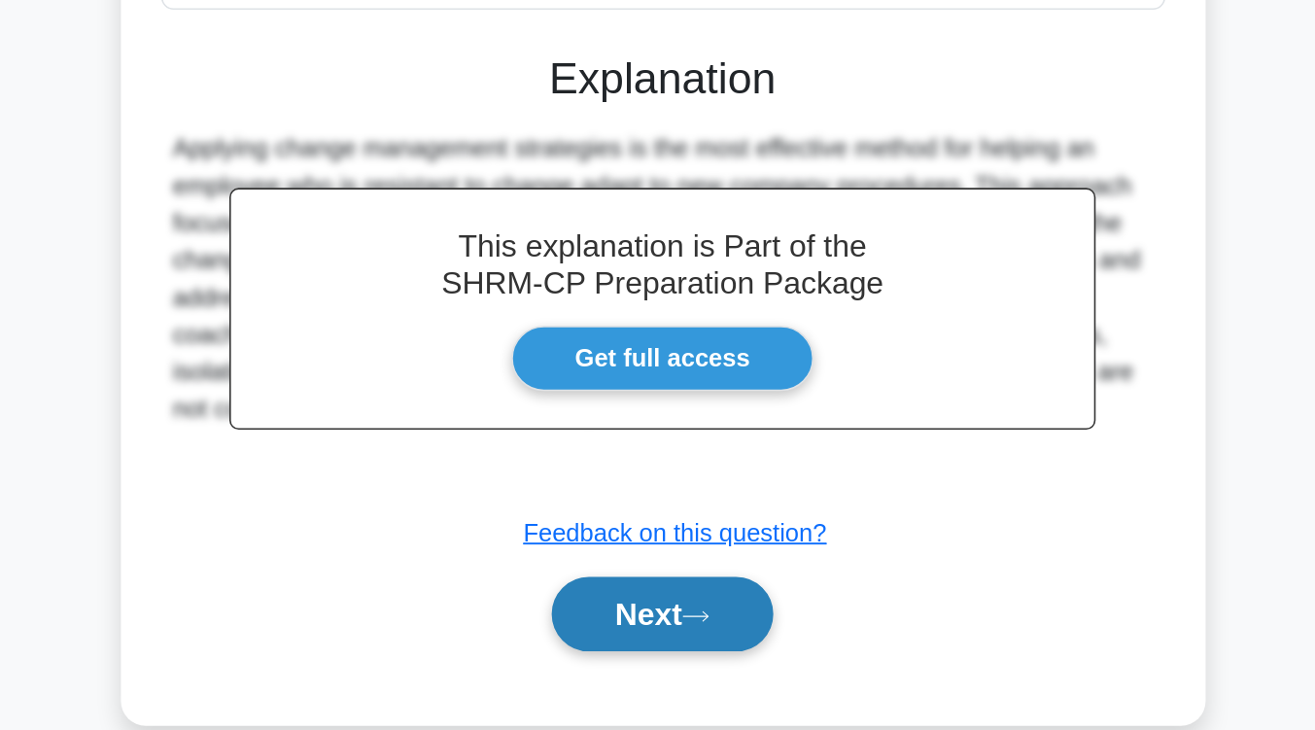
click at [682, 657] on icon at bounding box center [678, 658] width 17 height 11
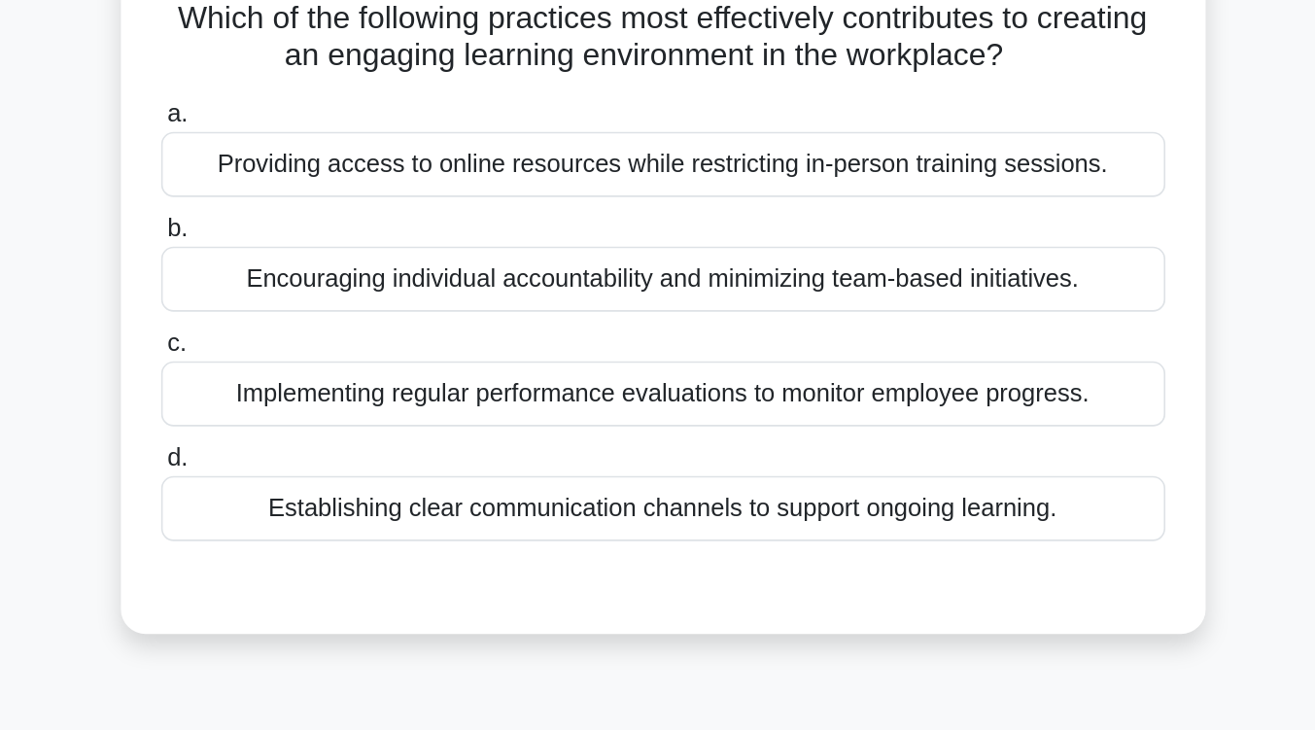
scroll to position [79, 0]
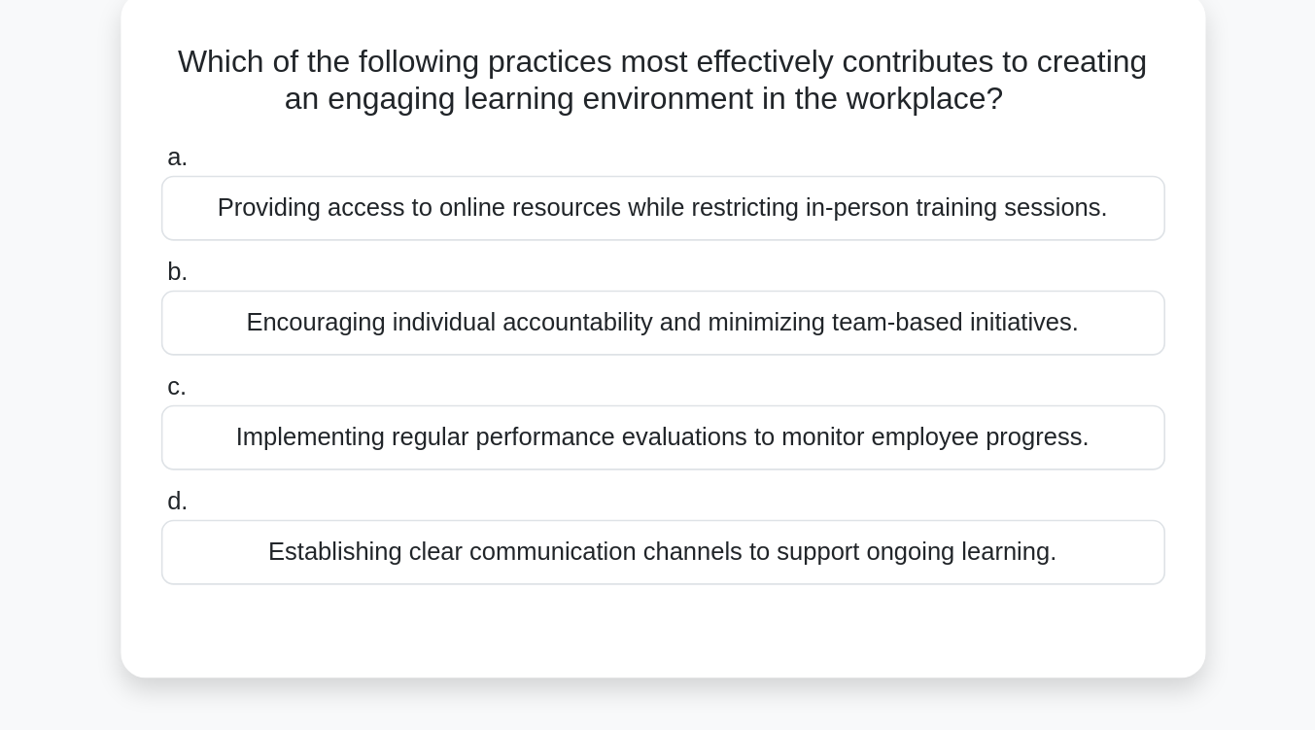
click at [678, 388] on div "Establishing clear communication channels to support ongoing learning." at bounding box center [658, 381] width 630 height 41
click at [343, 356] on input "d. Establishing clear communication channels to support ongoing learning." at bounding box center [343, 349] width 0 height 13
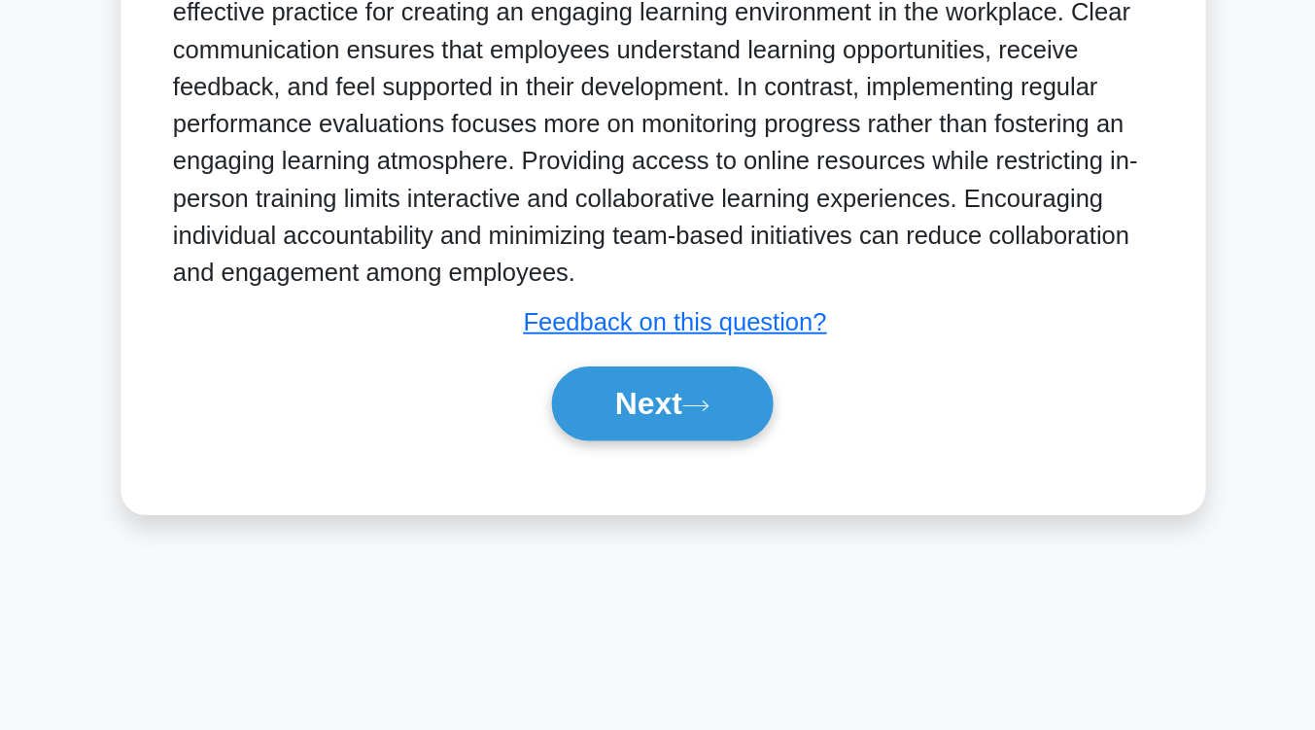
scroll to position [319, 0]
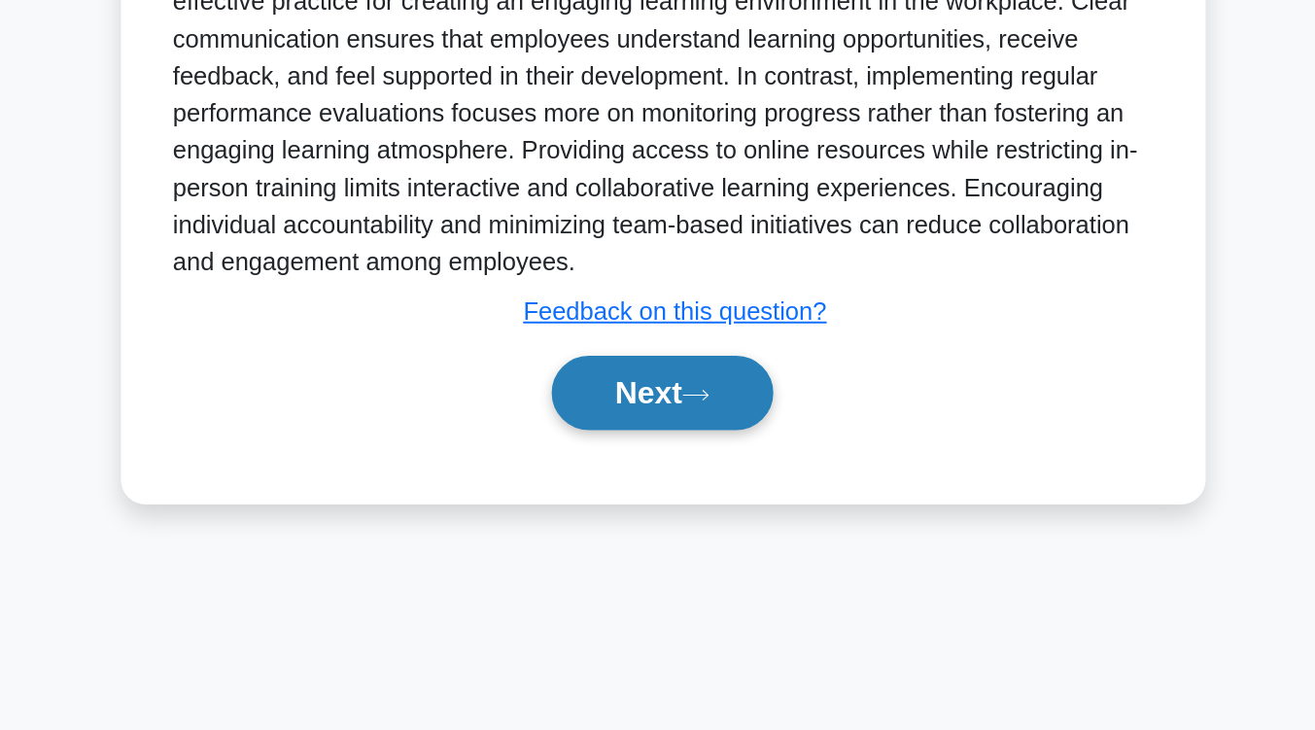
click at [625, 531] on button "Next" at bounding box center [657, 517] width 139 height 47
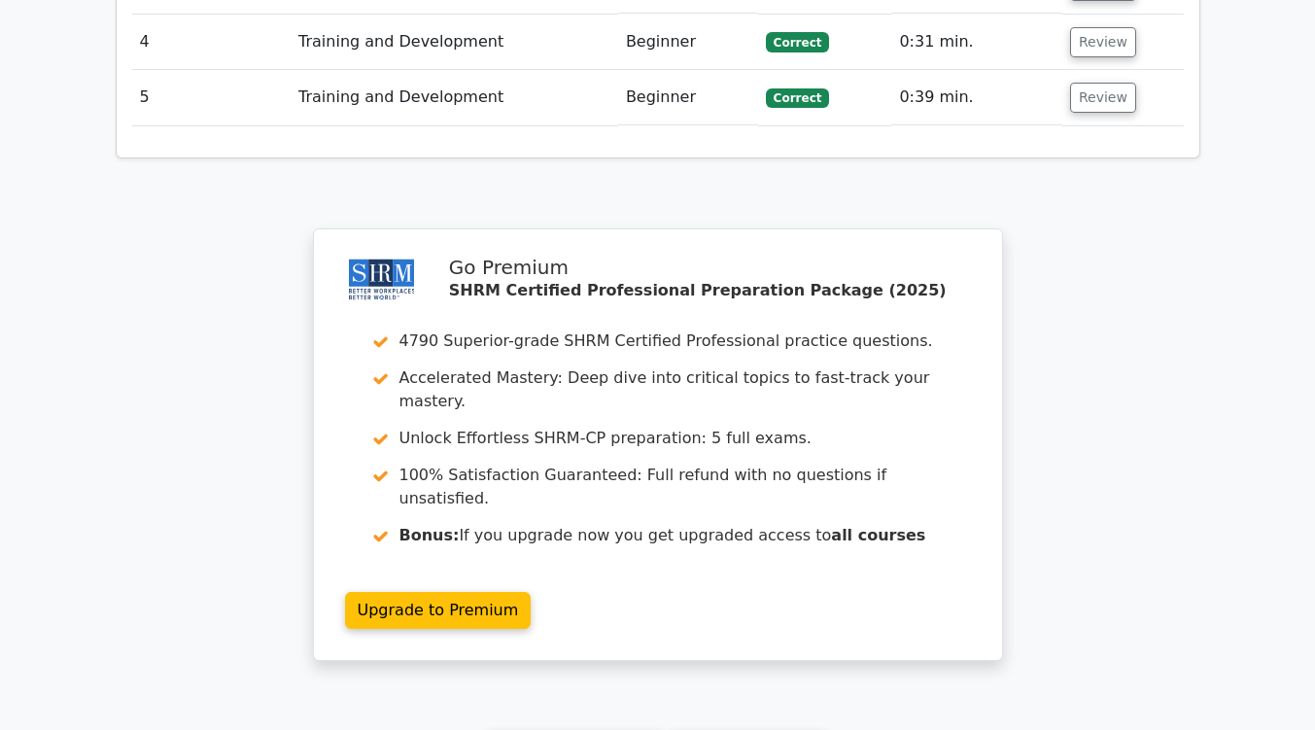
scroll to position [2575, 0]
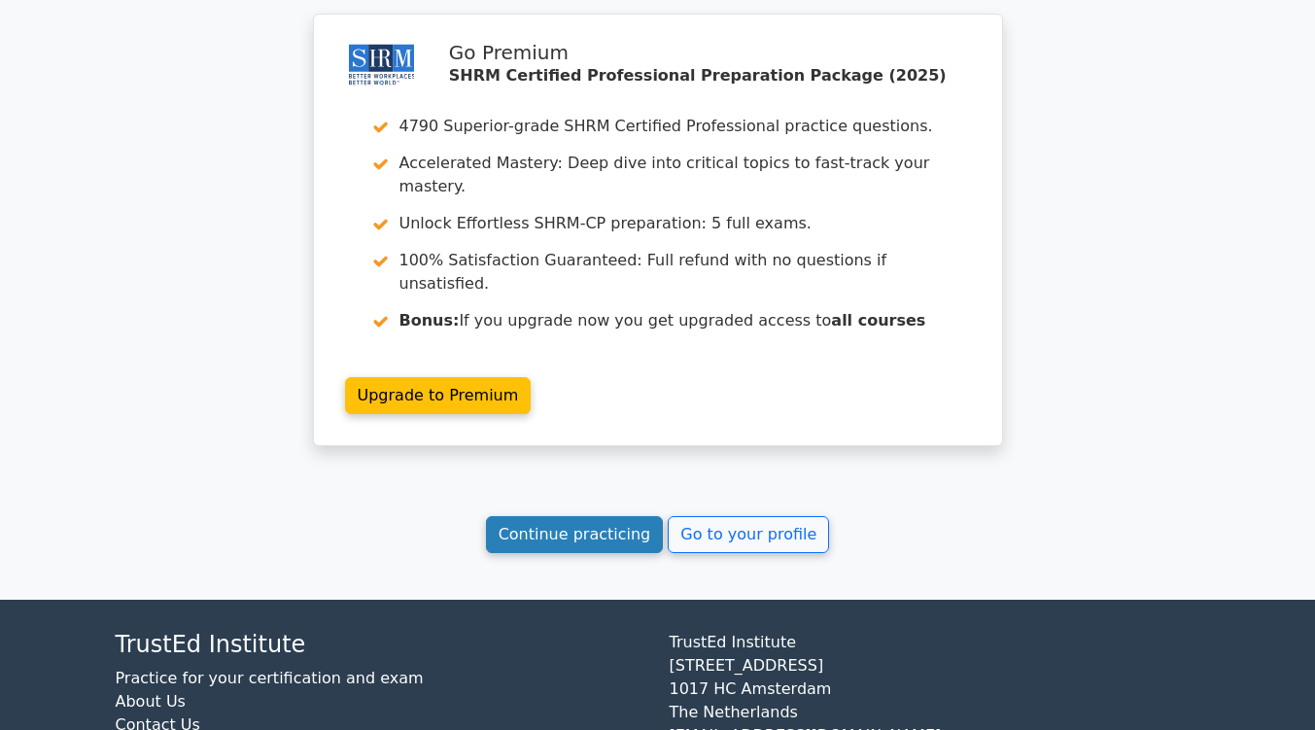
click at [579, 516] on link "Continue practicing" at bounding box center [575, 534] width 178 height 37
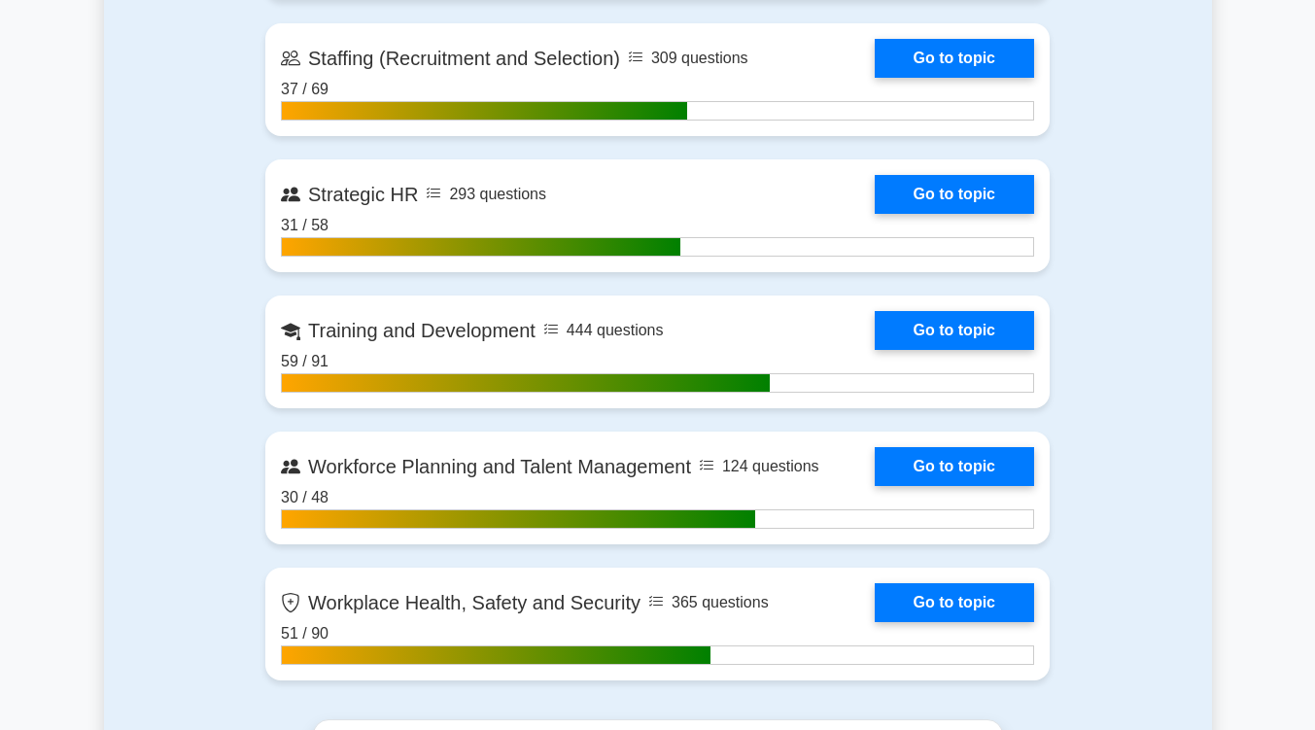
scroll to position [3068, 0]
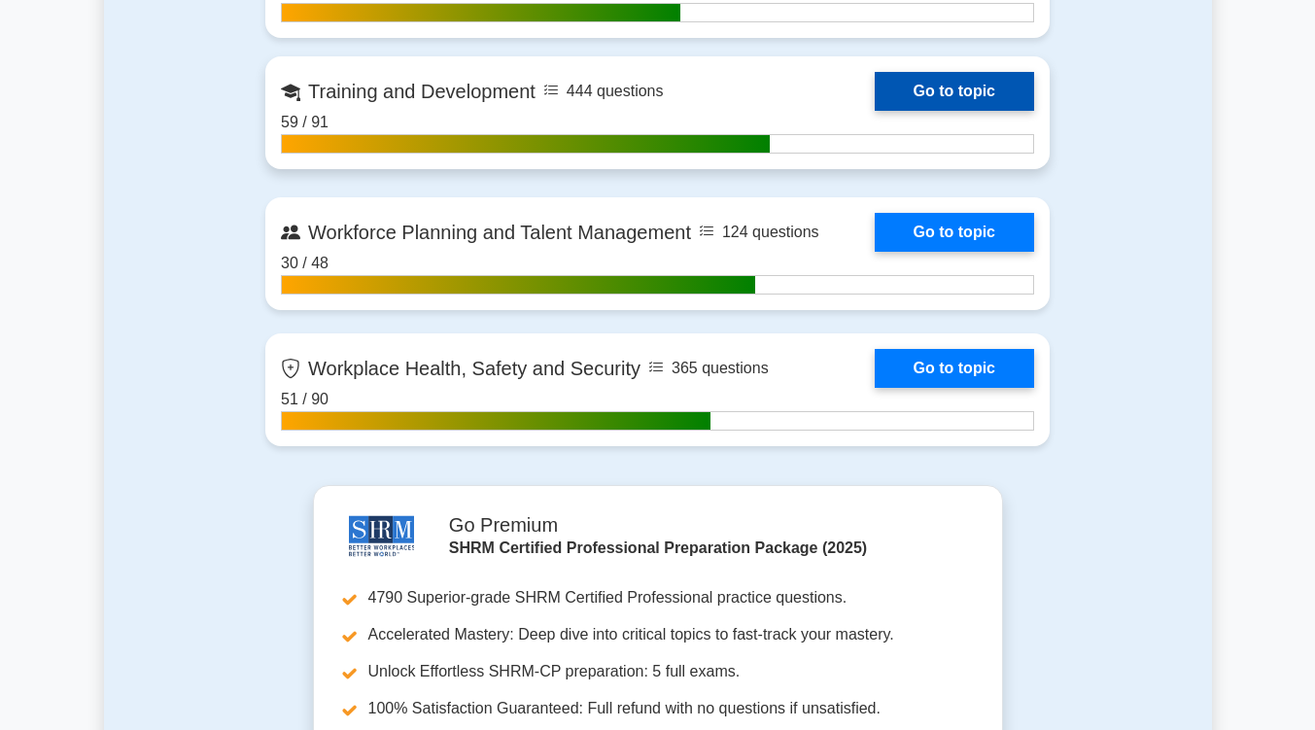
click at [926, 86] on link "Go to topic" at bounding box center [954, 91] width 159 height 39
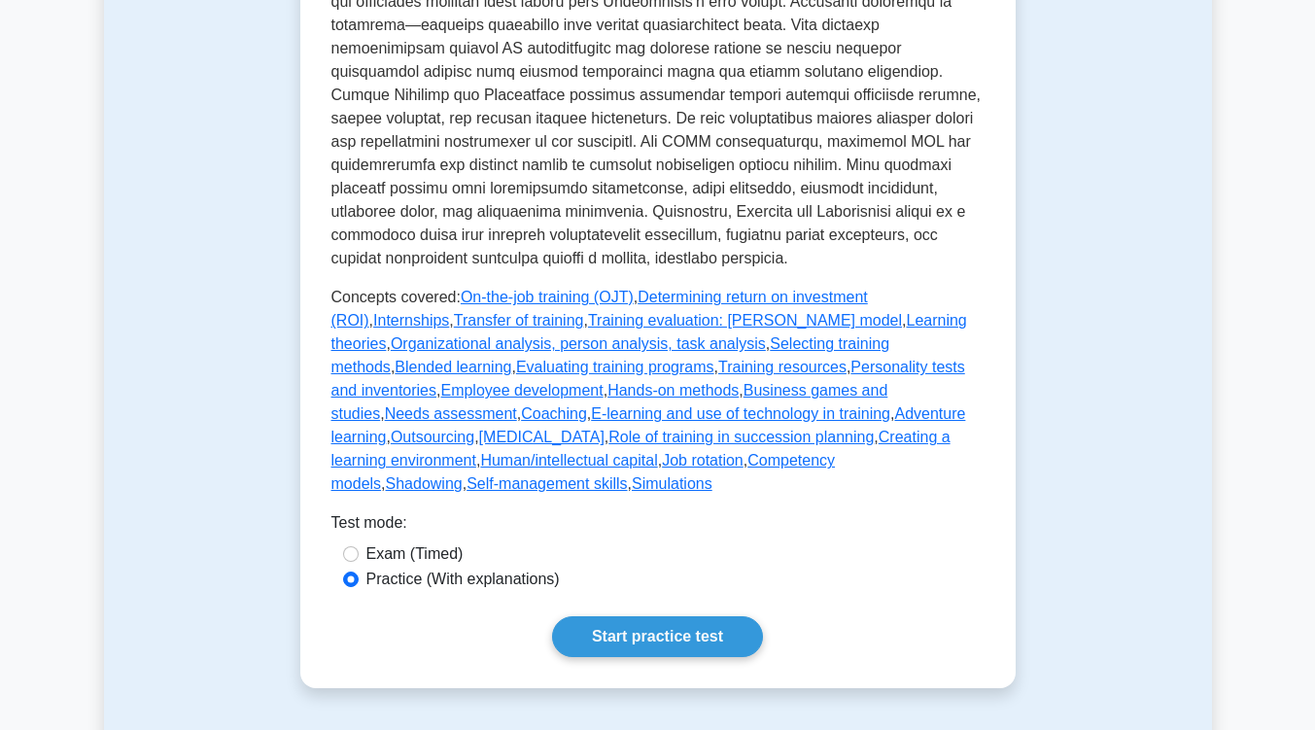
scroll to position [1119, 0]
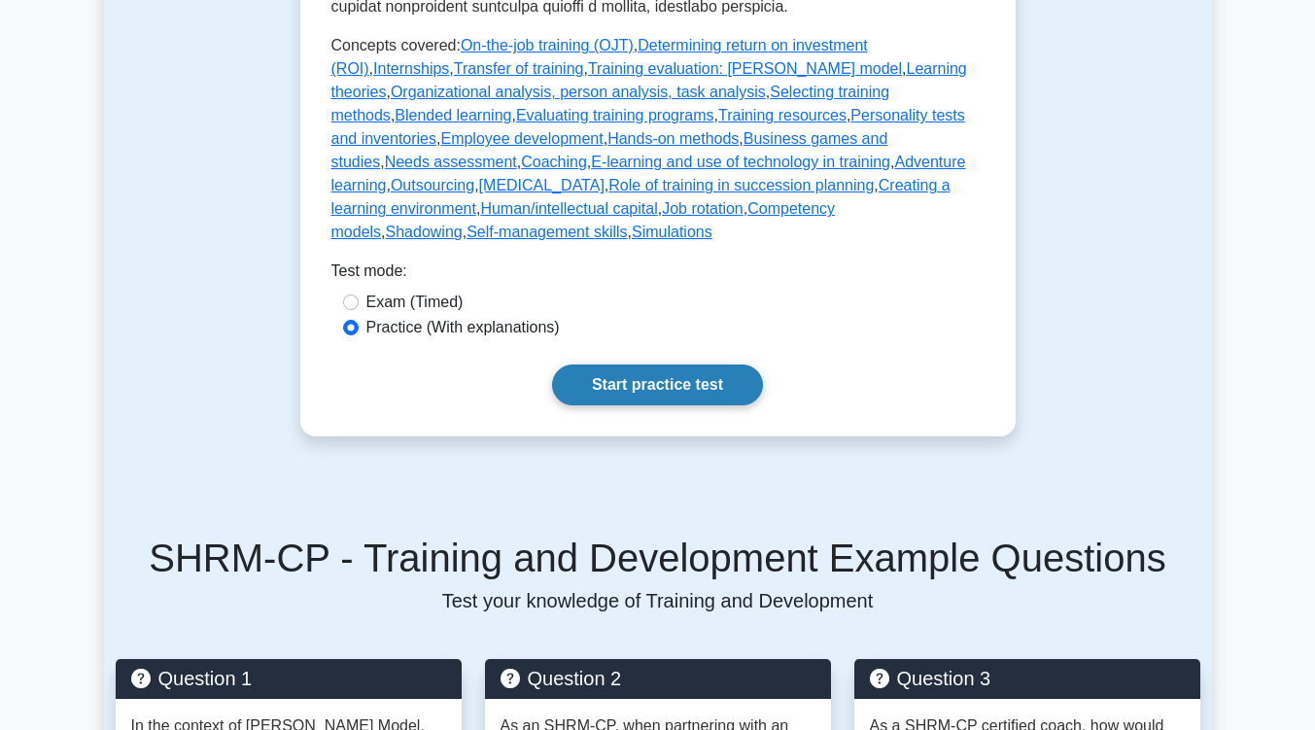
click at [679, 364] on link "Start practice test" at bounding box center [657, 384] width 211 height 41
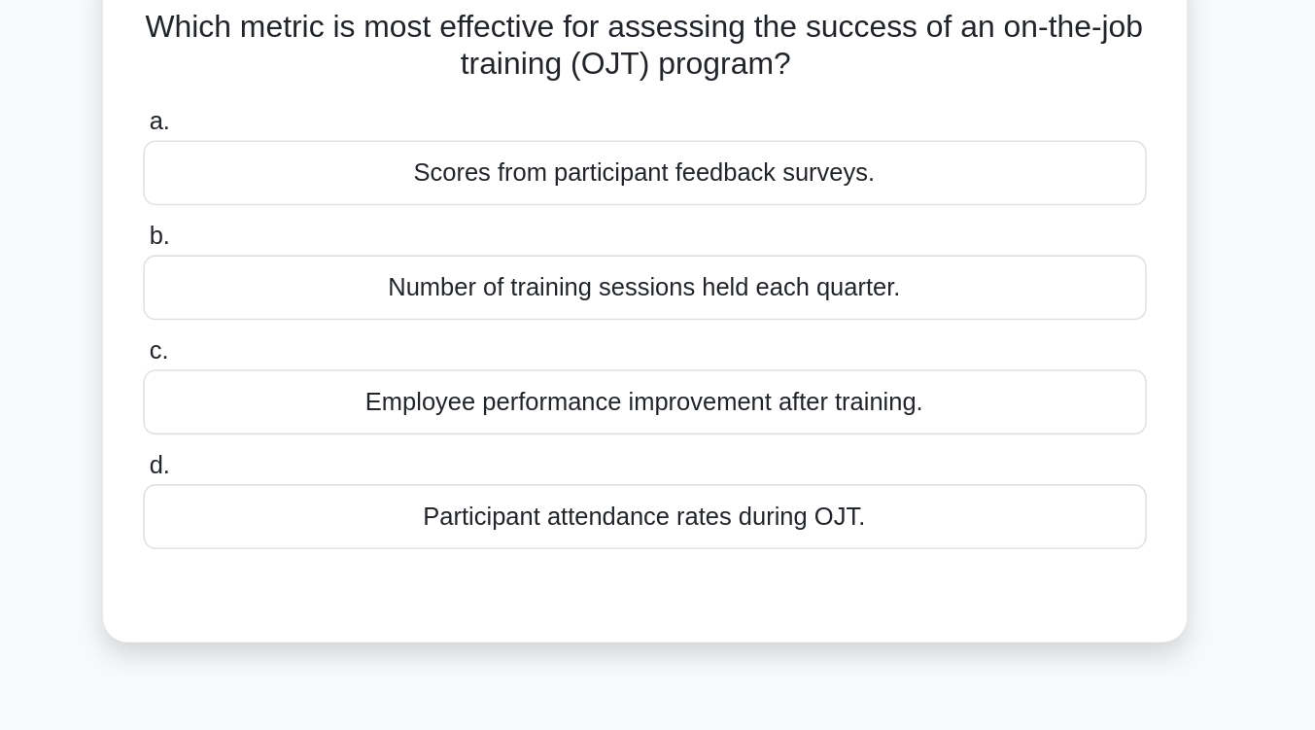
click at [676, 390] on div "Employee performance improvement after training." at bounding box center [658, 387] width 630 height 41
click at [343, 362] on input "c. Employee performance improvement after training." at bounding box center [343, 356] width 0 height 13
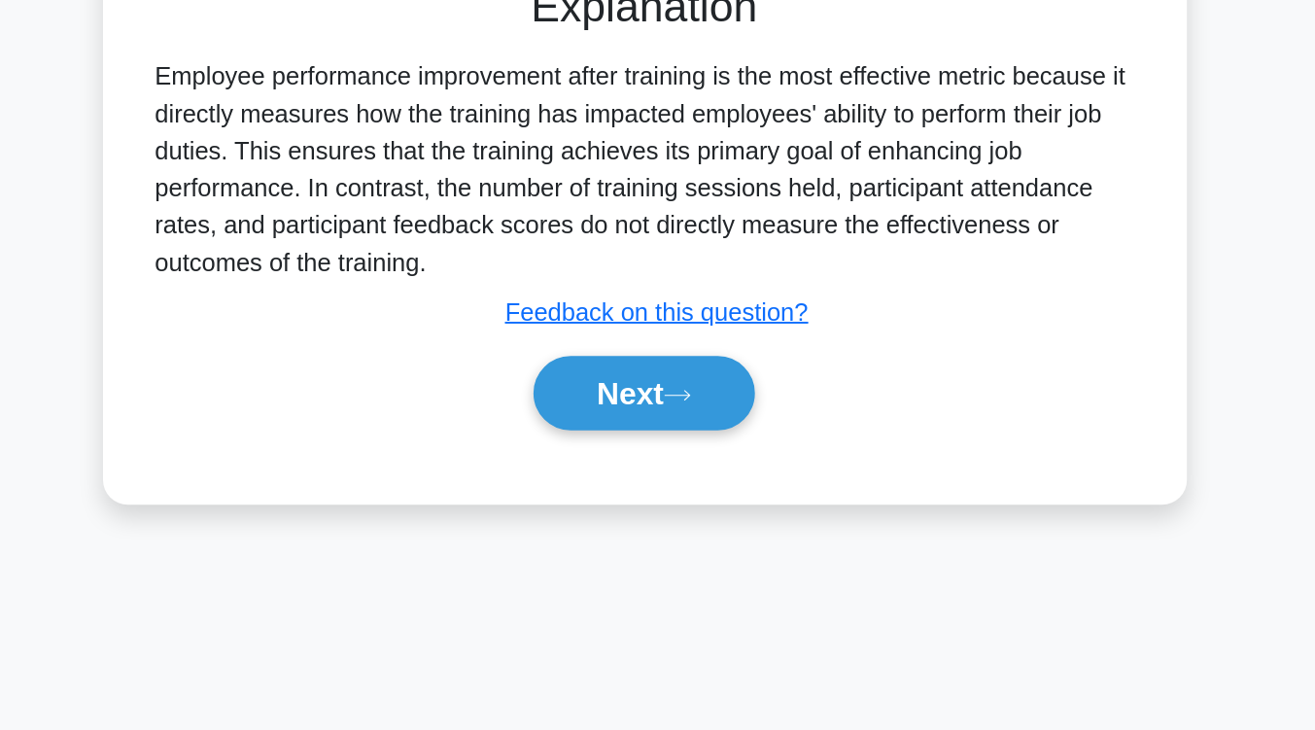
scroll to position [249, 0]
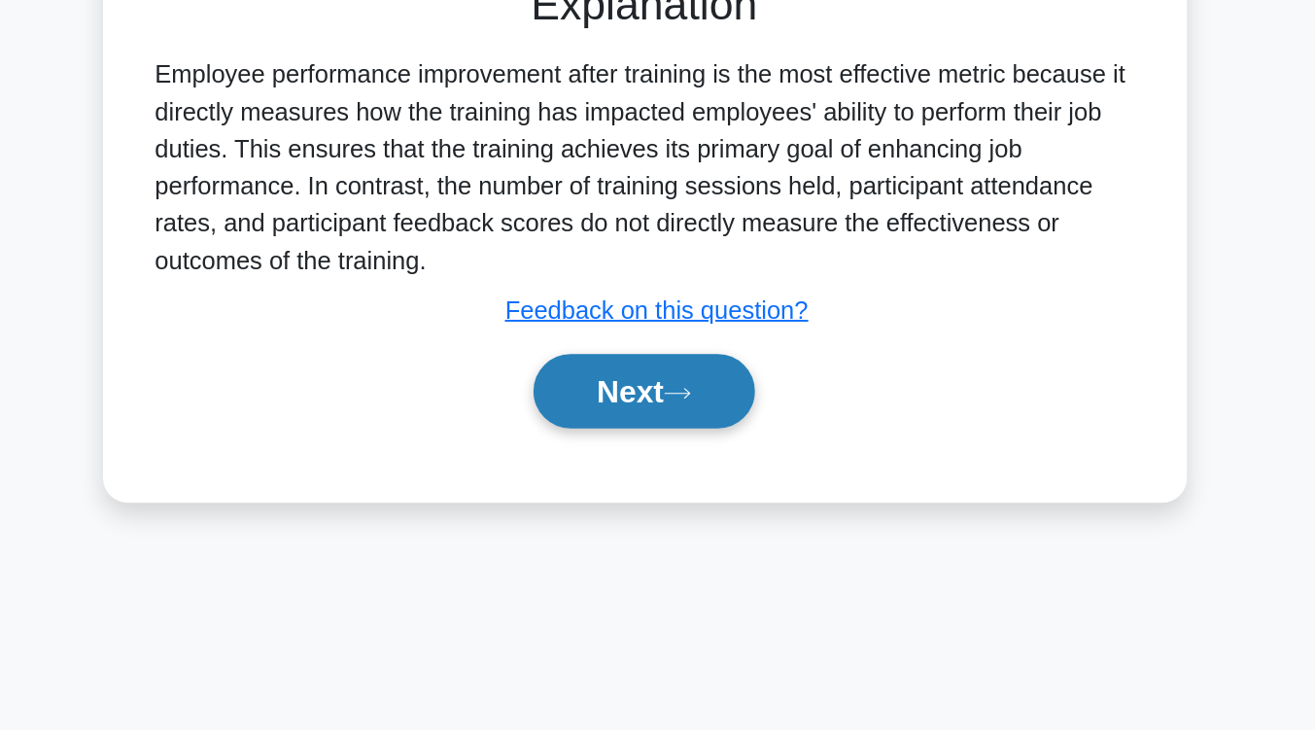
click at [658, 519] on button "Next" at bounding box center [657, 517] width 139 height 47
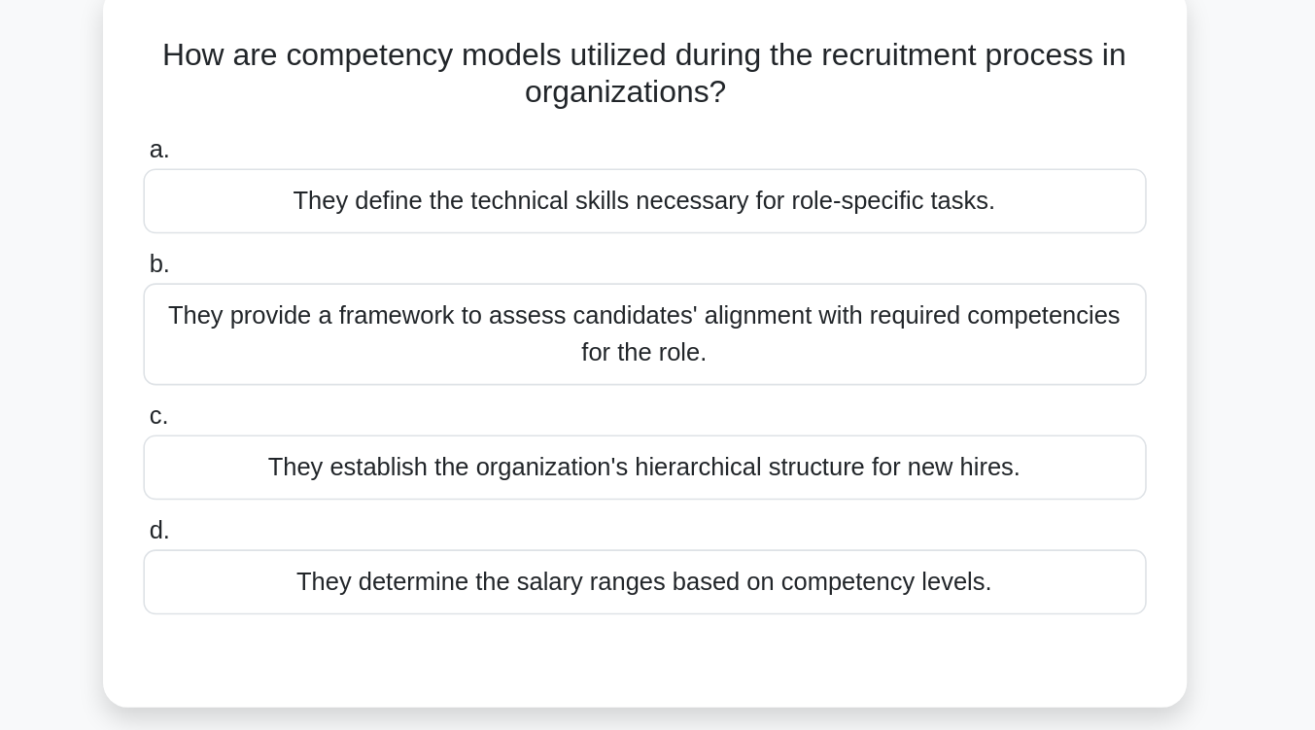
scroll to position [121, 0]
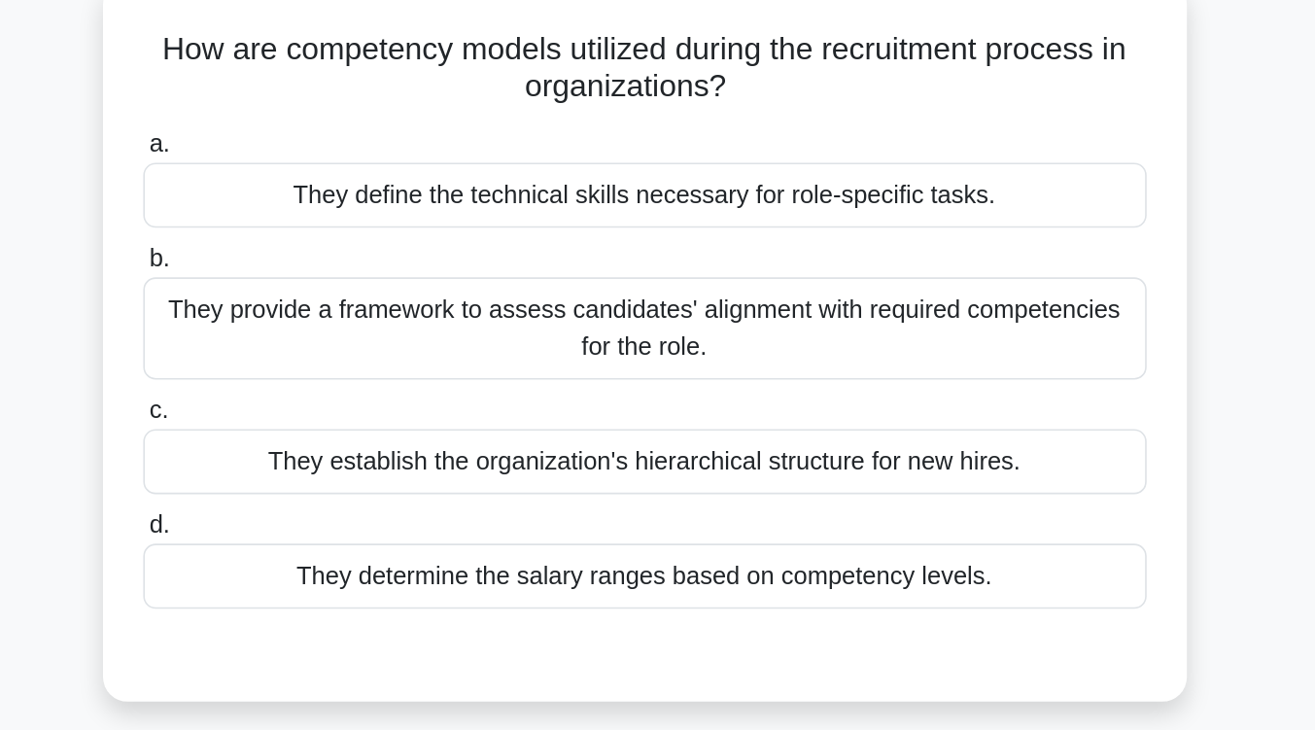
click at [674, 130] on div "They define the technical skills necessary for role-specific tasks." at bounding box center [658, 122] width 630 height 41
click at [343, 97] on input "a. They define the technical skills necessary for role-specific tasks." at bounding box center [343, 91] width 0 height 13
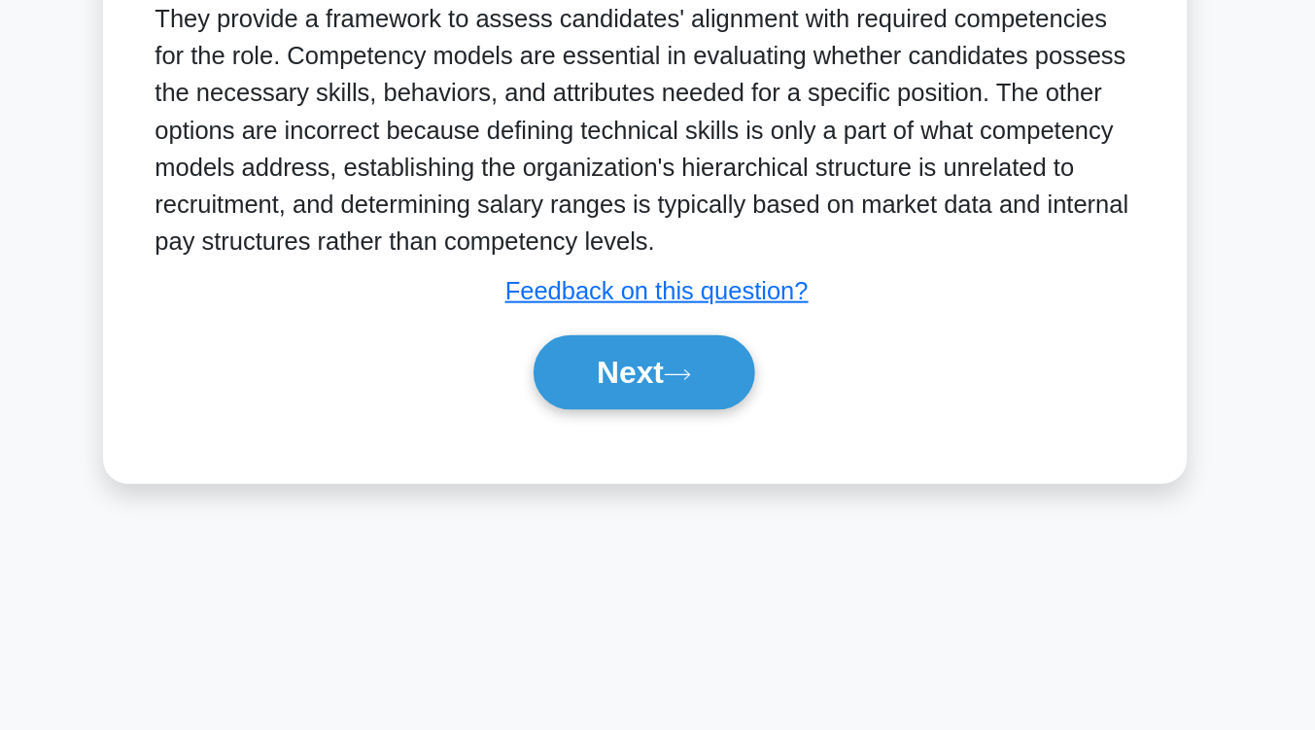
scroll to position [310, 0]
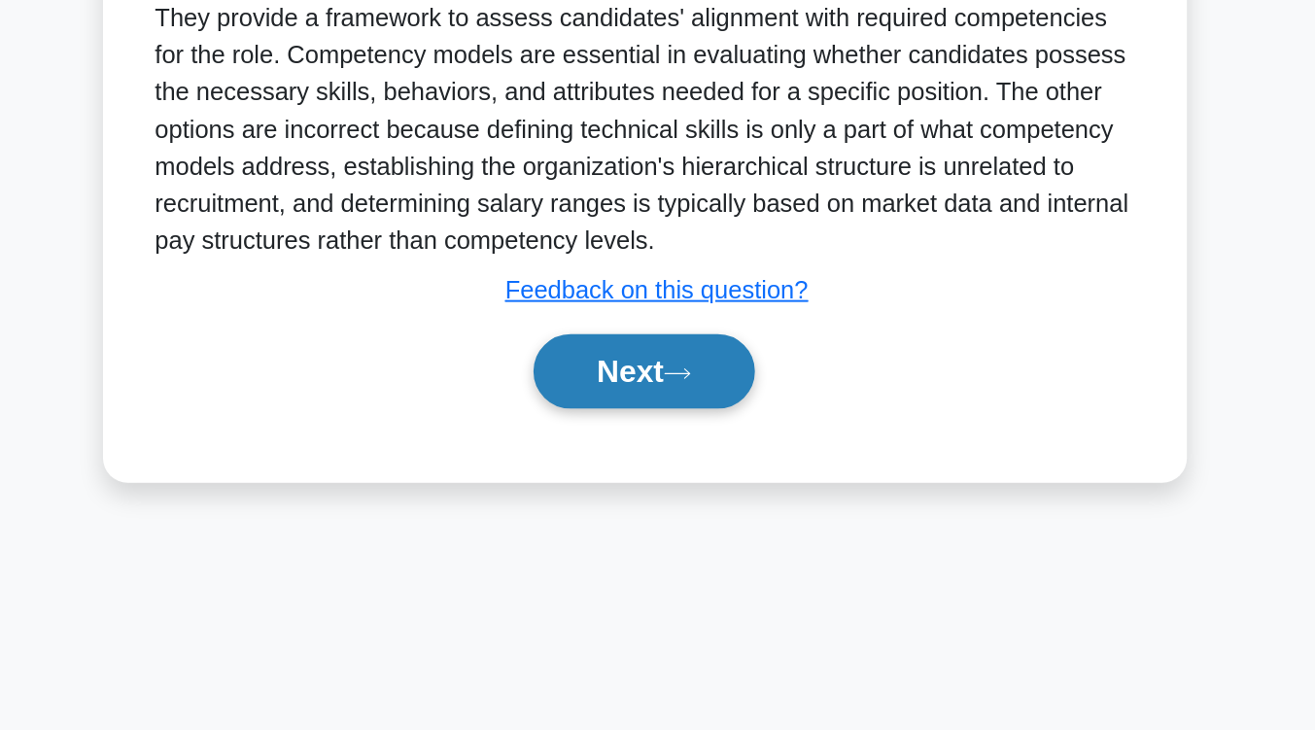
click at [658, 490] on button "Next" at bounding box center [657, 504] width 139 height 47
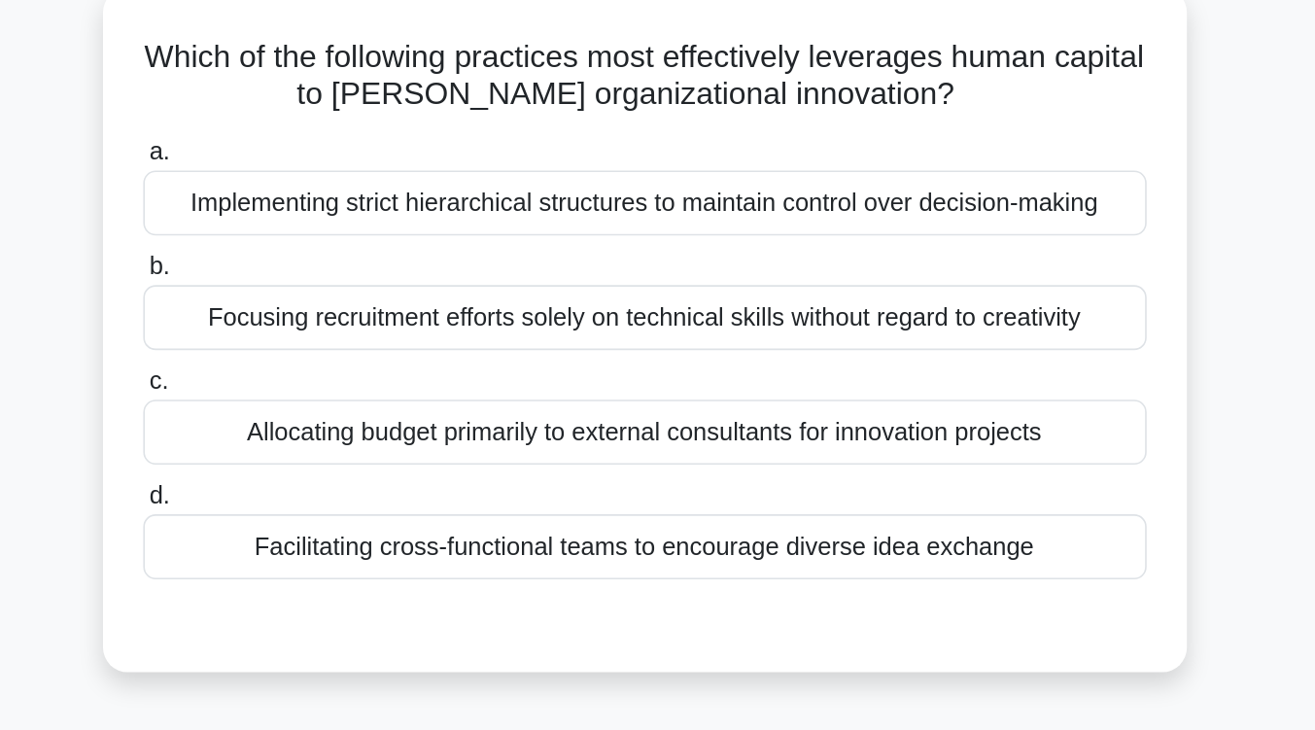
scroll to position [121, 0]
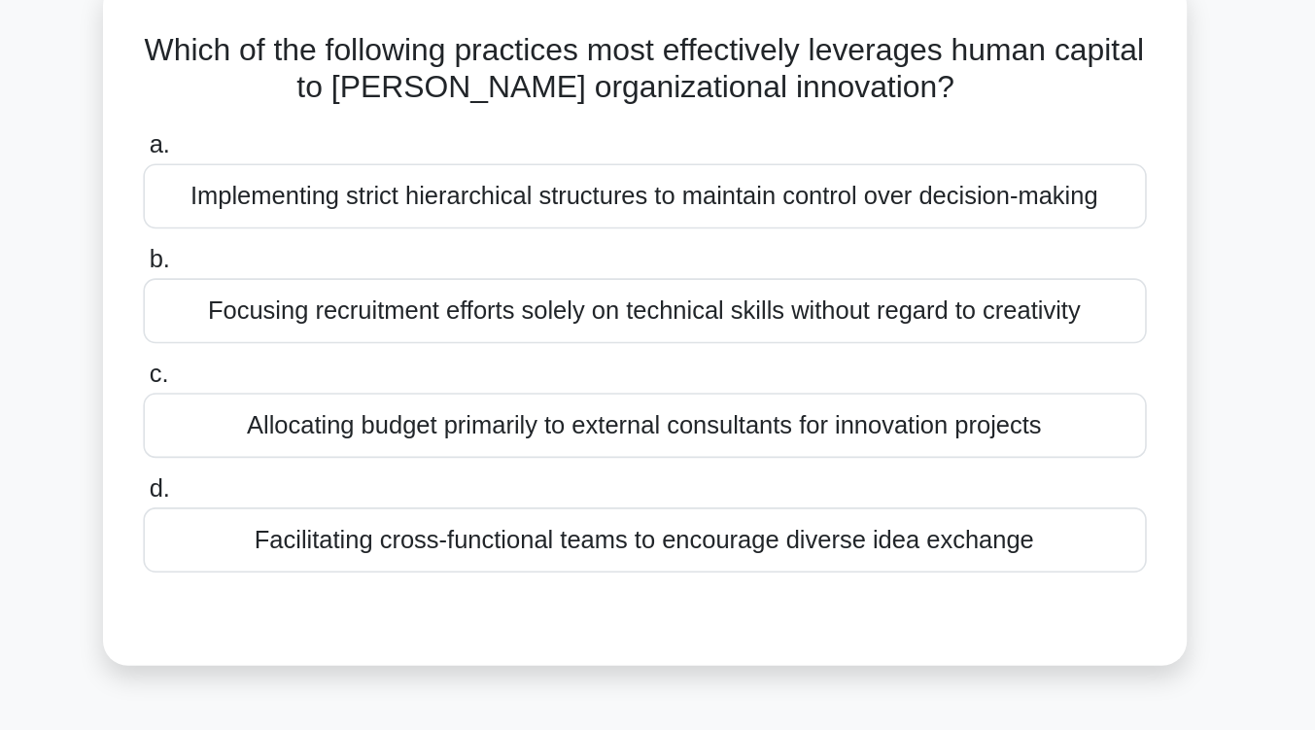
click at [697, 338] on div "Facilitating cross-functional teams to encourage diverse idea exchange" at bounding box center [658, 339] width 630 height 41
click at [343, 314] on input "d. Facilitating cross-functional teams to encourage diverse idea exchange" at bounding box center [343, 307] width 0 height 13
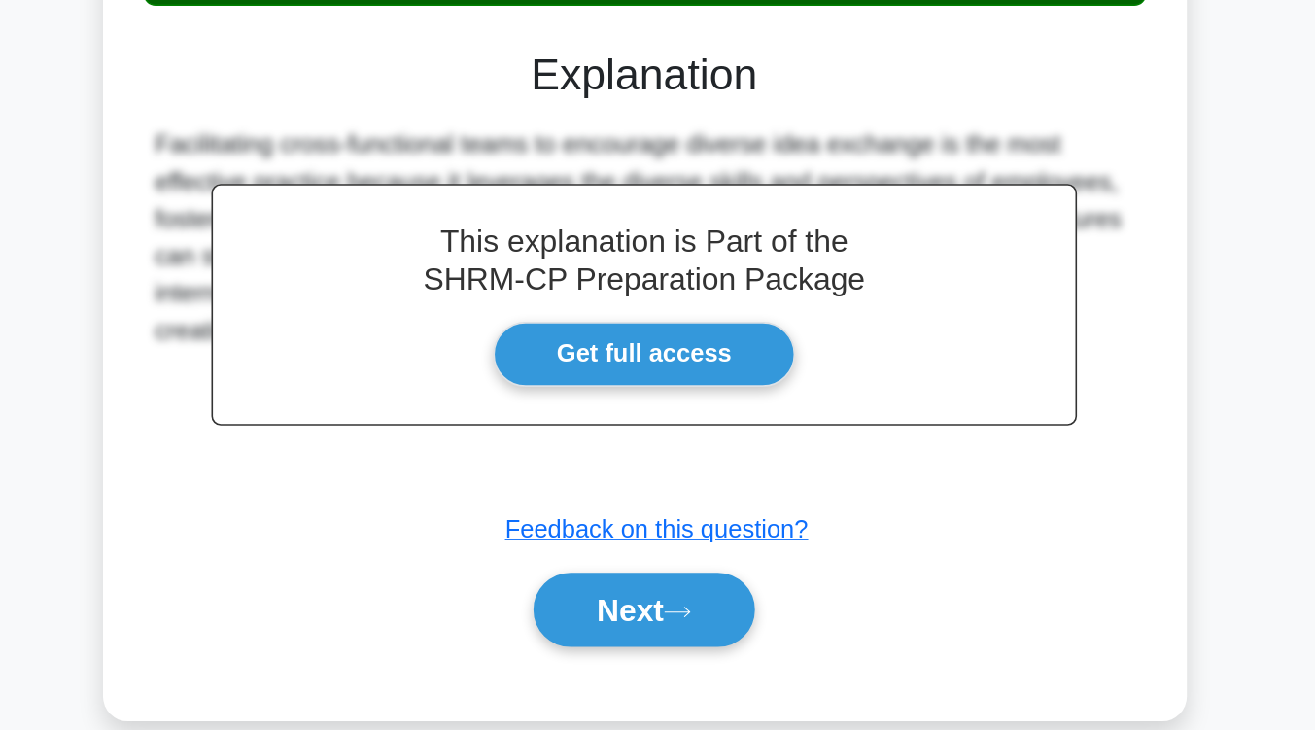
scroll to position [207, 0]
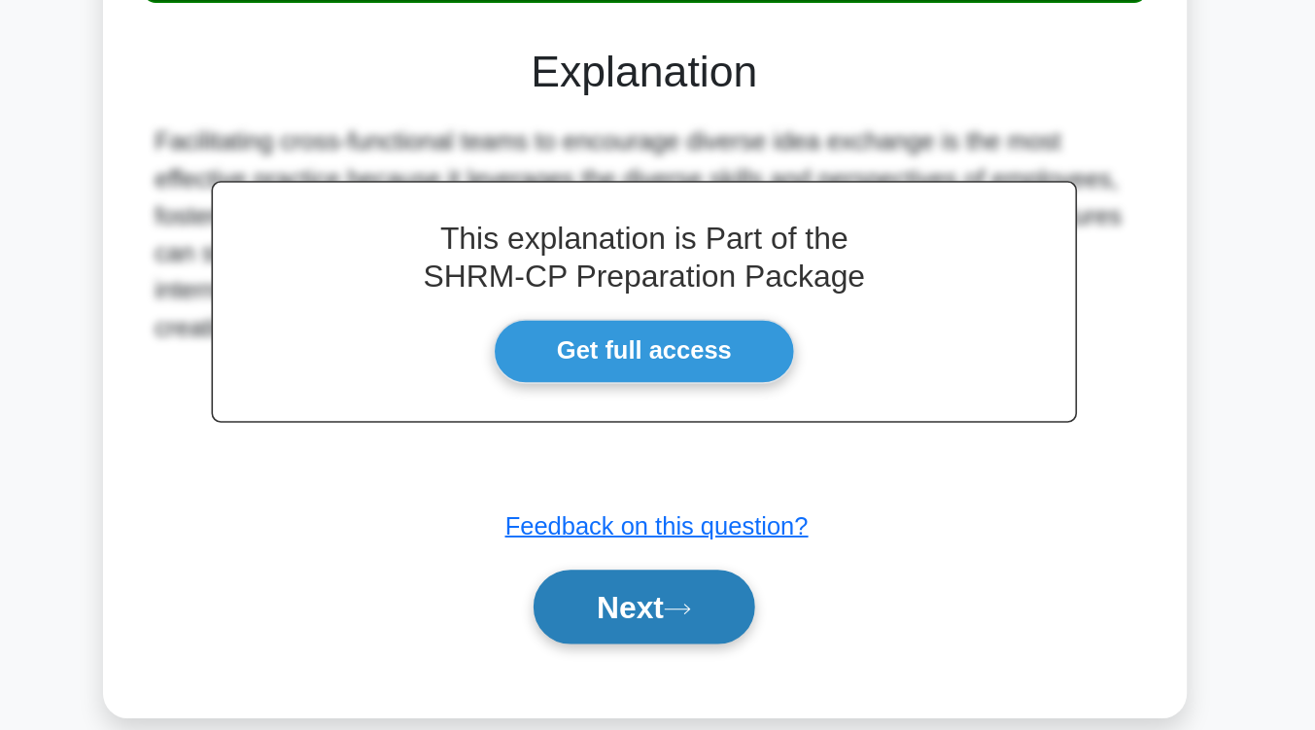
click at [695, 643] on button "Next" at bounding box center [657, 652] width 139 height 47
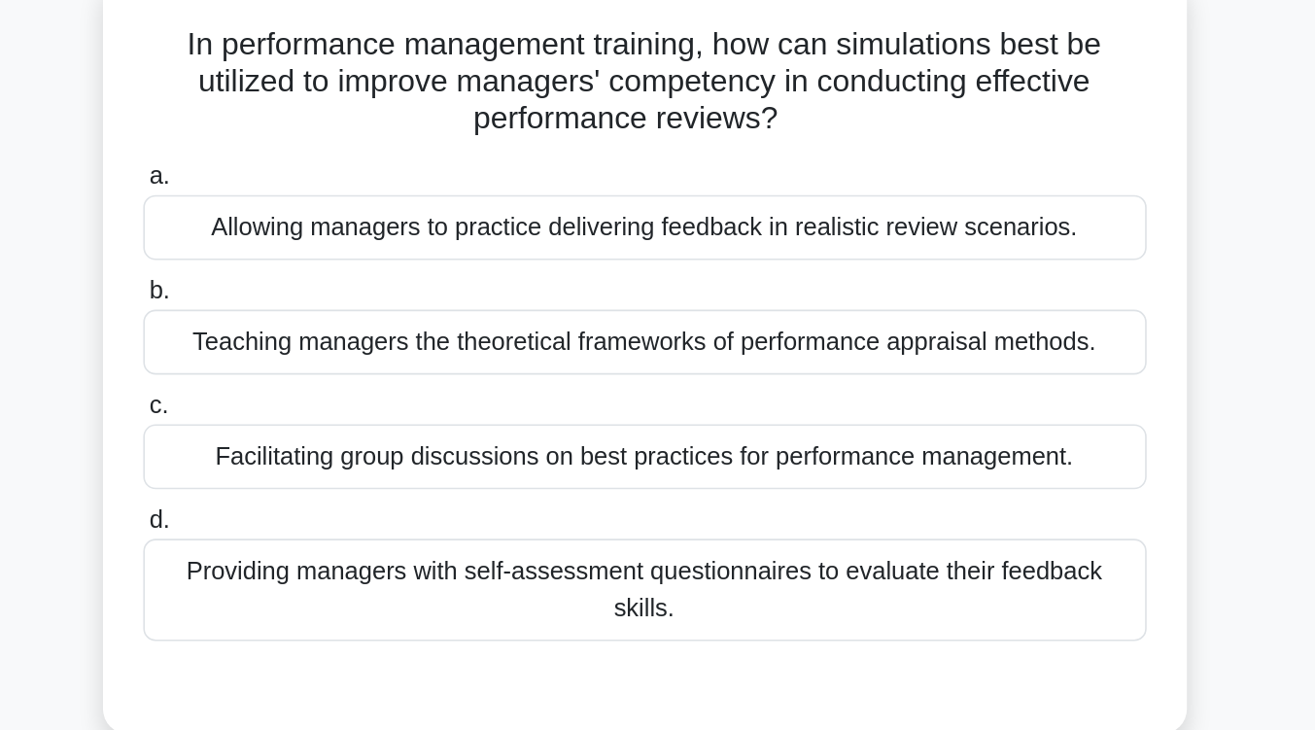
scroll to position [128, 0]
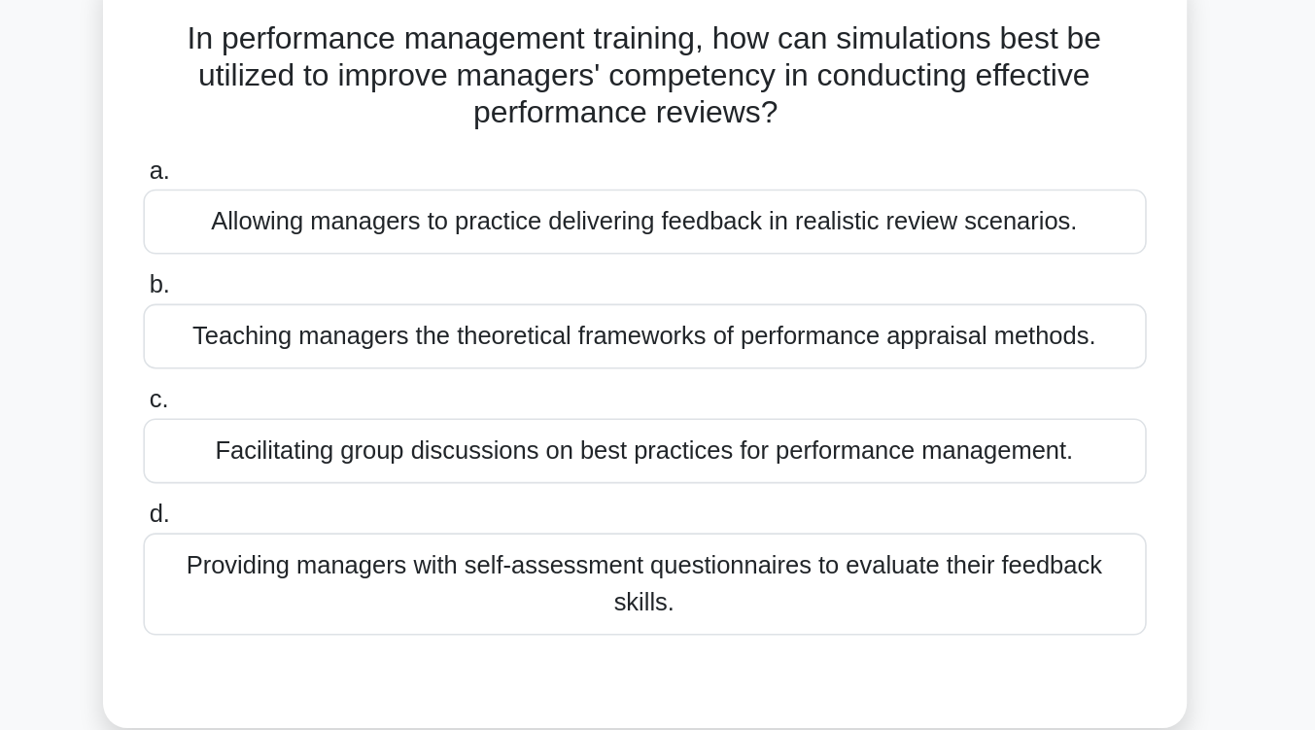
click at [694, 142] on div "Allowing managers to practice delivering feedback in realistic review scenarios." at bounding box center [658, 139] width 630 height 41
click at [343, 114] on input "a. Allowing managers to practice delivering feedback in realistic review scenar…" at bounding box center [343, 107] width 0 height 13
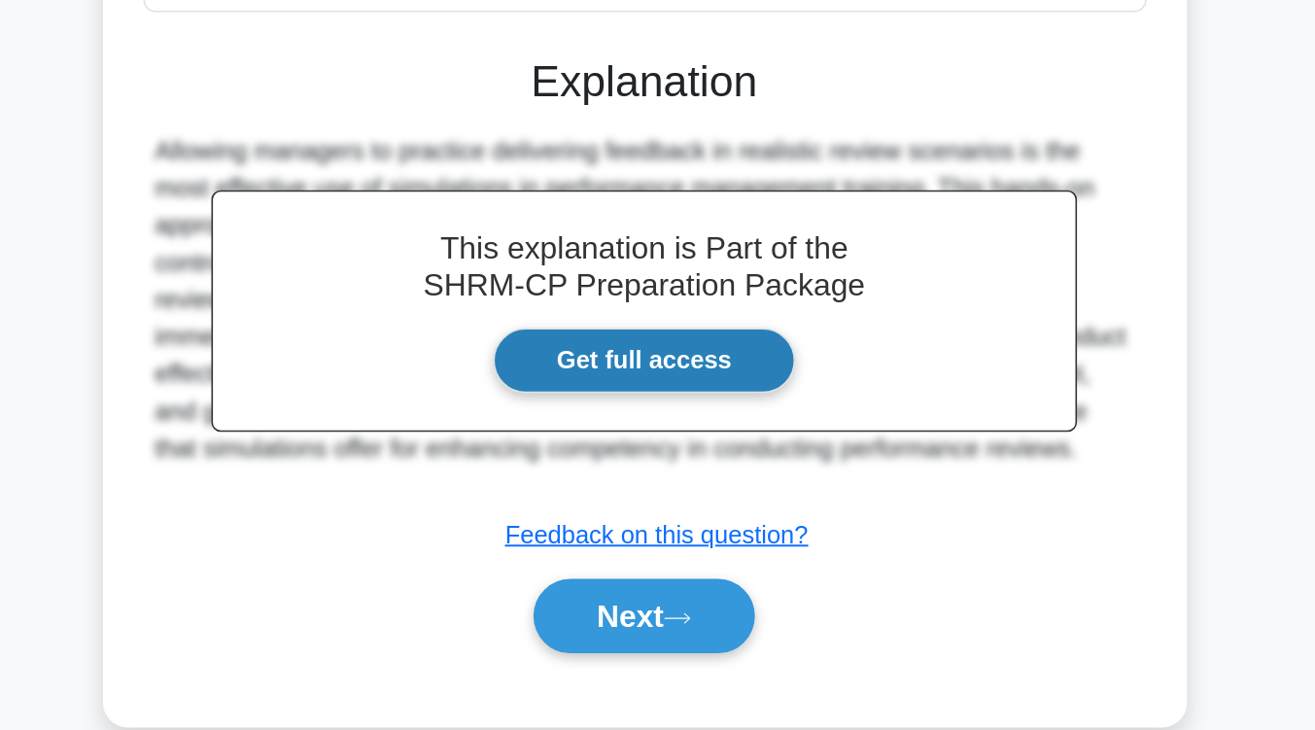
scroll to position [249, 0]
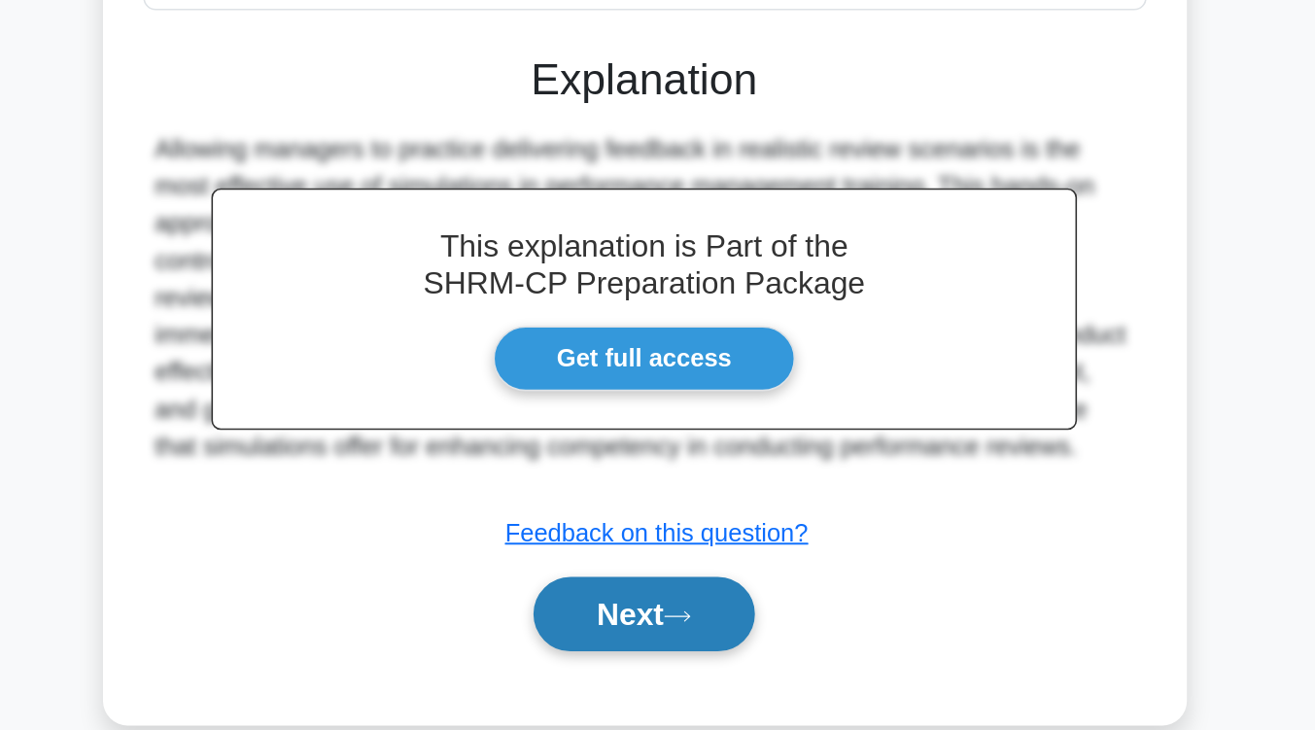
click at [690, 634] on button "Next" at bounding box center [657, 657] width 139 height 47
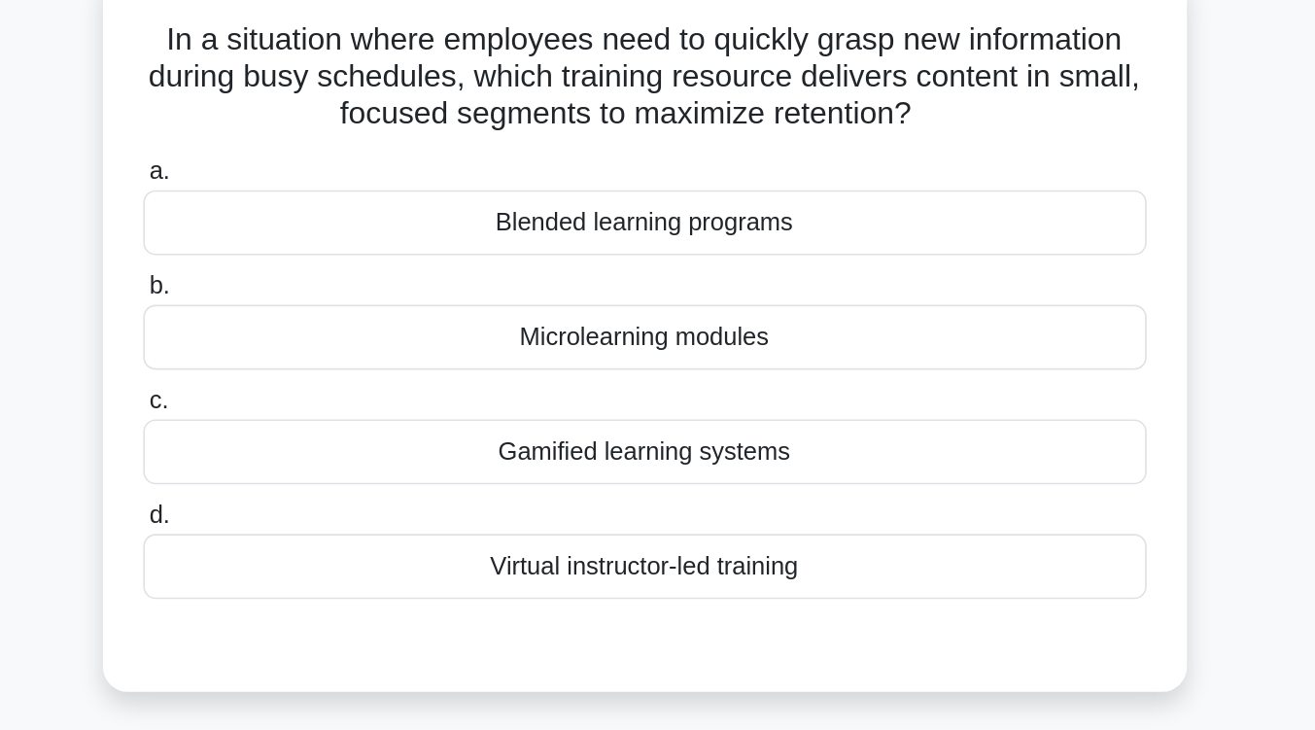
scroll to position [123, 0]
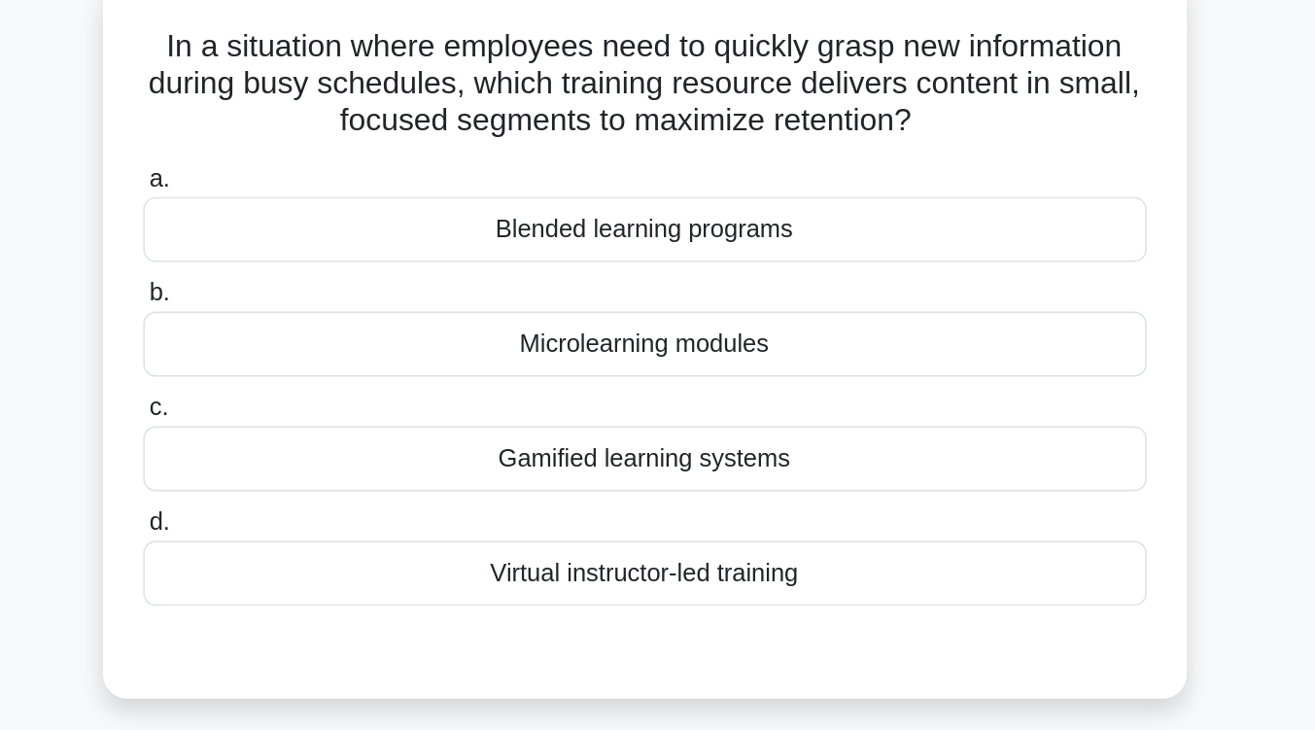
click at [691, 303] on div "Gamified learning systems" at bounding box center [658, 287] width 630 height 41
click at [343, 262] on input "c. Gamified learning systems" at bounding box center [343, 256] width 0 height 13
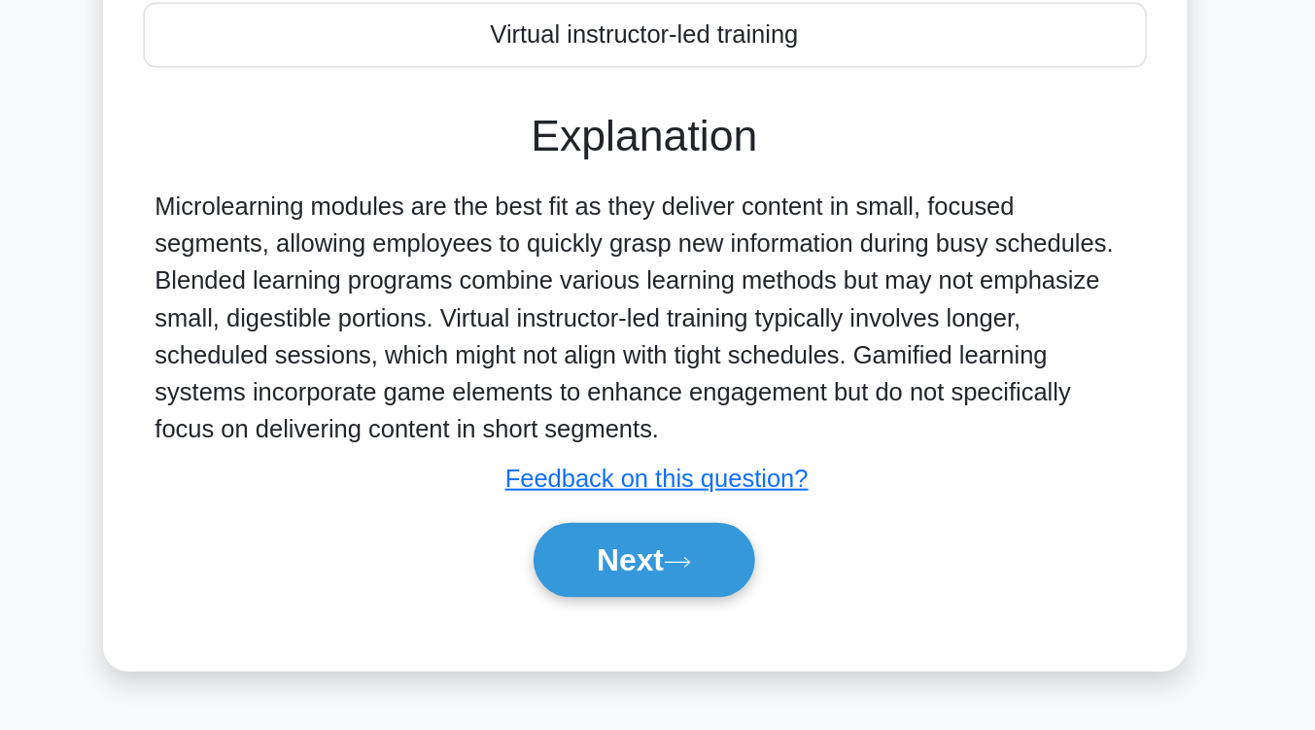
scroll to position [192, 0]
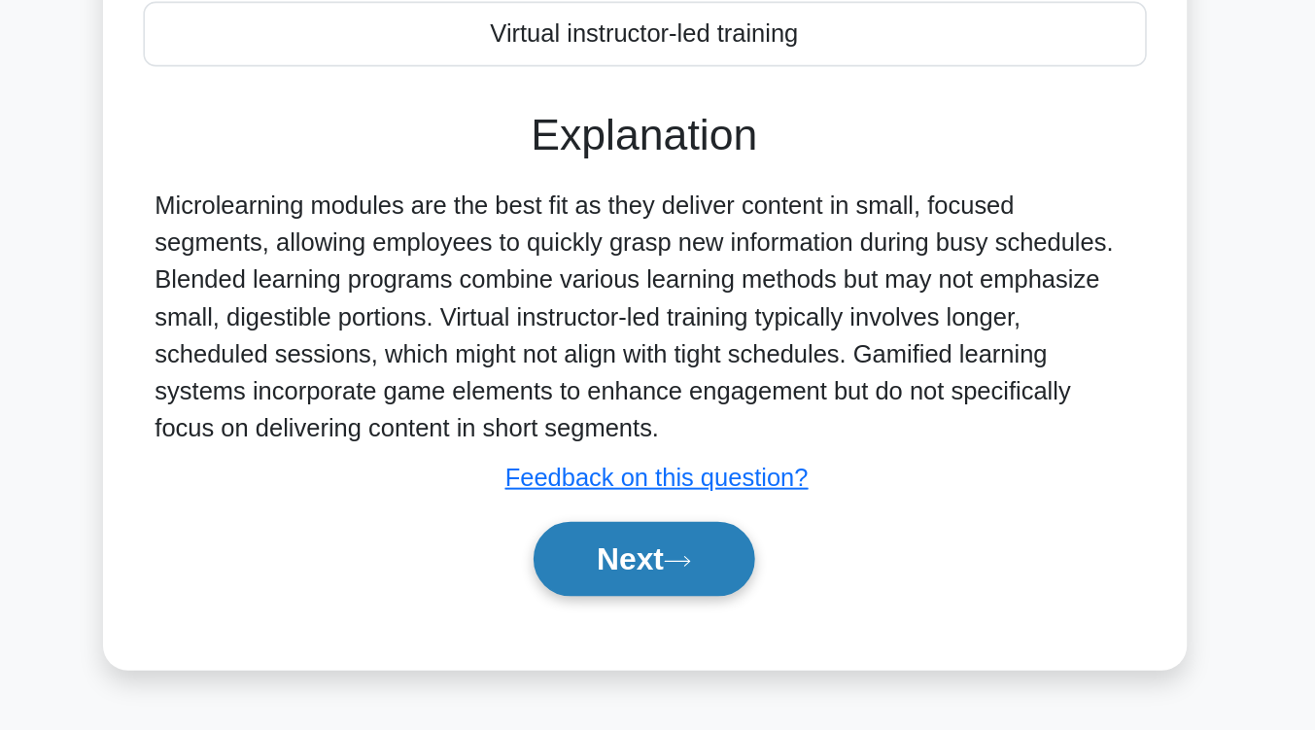
click at [688, 617] on button "Next" at bounding box center [657, 622] width 139 height 47
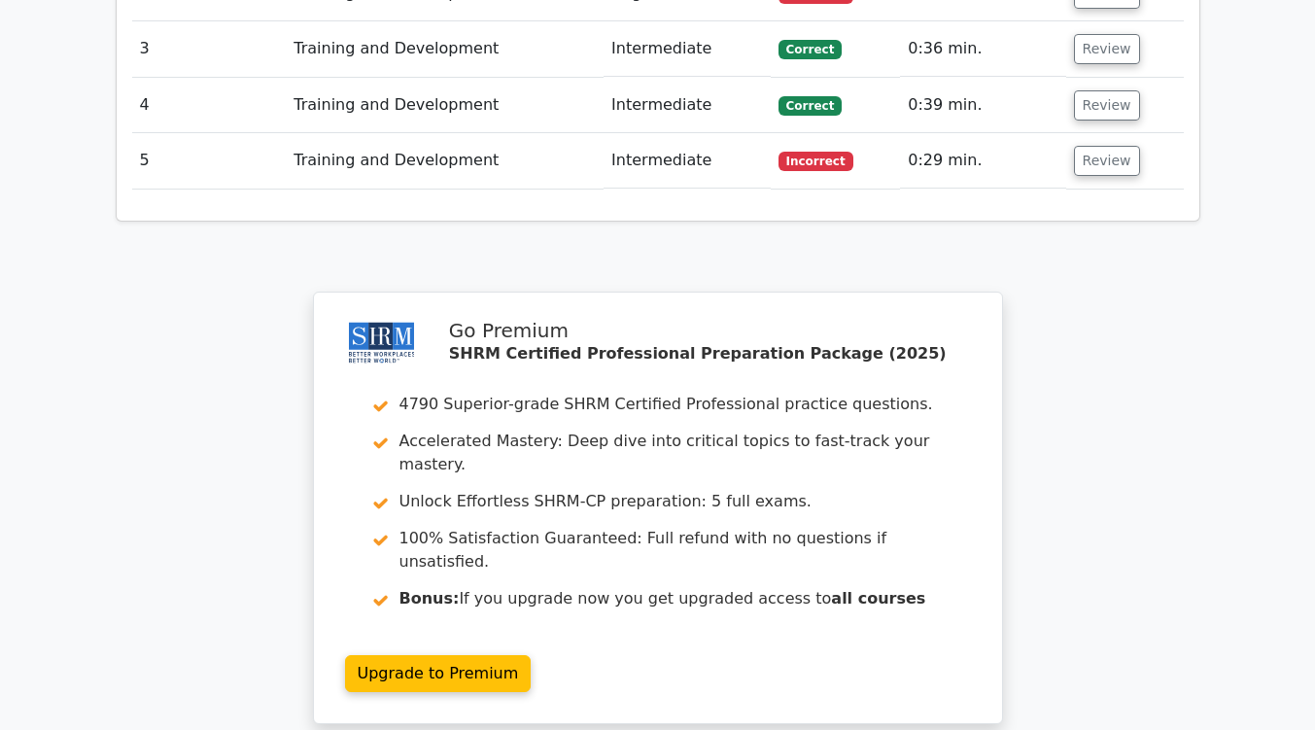
scroll to position [2287, 0]
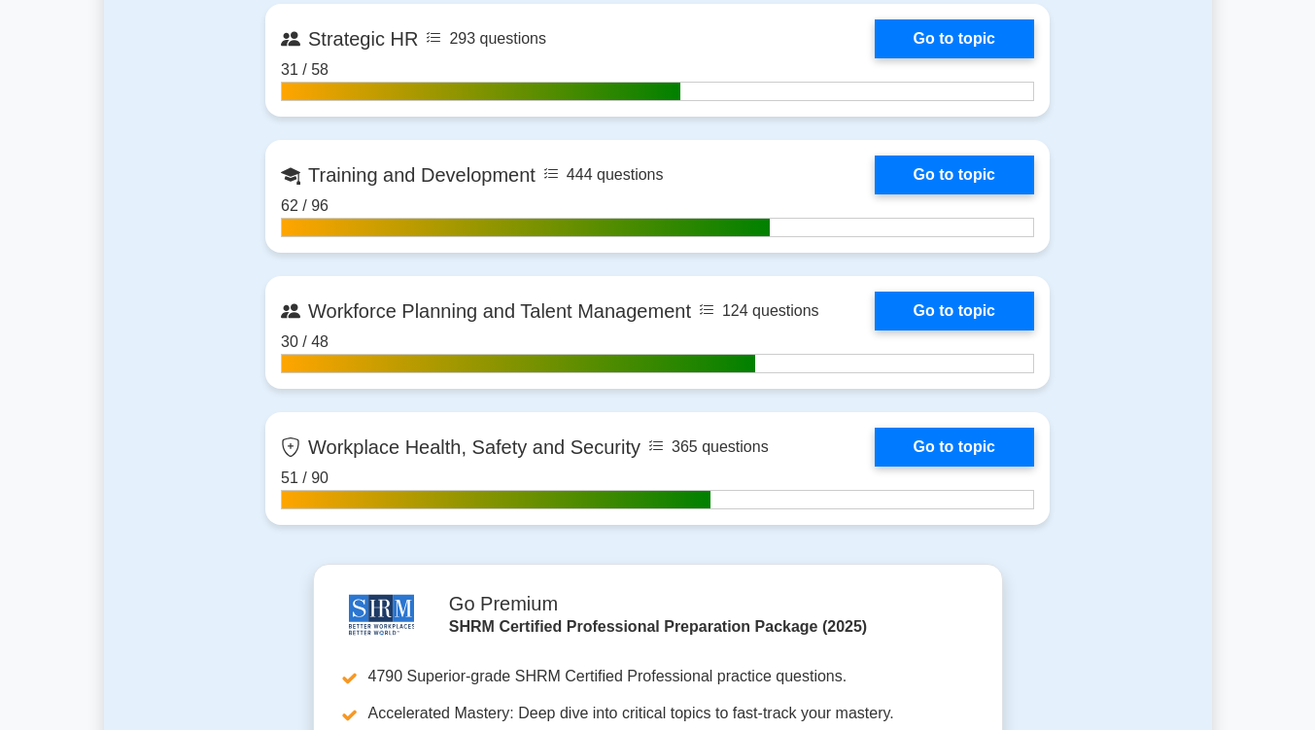
scroll to position [2871, 0]
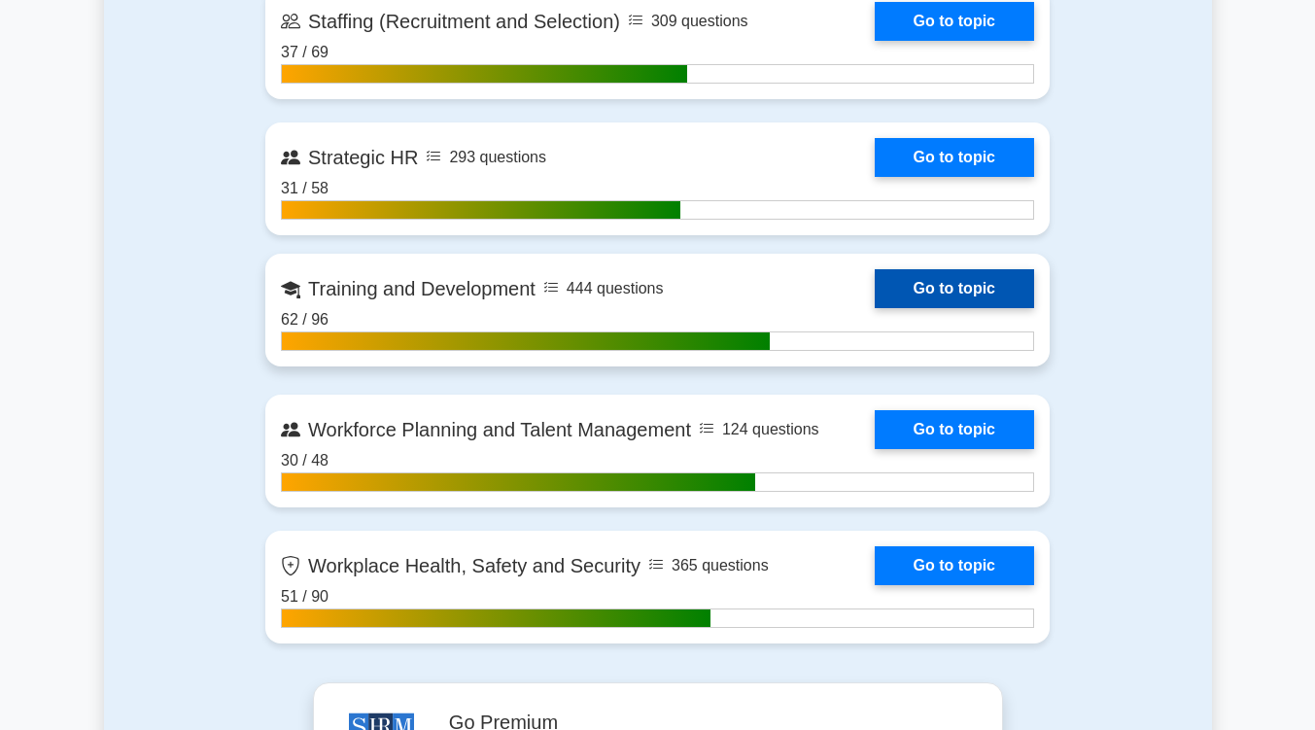
click at [973, 278] on link "Go to topic" at bounding box center [954, 288] width 159 height 39
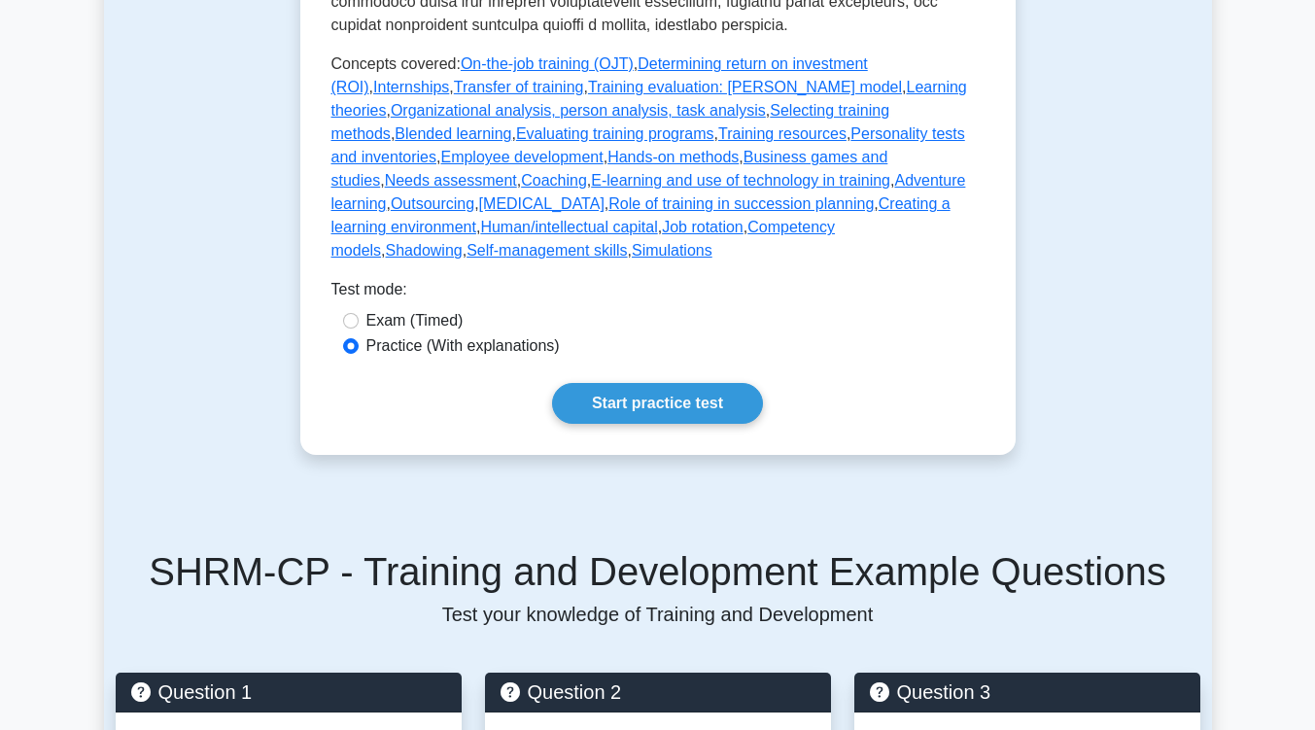
scroll to position [1262, 0]
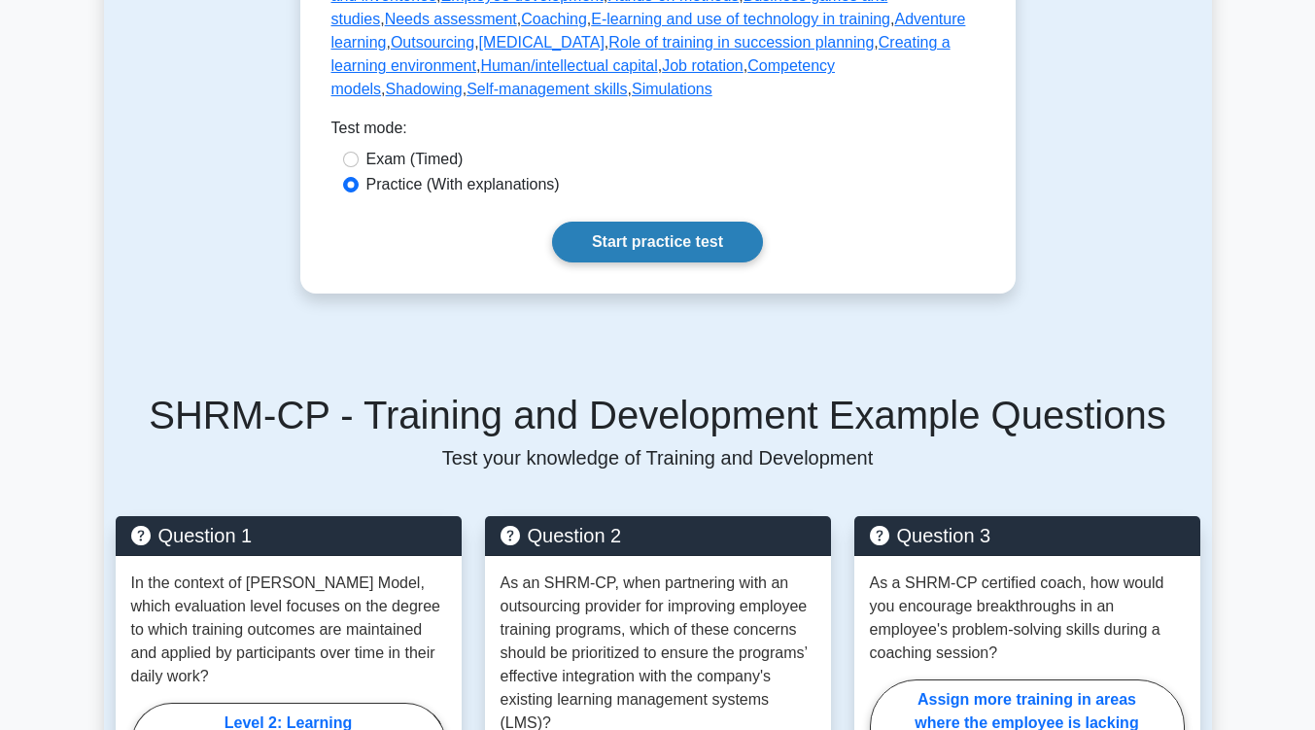
click at [668, 222] on link "Start practice test" at bounding box center [657, 242] width 211 height 41
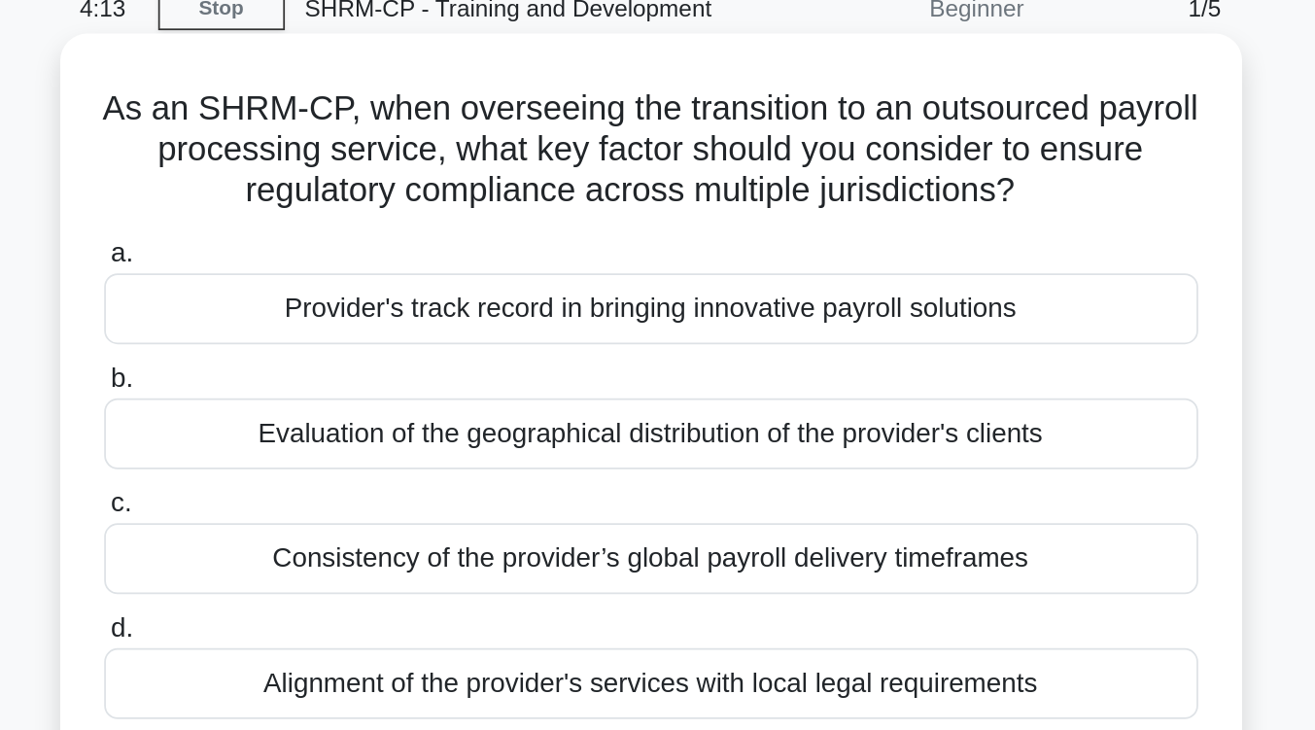
click at [717, 484] on div "Alignment of the provider's services with local legal requirements" at bounding box center [658, 483] width 630 height 41
click at [343, 458] on input "d. Alignment of the provider's services with local legal requirements" at bounding box center [343, 451] width 0 height 13
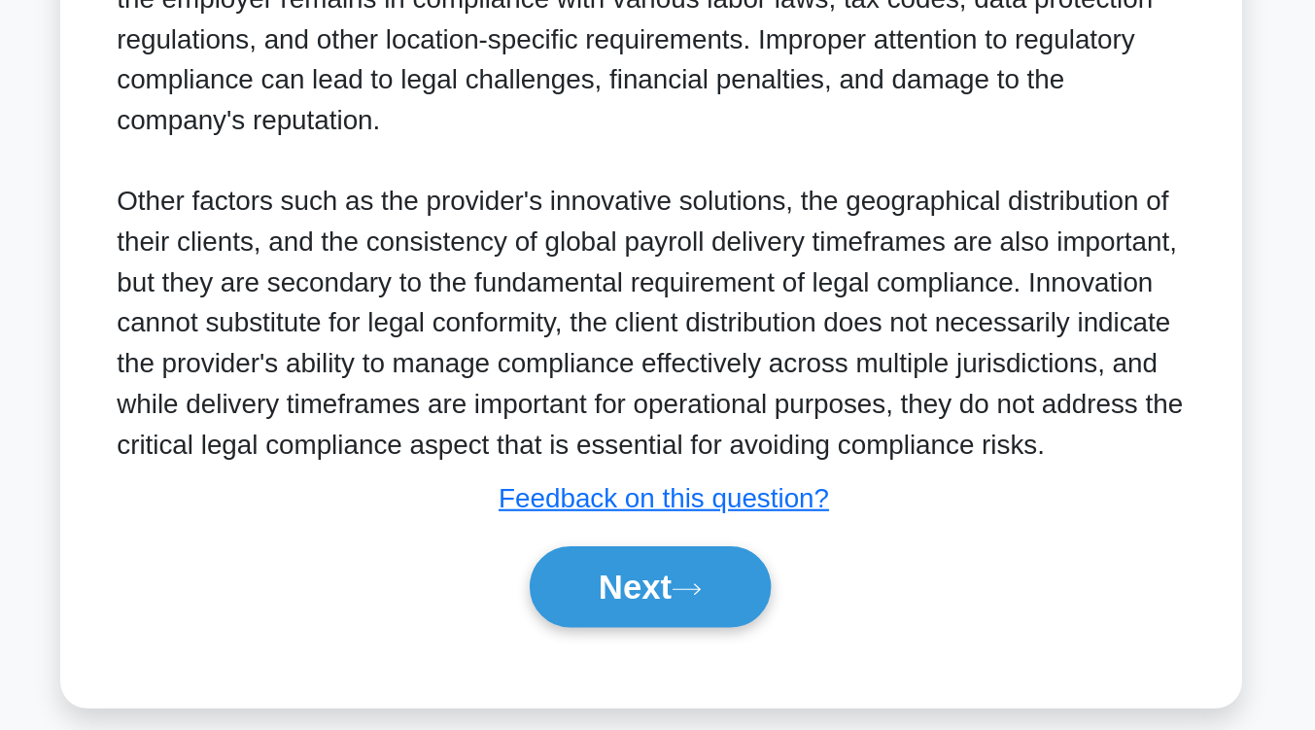
scroll to position [376, 0]
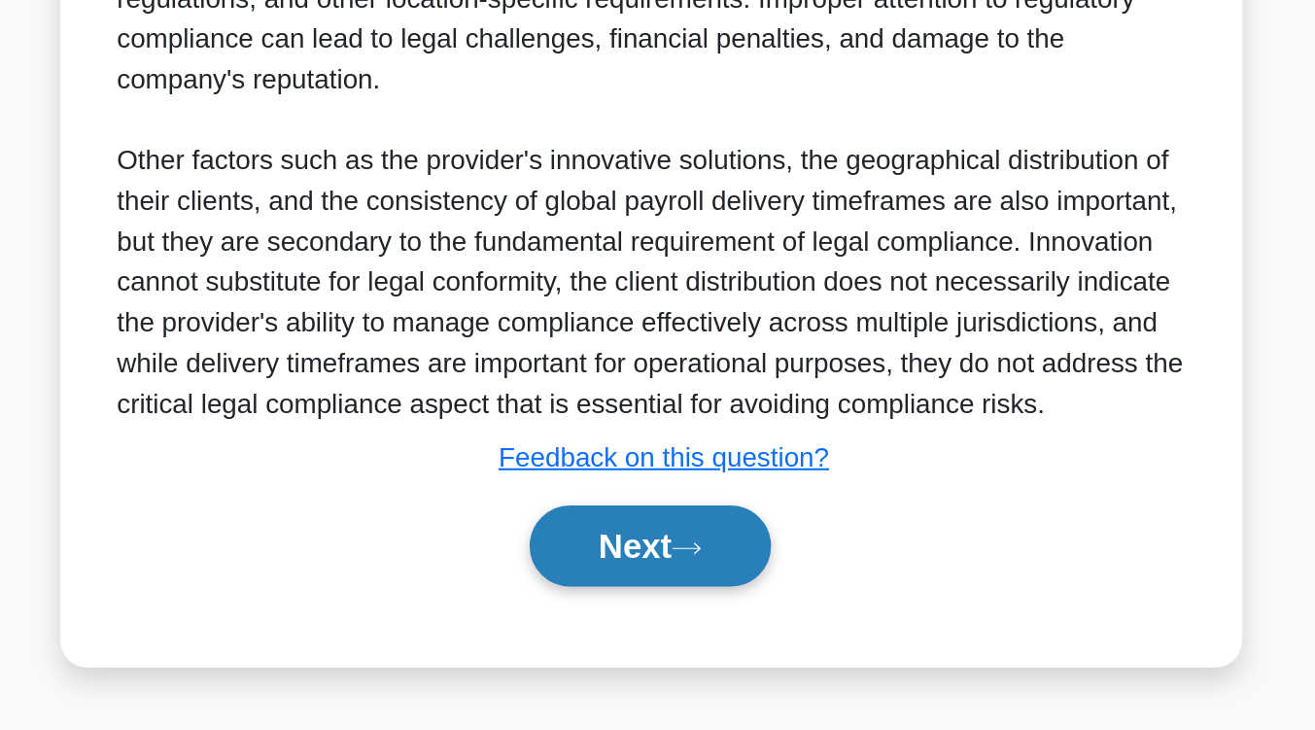
click at [649, 636] on button "Next" at bounding box center [657, 624] width 139 height 47
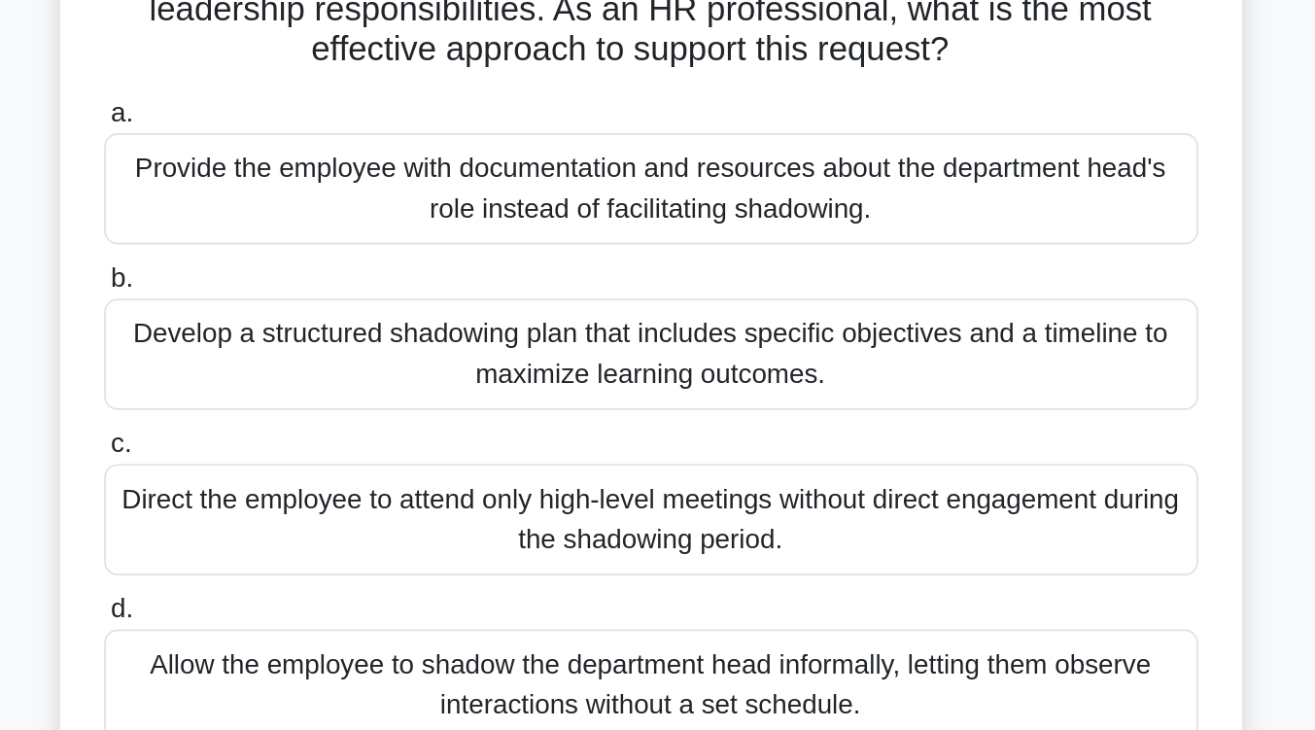
scroll to position [149, 0]
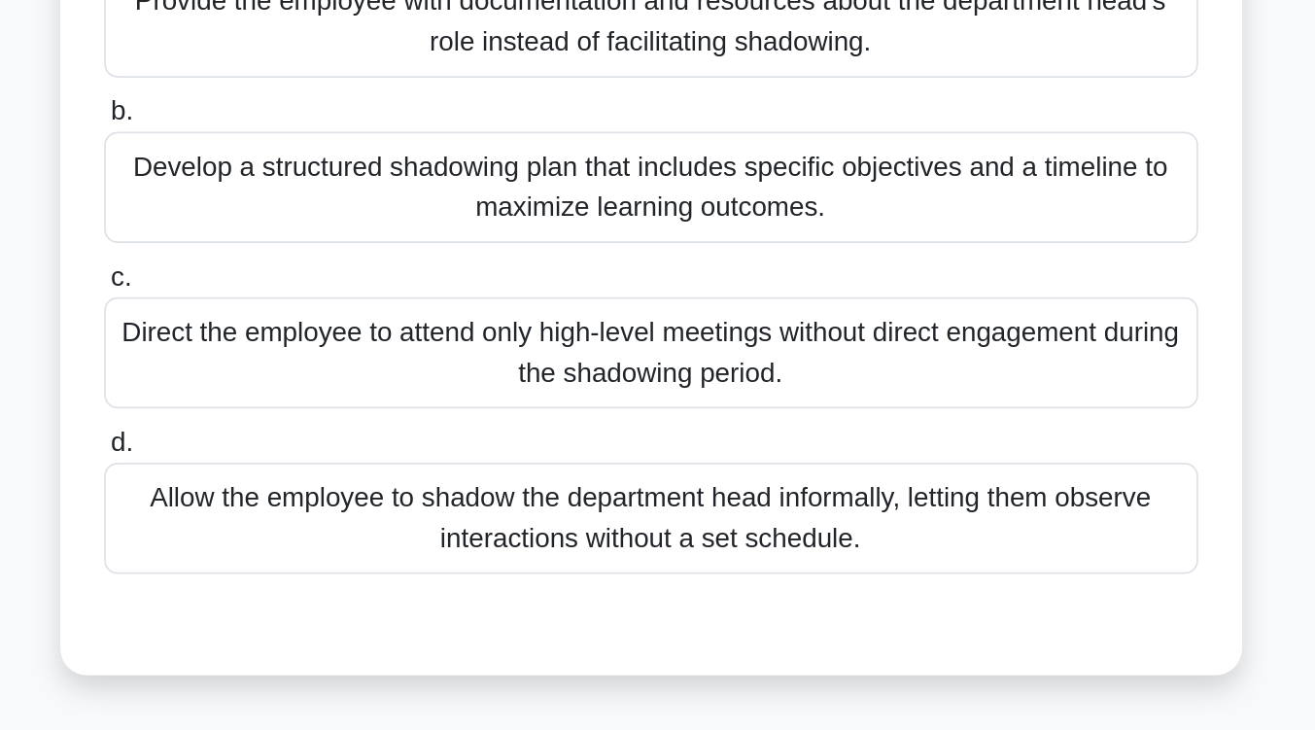
click at [669, 246] on div "Develop a structured shadowing plan that includes specific objectives and a tim…" at bounding box center [658, 225] width 630 height 64
click at [343, 189] on input "b. Develop a structured shadowing plan that includes specific objectives and a …" at bounding box center [343, 182] width 0 height 13
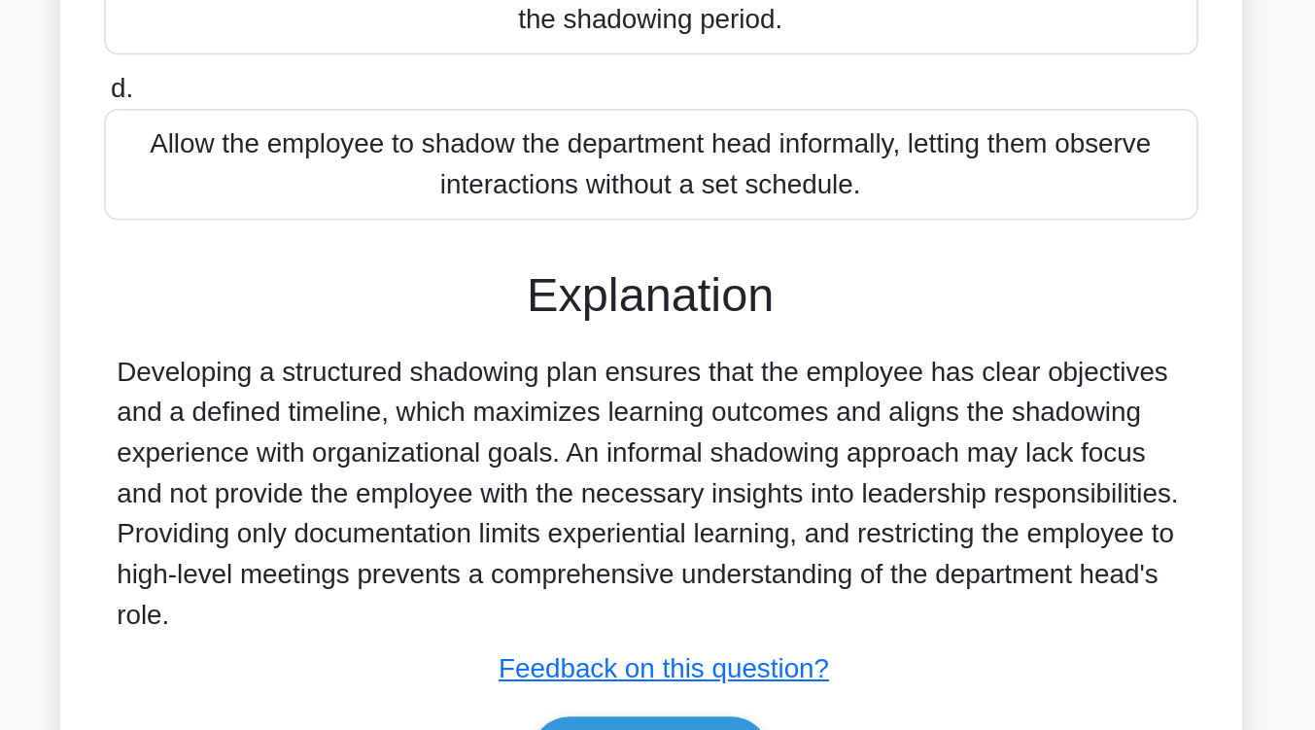
scroll to position [320, 0]
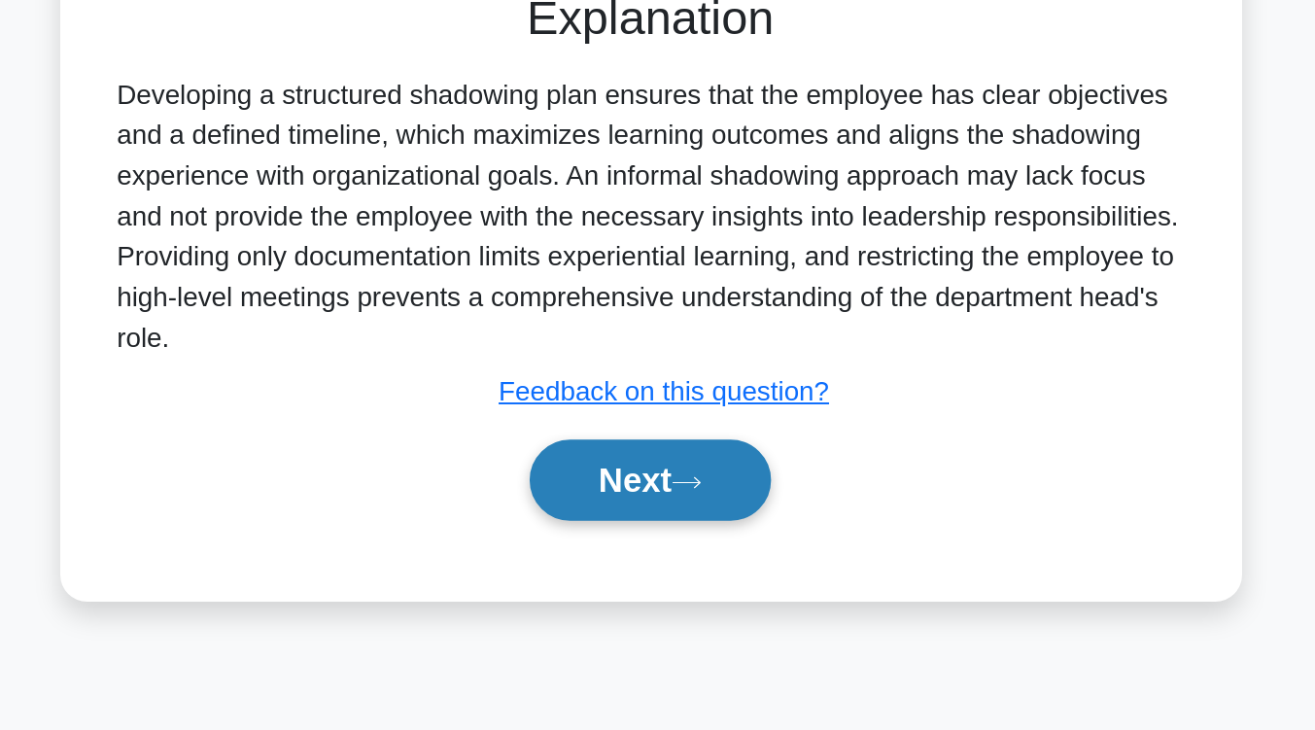
click at [650, 583] on button "Next" at bounding box center [657, 586] width 139 height 47
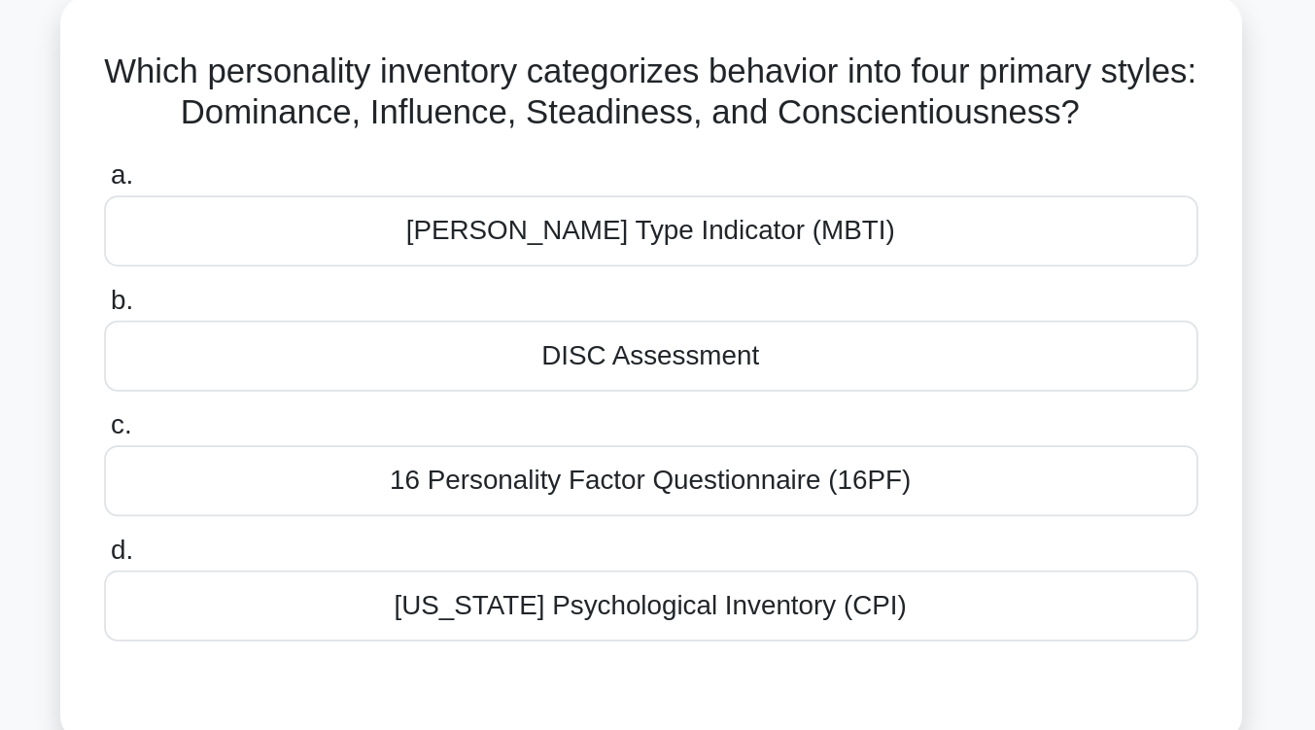
scroll to position [116, 0]
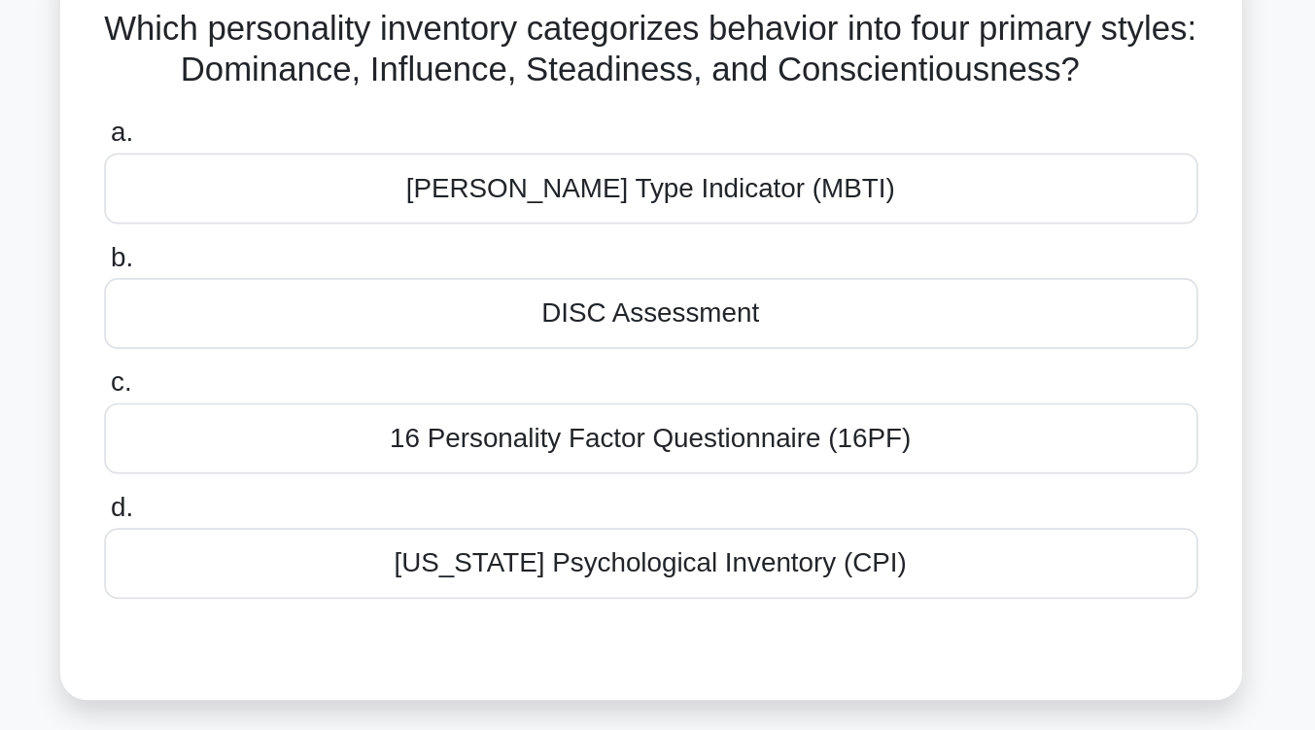
click at [651, 139] on div "Myers-Briggs Type Indicator (MBTI)" at bounding box center [658, 128] width 630 height 41
click at [343, 103] on input "a. Myers-Briggs Type Indicator (MBTI)" at bounding box center [343, 96] width 0 height 13
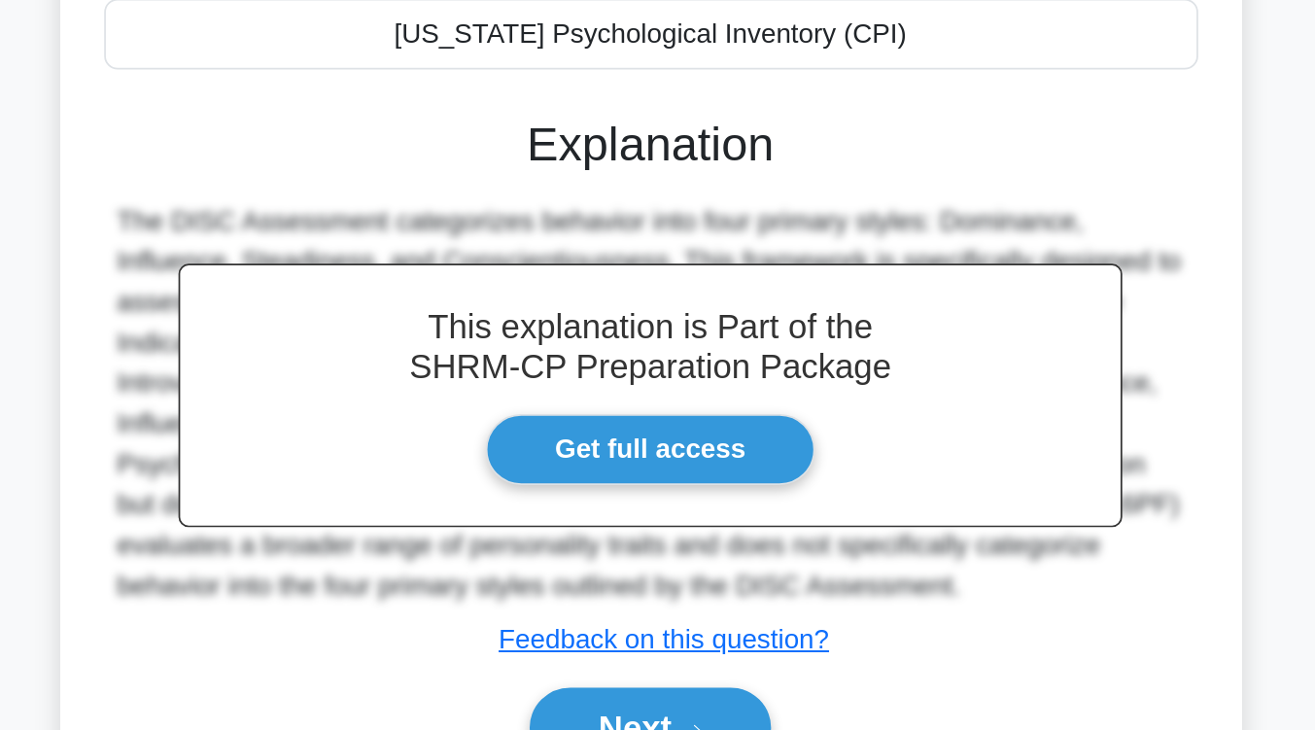
scroll to position [320, 0]
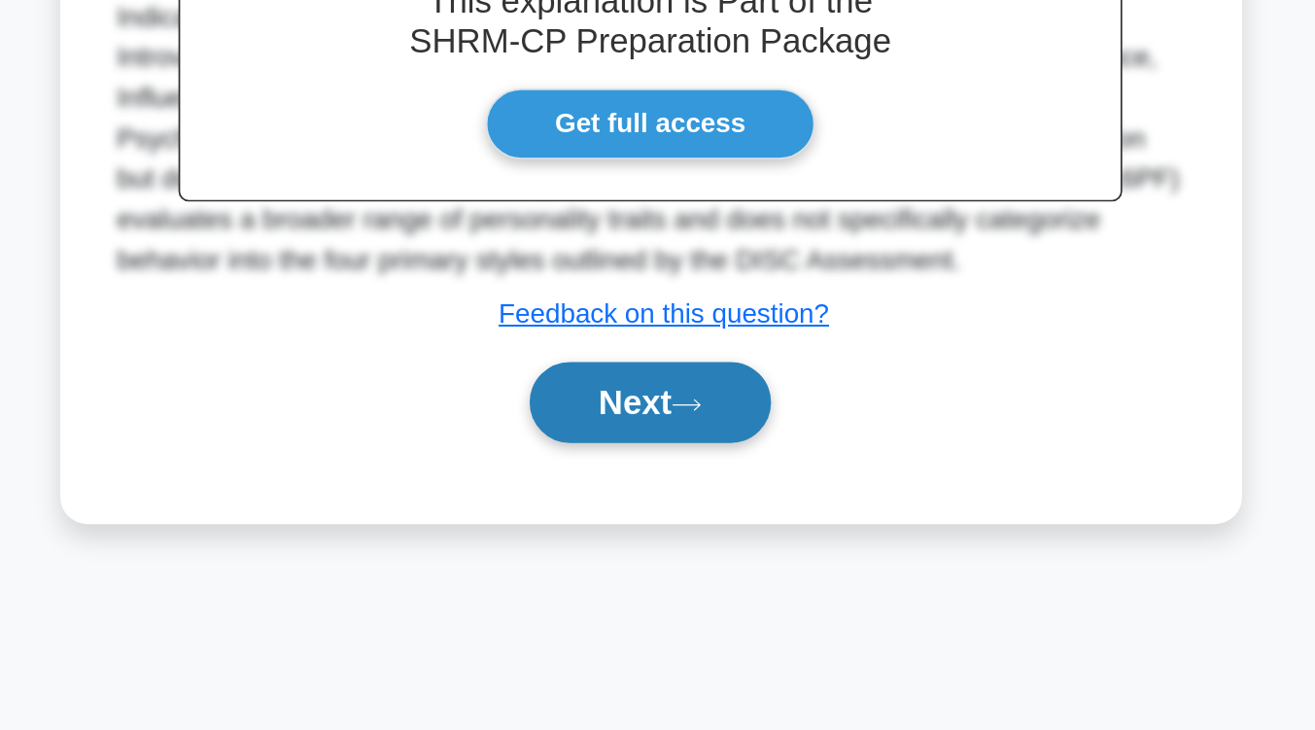
click at [646, 538] on button "Next" at bounding box center [657, 541] width 139 height 47
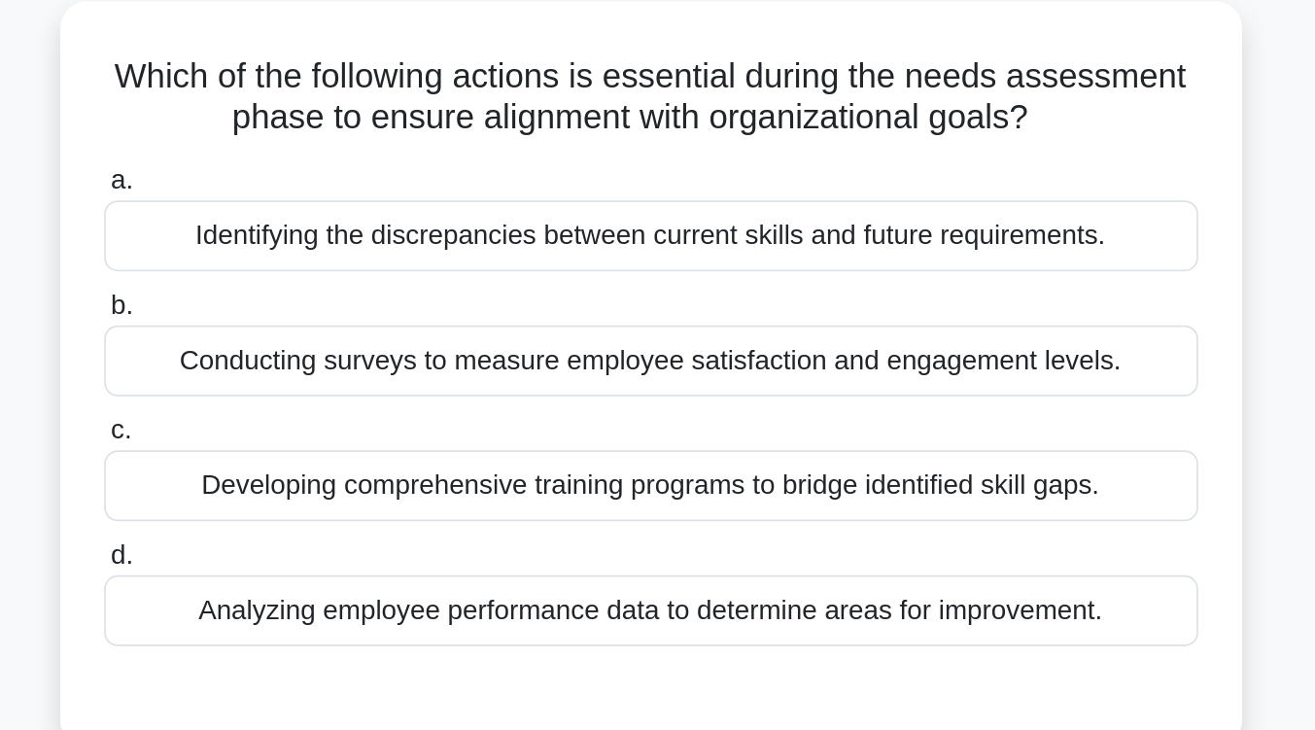
scroll to position [112, 0]
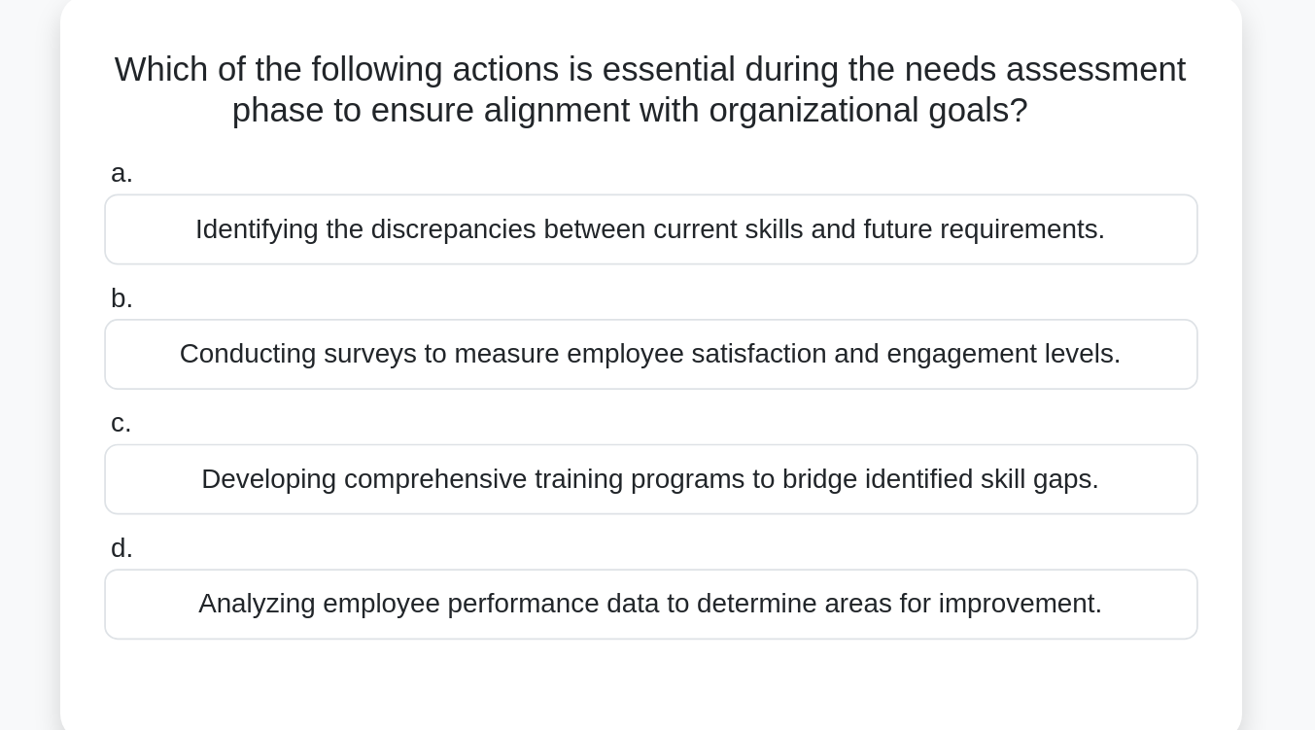
click at [661, 133] on div "Identifying the discrepancies between current skills and future requirements." at bounding box center [658, 132] width 630 height 41
click at [343, 107] on input "a. Identifying the discrepancies between current skills and future requirements." at bounding box center [343, 100] width 0 height 13
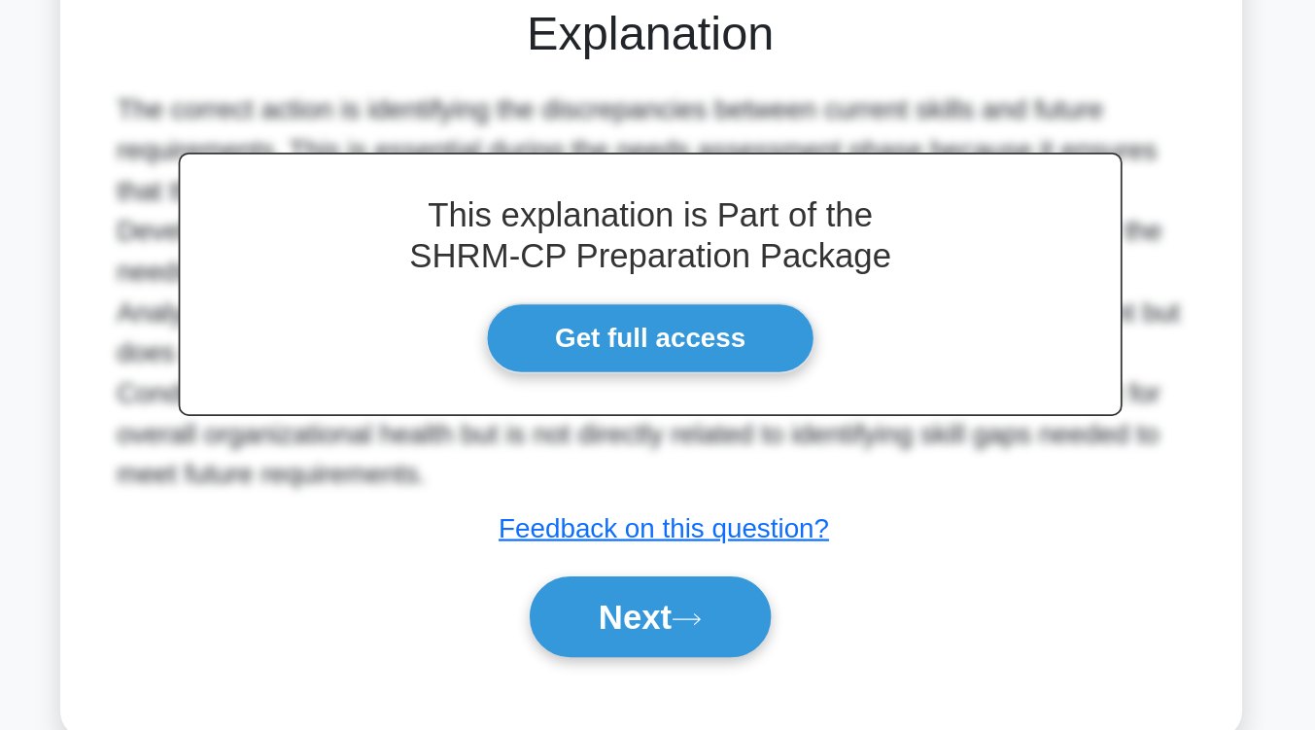
scroll to position [308, 0]
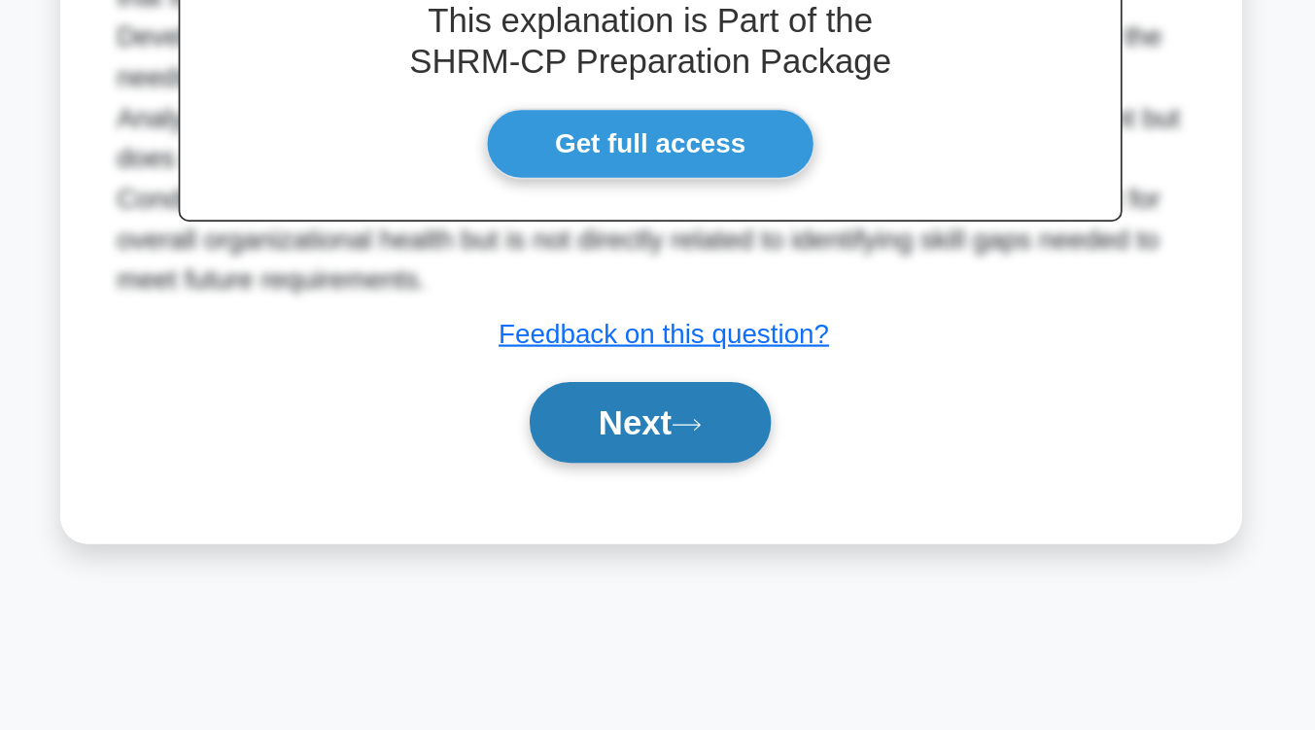
click at [636, 562] on button "Next" at bounding box center [657, 551] width 139 height 47
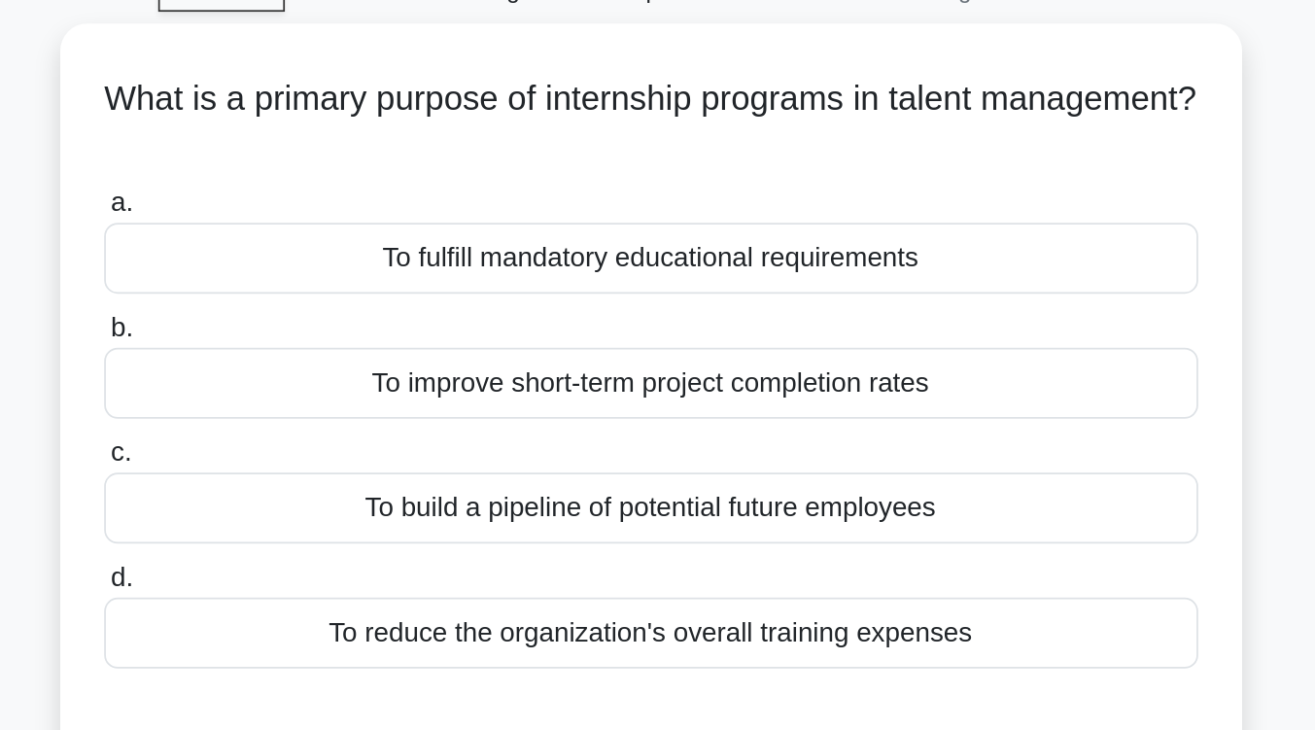
scroll to position [99, 0]
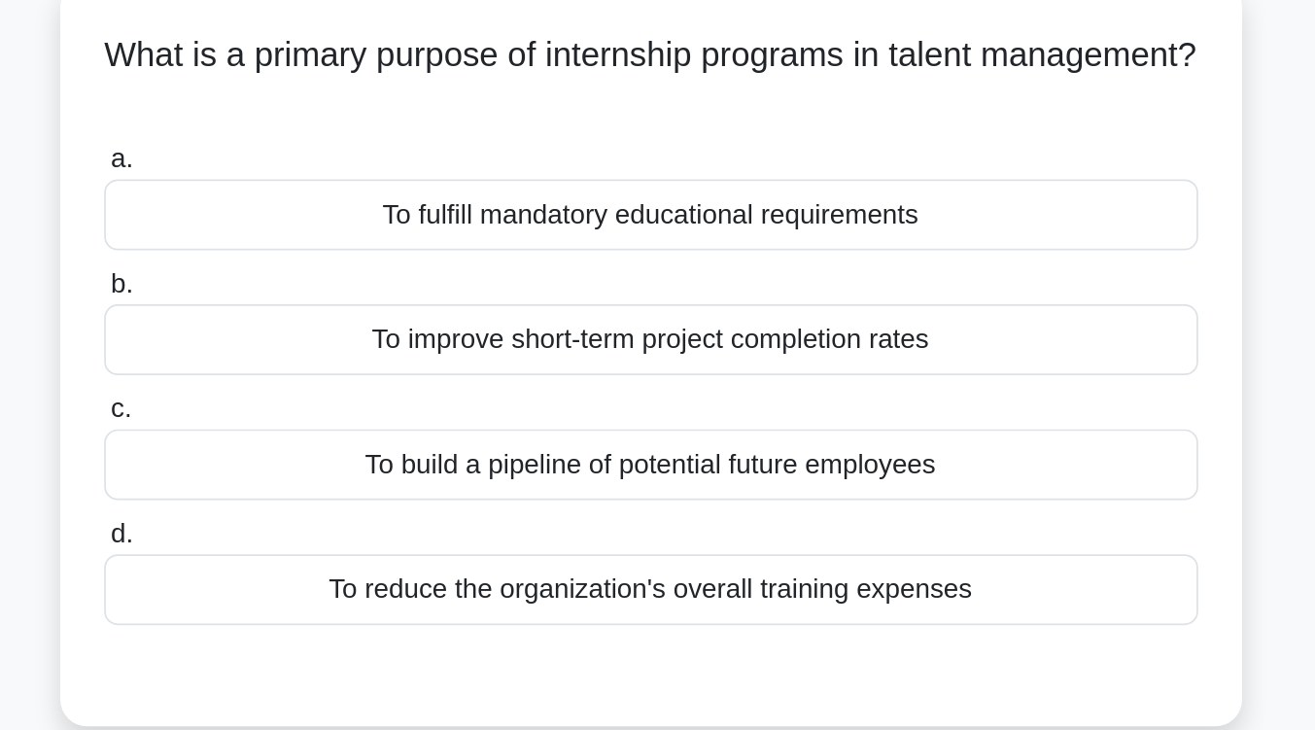
click at [638, 285] on div "To build a pipeline of potential future employees" at bounding box center [658, 288] width 630 height 41
click at [343, 263] on input "c. To build a pipeline of potential future employees" at bounding box center [343, 257] width 0 height 13
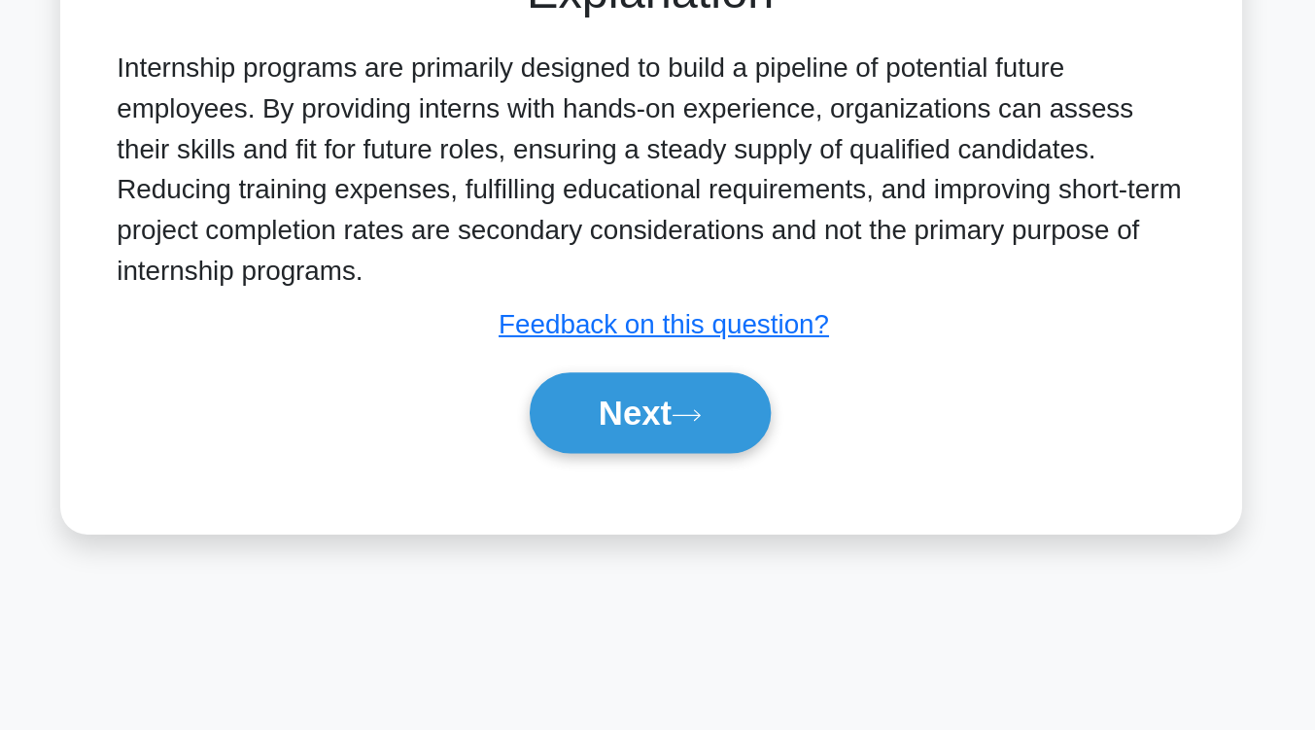
scroll to position [221, 0]
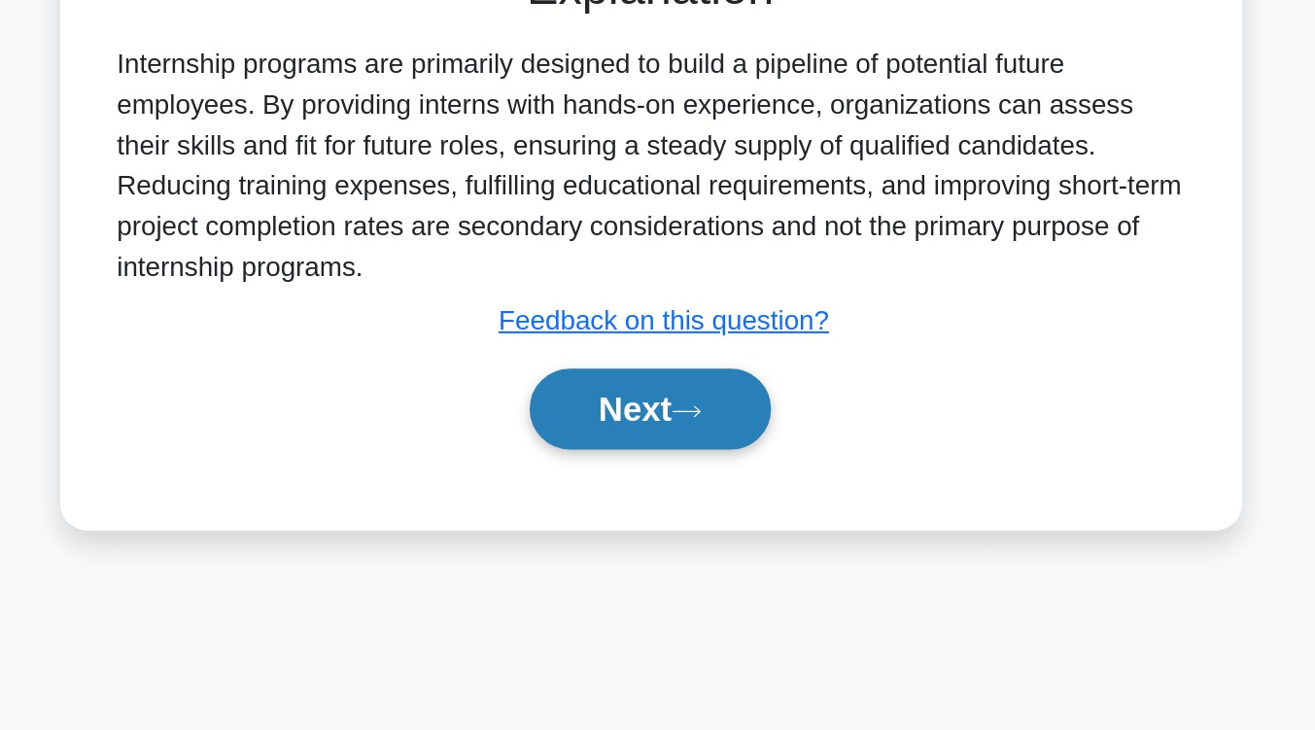
click at [634, 558] on button "Next" at bounding box center [657, 545] width 139 height 47
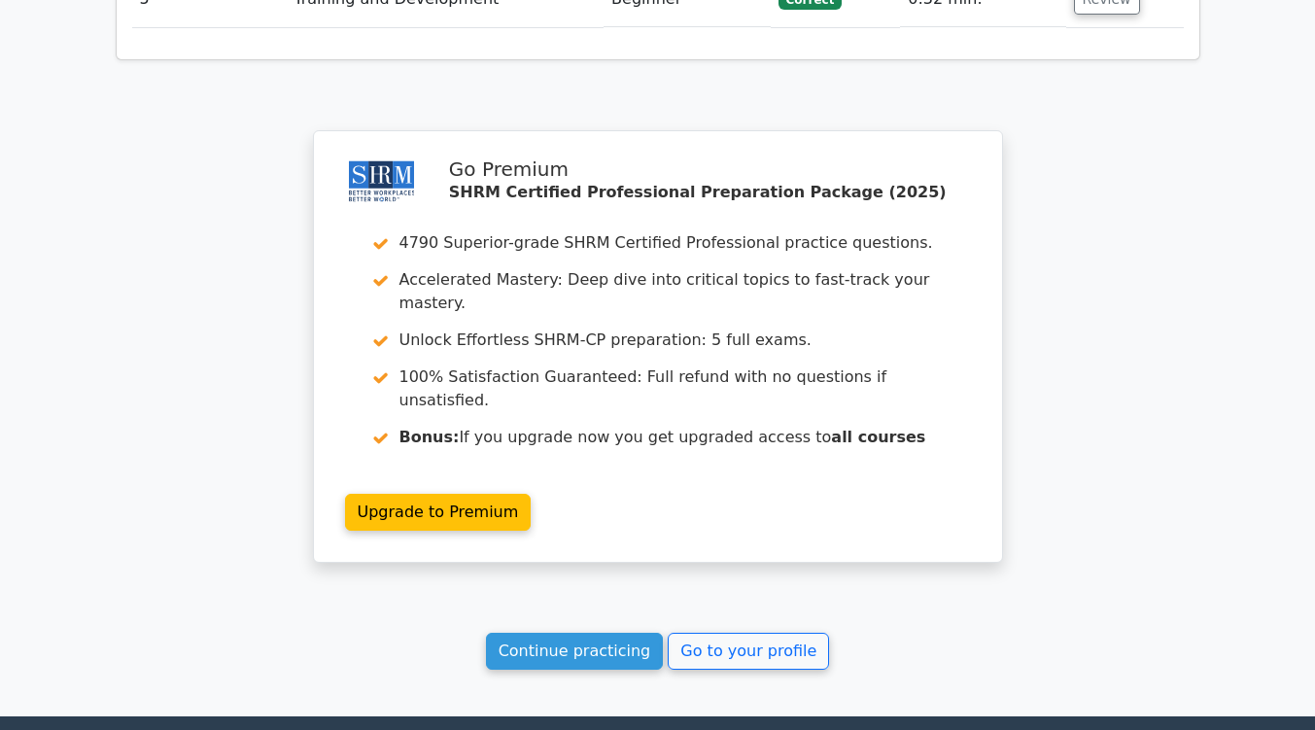
scroll to position [2758, 0]
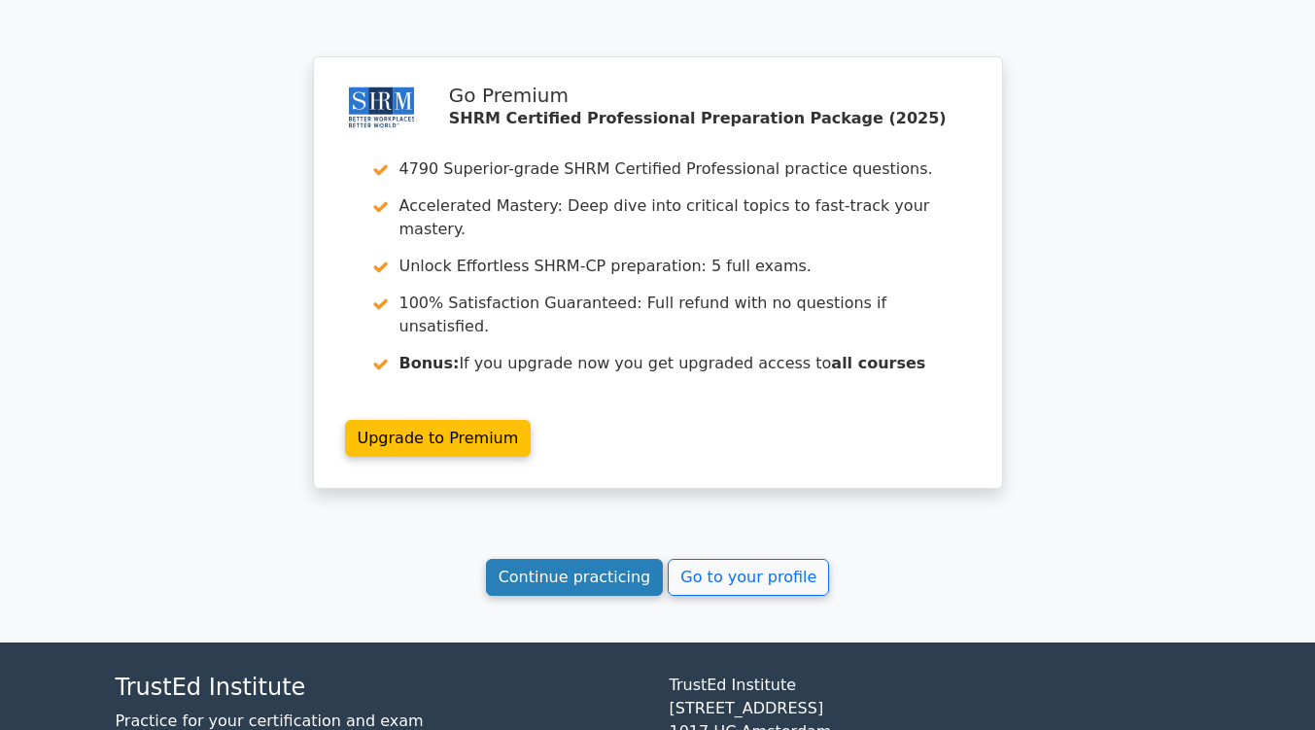
click at [582, 559] on link "Continue practicing" at bounding box center [575, 577] width 178 height 37
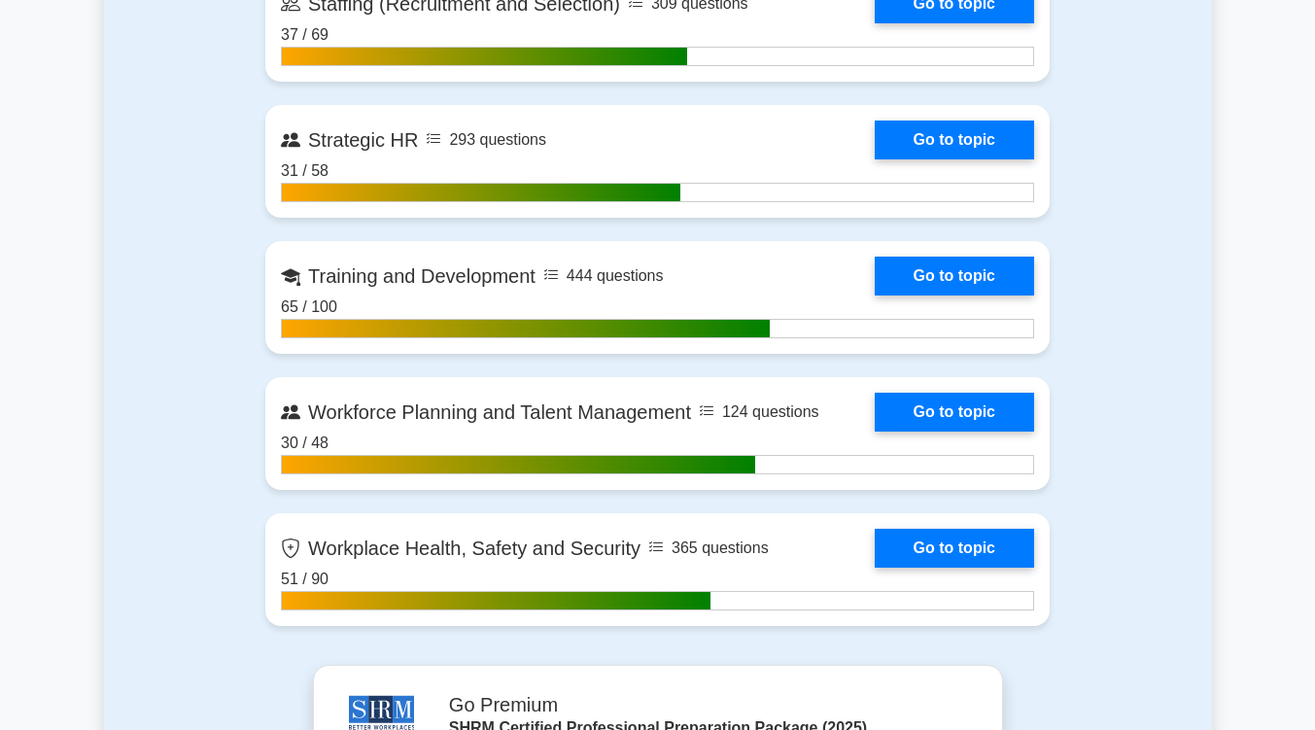
scroll to position [2887, 0]
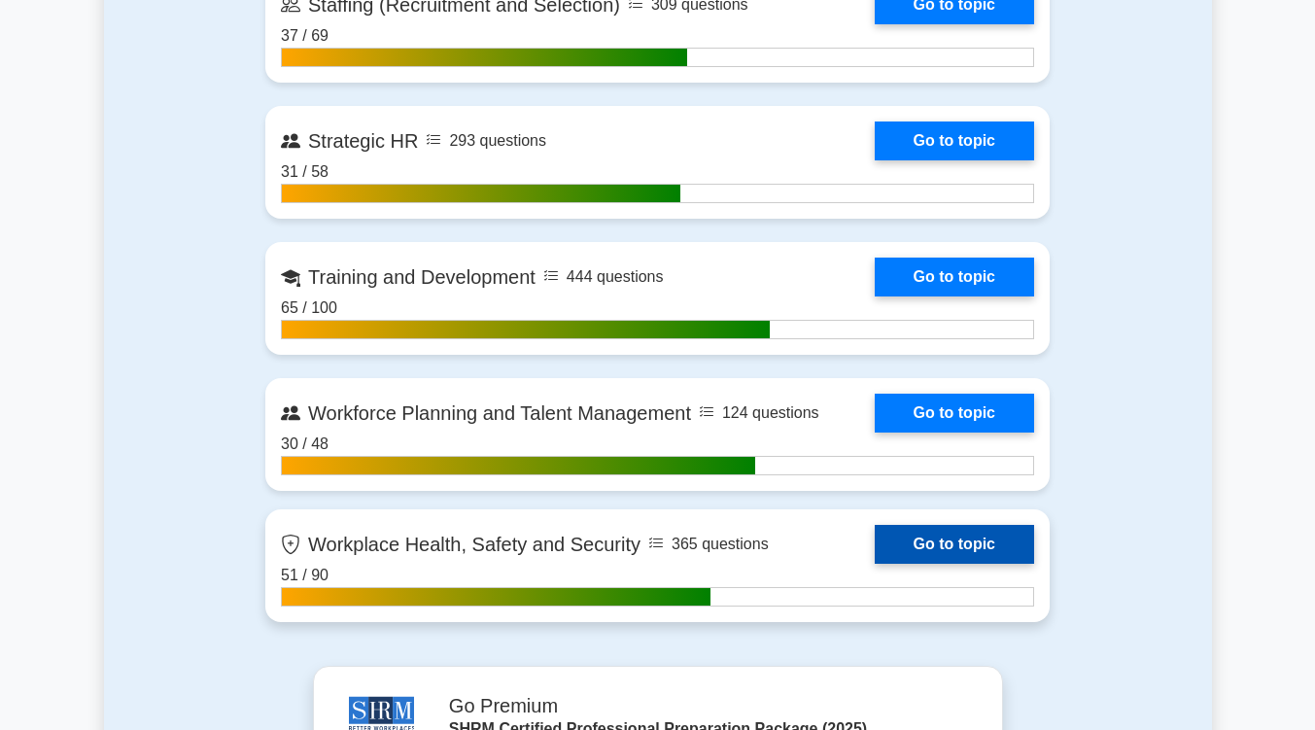
click at [928, 539] on link "Go to topic" at bounding box center [954, 544] width 159 height 39
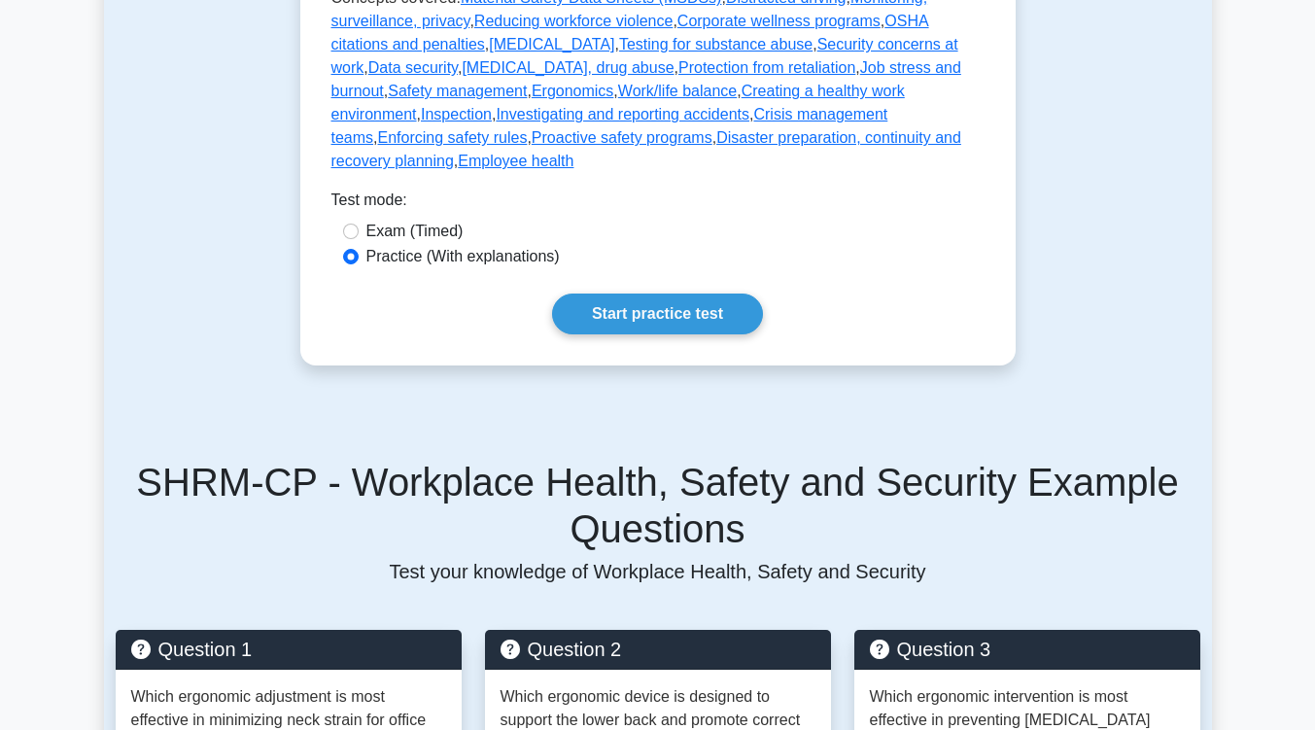
scroll to position [1249, 0]
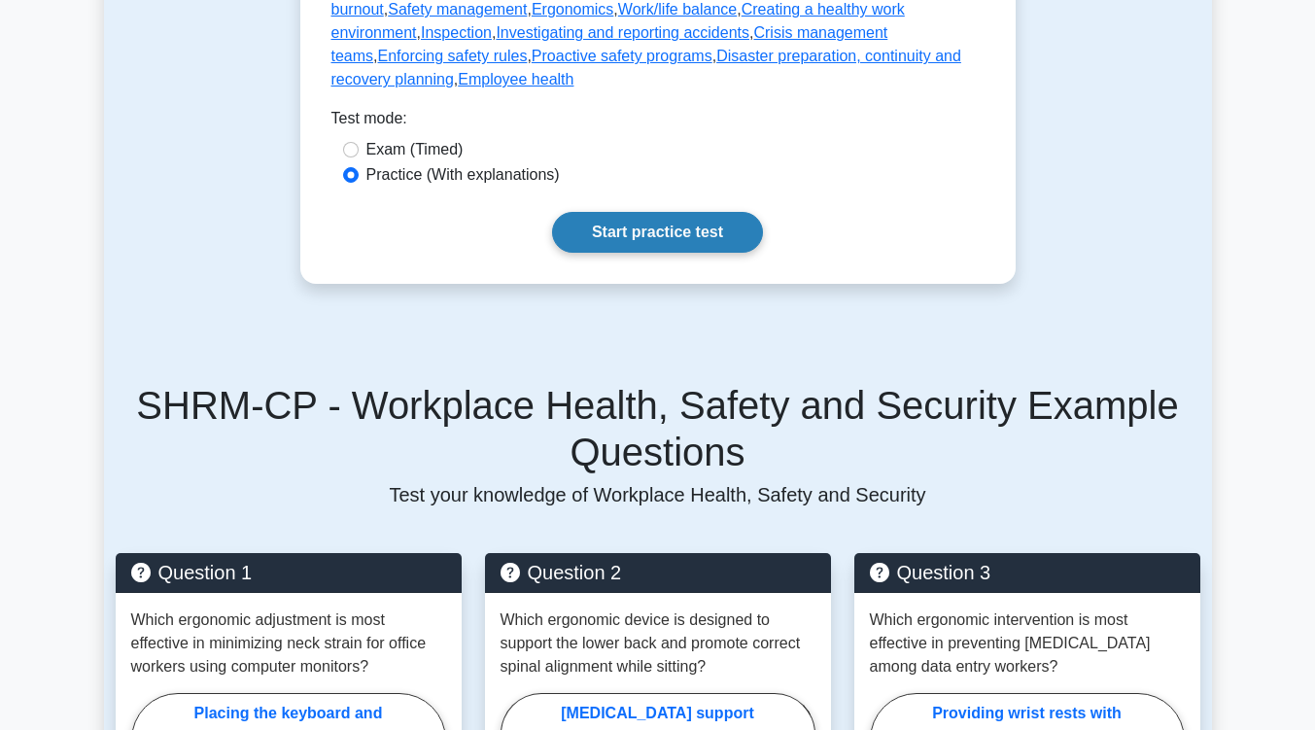
click at [653, 212] on link "Start practice test" at bounding box center [657, 232] width 211 height 41
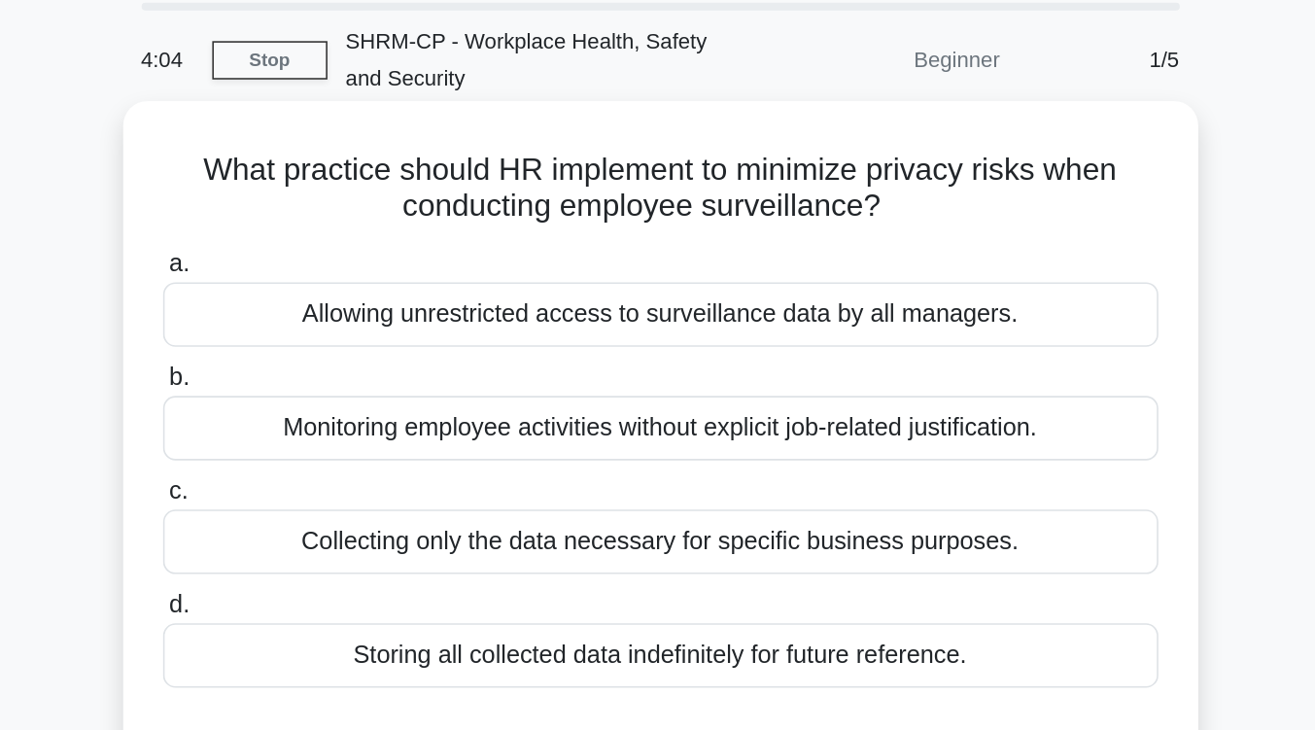
click at [700, 419] on div "Collecting only the data necessary for specific business purposes." at bounding box center [658, 411] width 630 height 41
click at [343, 386] on input "c. Collecting only the data necessary for specific business purposes." at bounding box center [343, 379] width 0 height 13
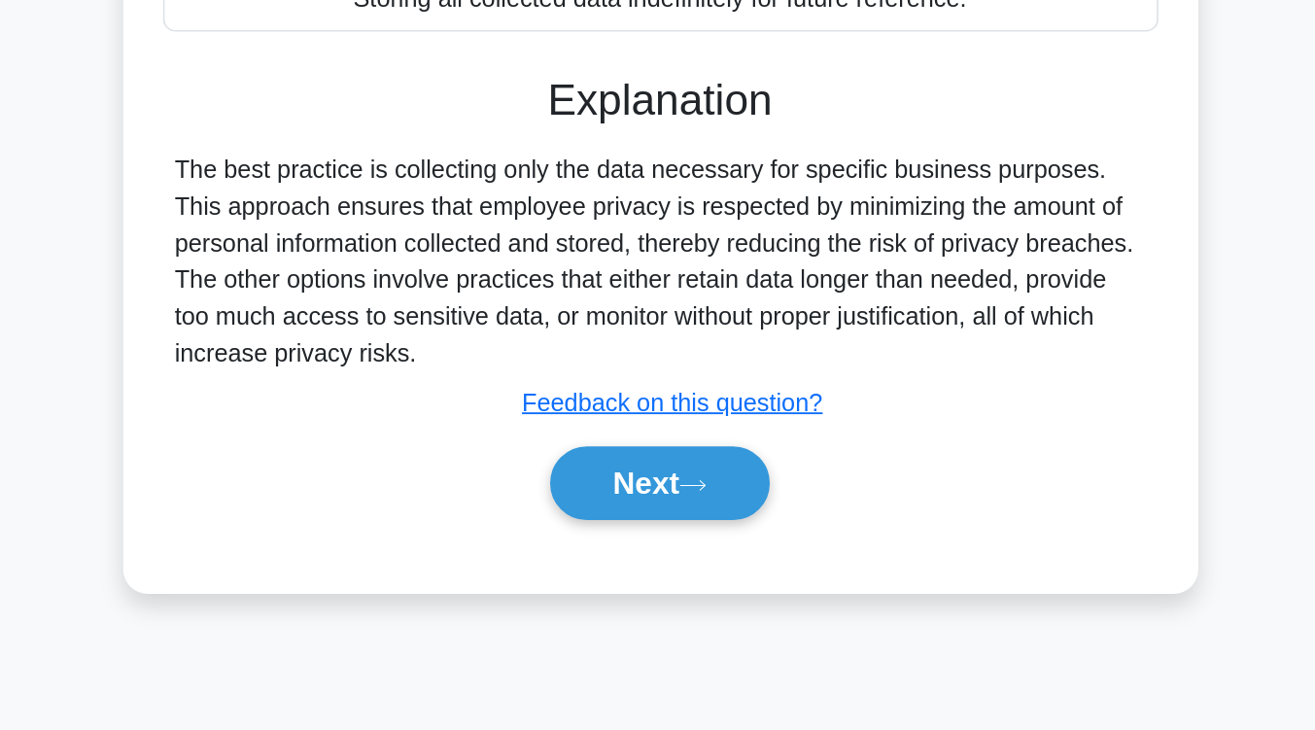
scroll to position [217, 0]
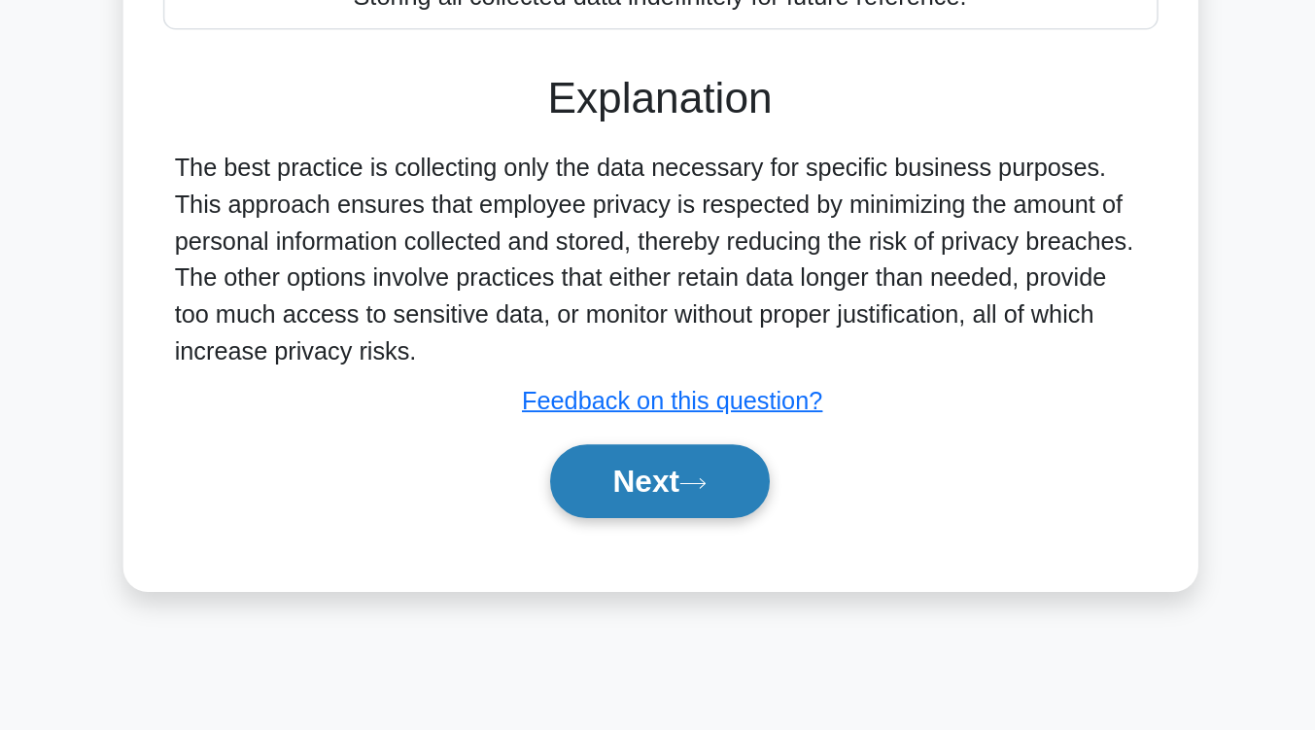
click at [668, 591] on button "Next" at bounding box center [657, 572] width 139 height 47
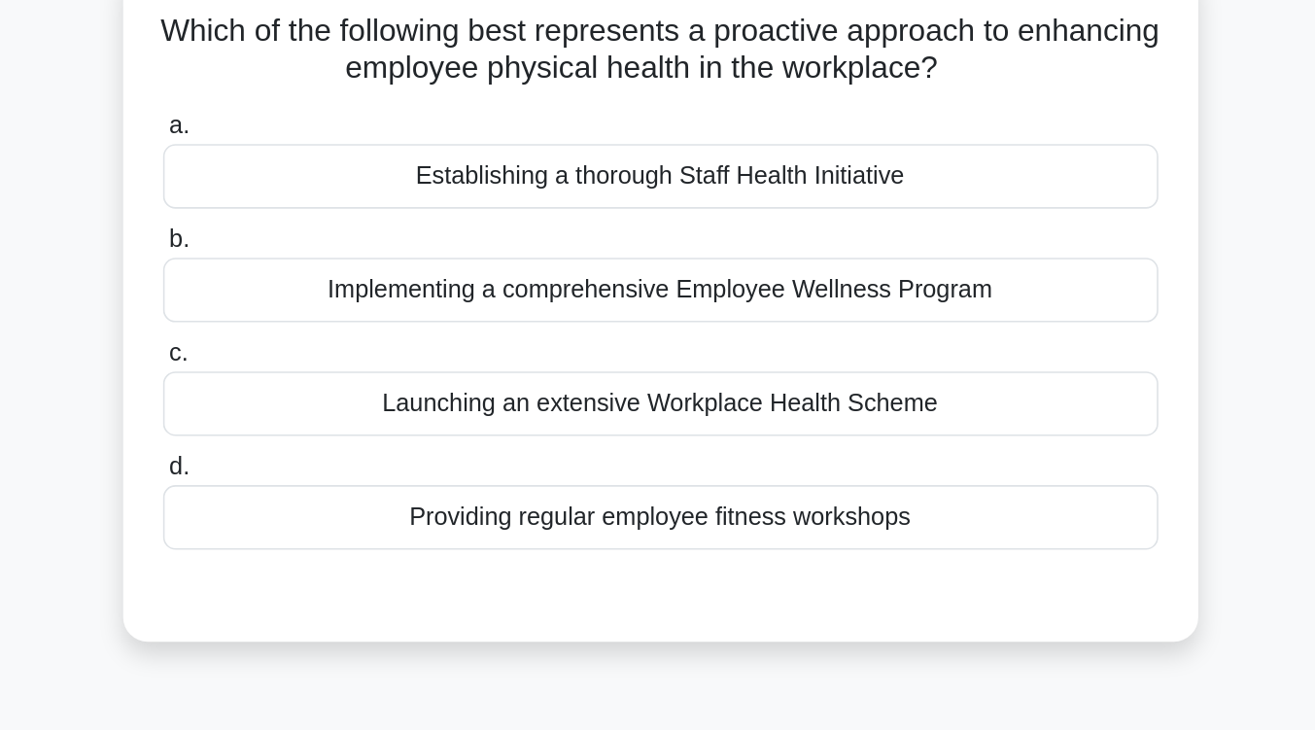
scroll to position [142, 0]
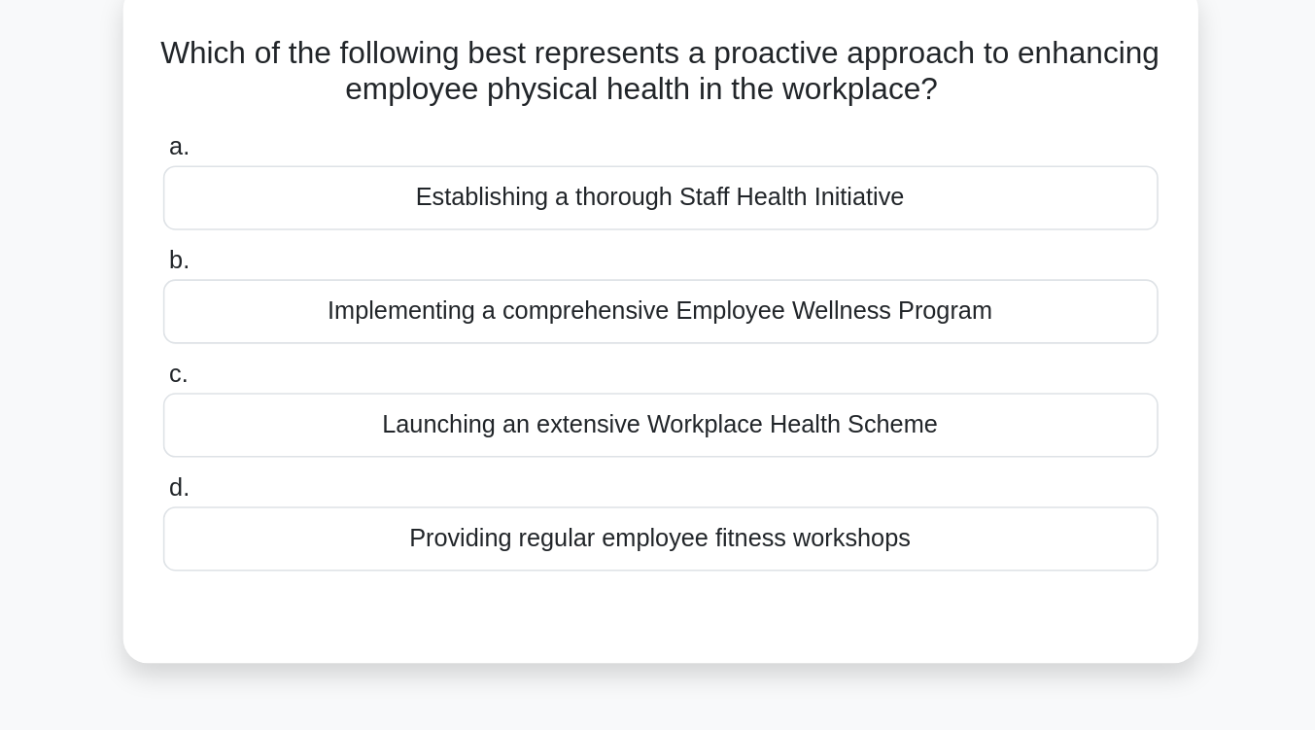
click at [692, 209] on div "Implementing a comprehensive Employee Wellness Program" at bounding box center [658, 197] width 630 height 41
click at [343, 172] on input "b. Implementing a comprehensive Employee Wellness Program" at bounding box center [343, 165] width 0 height 13
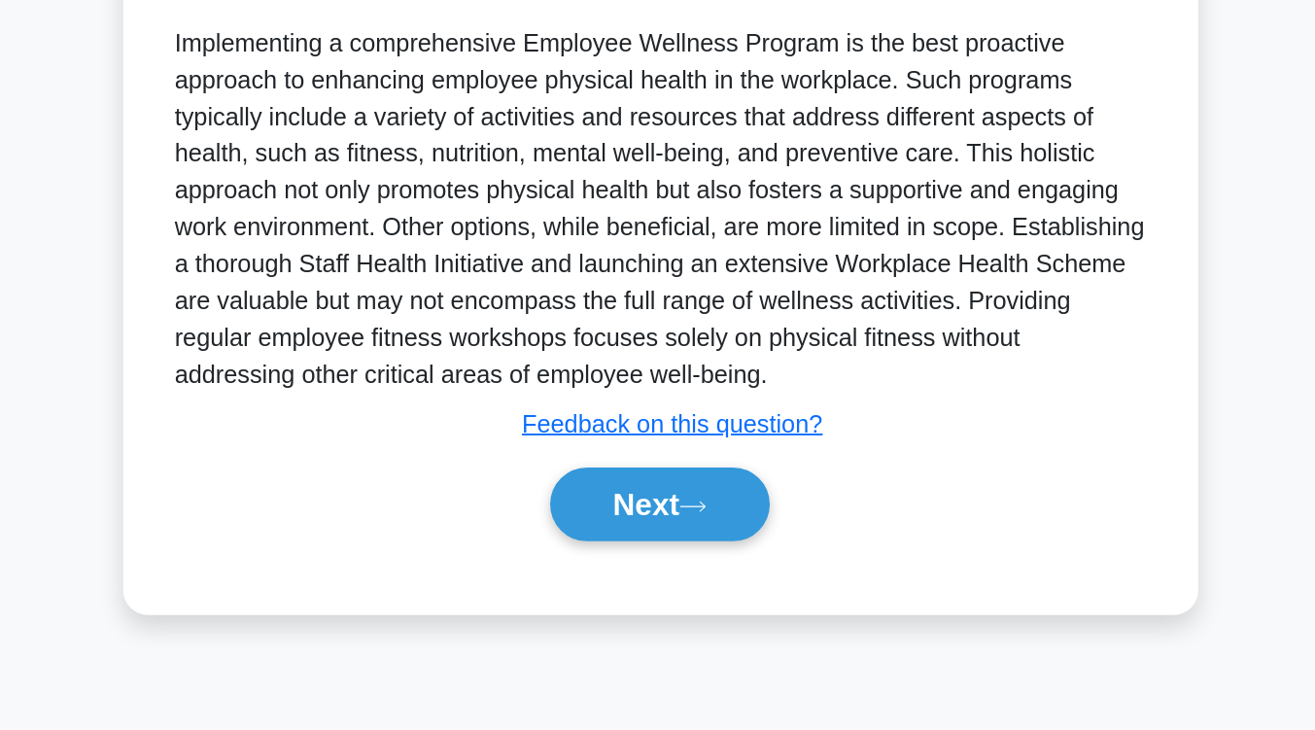
scroll to position [320, 0]
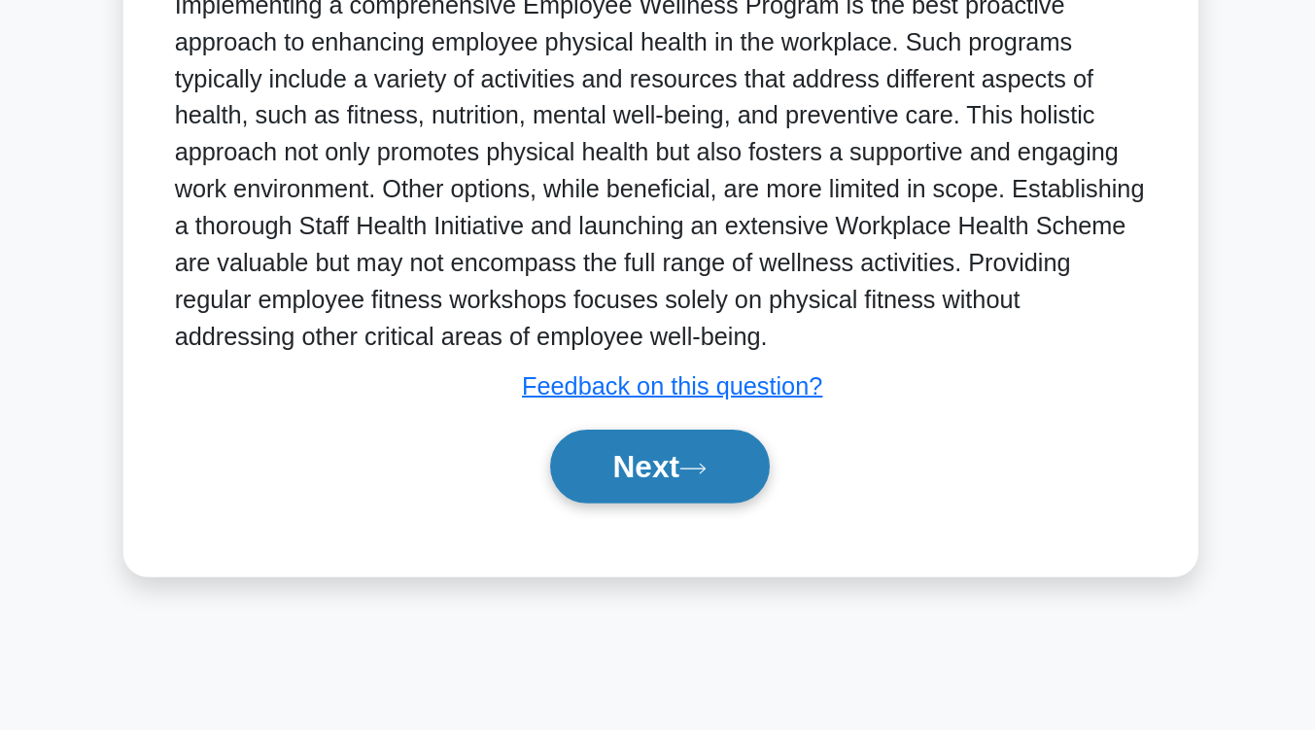
click at [698, 549] on button "Next" at bounding box center [657, 562] width 139 height 47
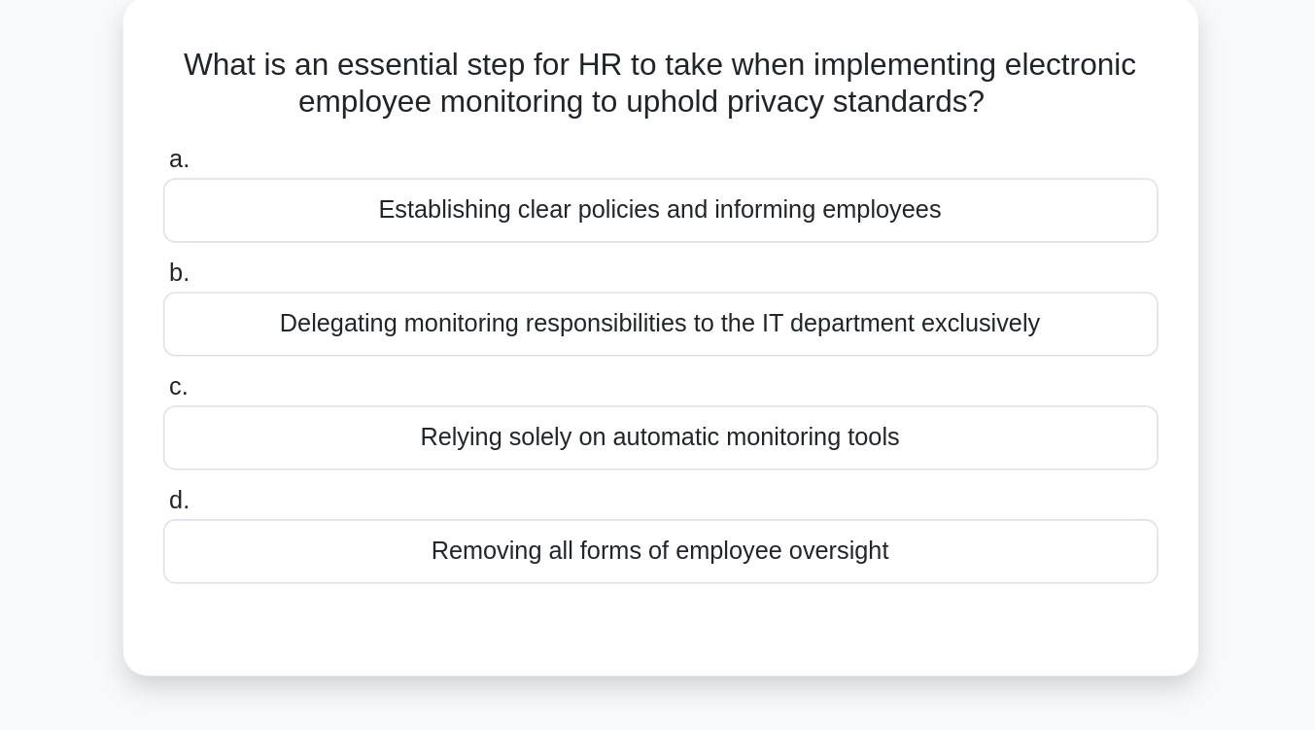
scroll to position [133, 0]
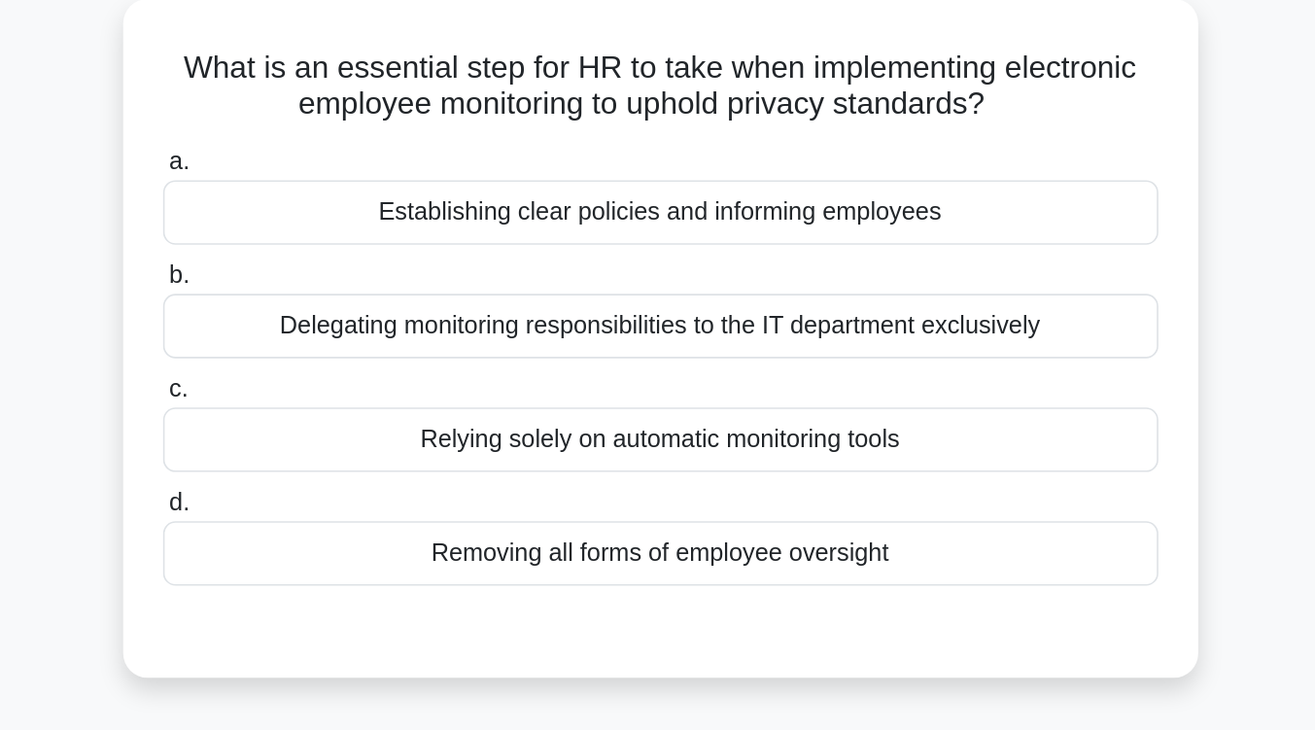
click at [706, 147] on div "Establishing clear policies and informing employees" at bounding box center [658, 134] width 630 height 41
click at [343, 109] on input "a. Establishing clear policies and informing employees" at bounding box center [343, 102] width 0 height 13
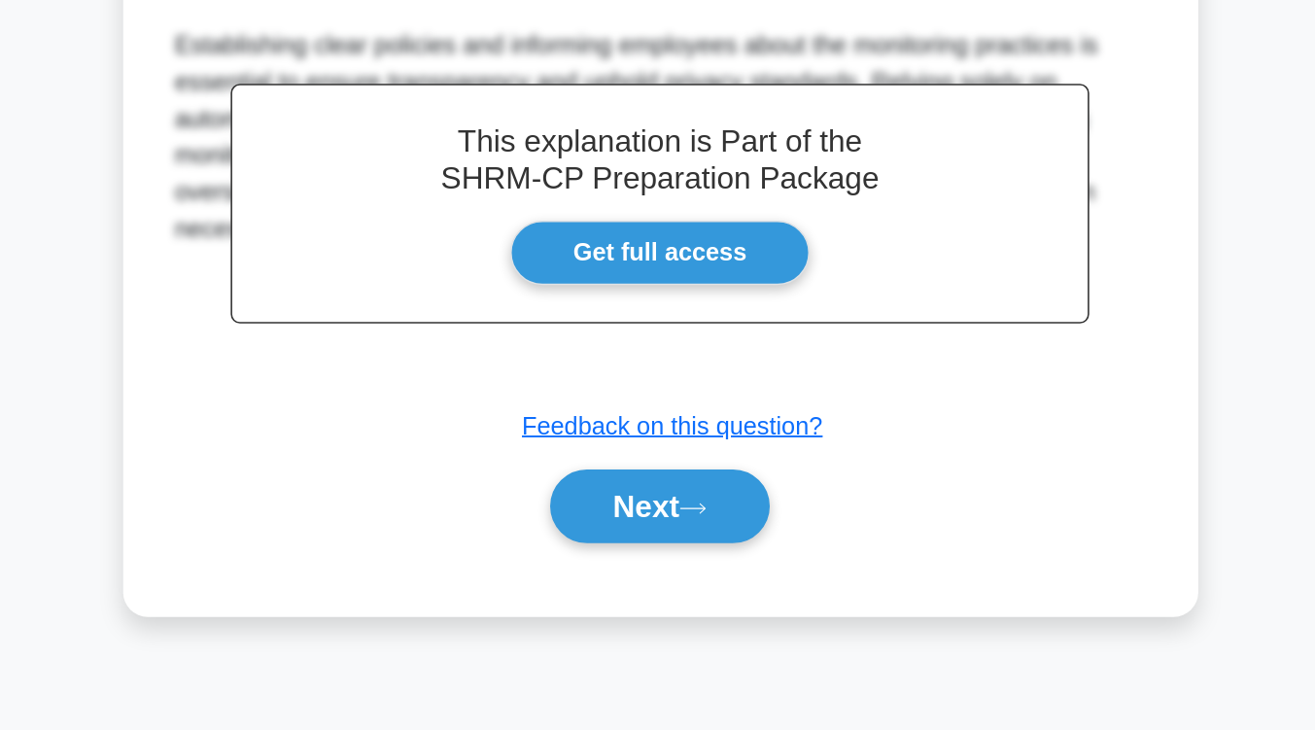
scroll to position [306, 0]
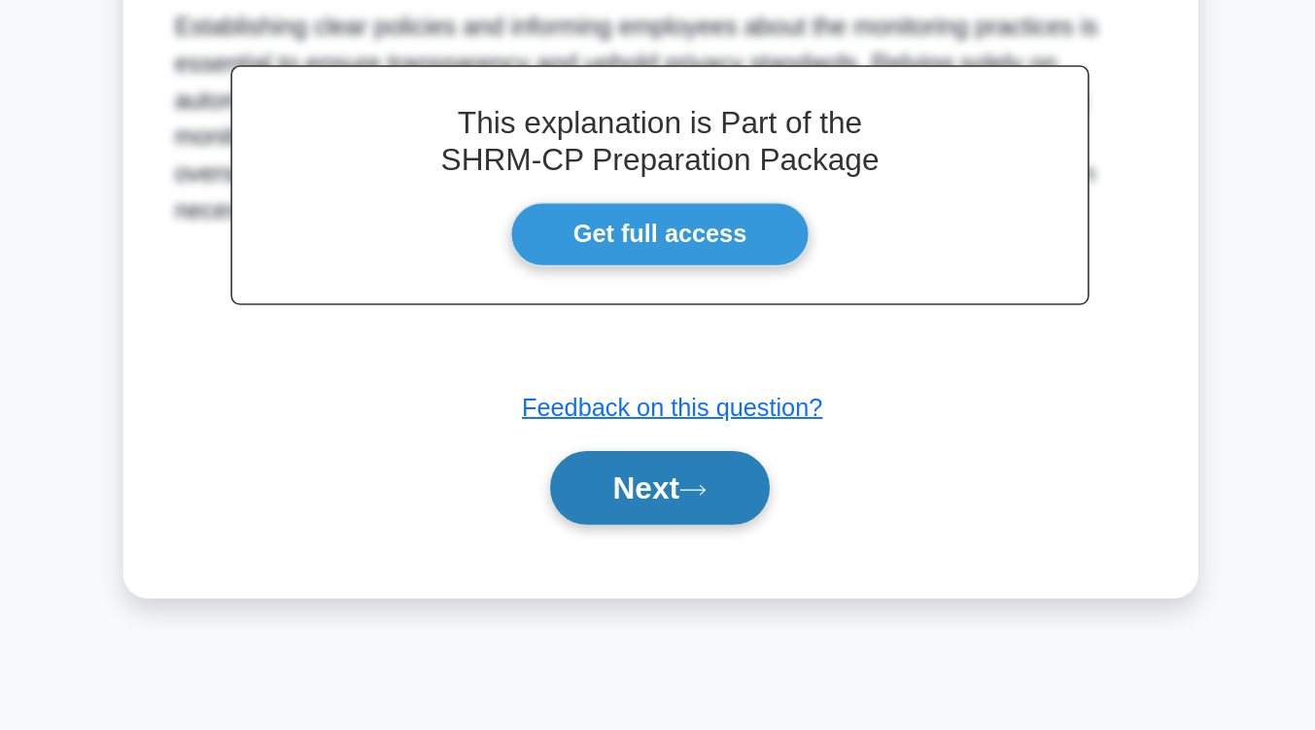
click at [675, 563] on button "Next" at bounding box center [657, 576] width 139 height 47
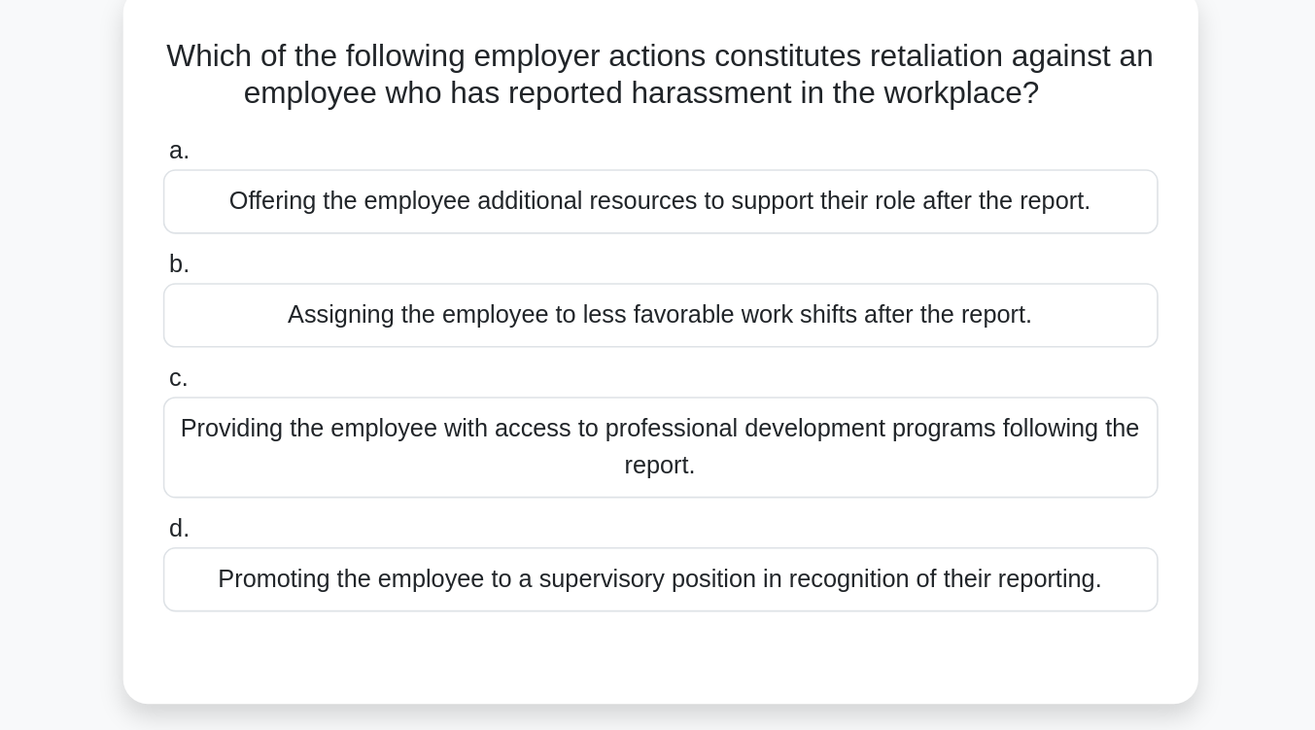
scroll to position [145, 0]
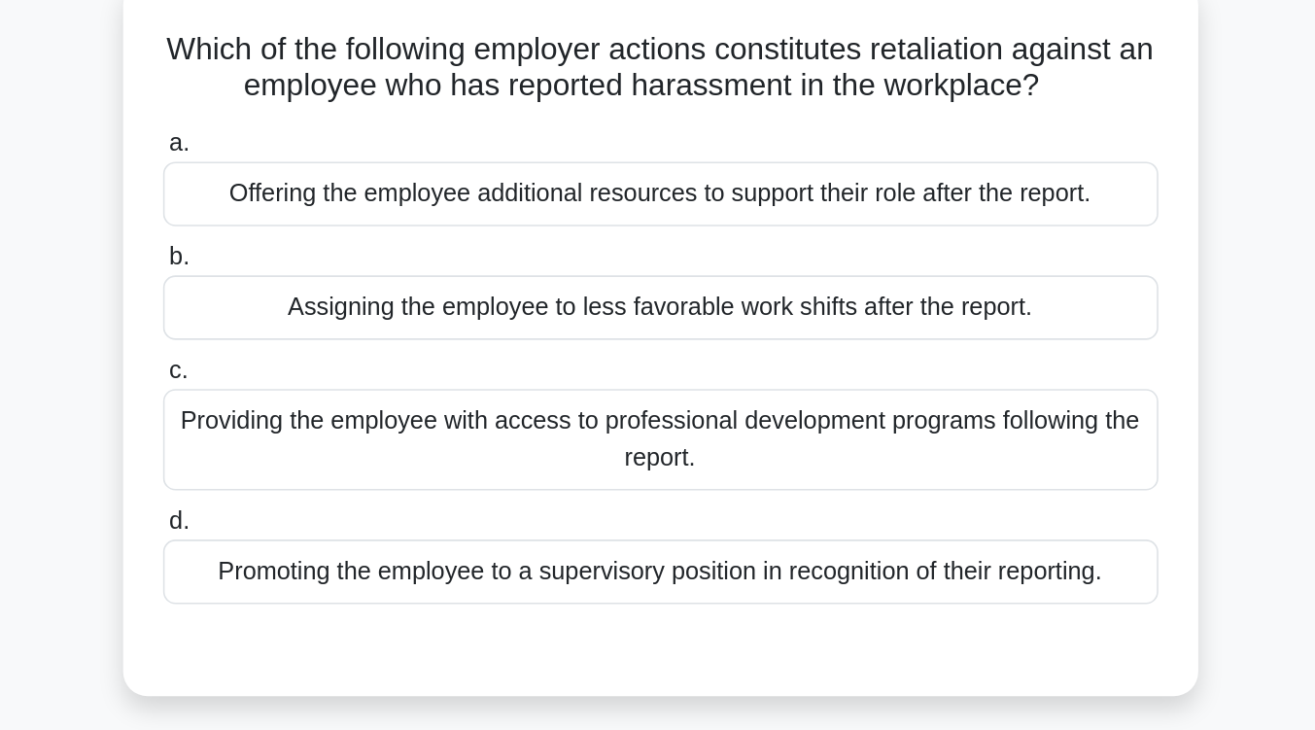
click at [688, 202] on div "Assigning the employee to less favorable work shifts after the report." at bounding box center [658, 194] width 630 height 41
click at [343, 169] on input "b. Assigning the employee to less favorable work shifts after the report." at bounding box center [343, 162] width 0 height 13
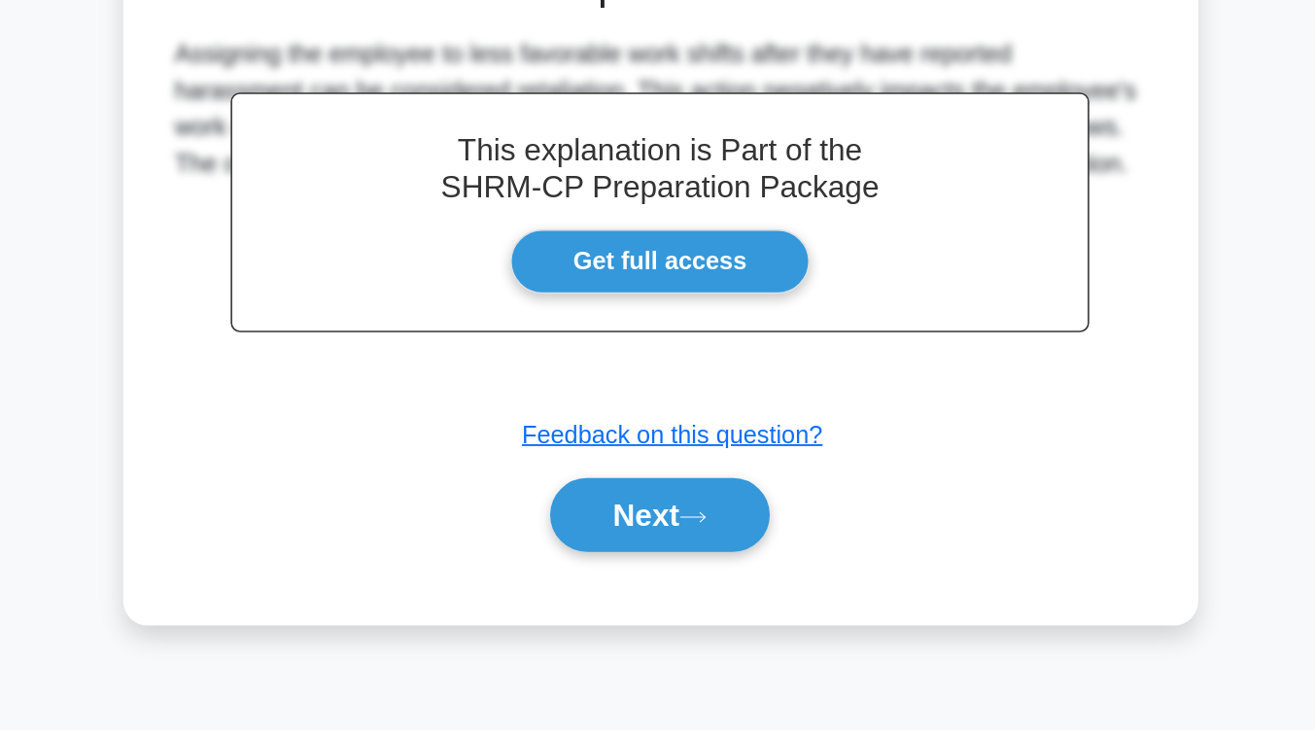
scroll to position [313, 0]
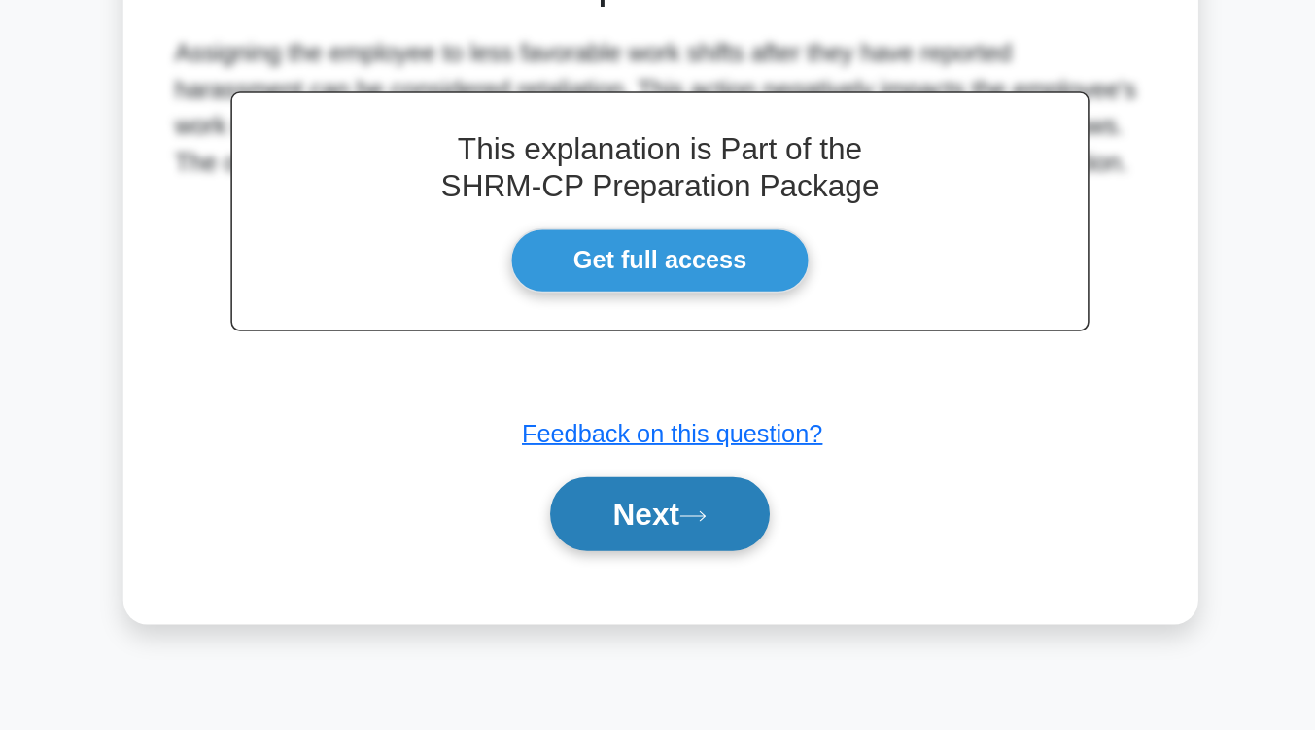
click at [683, 591] on icon at bounding box center [678, 594] width 17 height 11
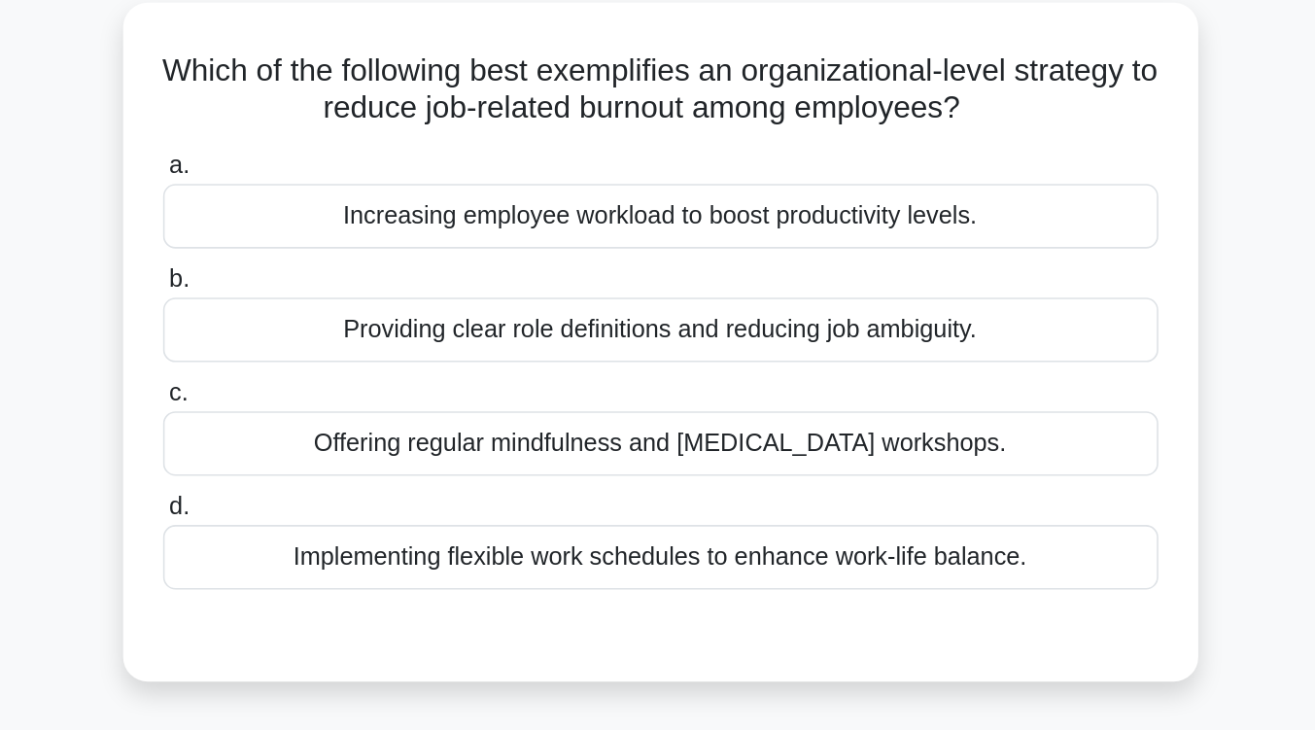
scroll to position [134, 0]
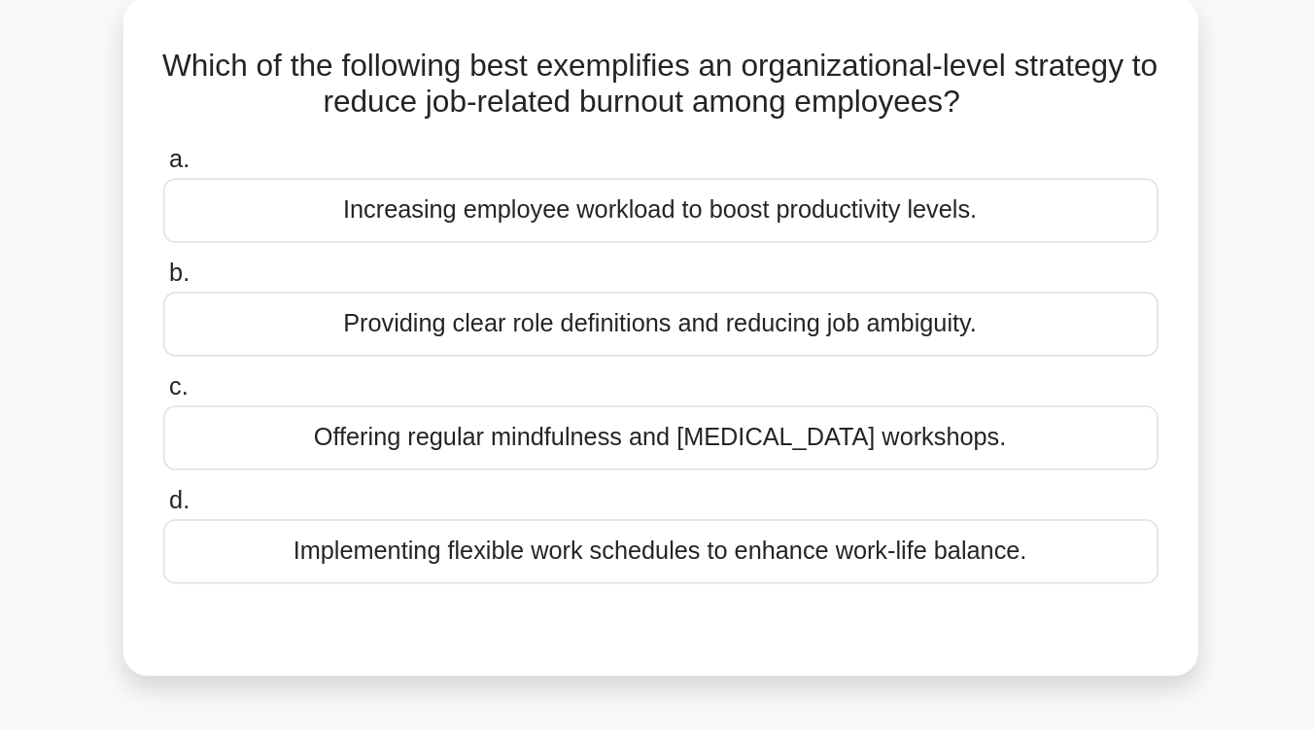
click at [689, 362] on div "Implementing flexible work schedules to enhance work-life balance." at bounding box center [658, 348] width 630 height 41
click at [343, 324] on input "d. Implementing flexible work schedules to enhance work-life balance." at bounding box center [343, 317] width 0 height 13
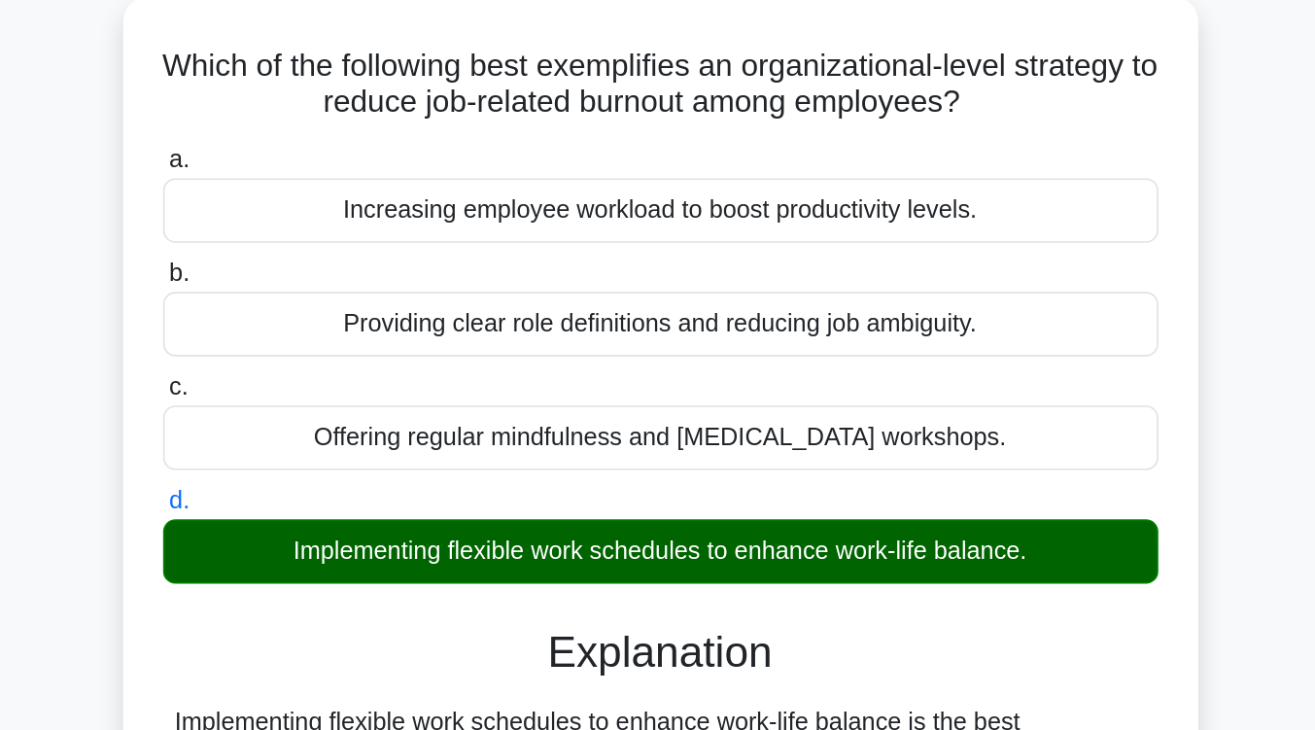
scroll to position [320, 0]
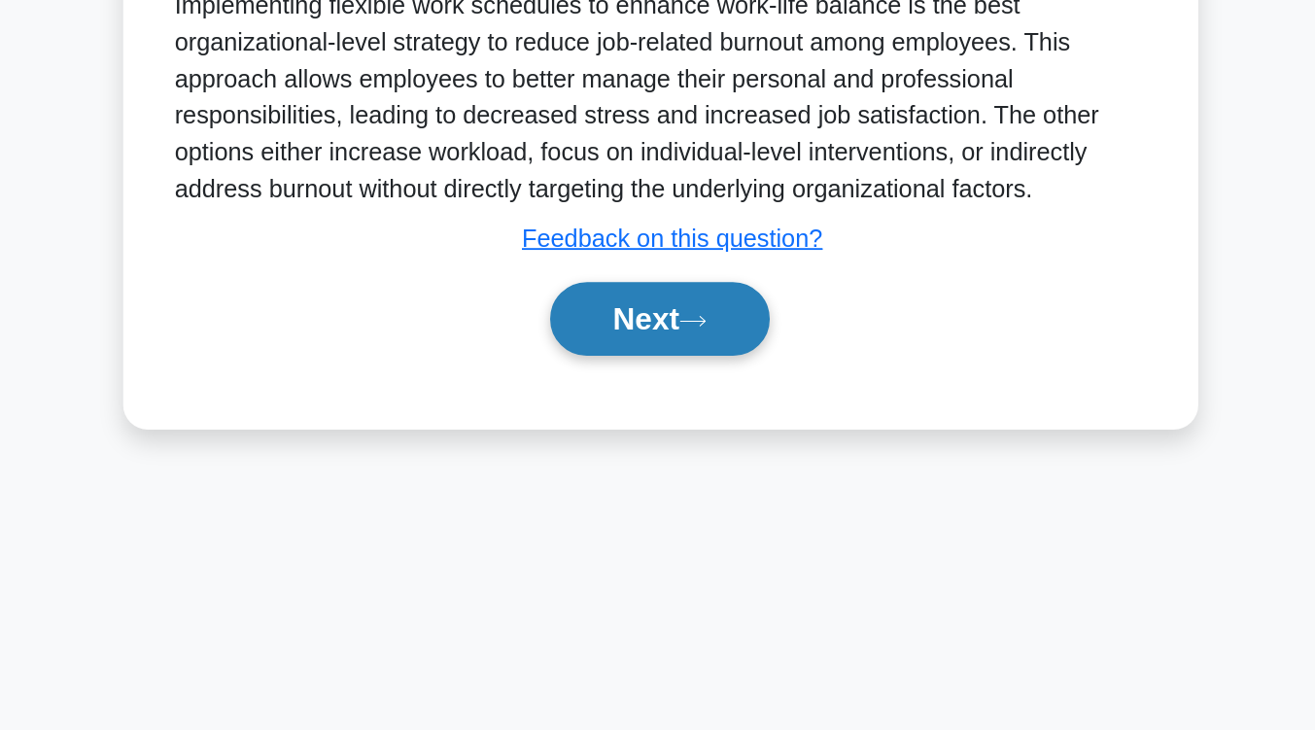
click at [634, 484] on button "Next" at bounding box center [657, 469] width 139 height 47
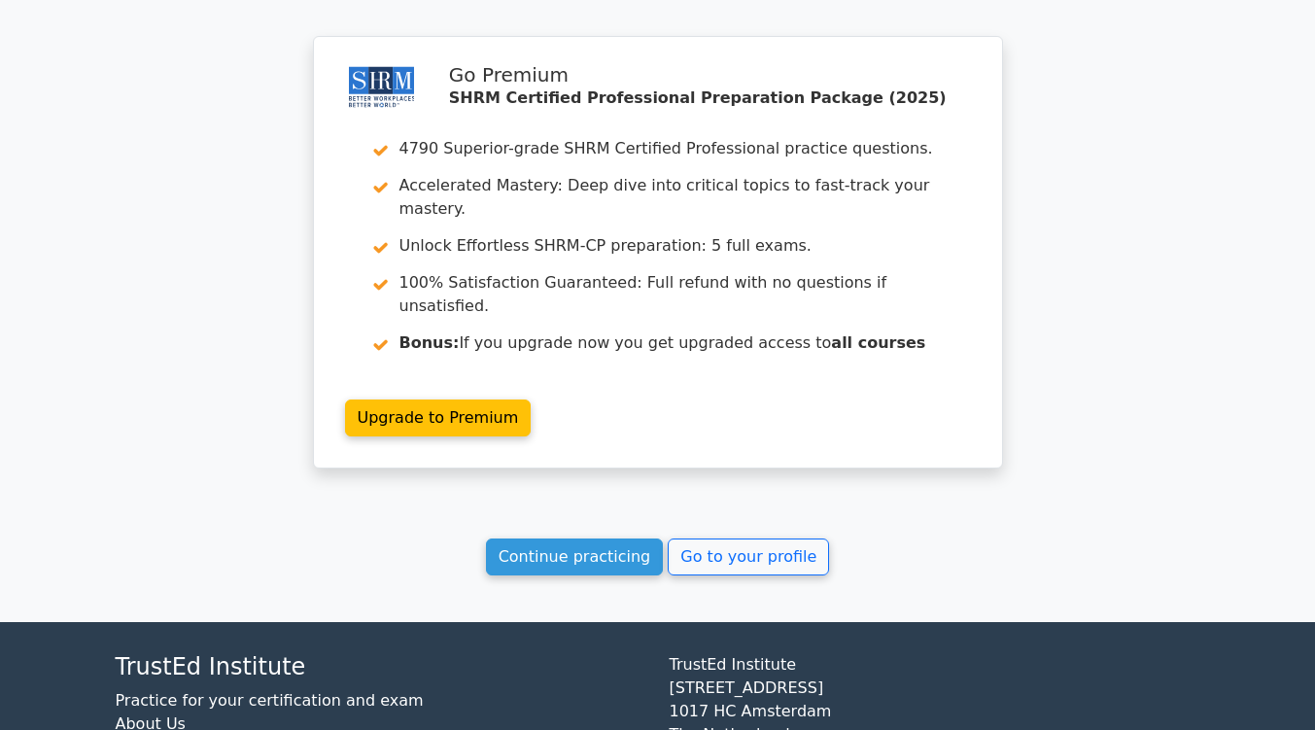
scroll to position [2510, 0]
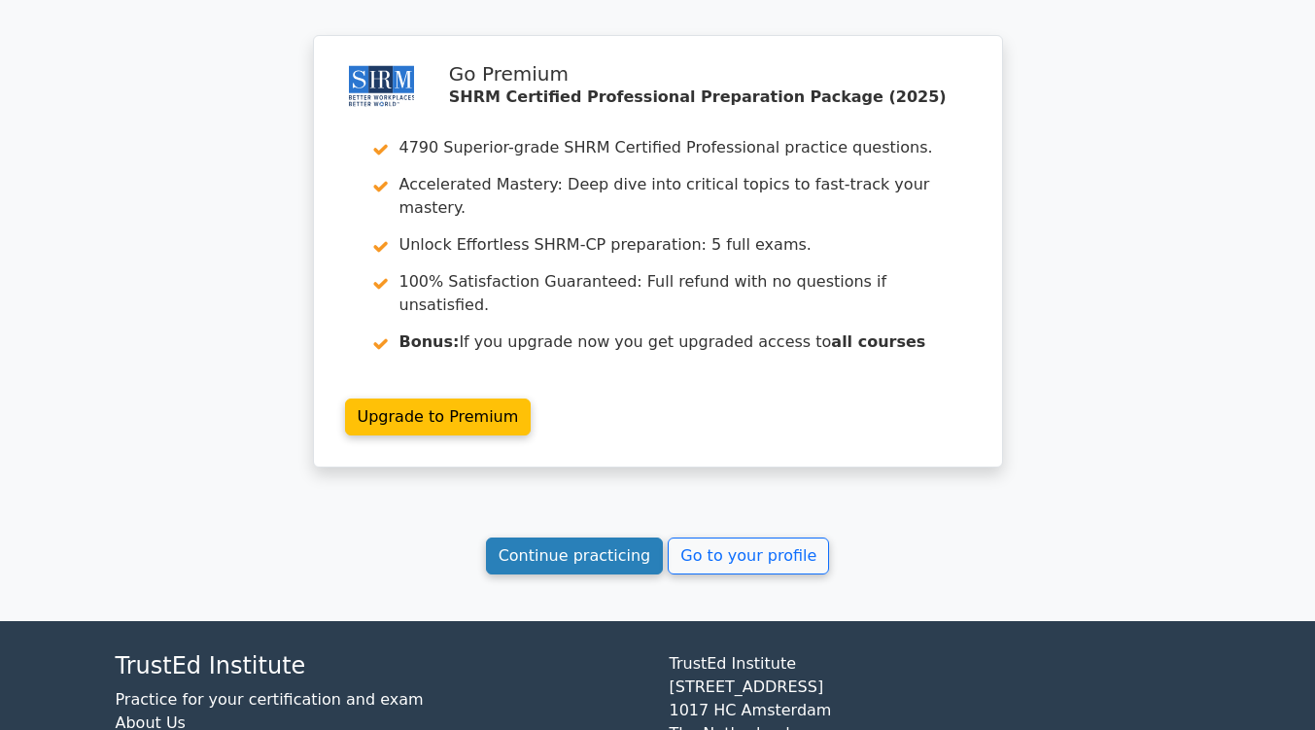
click at [598, 537] on link "Continue practicing" at bounding box center [575, 555] width 178 height 37
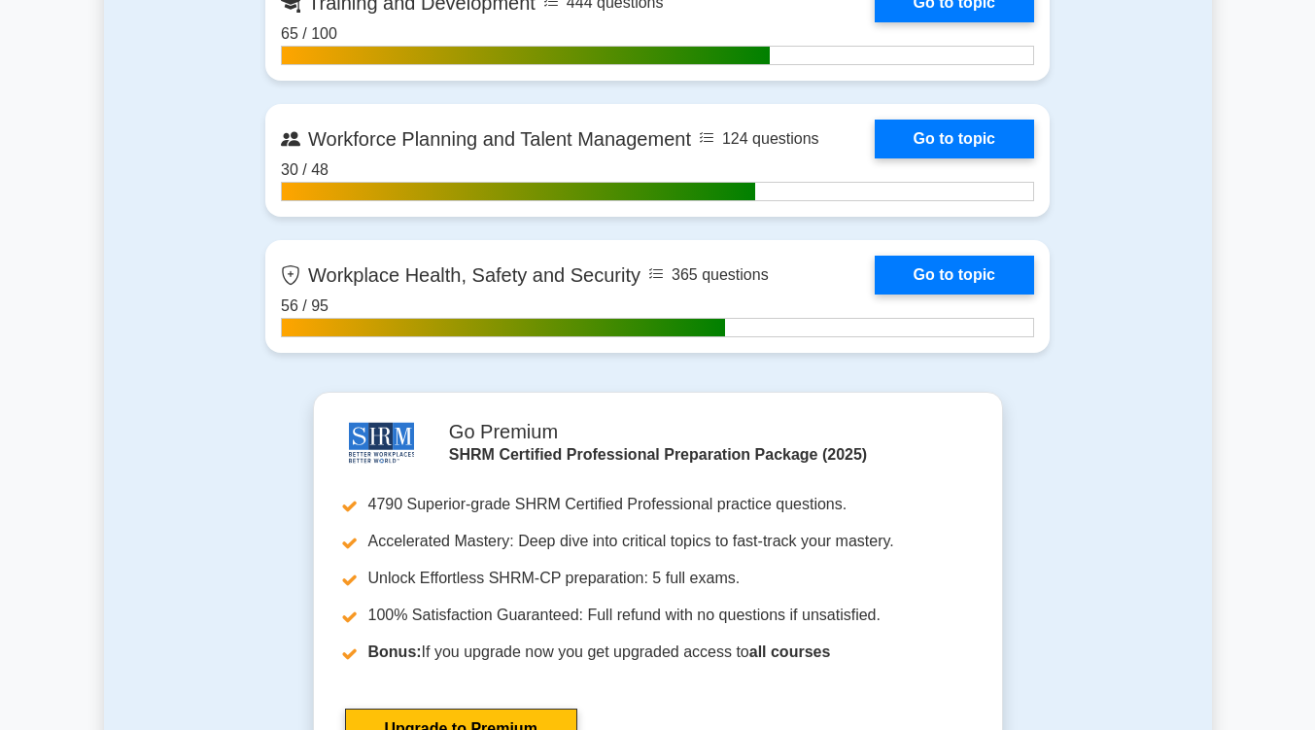
scroll to position [3130, 0]
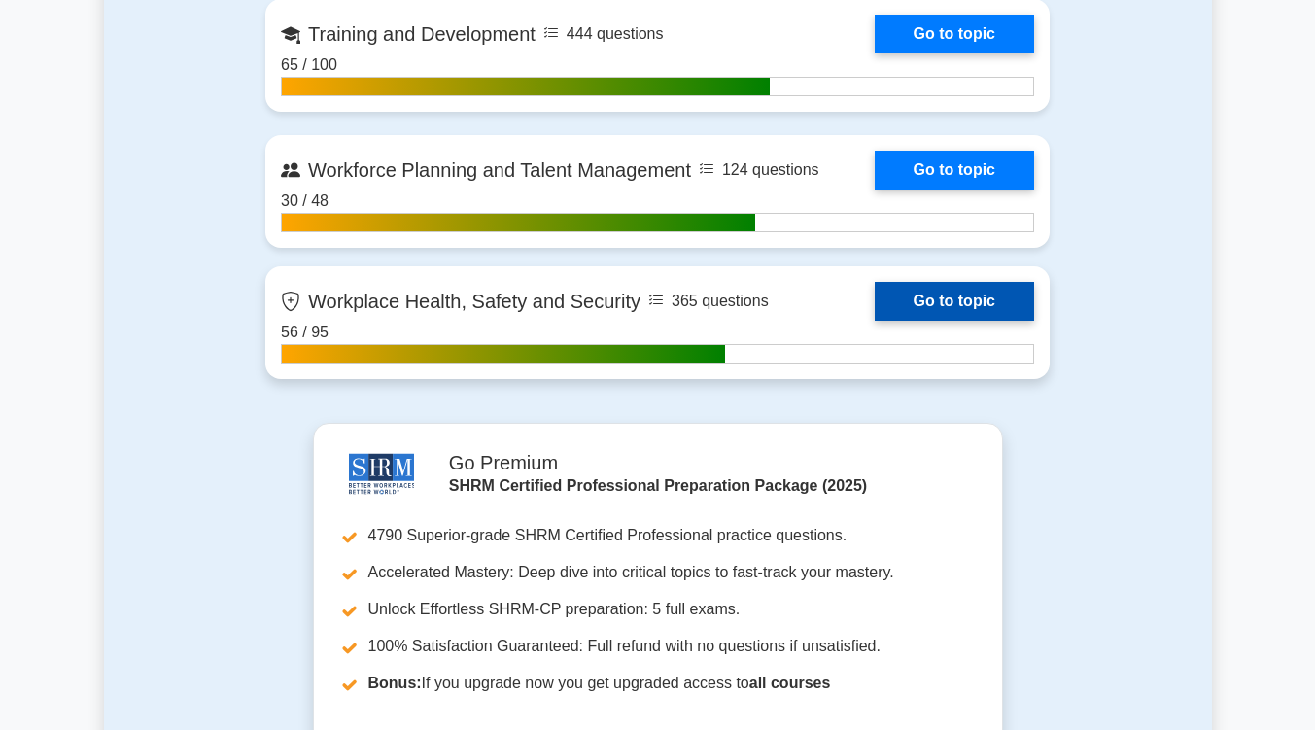
click at [922, 295] on link "Go to topic" at bounding box center [954, 301] width 159 height 39
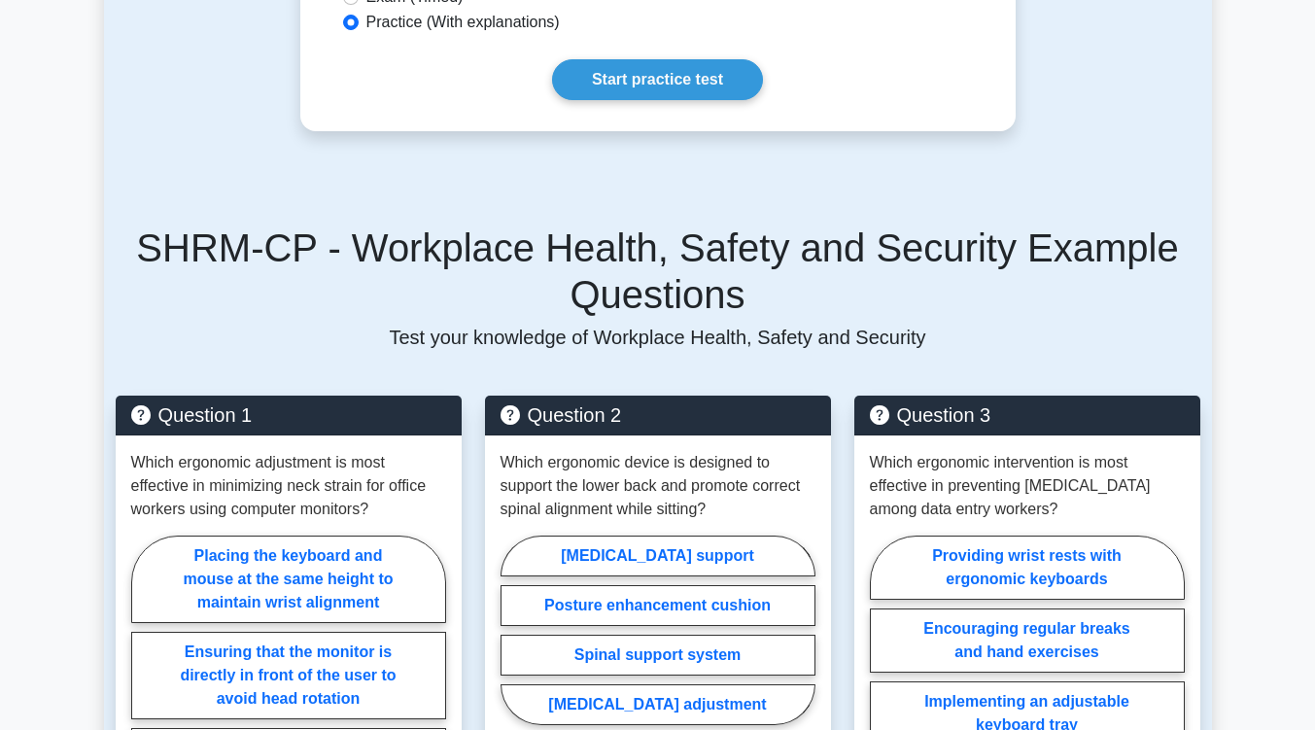
scroll to position [1407, 0]
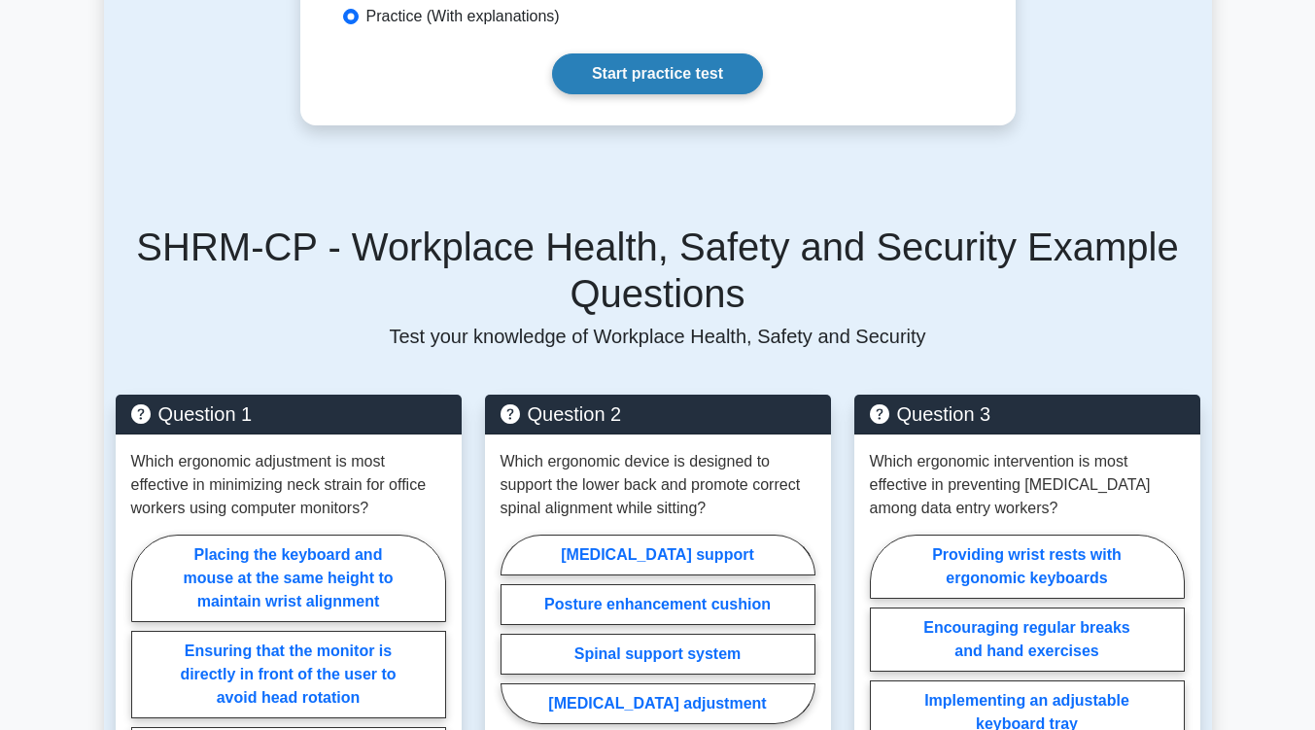
click at [699, 53] on link "Start practice test" at bounding box center [657, 73] width 211 height 41
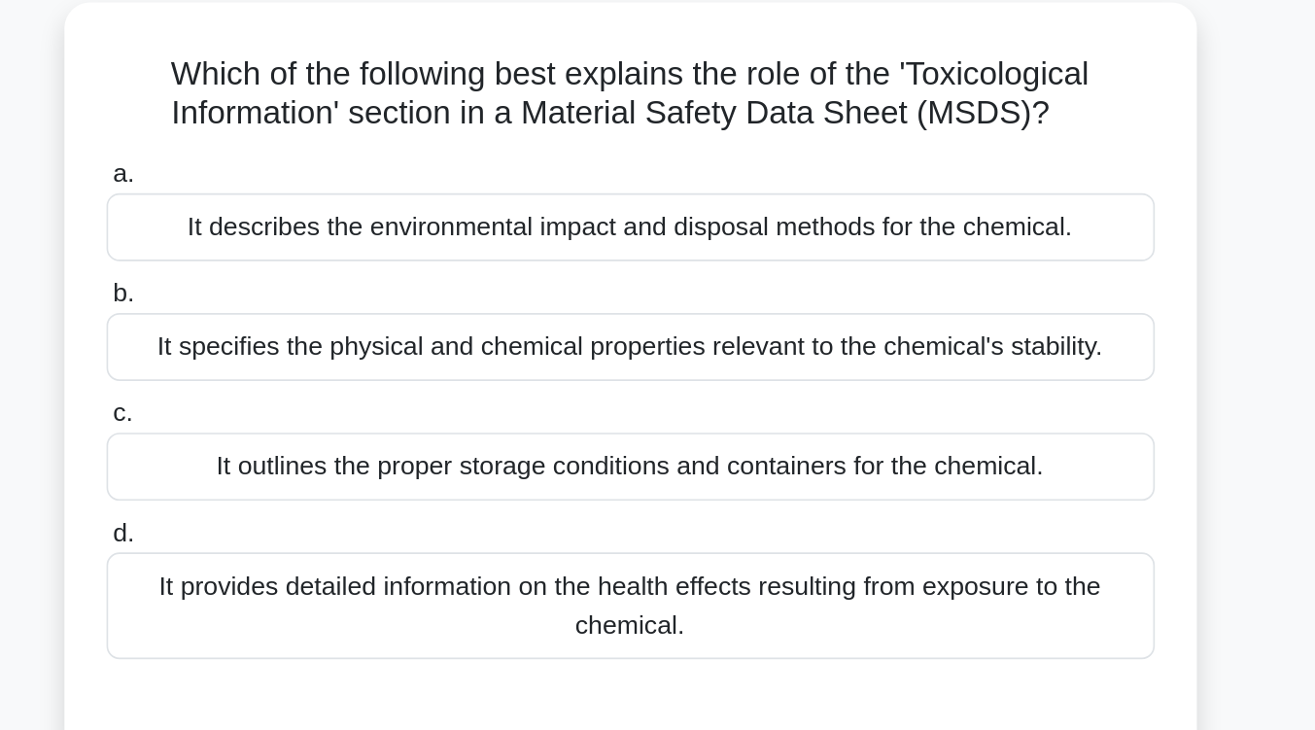
click at [741, 493] on div "It provides detailed information on the health effects resulting from exposure …" at bounding box center [658, 495] width 630 height 64
click at [343, 458] on input "d. It provides detailed information on the health effects resulting from exposu…" at bounding box center [343, 451] width 0 height 13
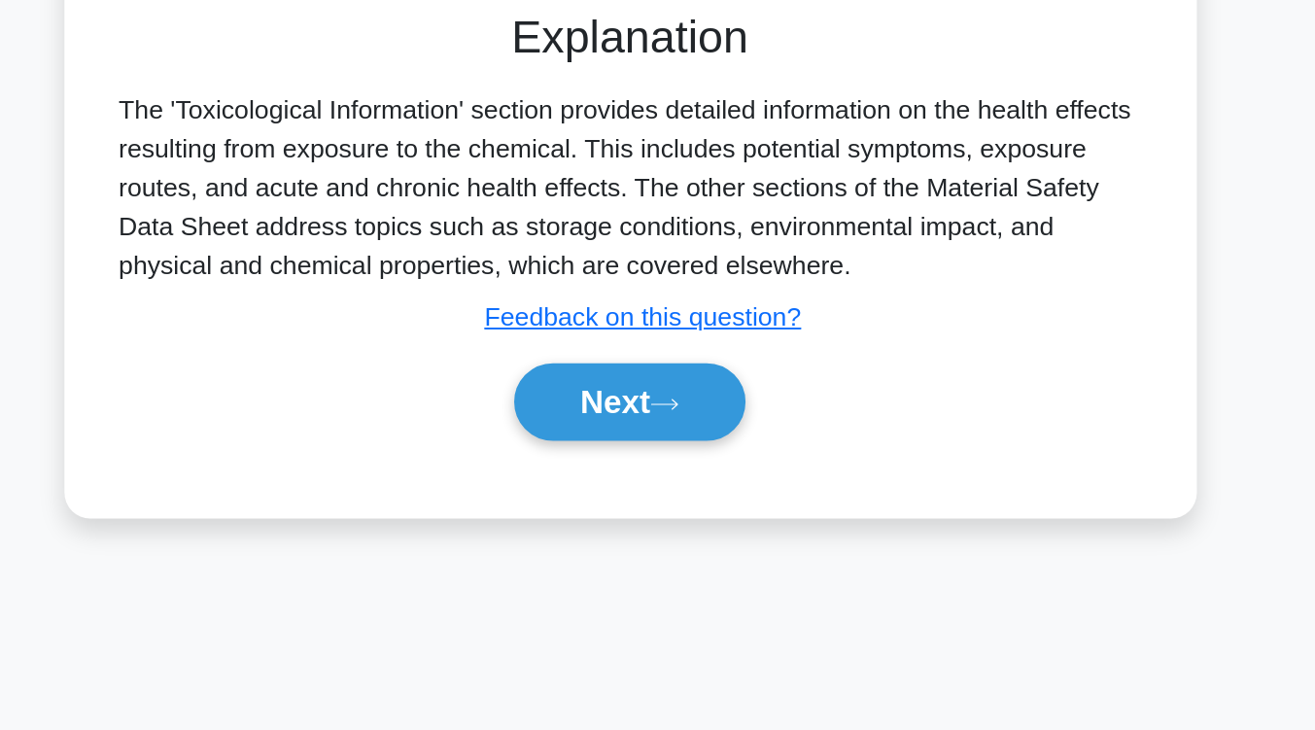
scroll to position [258, 0]
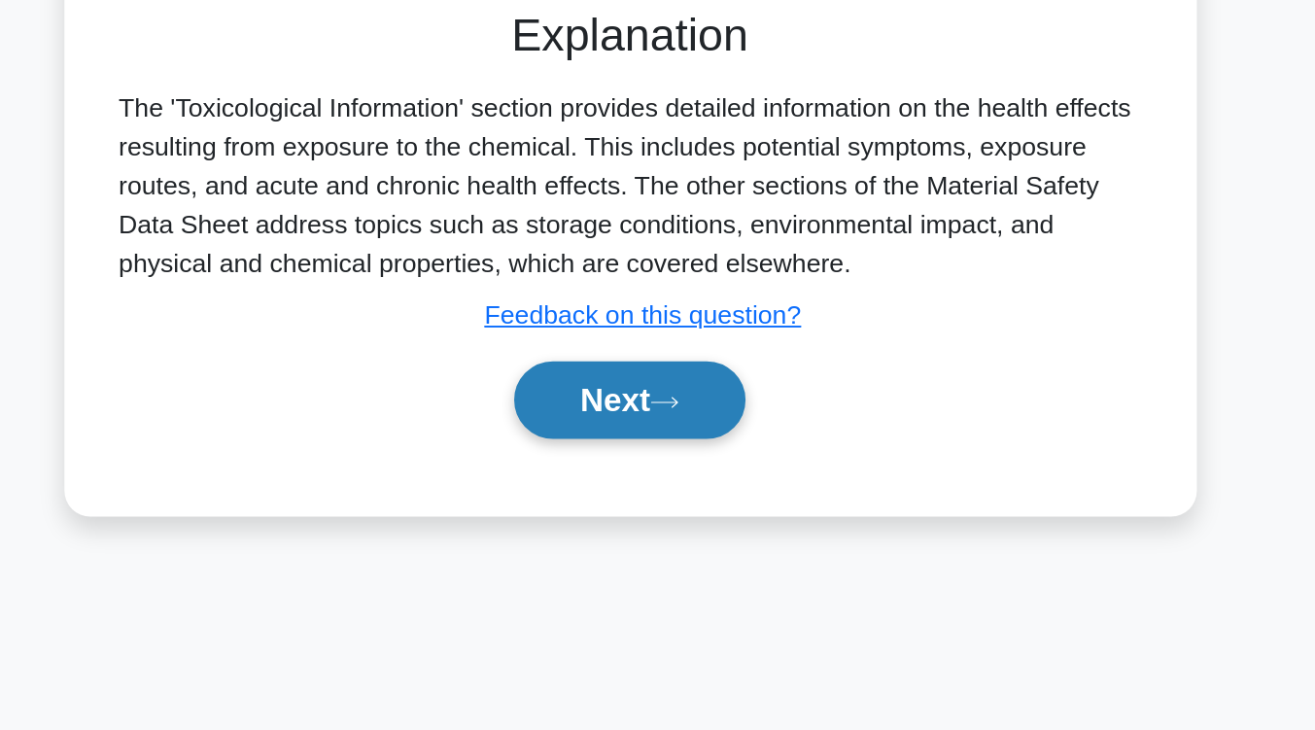
click at [656, 537] on button "Next" at bounding box center [657, 531] width 139 height 47
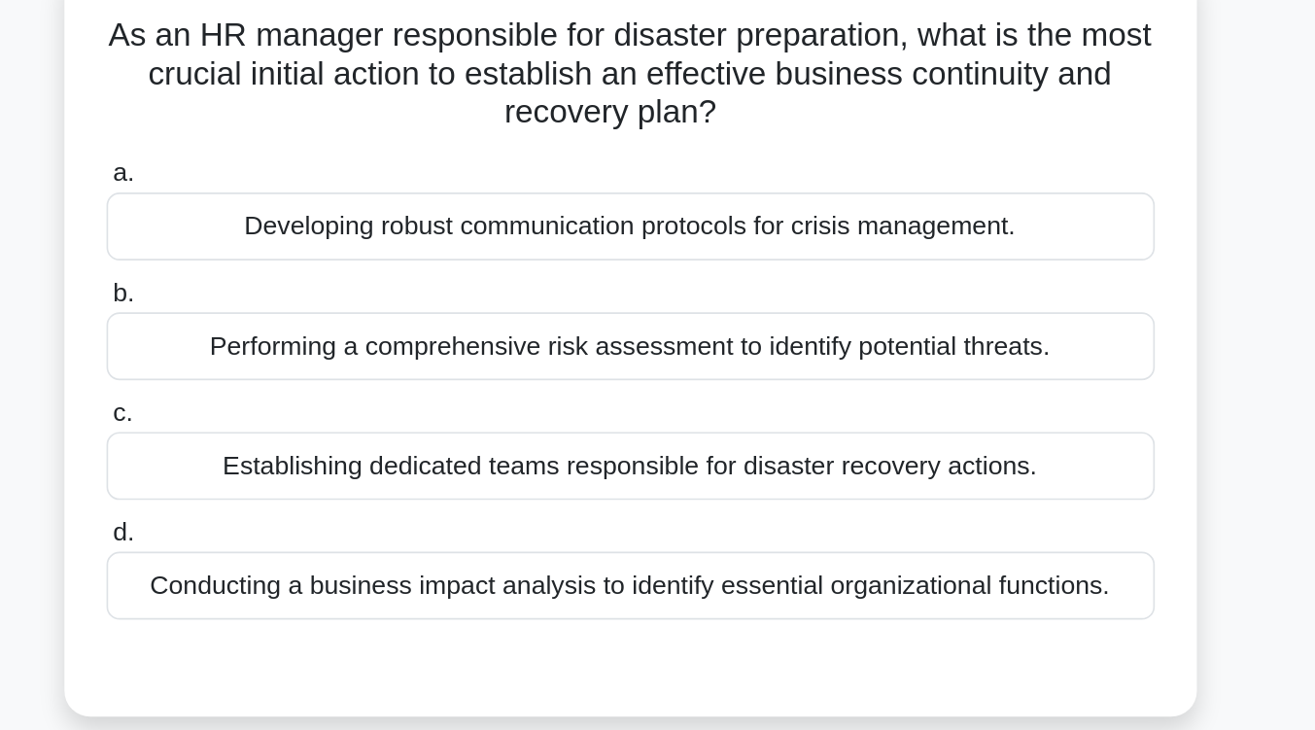
scroll to position [156, 0]
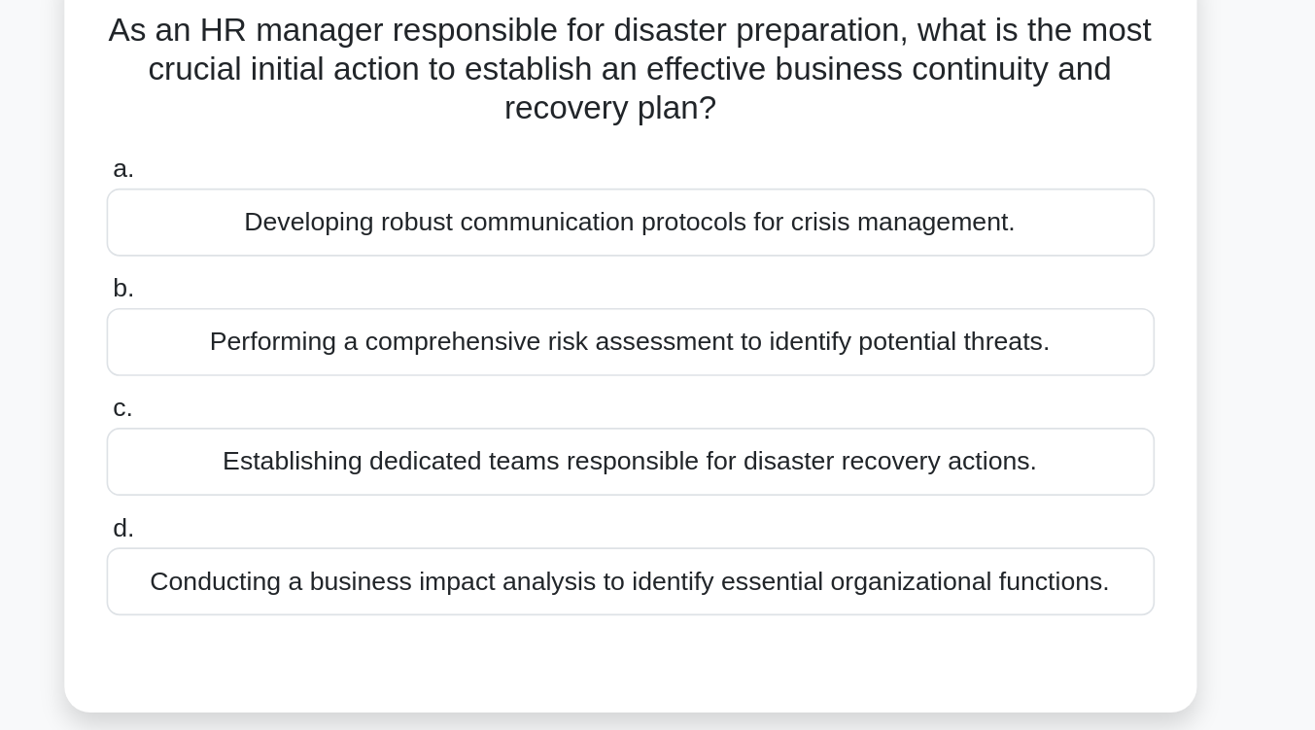
click at [665, 359] on div "Conducting a business impact analysis to identify essential organizational func…" at bounding box center [658, 349] width 630 height 41
click at [343, 325] on input "d. Conducting a business impact analysis to identify essential organizational f…" at bounding box center [343, 318] width 0 height 13
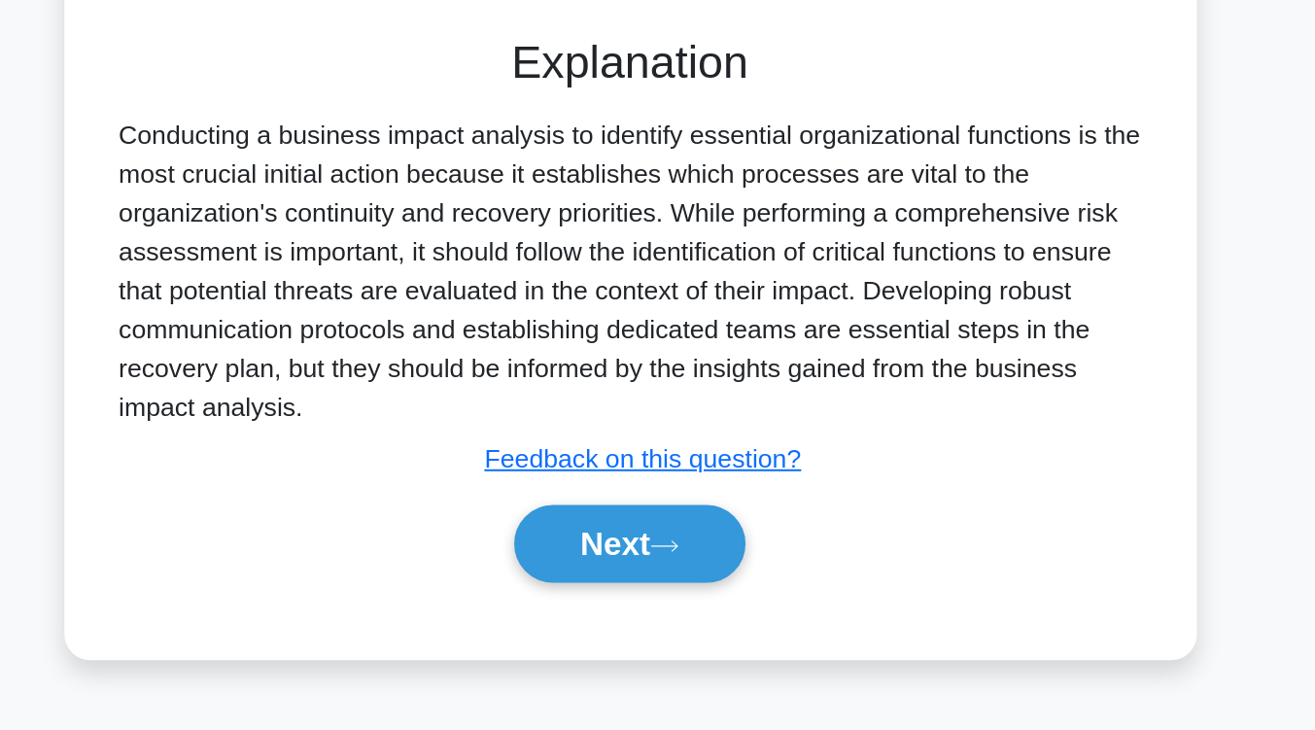
scroll to position [320, 0]
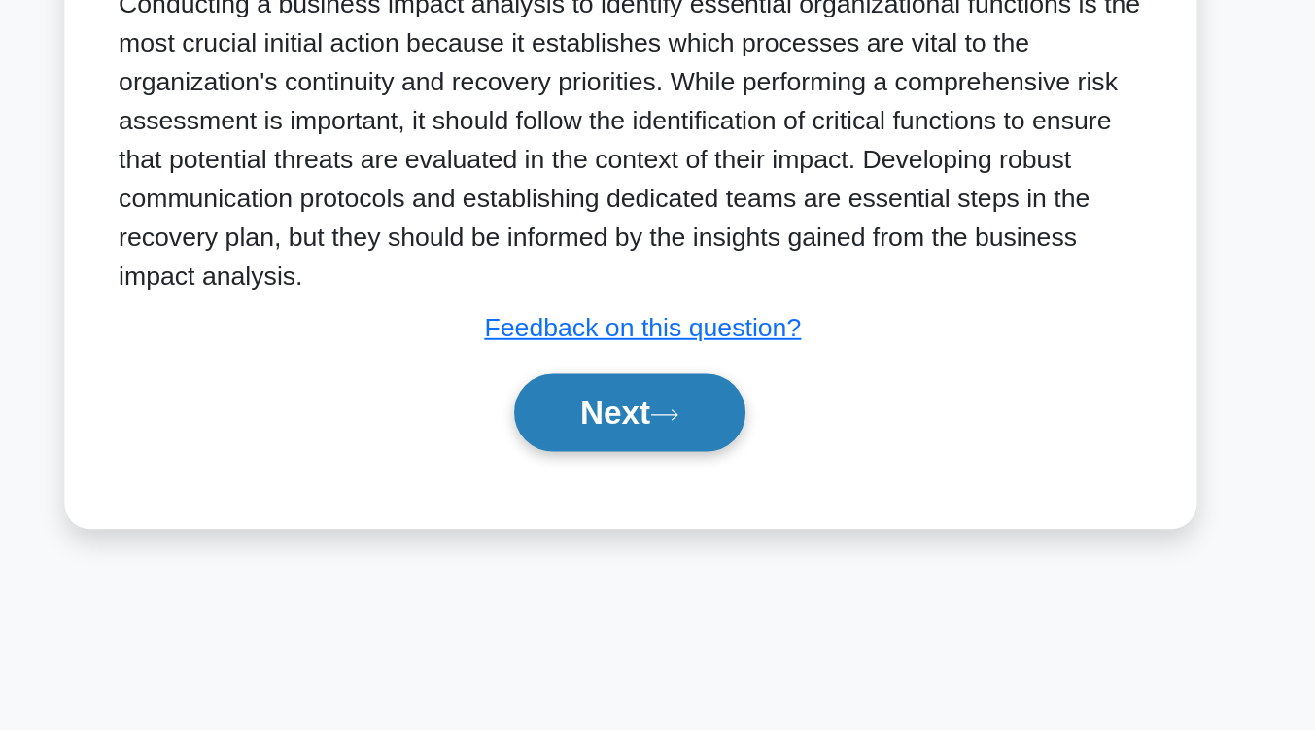
click at [638, 553] on button "Next" at bounding box center [657, 539] width 139 height 47
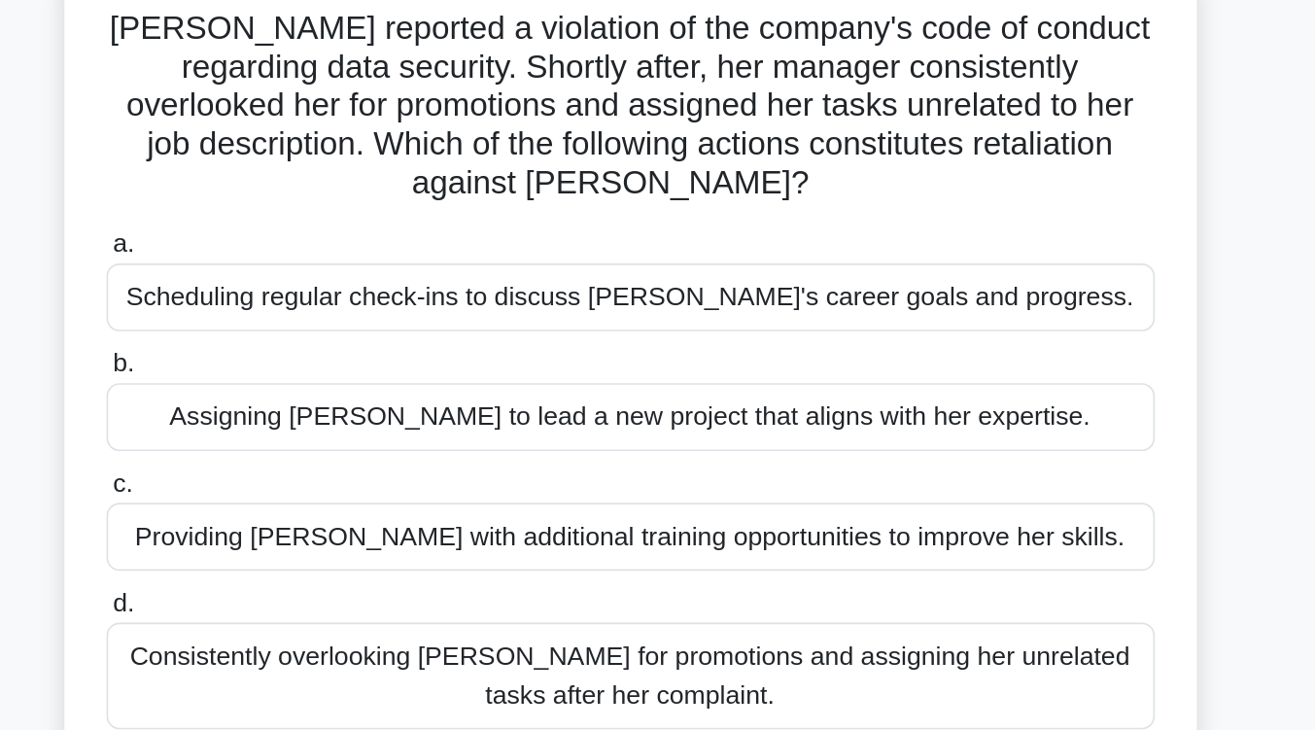
scroll to position [94, 0]
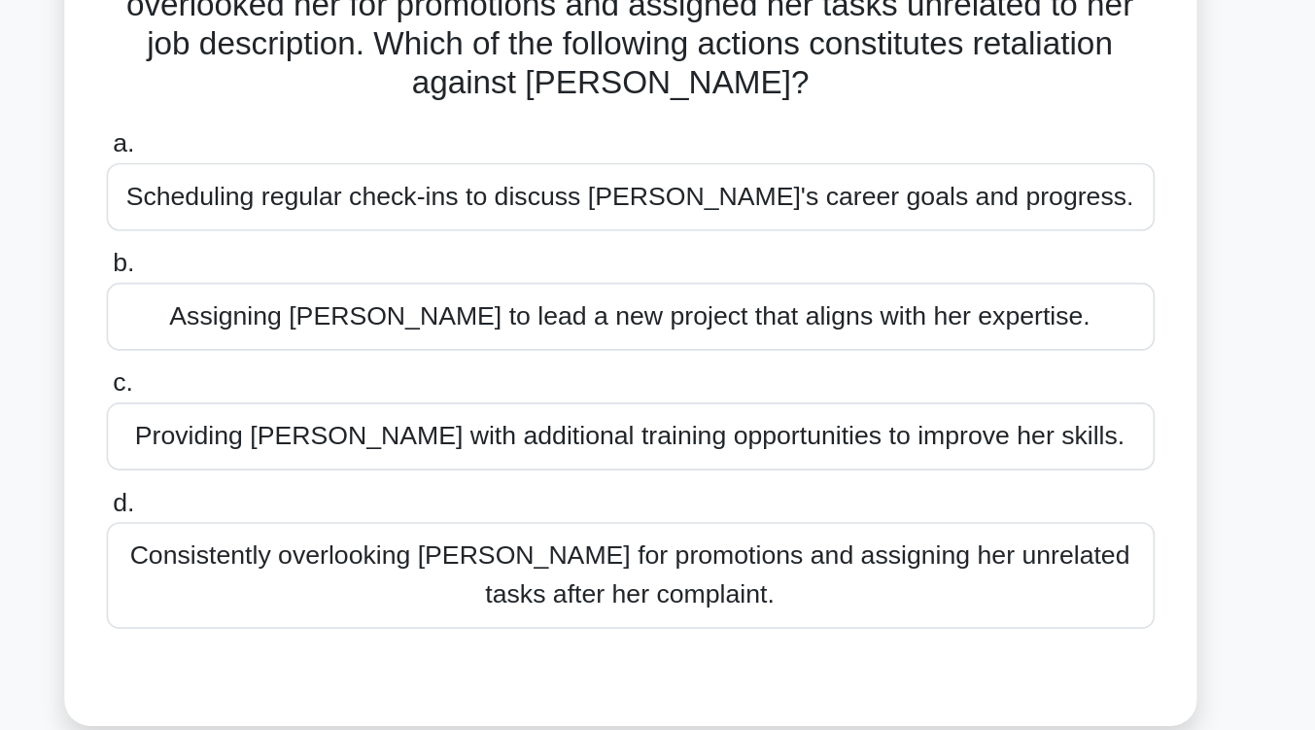
click at [701, 460] on div "Consistently overlooking [PERSON_NAME] for promotions and assigning her unrelat…" at bounding box center [658, 470] width 630 height 64
click at [343, 433] on input "d. Consistently overlooking [PERSON_NAME] for promotions and assigning her unre…" at bounding box center [343, 427] width 0 height 13
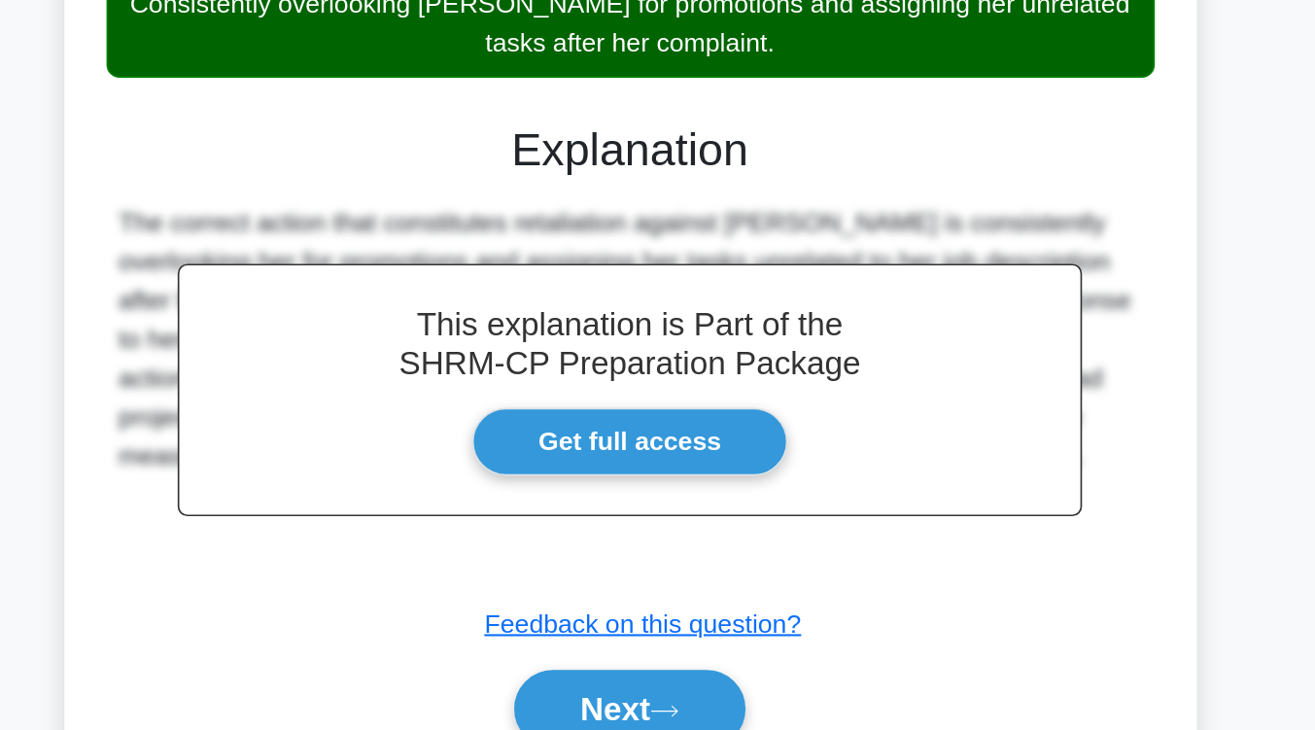
scroll to position [258, 0]
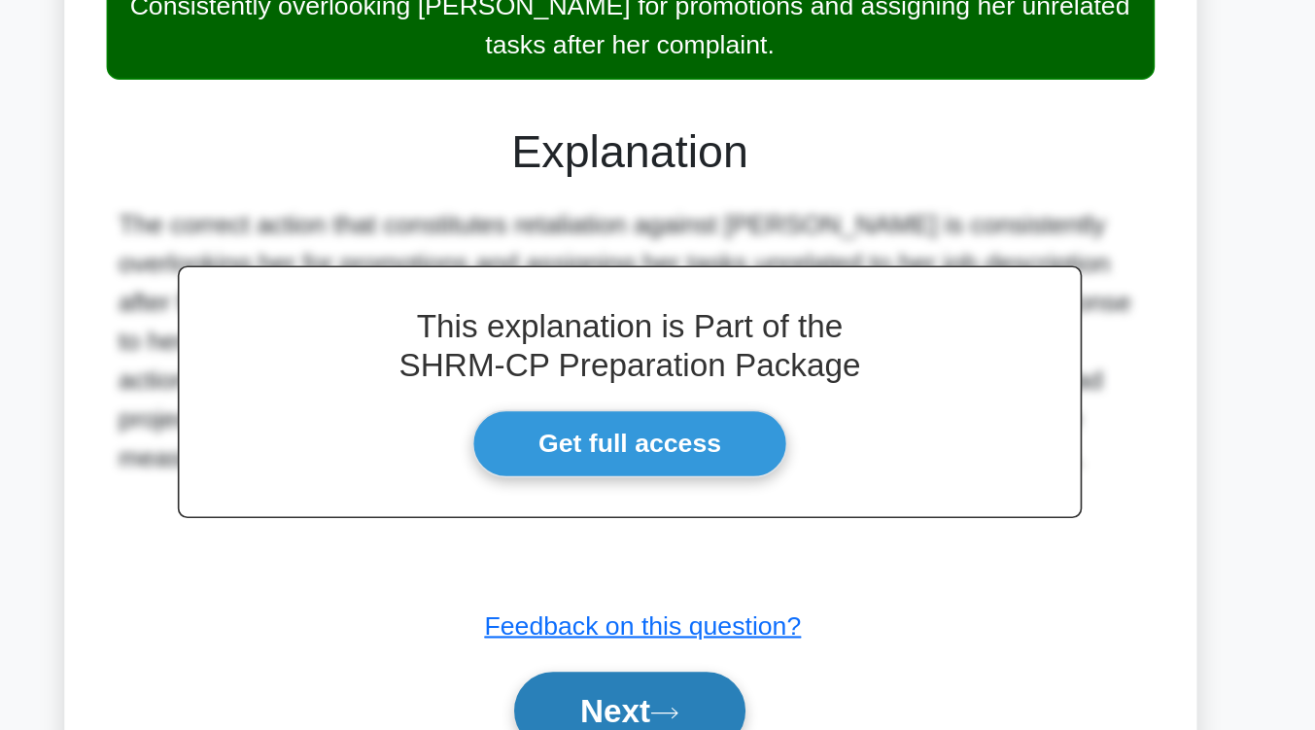
click at [706, 695] on button "Next" at bounding box center [657, 718] width 139 height 47
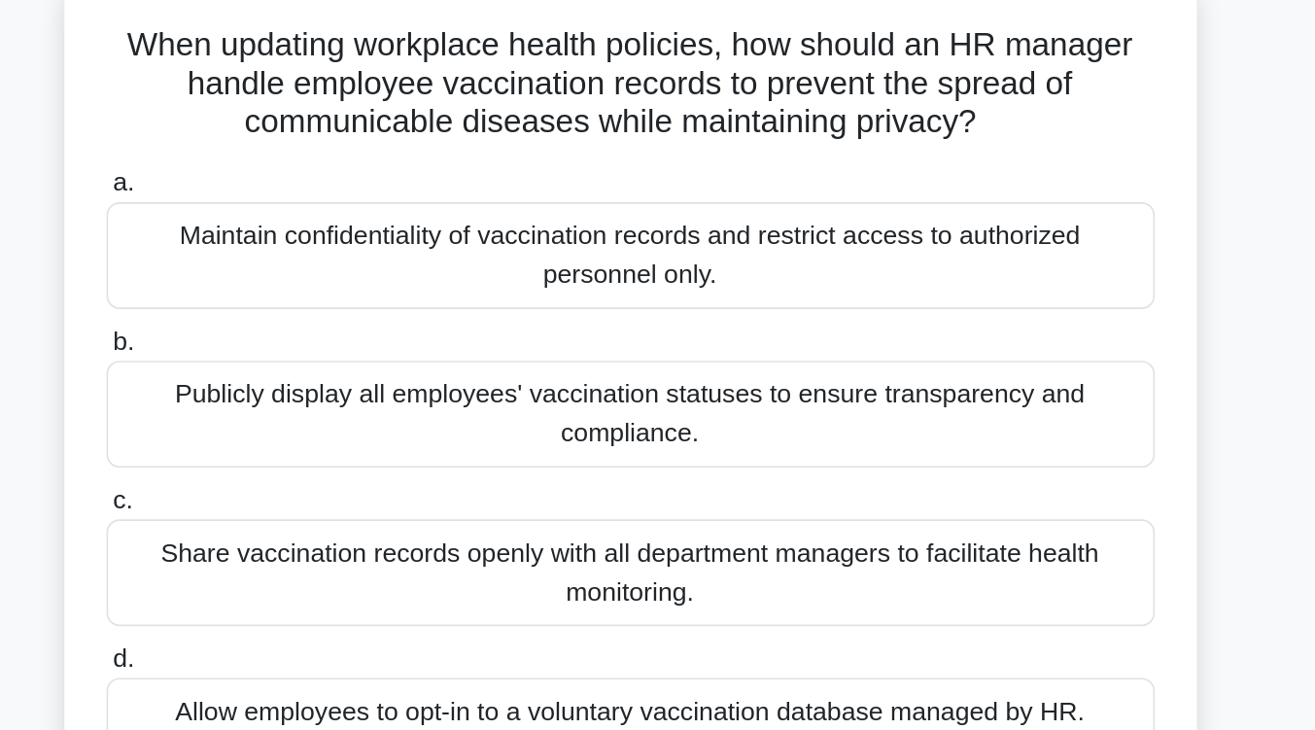
scroll to position [154, 0]
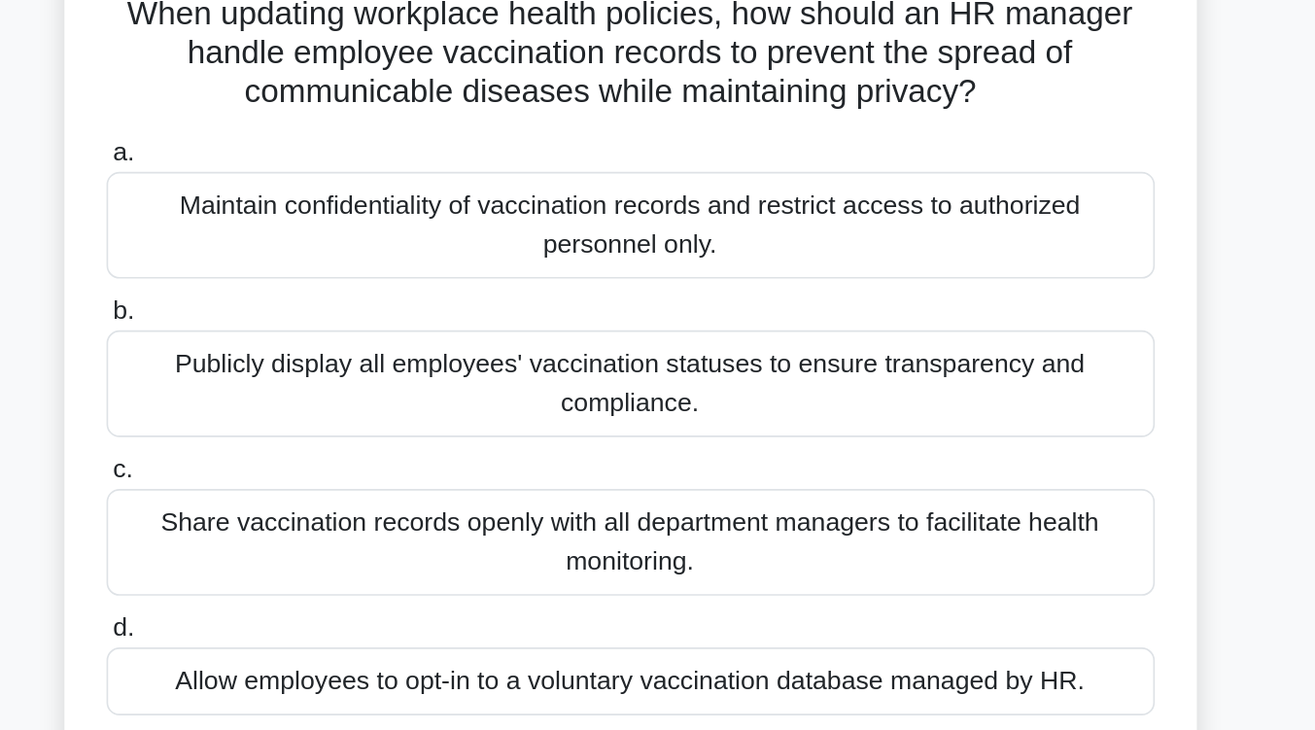
click at [756, 157] on div "Maintain confidentiality of vaccination records and restrict access to authoriz…" at bounding box center [658, 149] width 630 height 64
click at [343, 112] on input "a. Maintain confidentiality of vaccination records and restrict access to autho…" at bounding box center [343, 105] width 0 height 13
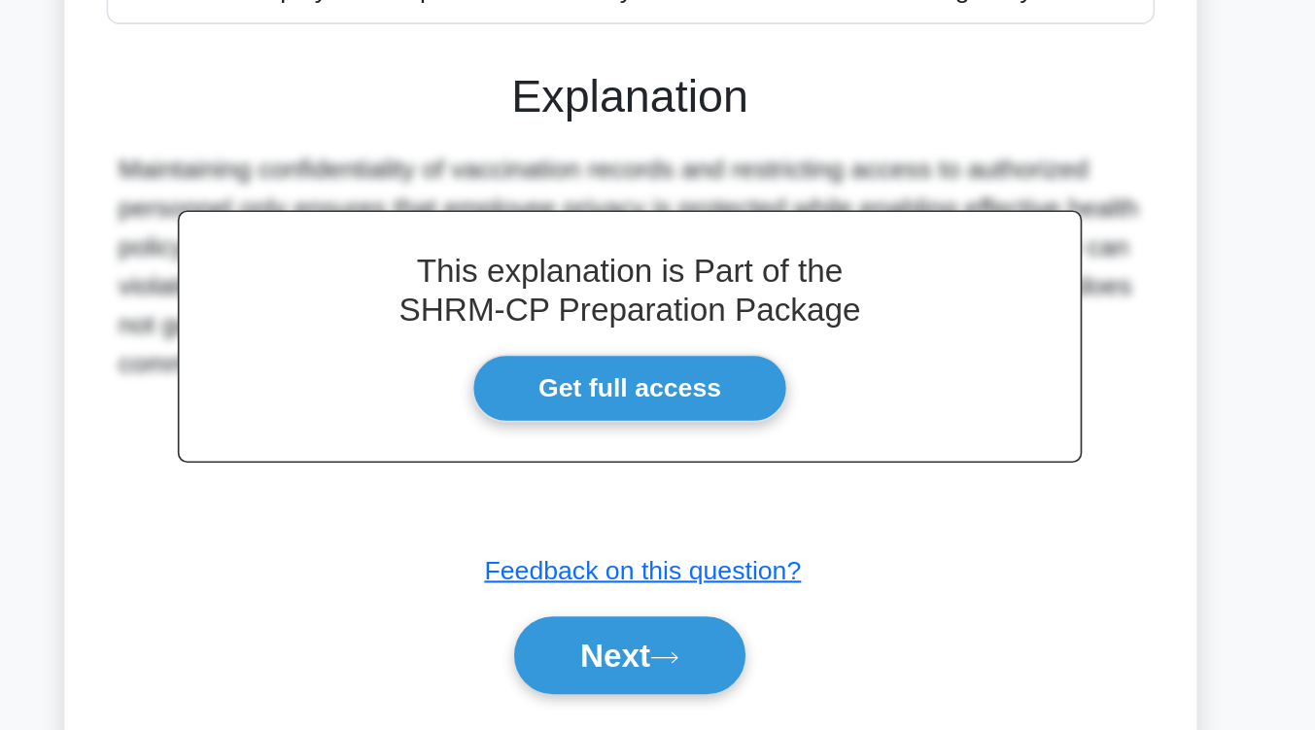
scroll to position [353, 0]
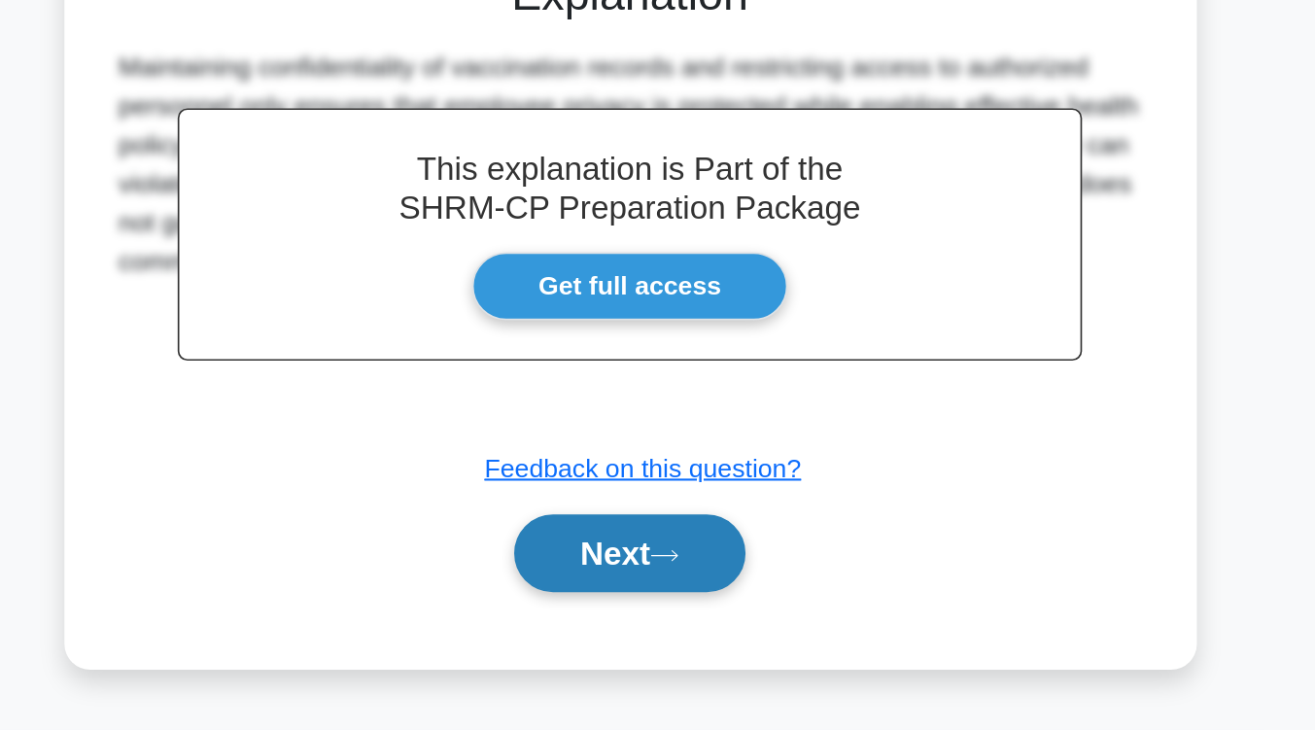
click at [705, 620] on button "Next" at bounding box center [657, 624] width 139 height 47
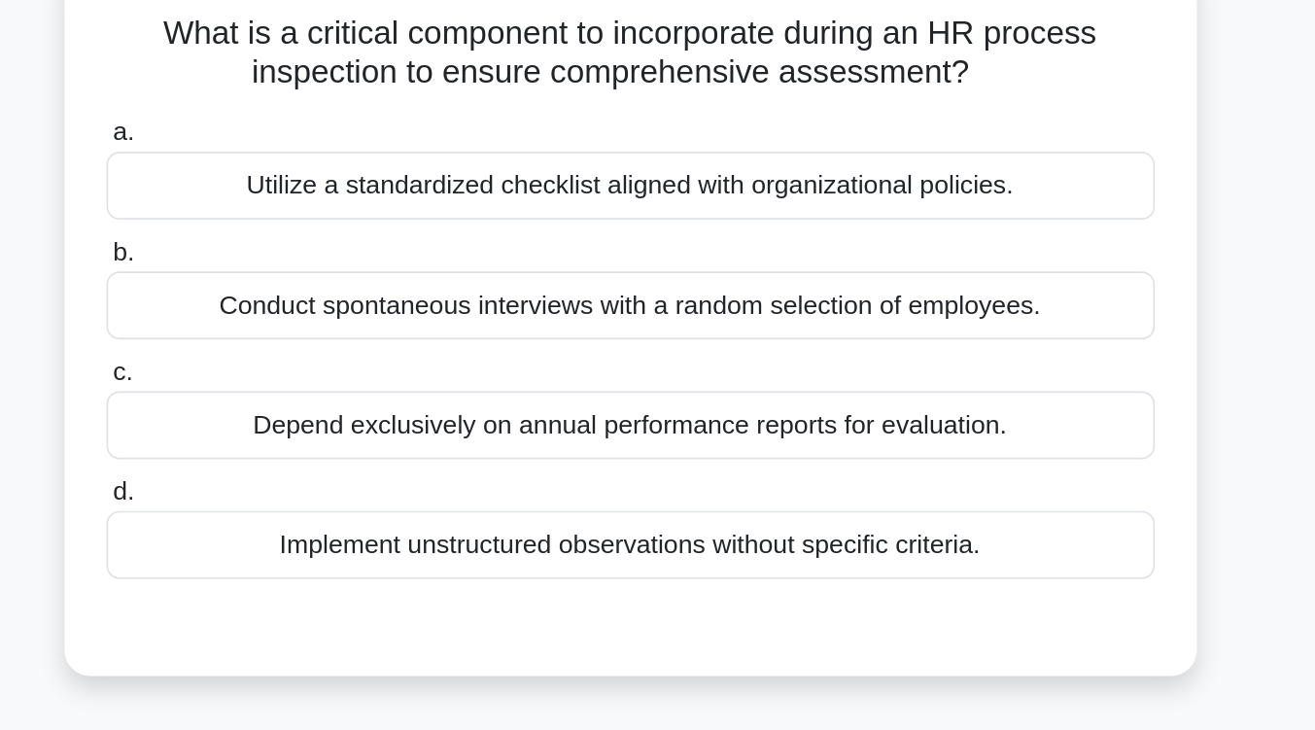
scroll to position [155, 0]
click at [719, 119] on div "Utilize a standardized checklist aligned with organizational policies." at bounding box center [658, 112] width 630 height 41
click at [343, 87] on input "a. Utilize a standardized checklist aligned with organizational policies." at bounding box center [343, 81] width 0 height 13
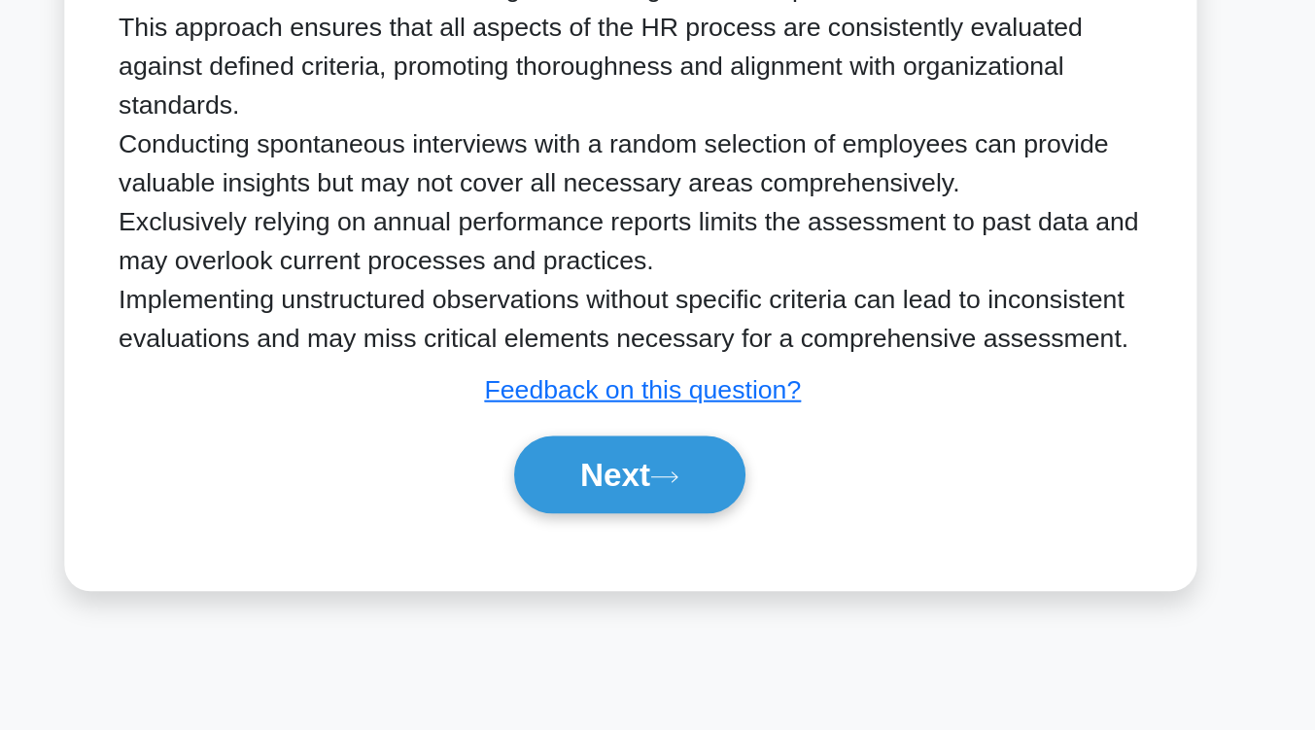
scroll to position [311, 0]
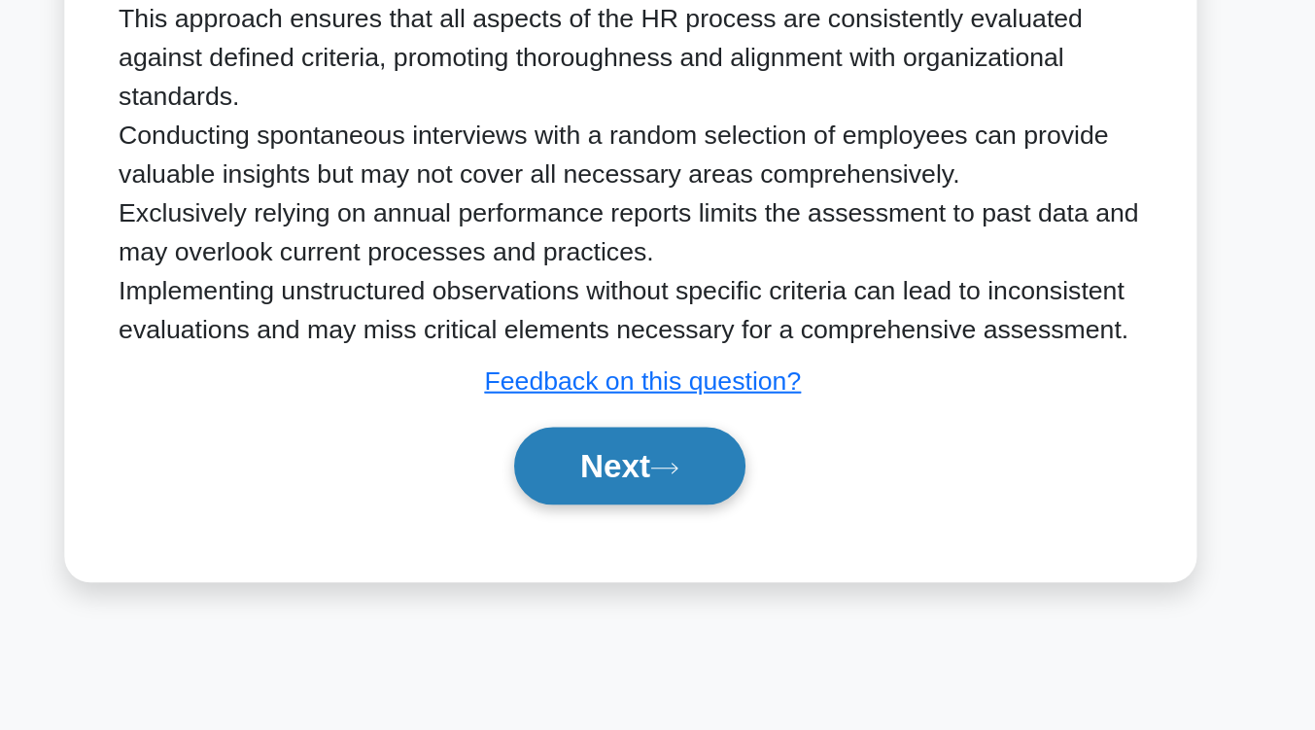
click at [711, 563] on button "Next" at bounding box center [657, 571] width 139 height 47
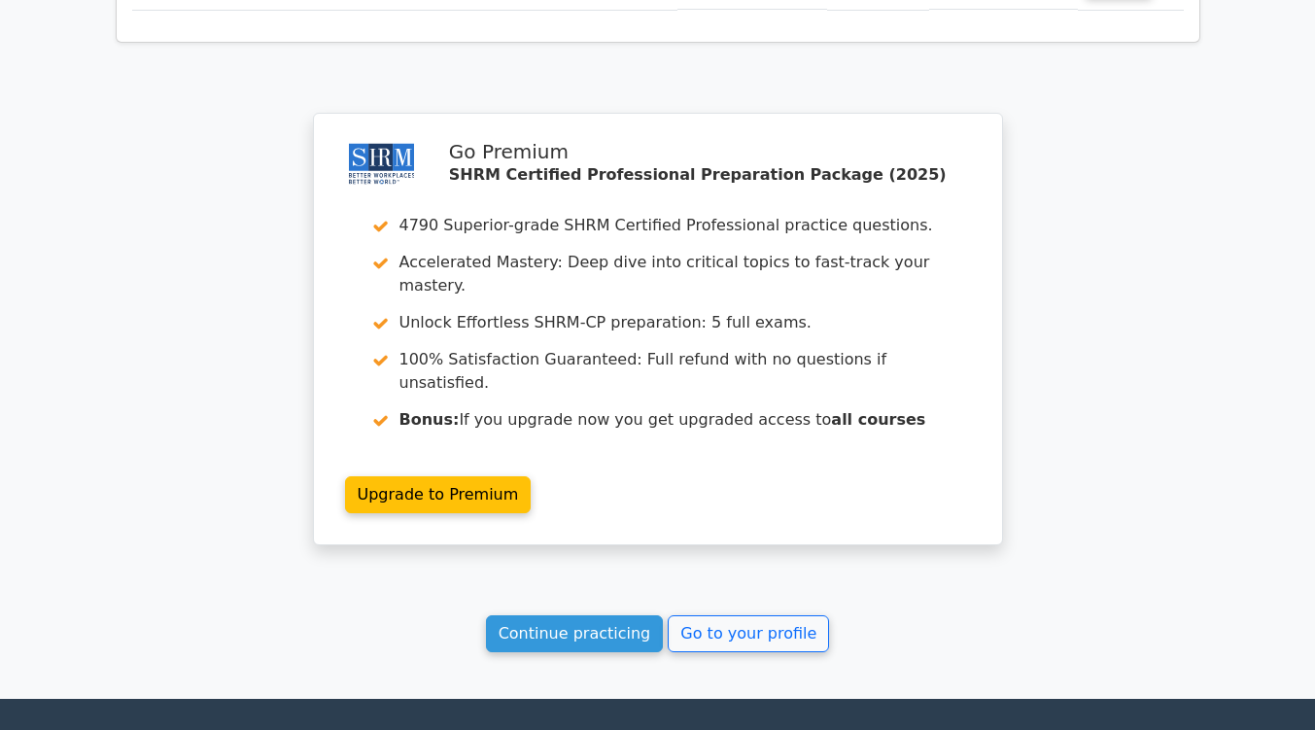
scroll to position [2454, 0]
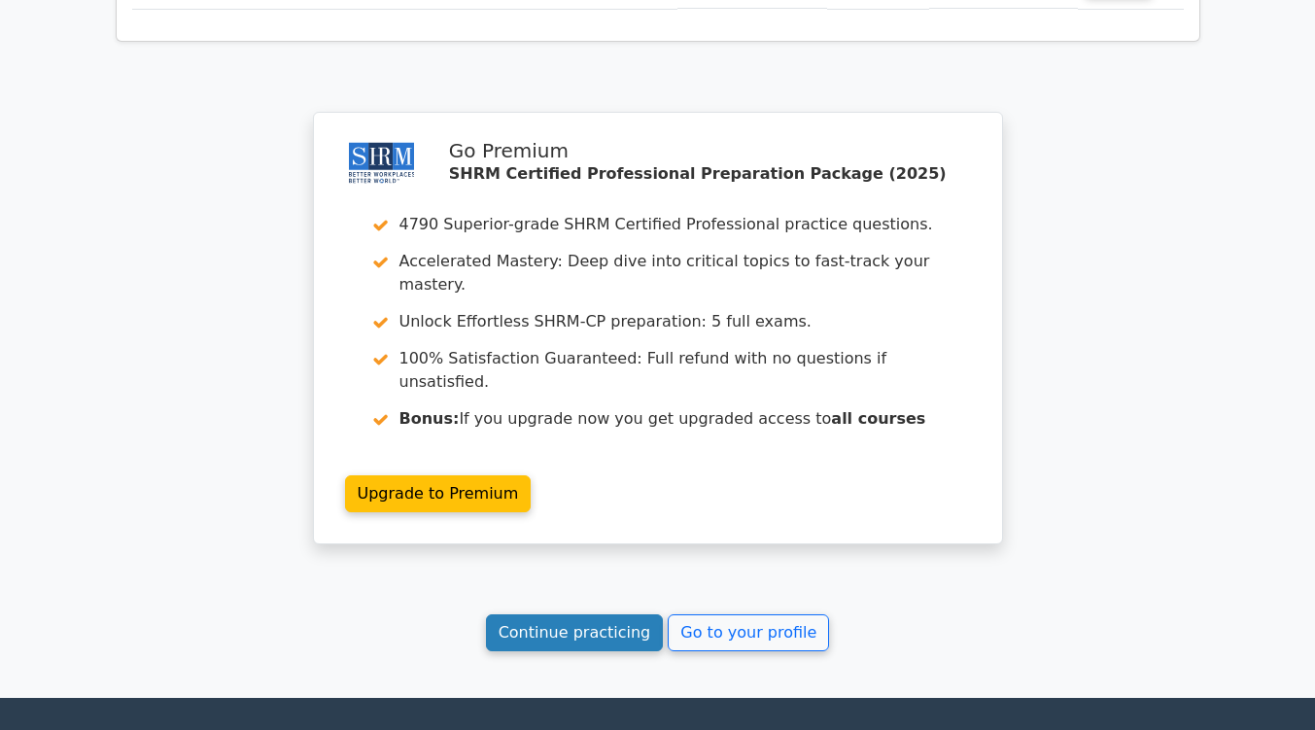
click at [548, 614] on link "Continue practicing" at bounding box center [575, 632] width 178 height 37
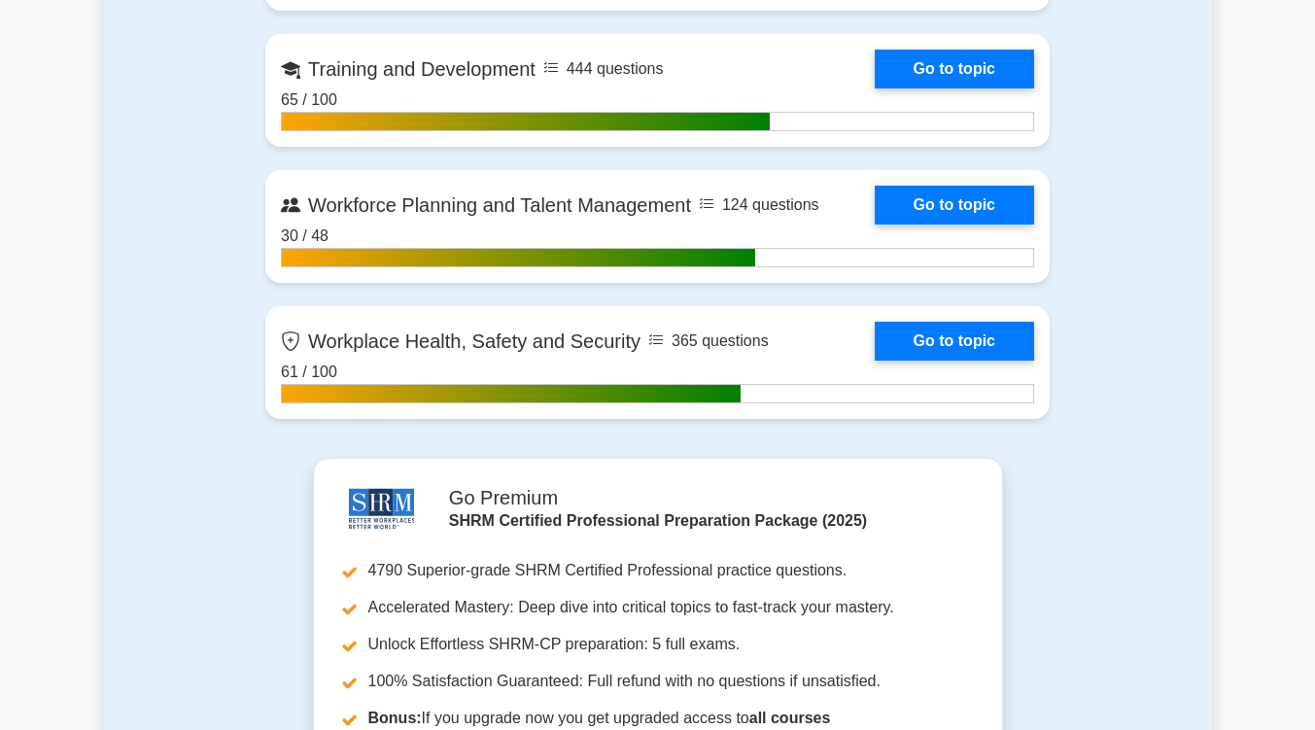
scroll to position [3079, 0]
